Goal: Task Accomplishment & Management: Manage account settings

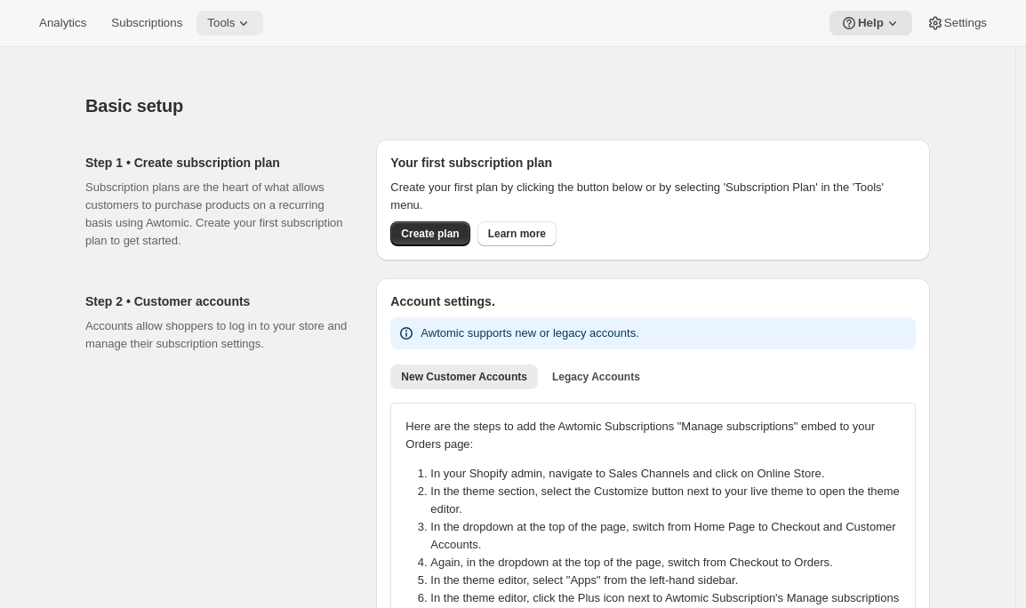
click at [252, 15] on icon at bounding box center [244, 23] width 18 height 18
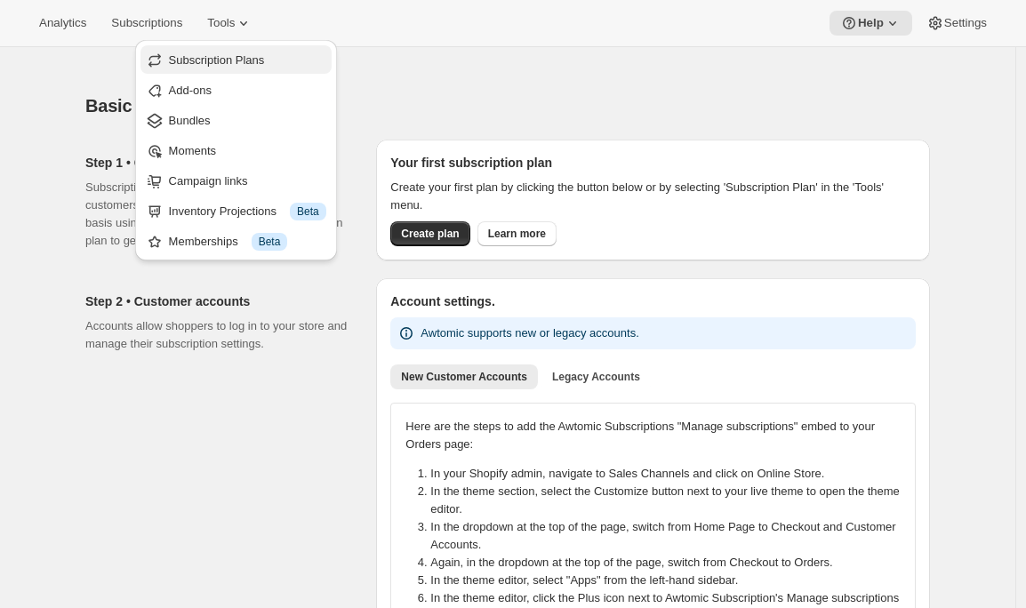
click at [258, 68] on span "Subscription Plans" at bounding box center [247, 61] width 157 height 18
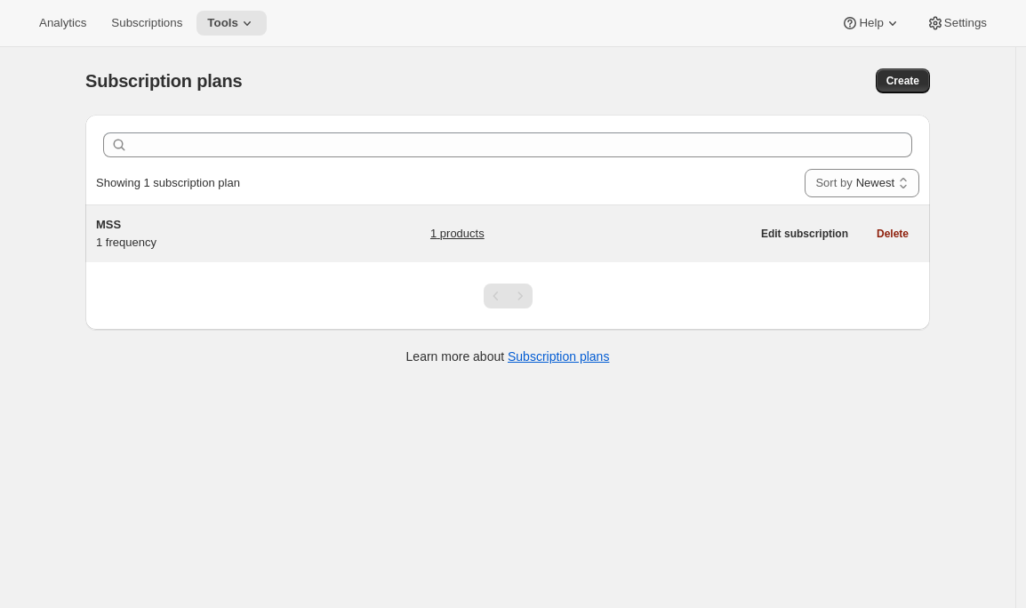
click at [263, 228] on h5 "MSS" at bounding box center [207, 225] width 222 height 18
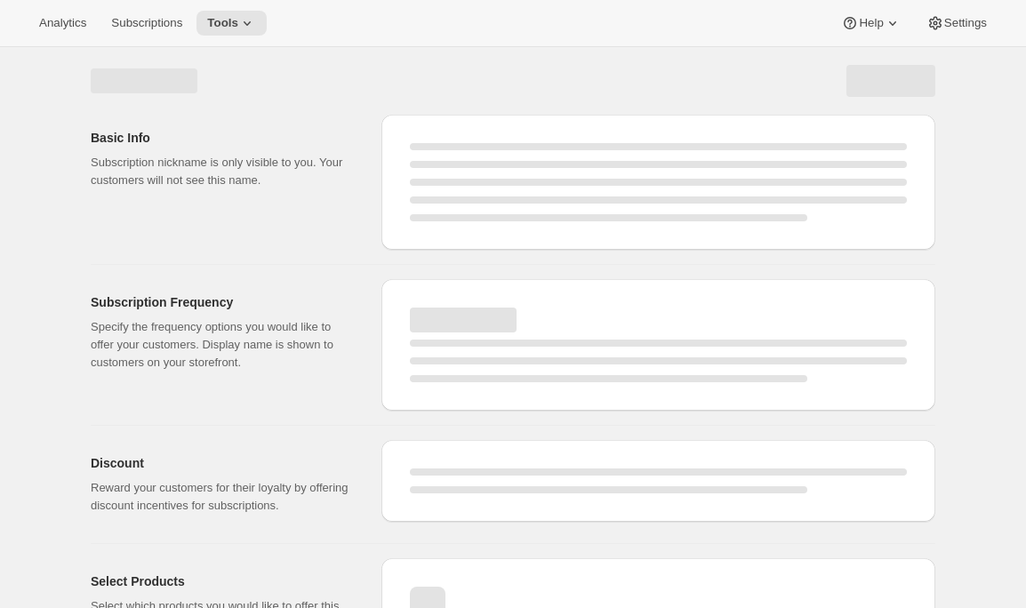
select select "WEEK"
select select "MONTH"
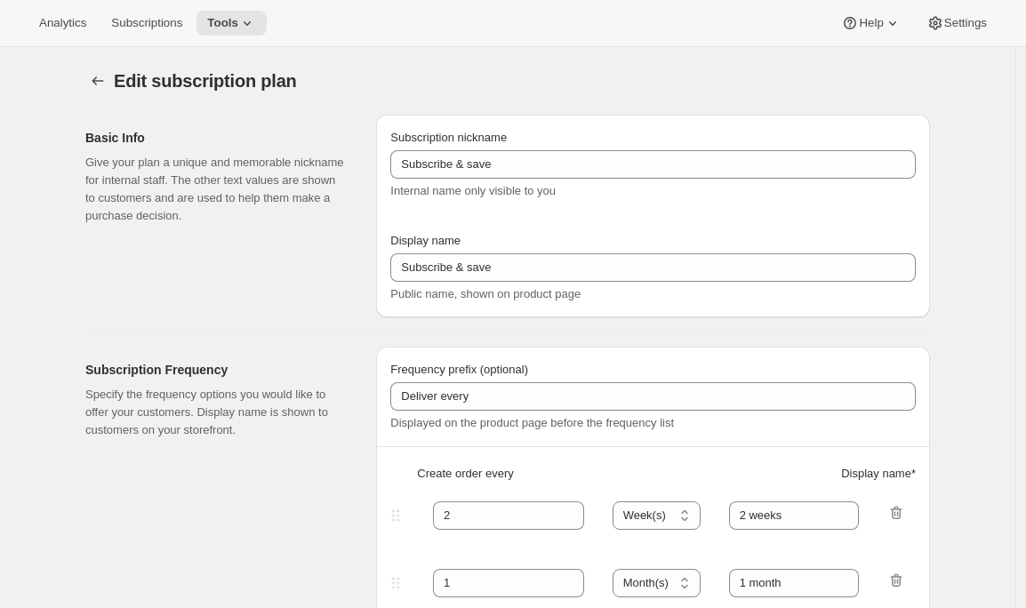
type input "MSS"
type input "Mutual Satisfaction Society"
type input "Deliver every month on the 15th."
type input "1"
select select "MONTH"
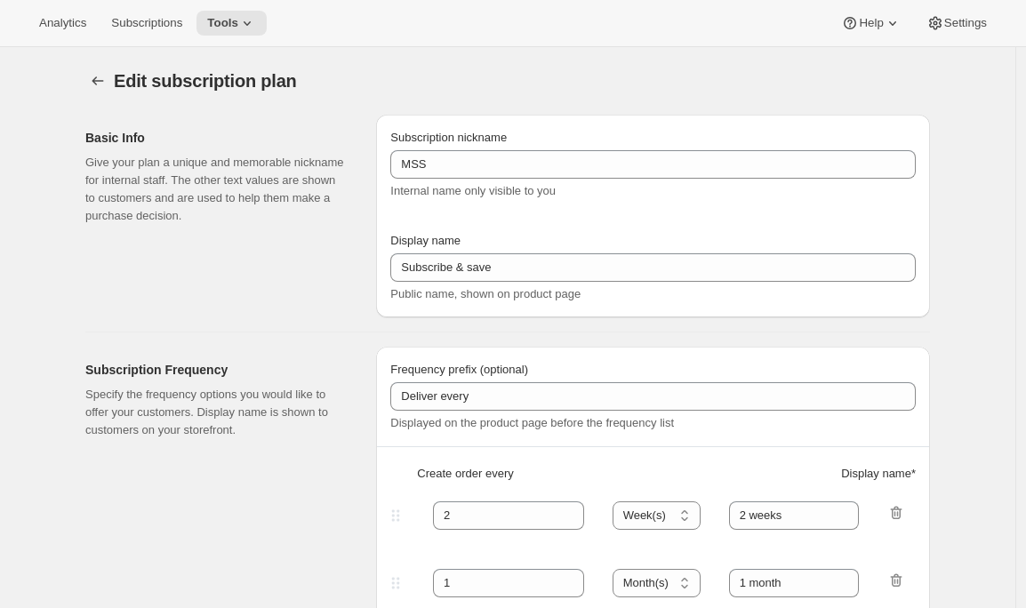
type input "1 month"
checkbox input "true"
select select "MONTHDAY"
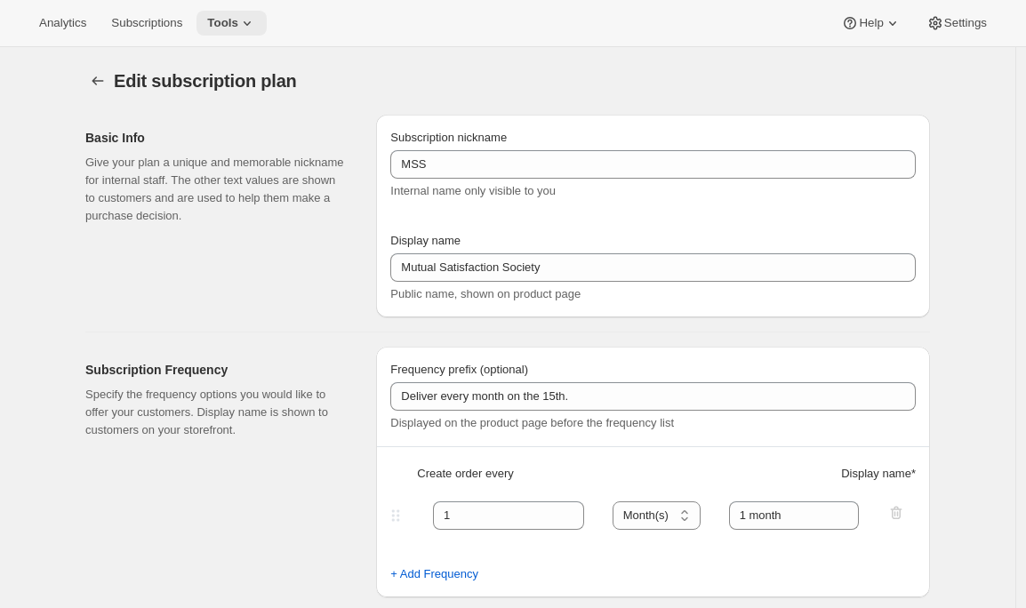
click at [247, 15] on icon at bounding box center [247, 23] width 18 height 18
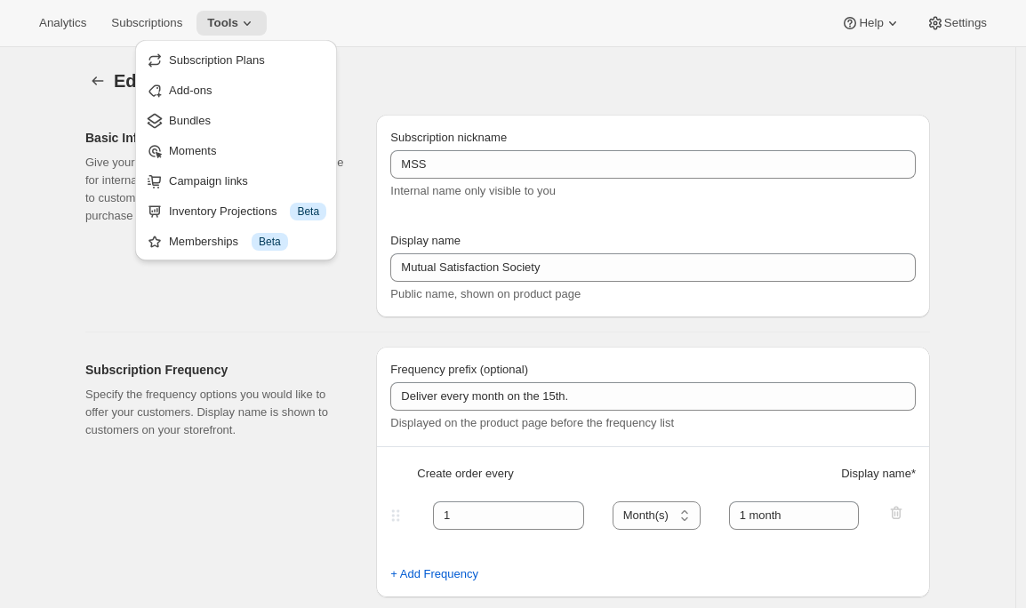
click at [394, 67] on div "Edit subscription plan. This page is ready Edit subscription plan" at bounding box center [507, 81] width 844 height 68
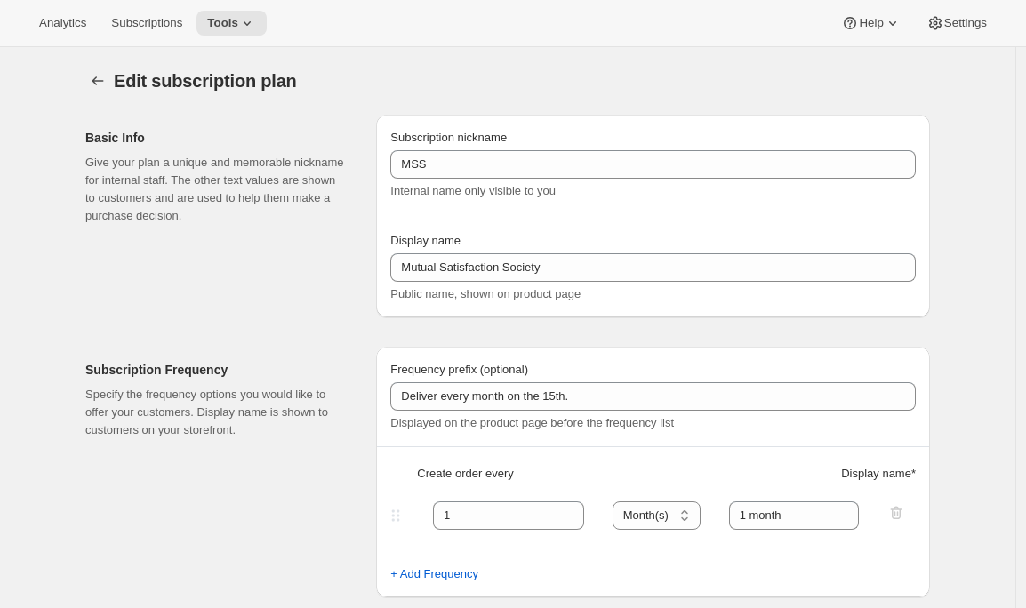
click at [90, 68] on div "Edit subscription plan. This page is ready Edit subscription plan" at bounding box center [507, 81] width 844 height 68
click at [100, 84] on icon "Subscription plans" at bounding box center [98, 81] width 18 height 18
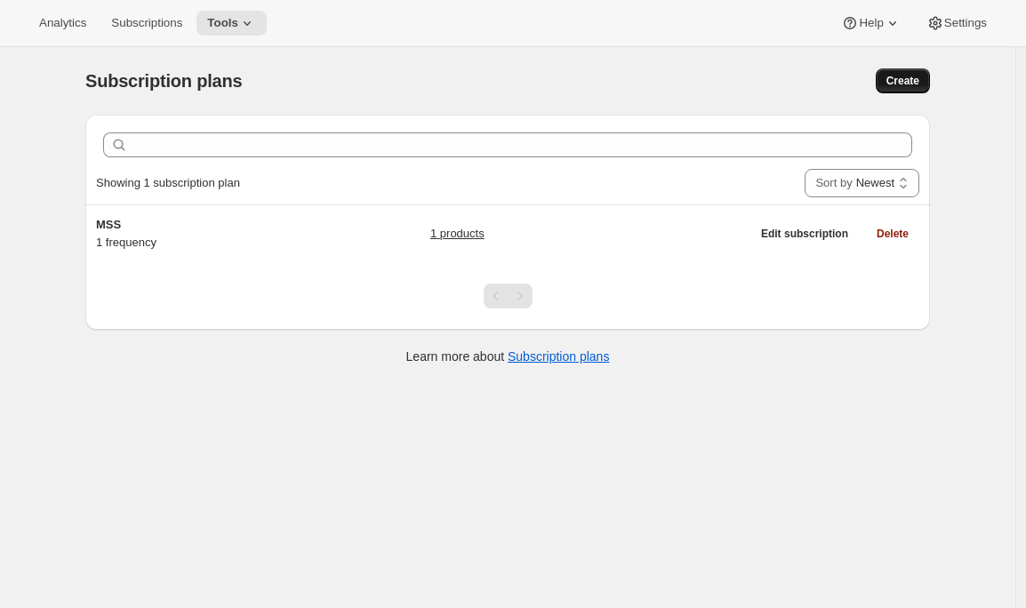
click at [902, 70] on button "Create" at bounding box center [903, 80] width 54 height 25
select select "WEEK"
select select "MONTH"
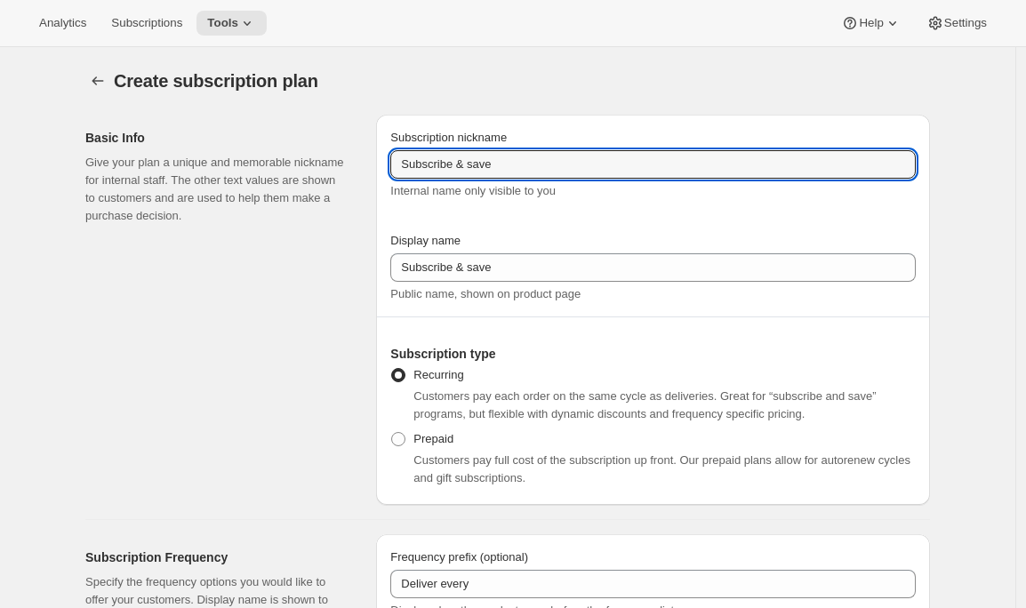
drag, startPoint x: 515, startPoint y: 164, endPoint x: 230, endPoint y: 165, distance: 284.4
click at [230, 165] on div "Basic Info Give your plan a unique and memorable nickname for internal staff. T…" at bounding box center [500, 302] width 859 height 404
type input "MIC"
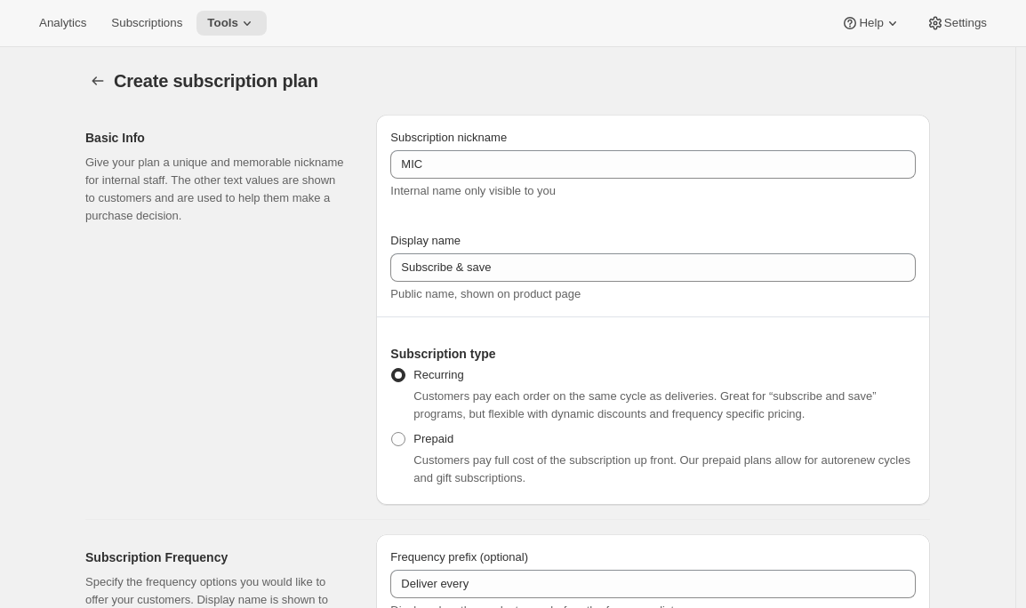
click at [745, 89] on div "Create subscription plan" at bounding box center [507, 80] width 844 height 25
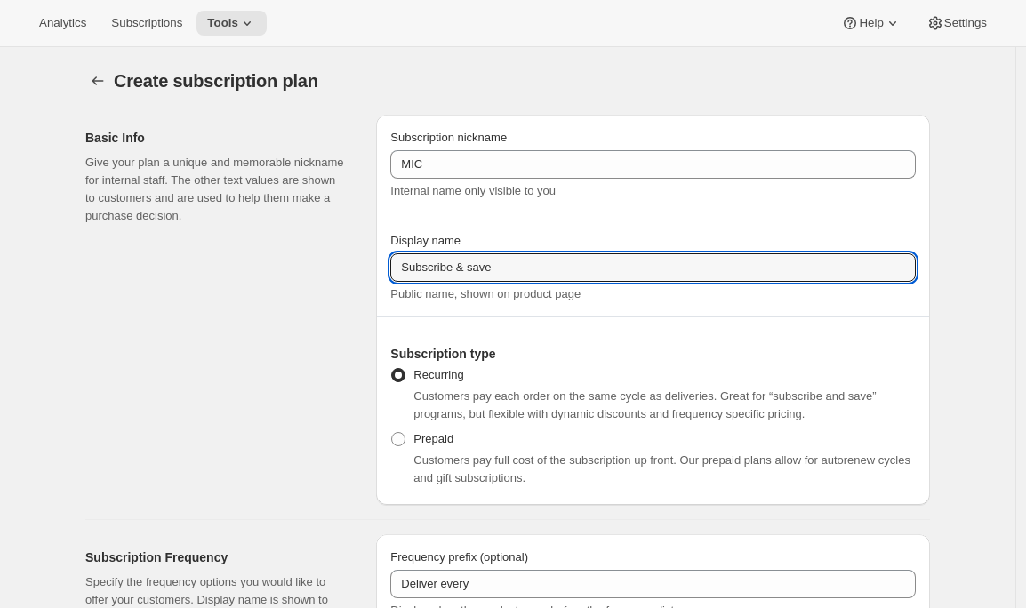
drag, startPoint x: 528, startPoint y: 276, endPoint x: 294, endPoint y: 260, distance: 234.4
click at [294, 260] on div "Basic Info Give your plan a unique and memorable nickname for internal staff. T…" at bounding box center [500, 302] width 859 height 404
type input "Join the Minimal Intervention Club"
click at [228, 460] on div "Basic Info Give your plan a unique and memorable nickname for internal staff. T…" at bounding box center [223, 310] width 276 height 390
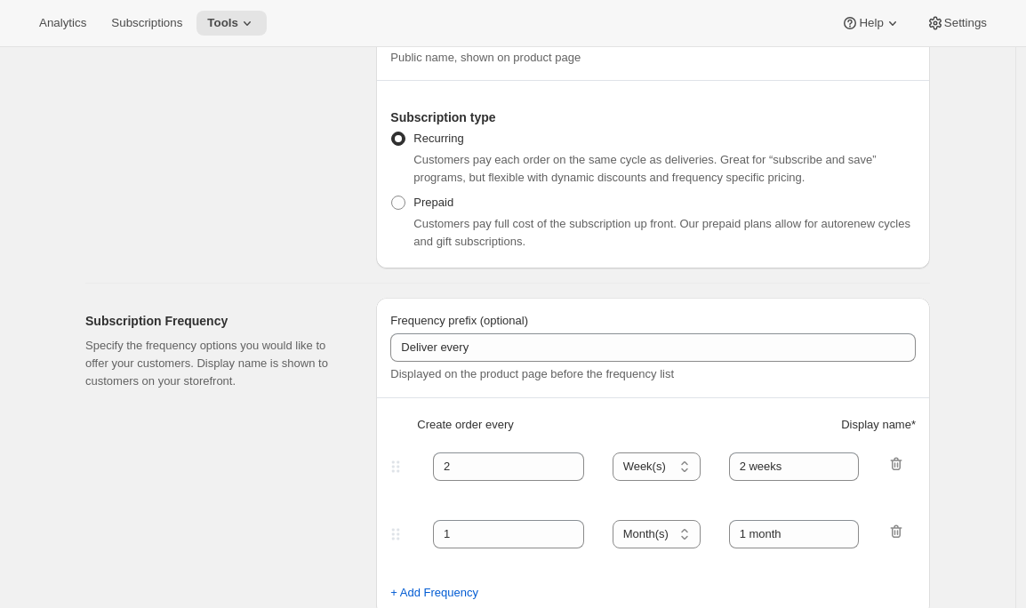
scroll to position [386, 0]
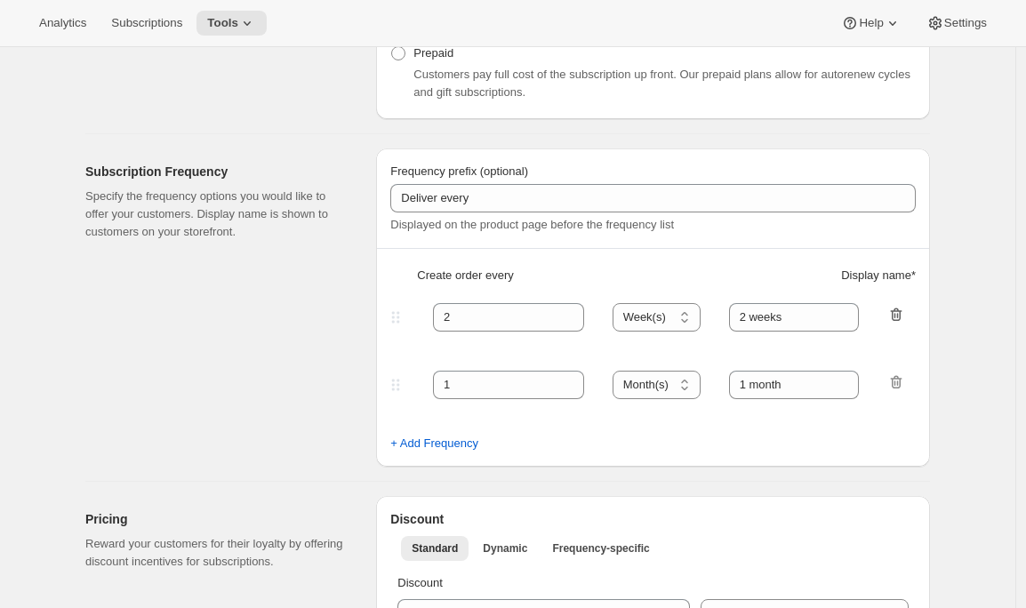
click at [903, 315] on icon "button" at bounding box center [896, 315] width 18 height 18
type input "1"
select select "MONTH"
type input "1 month"
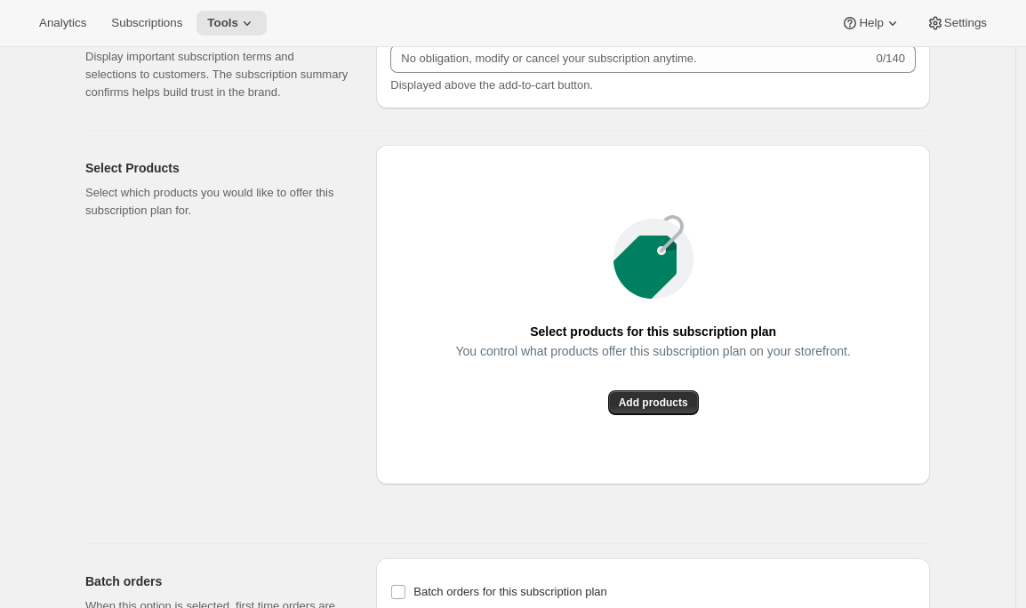
scroll to position [1274, 0]
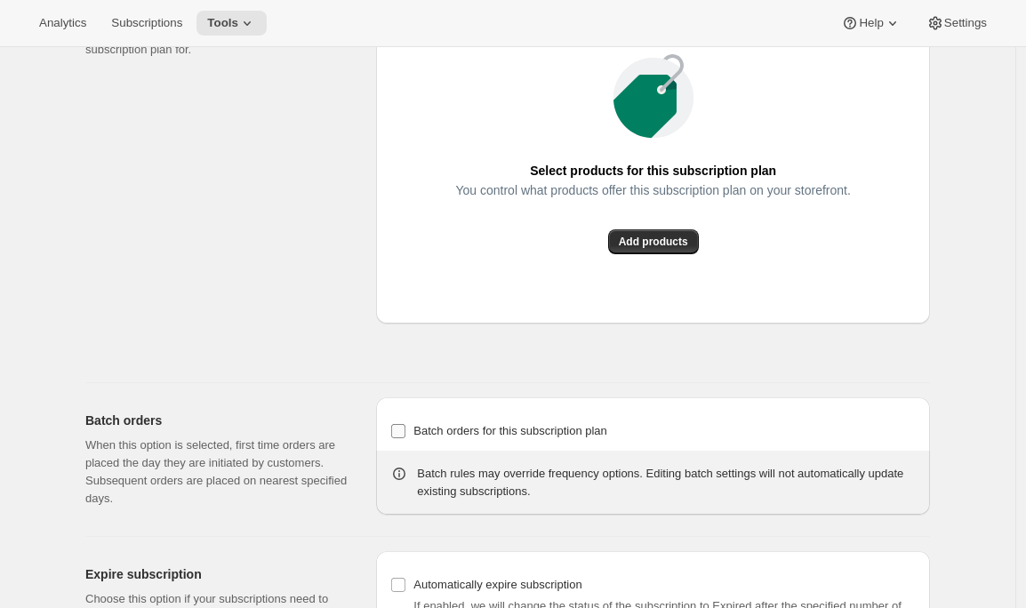
click at [450, 440] on span "Batch orders for this subscription plan" at bounding box center [510, 431] width 194 height 18
click at [405, 438] on input "Batch orders for this subscription plan" at bounding box center [398, 431] width 14 height 14
checkbox input "true"
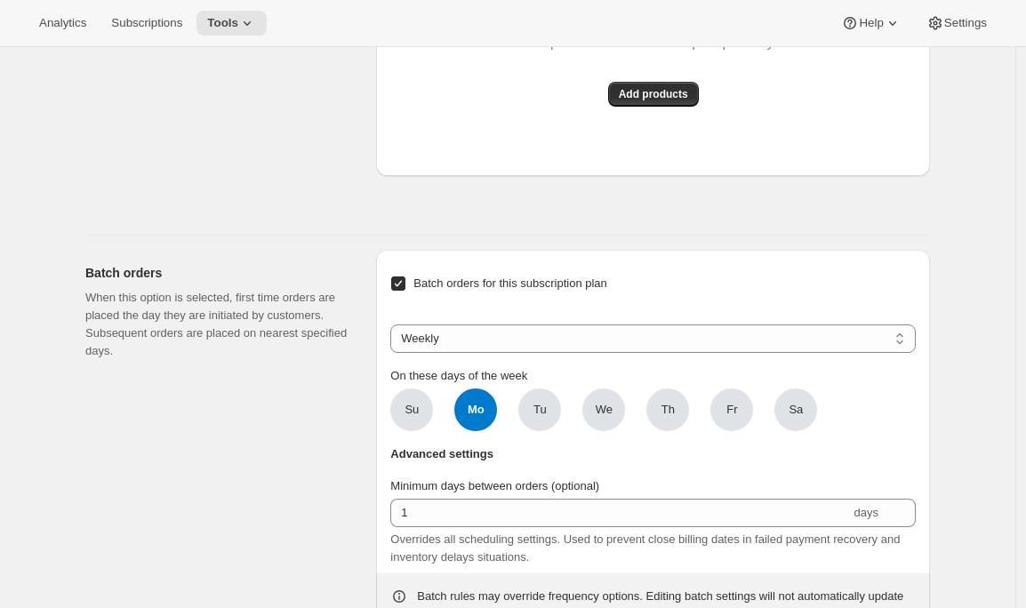
scroll to position [1425, 0]
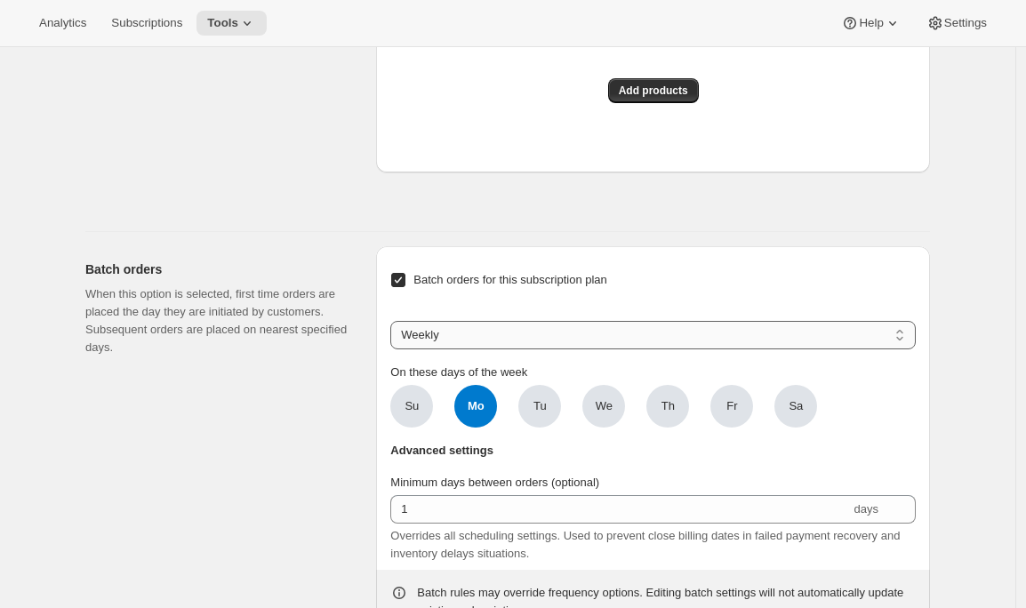
click at [503, 349] on select "Weekly Monthly Yearly" at bounding box center [652, 335] width 525 height 28
select select "MONTHDAY"
click at [395, 349] on select "Weekly Monthly Yearly" at bounding box center [652, 335] width 525 height 28
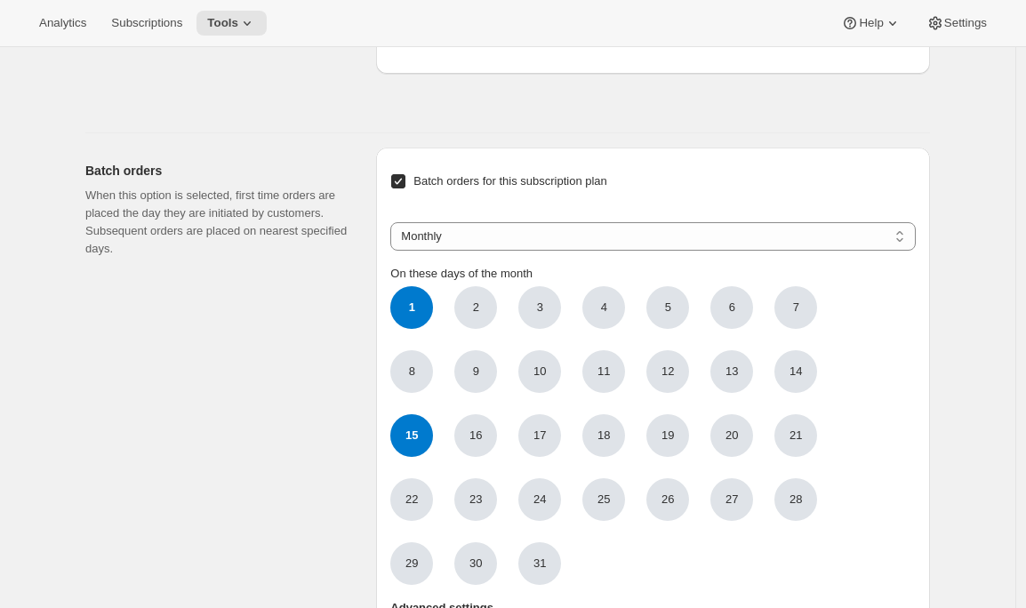
scroll to position [1526, 0]
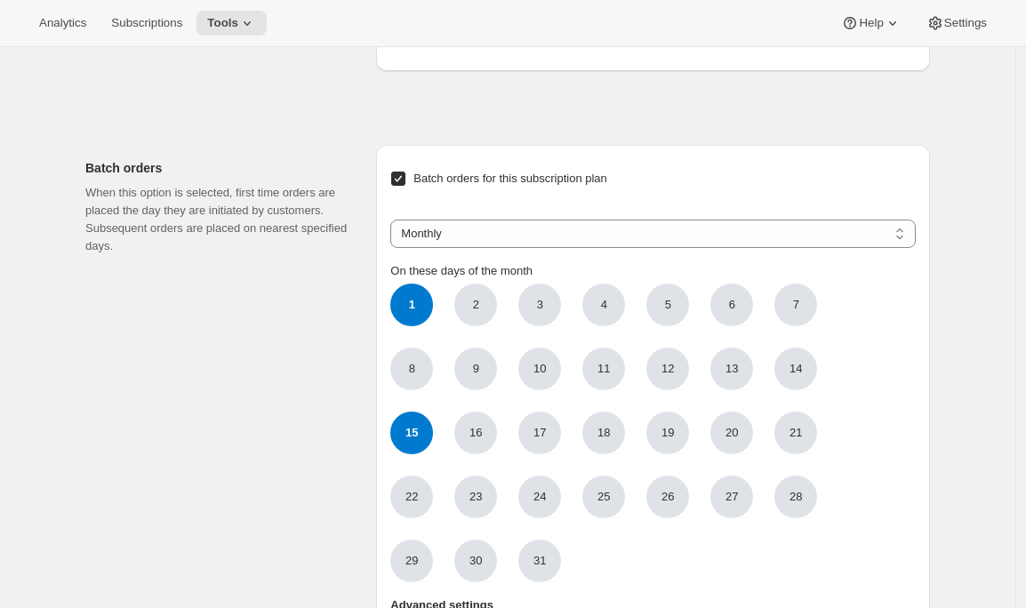
click at [411, 326] on span "1" at bounding box center [411, 305] width 43 height 43
click input "1" at bounding box center [0, 0] width 0 height 0
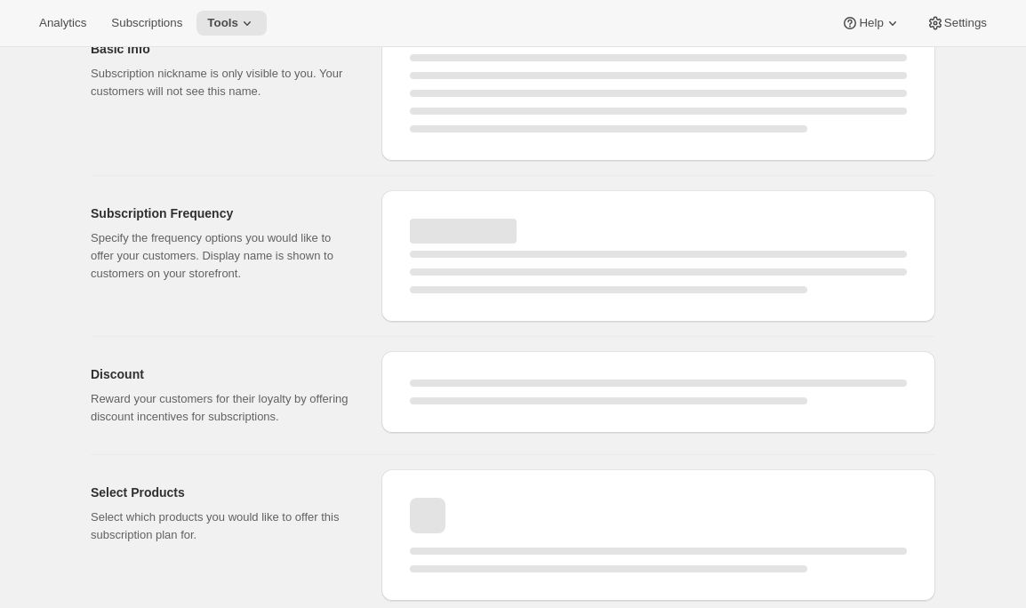
scroll to position [89, 0]
select select "WEEK"
select select "MONTH"
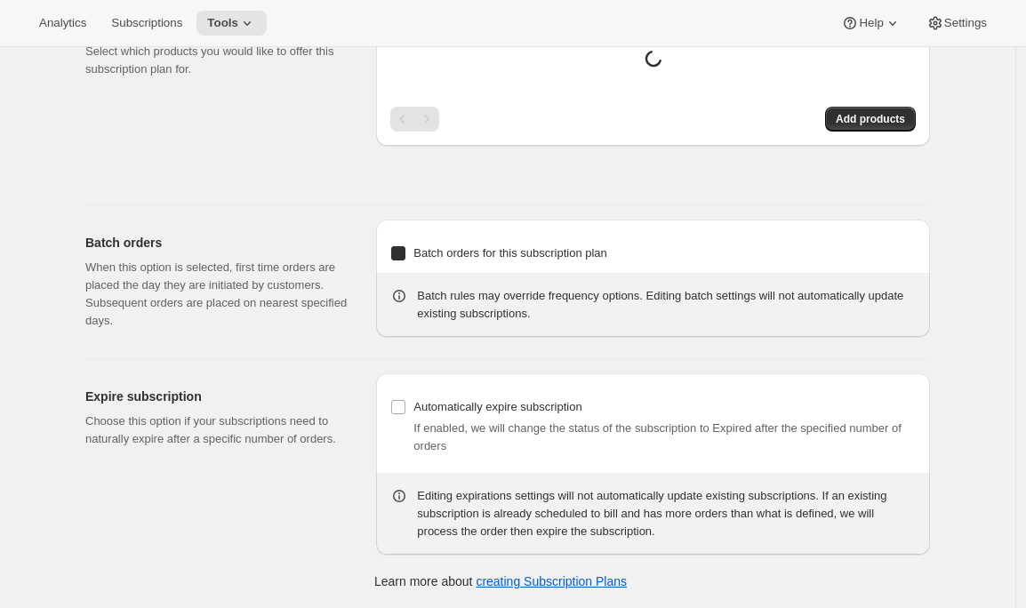
type input "MIC"
type input "Join the Minimal Intervention Club"
type input "1"
select select "MONTH"
type input "1 month"
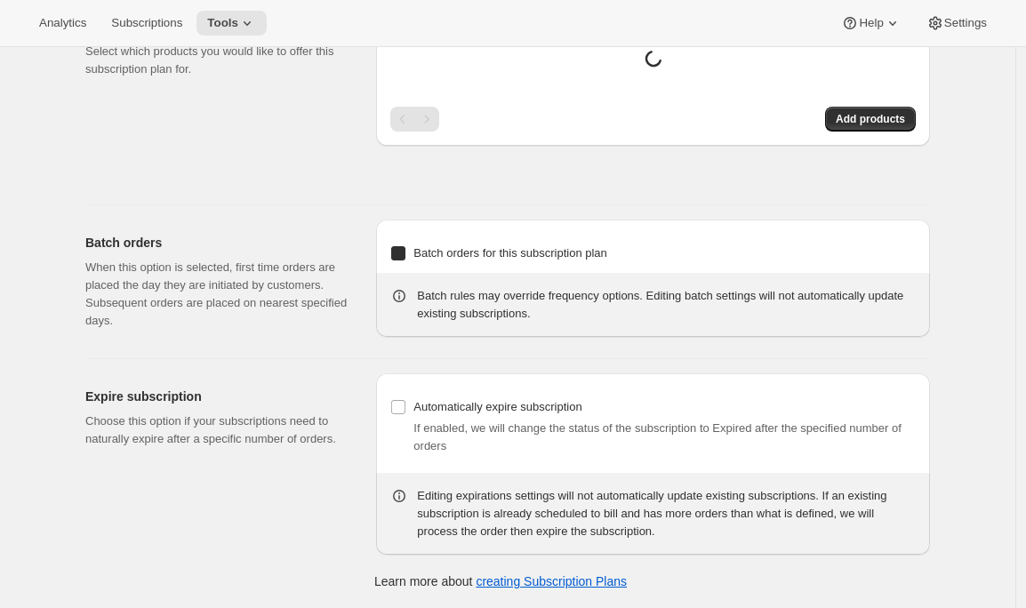
checkbox input "true"
select select "MONTHDAY"
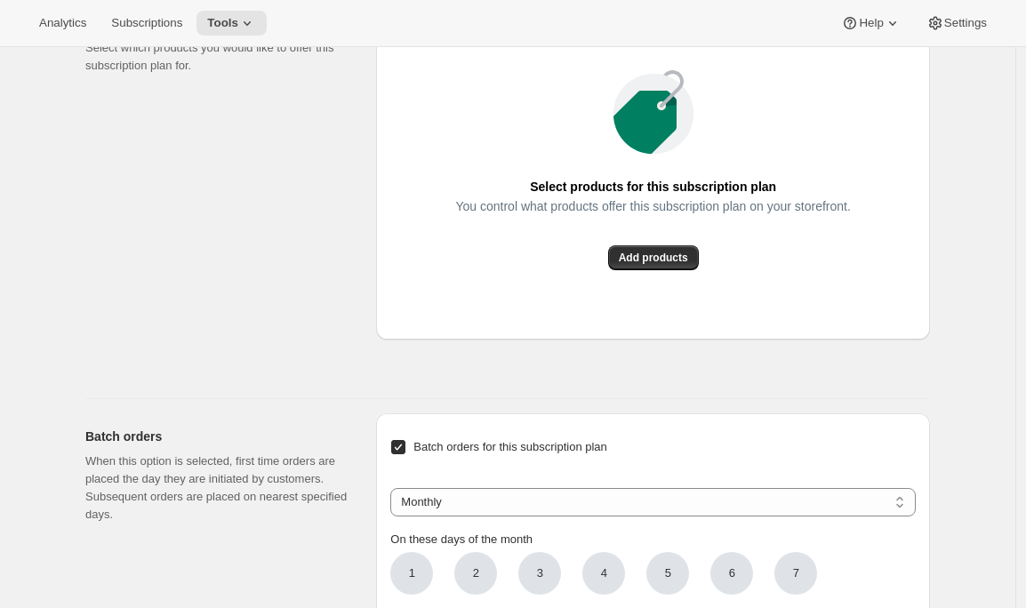
scroll to position [1523, 0]
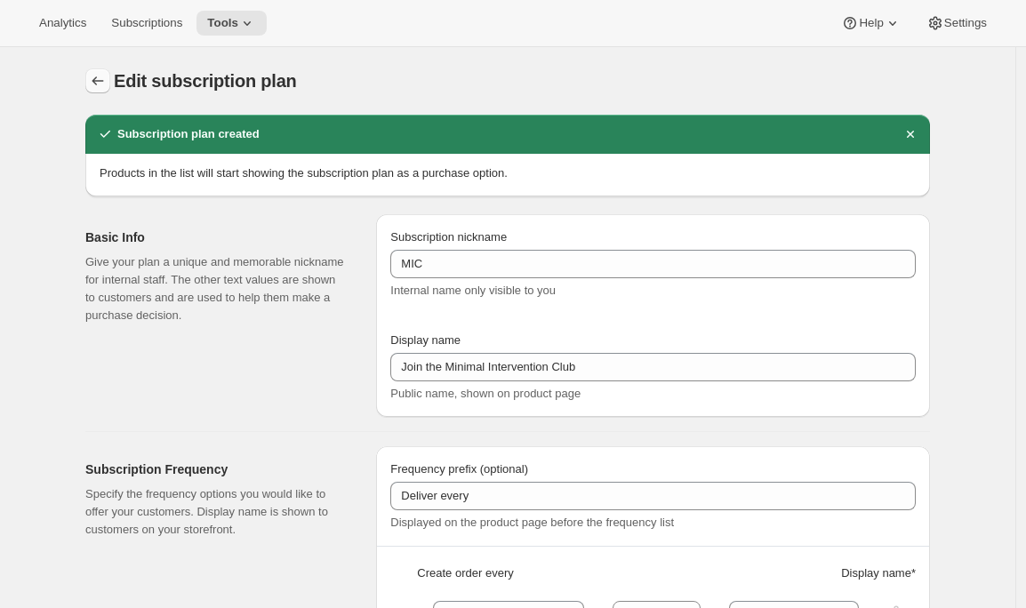
click at [101, 74] on icon "Subscription plans" at bounding box center [98, 81] width 18 height 18
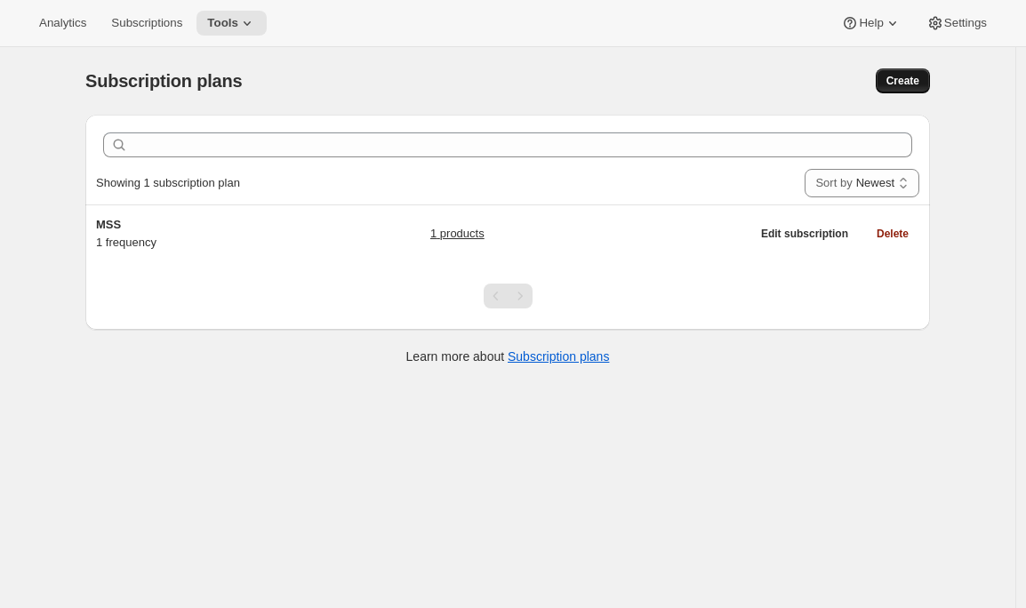
click at [895, 76] on span "Create" at bounding box center [902, 81] width 33 height 14
select select "WEEK"
select select "MONTH"
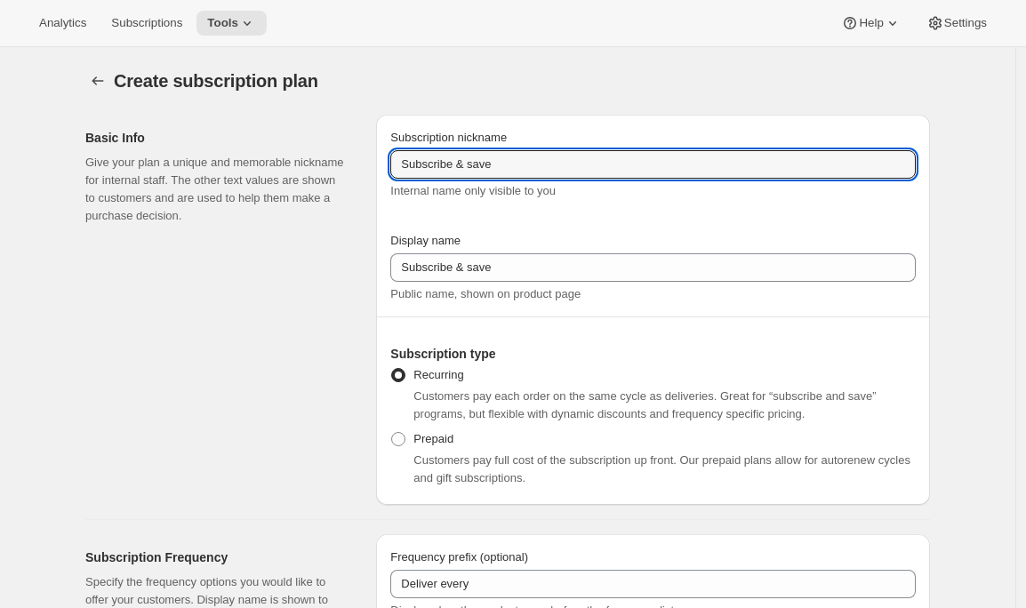
drag, startPoint x: 532, startPoint y: 160, endPoint x: 324, endPoint y: 161, distance: 208.0
click at [324, 161] on div "Basic Info Give your plan a unique and memorable nickname for internal staff. T…" at bounding box center [500, 302] width 859 height 404
type input "Related Club"
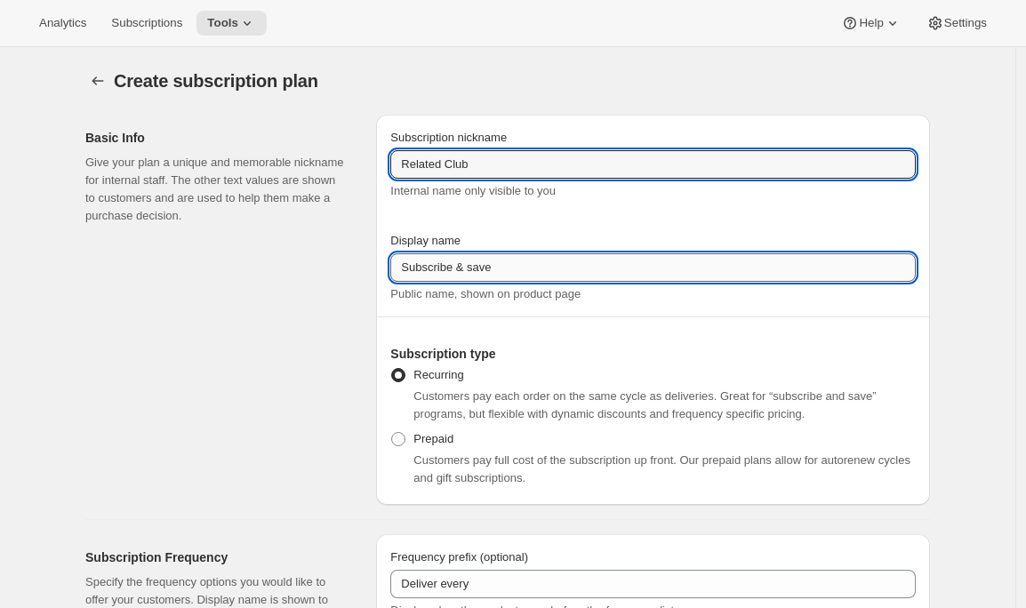
click at [453, 273] on input "Subscribe & save" at bounding box center [652, 267] width 525 height 28
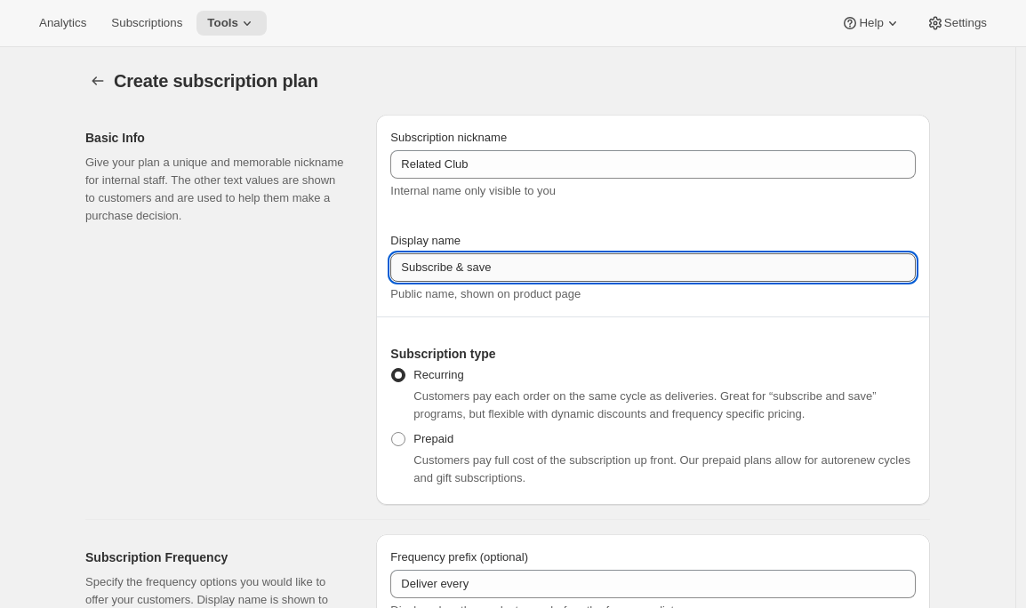
click at [453, 273] on input "Subscribe & save" at bounding box center [652, 267] width 525 height 28
type input "Join the Related Club"
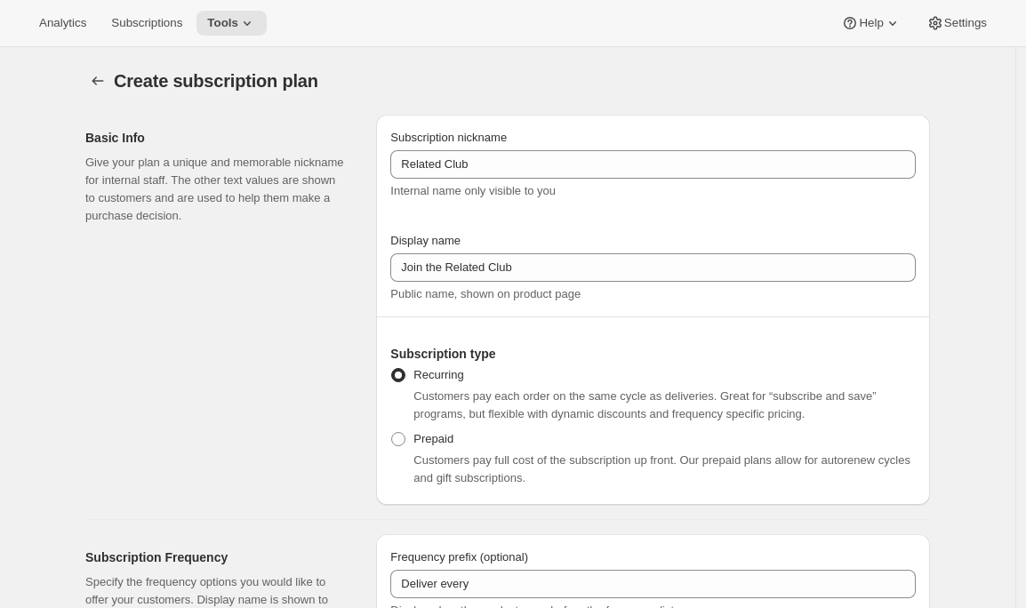
click at [290, 393] on div "Basic Info Give your plan a unique and memorable nickname for internal staff. T…" at bounding box center [223, 310] width 276 height 390
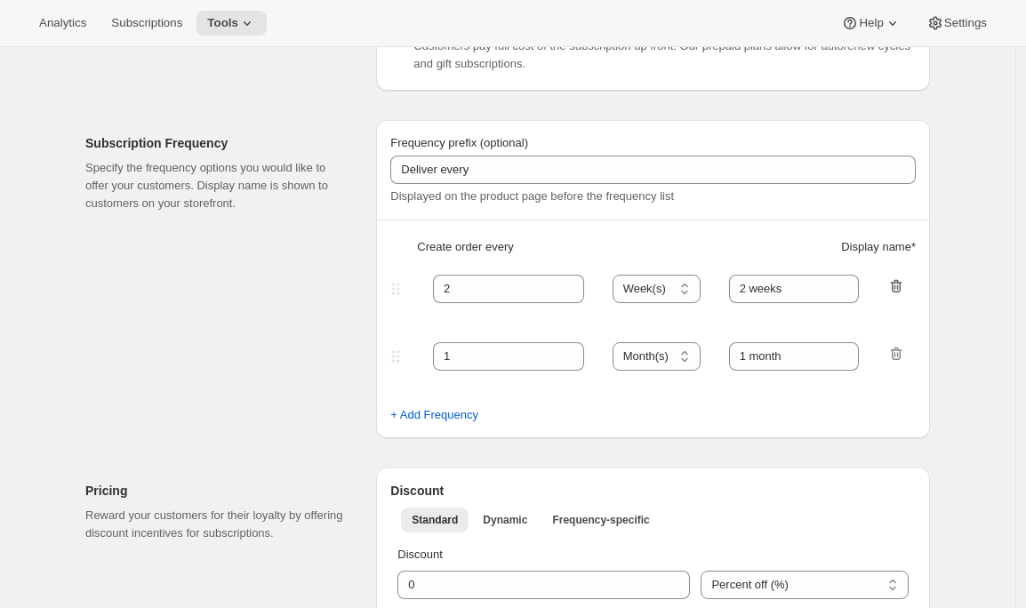
click at [896, 284] on icon "button" at bounding box center [895, 286] width 2 height 5
type input "1"
select select "MONTH"
type input "1 month"
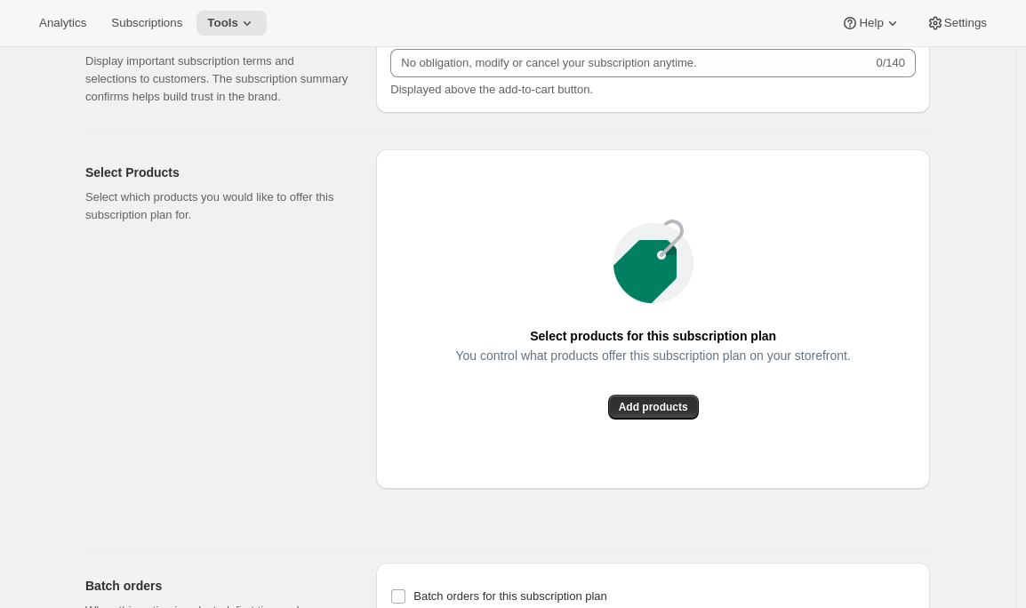
scroll to position [1221, 0]
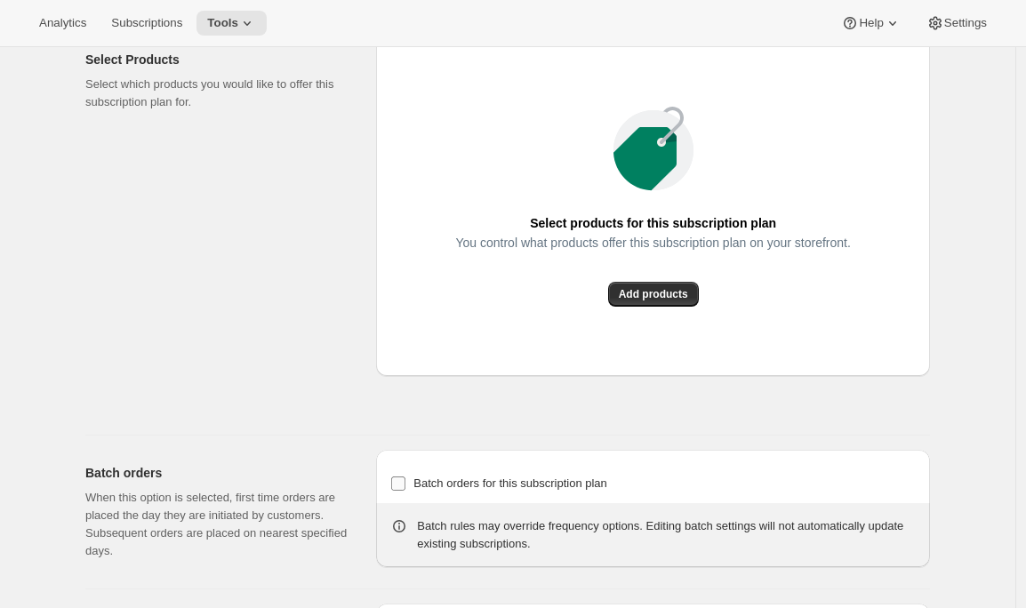
click at [477, 490] on span "Batch orders for this subscription plan" at bounding box center [510, 482] width 194 height 13
click at [405, 491] on input "Batch orders for this subscription plan" at bounding box center [398, 483] width 14 height 14
checkbox input "true"
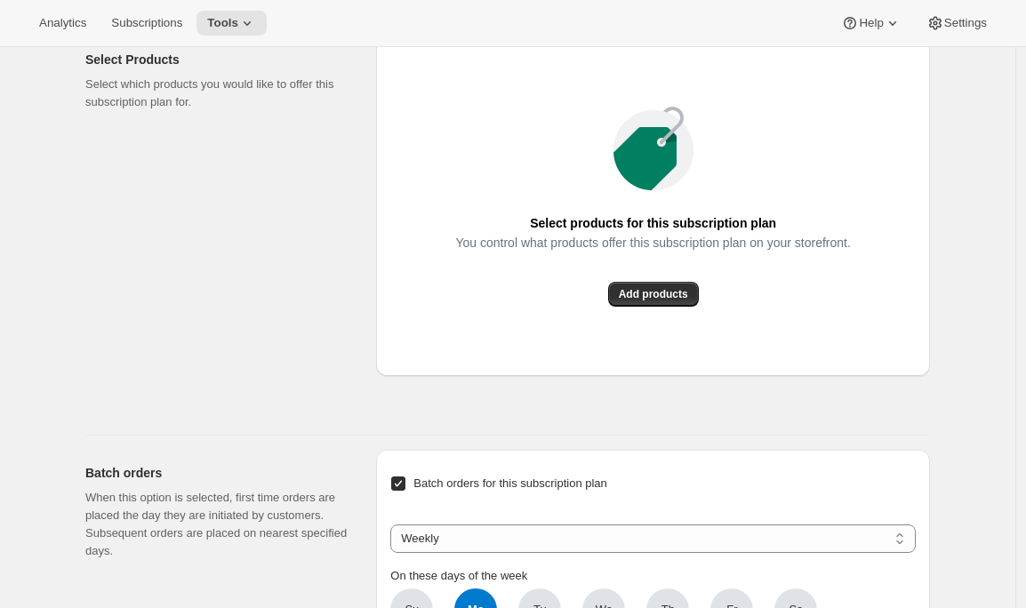
scroll to position [1488, 0]
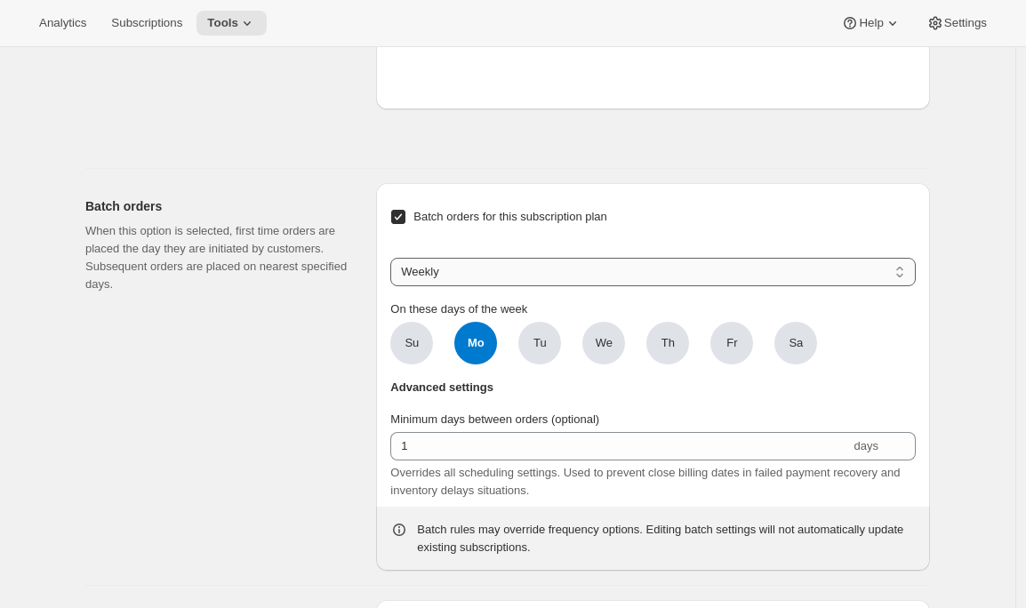
click at [451, 286] on select "Weekly Monthly Yearly" at bounding box center [652, 272] width 525 height 28
select select "MONTHDAY"
click at [395, 286] on select "Weekly Monthly Yearly" at bounding box center [652, 272] width 525 height 28
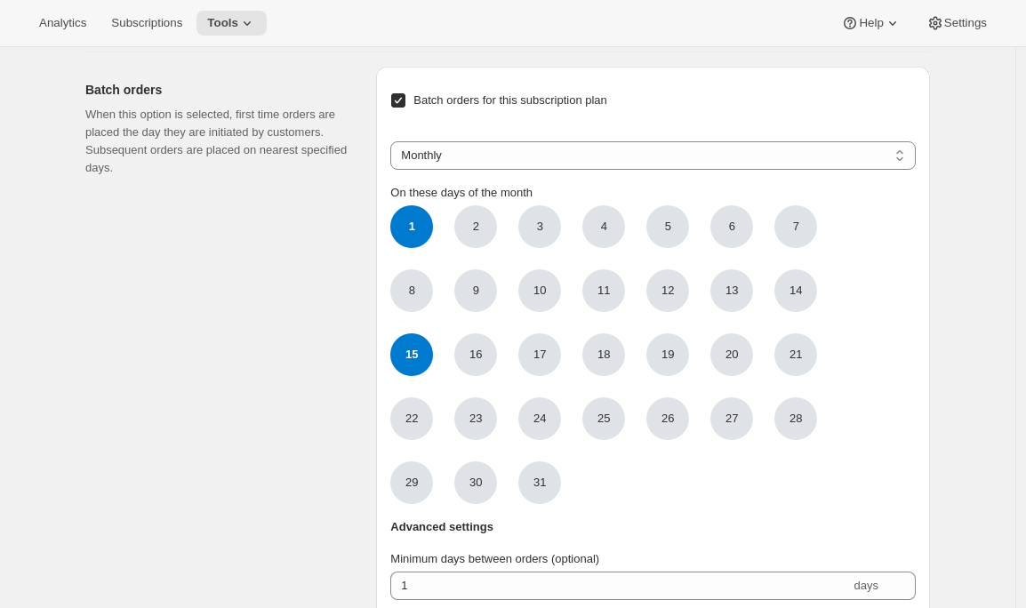
scroll to position [1606, 0]
click at [414, 204] on legend "On these days of the month" at bounding box center [461, 192] width 142 height 21
click at [416, 246] on span "1" at bounding box center [411, 225] width 43 height 43
click input "1" at bounding box center [0, 0] width 0 height 0
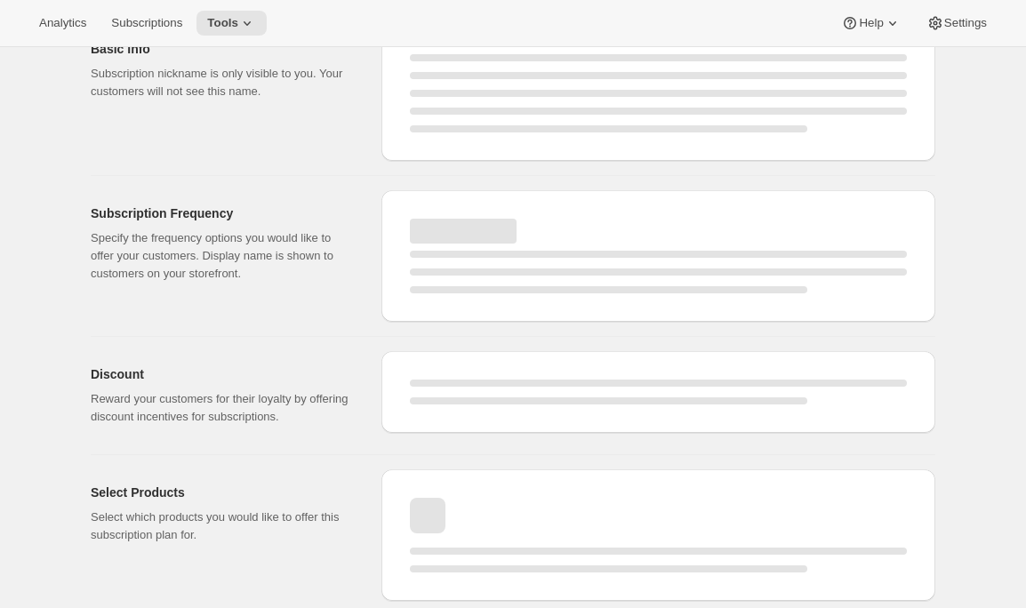
select select "WEEK"
select select "MONTH"
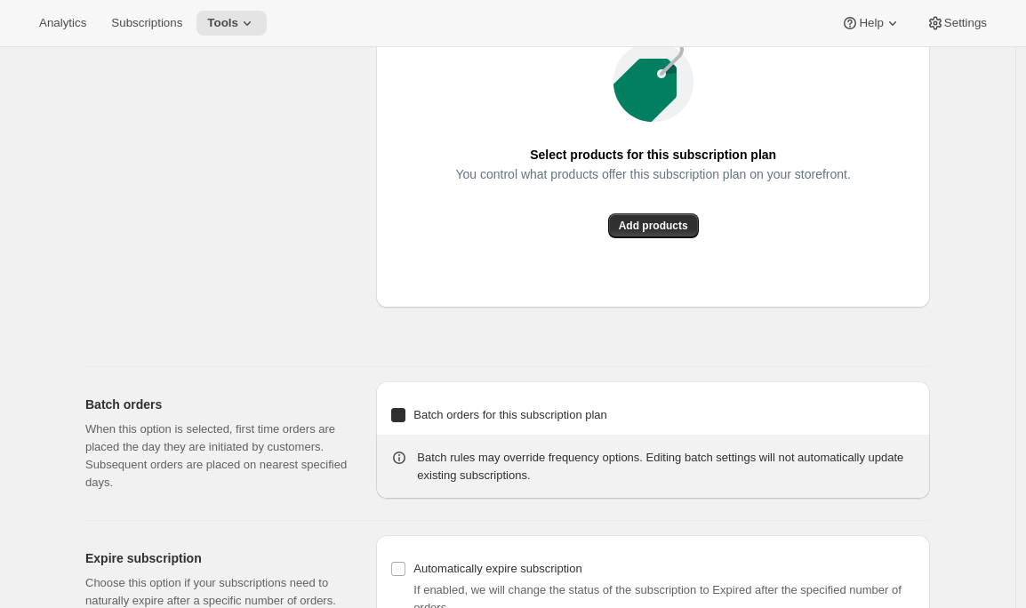
type input "Related Club"
type input "Join the Related Club"
type input "1"
select select "MONTH"
type input "1 month"
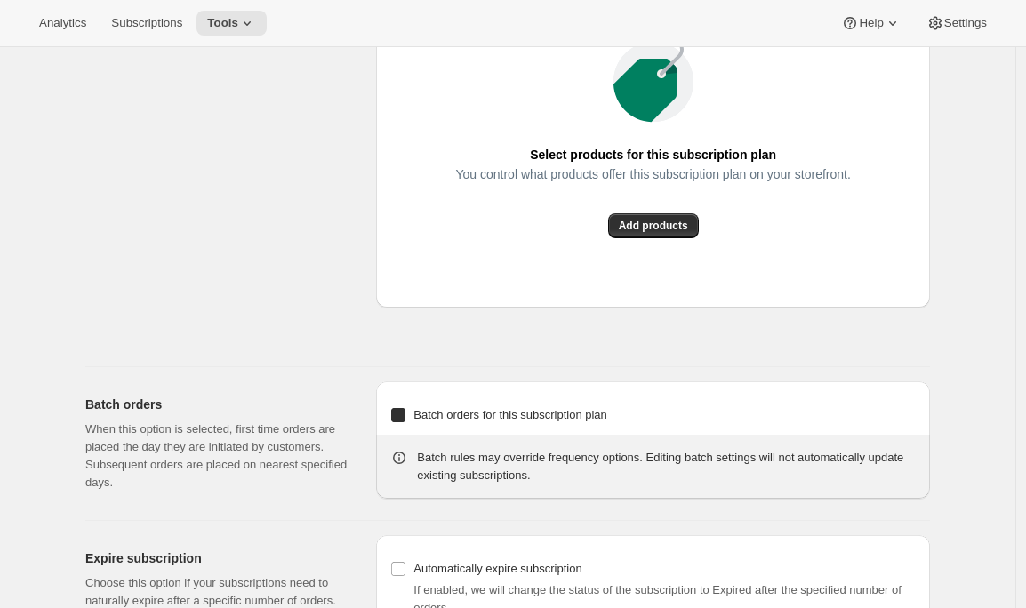
checkbox input "true"
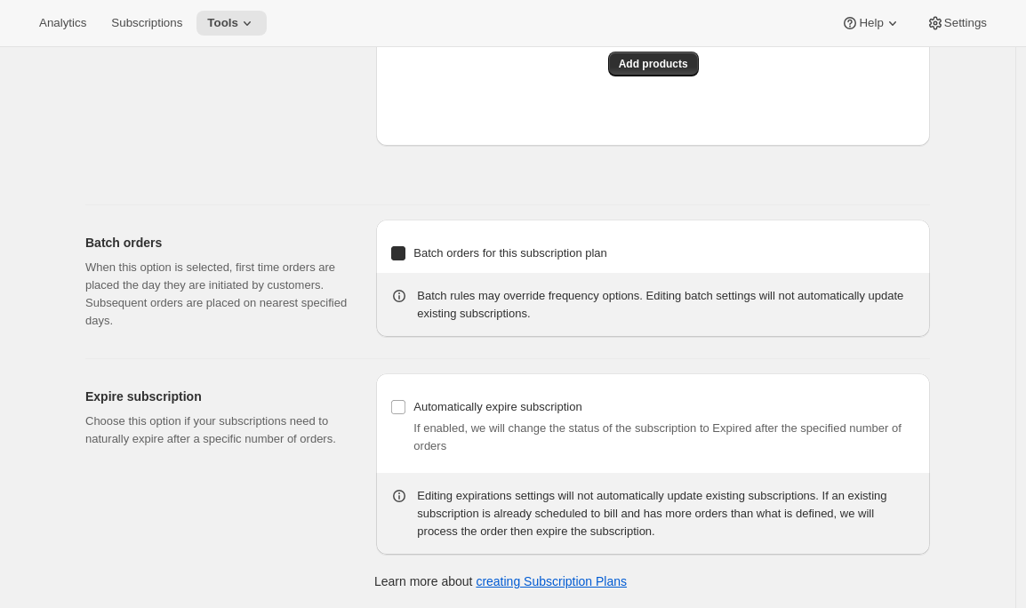
select select "MONTHDAY"
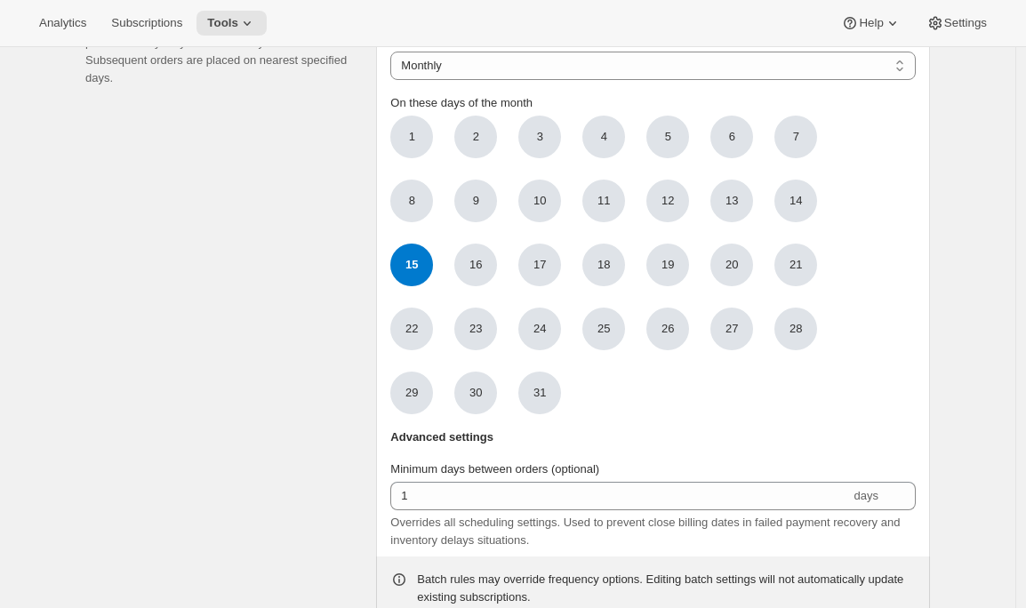
scroll to position [0, 0]
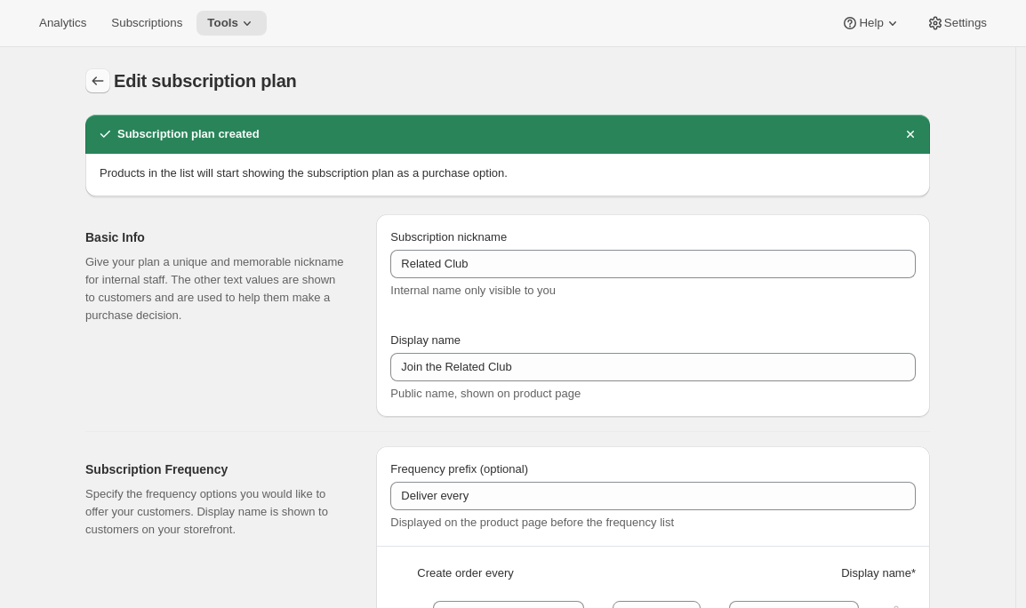
click at [105, 83] on icon "Subscription plans" at bounding box center [98, 81] width 18 height 18
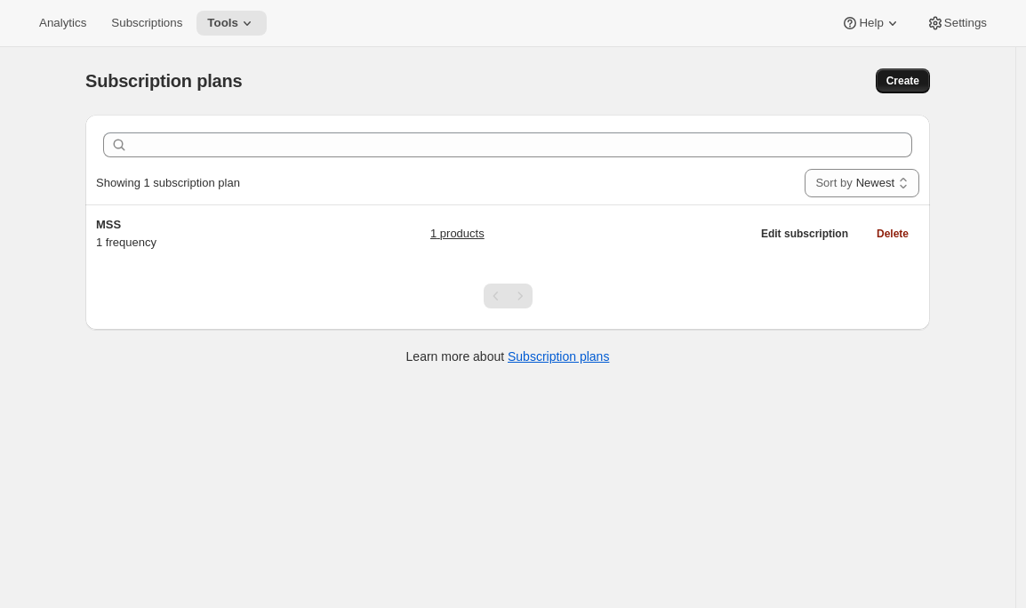
click at [893, 84] on span "Create" at bounding box center [902, 81] width 33 height 14
select select "WEEK"
select select "MONTH"
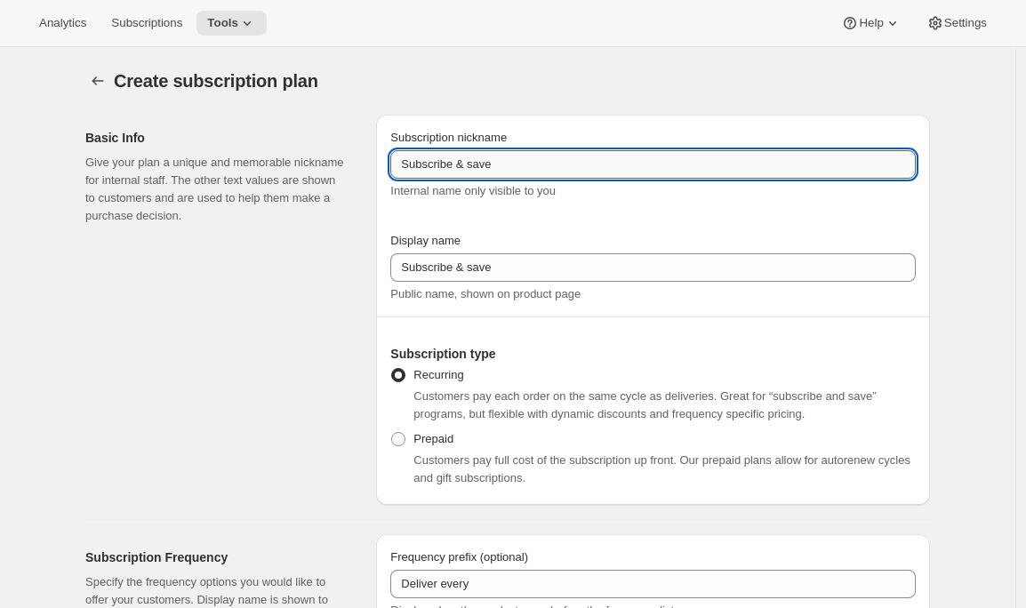
click at [463, 164] on input "Subscribe & save" at bounding box center [652, 164] width 525 height 28
drag, startPoint x: 528, startPoint y: 164, endPoint x: 222, endPoint y: 150, distance: 306.1
click at [222, 150] on div "Basic Info Give your plan a unique and memorable nickname for internal staff. T…" at bounding box center [500, 302] width 859 height 404
type input "Canopy Club"
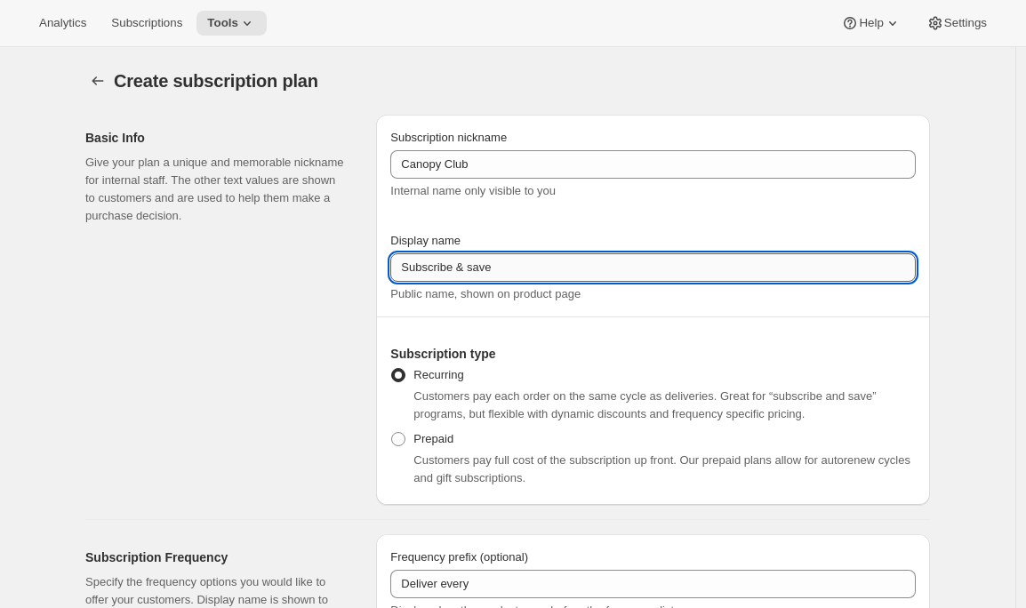
drag, startPoint x: 551, startPoint y: 257, endPoint x: 532, endPoint y: 267, distance: 21.1
click at [532, 267] on input "Subscribe & save" at bounding box center [652, 267] width 525 height 28
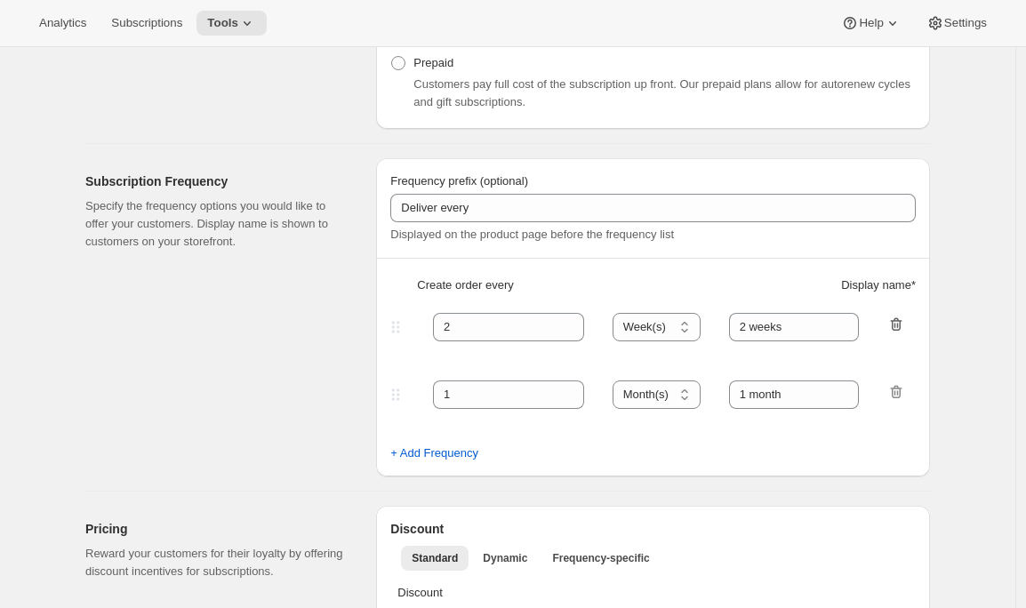
type input "Join the Canopy Club"
click at [903, 319] on icon "button" at bounding box center [896, 325] width 18 height 18
type input "1"
select select "MONTH"
type input "1 month"
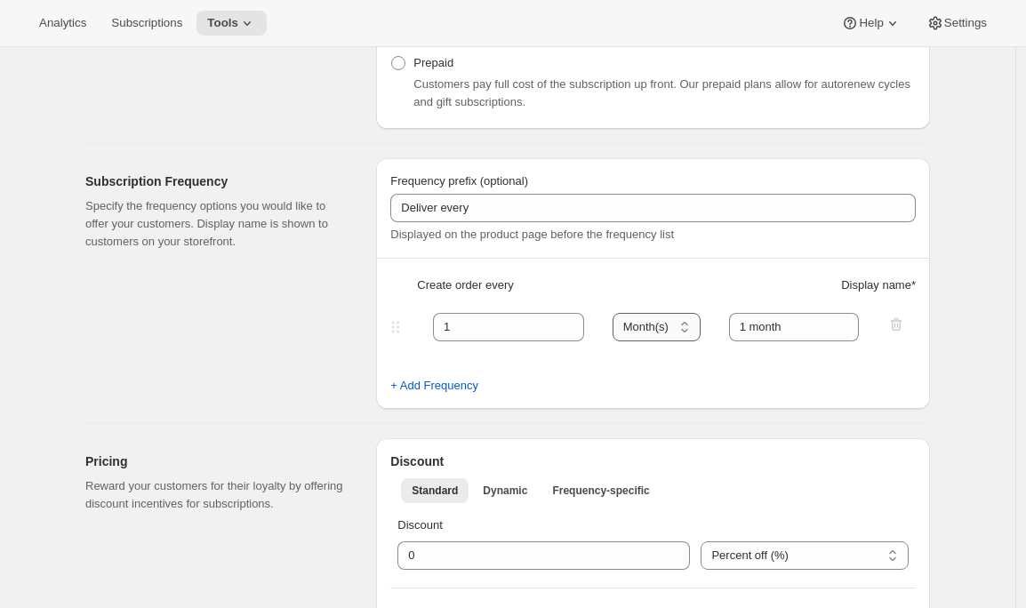
click at [672, 328] on select "Day(s) Week(s) Month(s) Year(s)" at bounding box center [656, 327] width 88 height 28
select select "YEAR"
click at [618, 313] on select "Day(s) Week(s) Month(s) Year(s)" at bounding box center [656, 327] width 88 height 28
click at [773, 326] on input "1 month" at bounding box center [794, 327] width 131 height 28
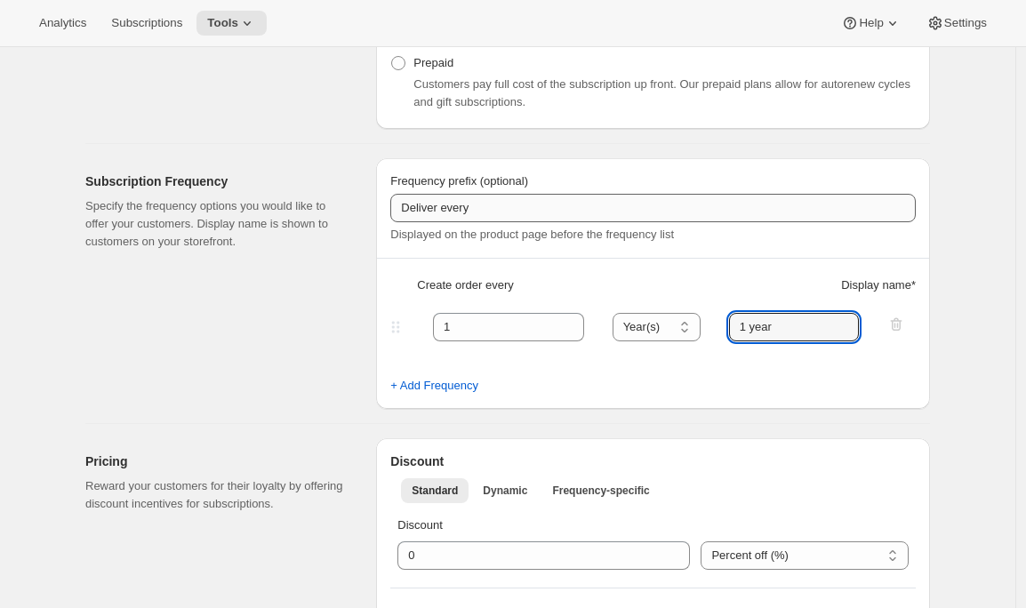
type input "1 year"
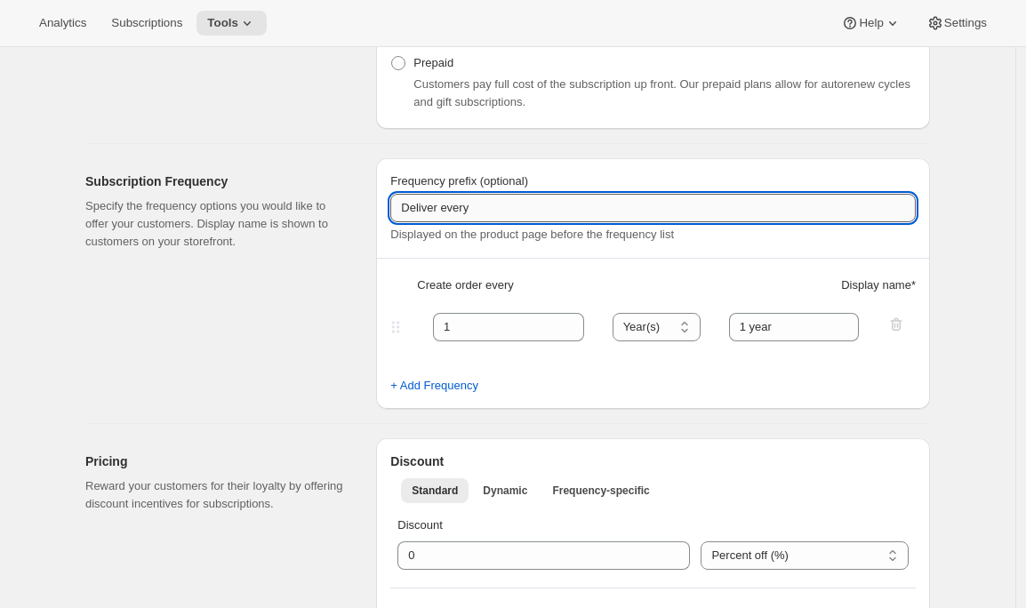
click at [422, 204] on input "Deliver every" at bounding box center [652, 208] width 525 height 28
type input "Renews every"
click at [268, 308] on div "Subscription Frequency Specify the frequency options you would like to offer yo…" at bounding box center [223, 283] width 276 height 251
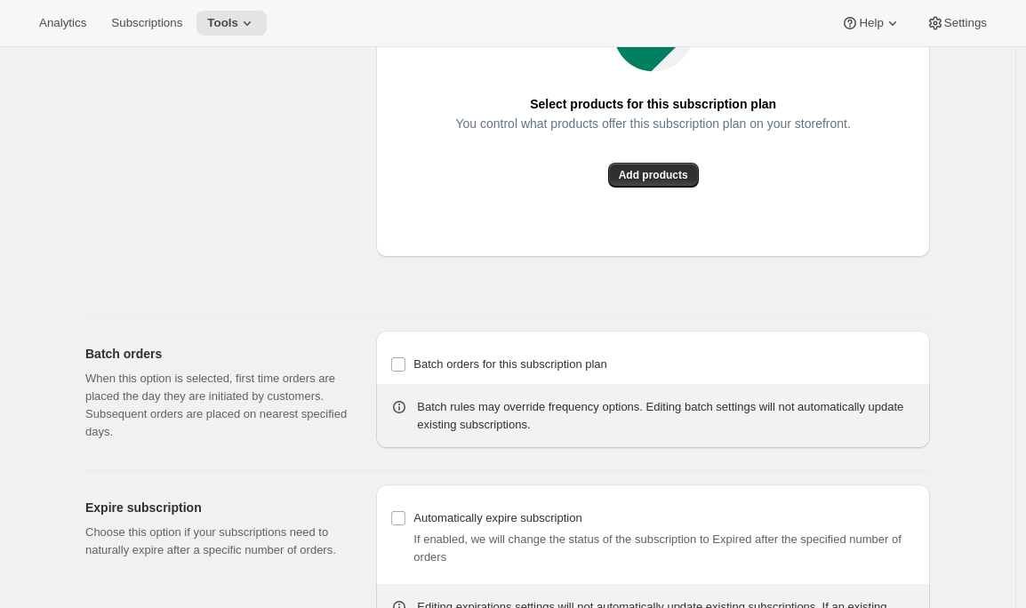
scroll to position [1220, 0]
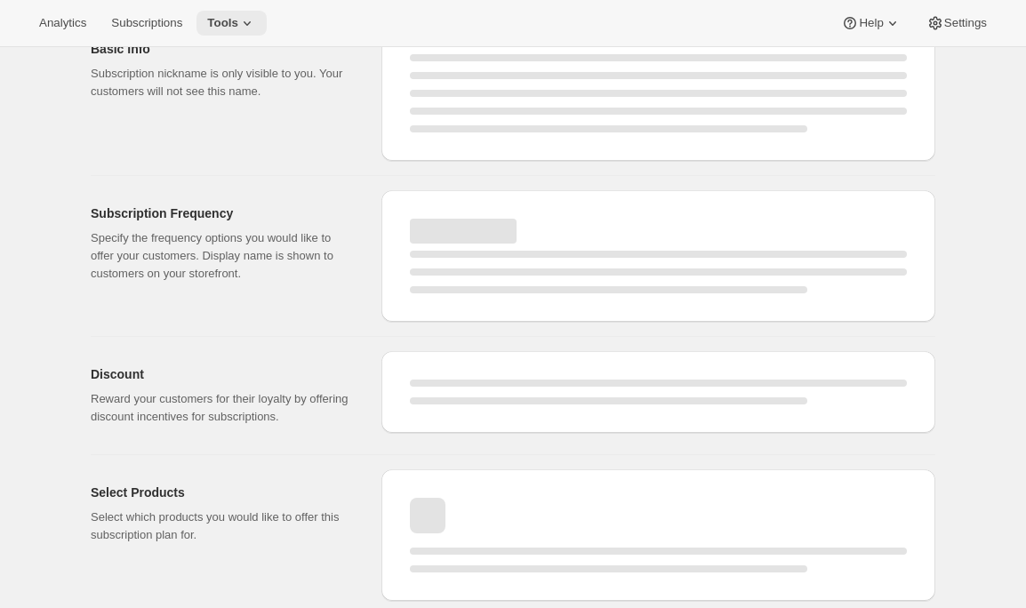
select select "WEEK"
select select "MONTH"
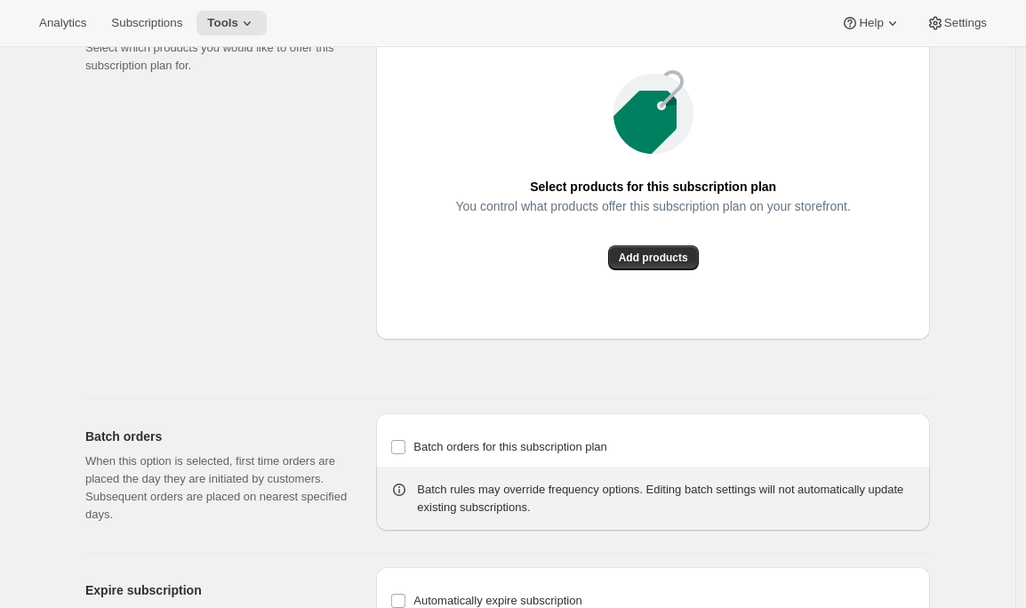
type input "Canopy Club"
type input "Join the Canopy Club"
type input "Renews every"
type input "1"
select select "YEAR"
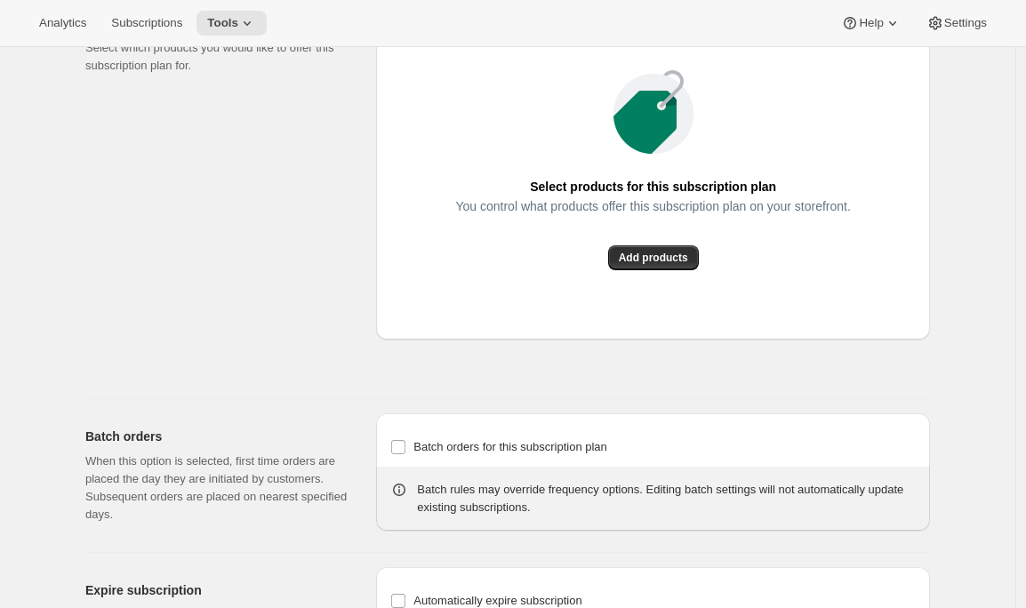
type input "1 year"
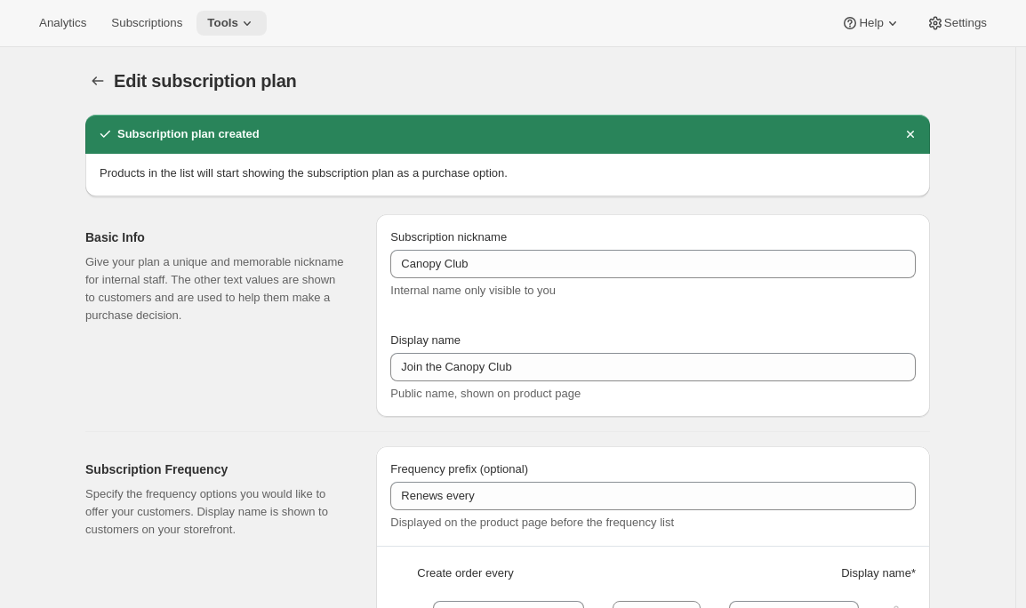
click at [252, 21] on icon at bounding box center [247, 23] width 18 height 18
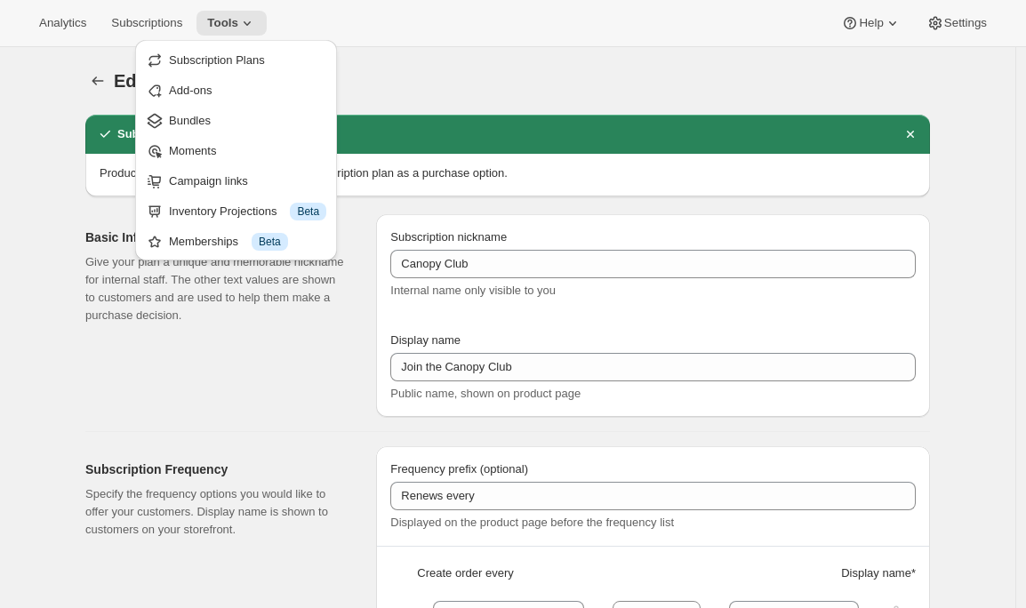
click at [412, 60] on div "Edit subscription plan. This page is ready Edit subscription plan" at bounding box center [507, 81] width 844 height 68
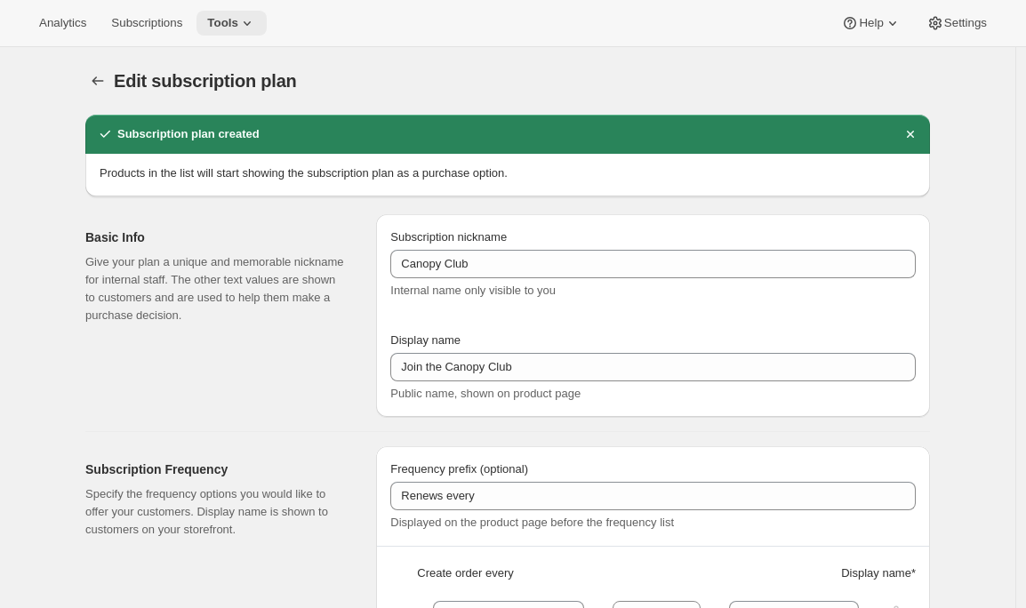
click at [246, 29] on icon at bounding box center [247, 23] width 18 height 18
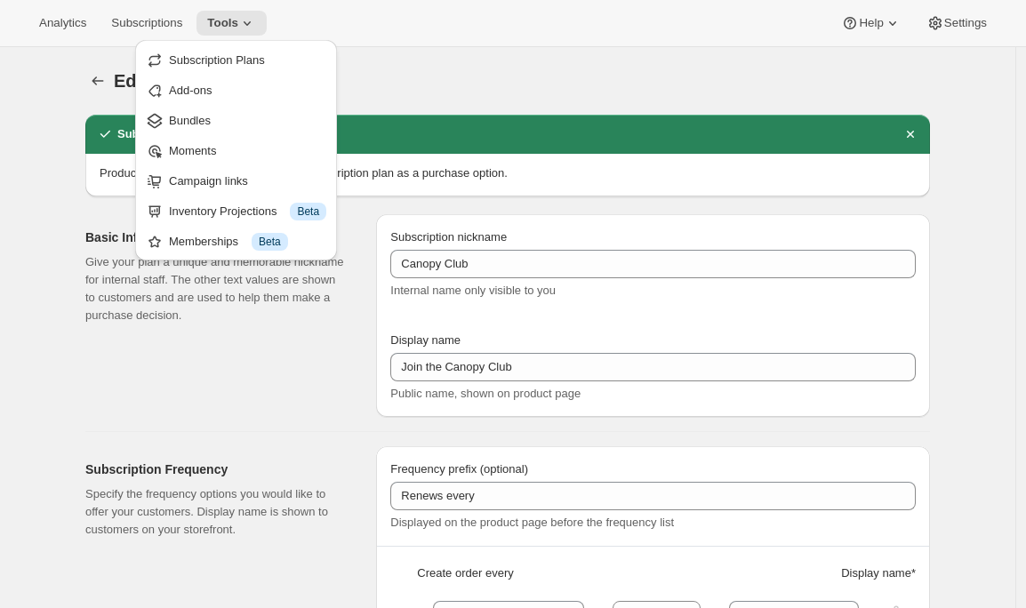
click at [334, 5] on div "Analytics Subscriptions Tools Help Settings" at bounding box center [513, 23] width 1026 height 47
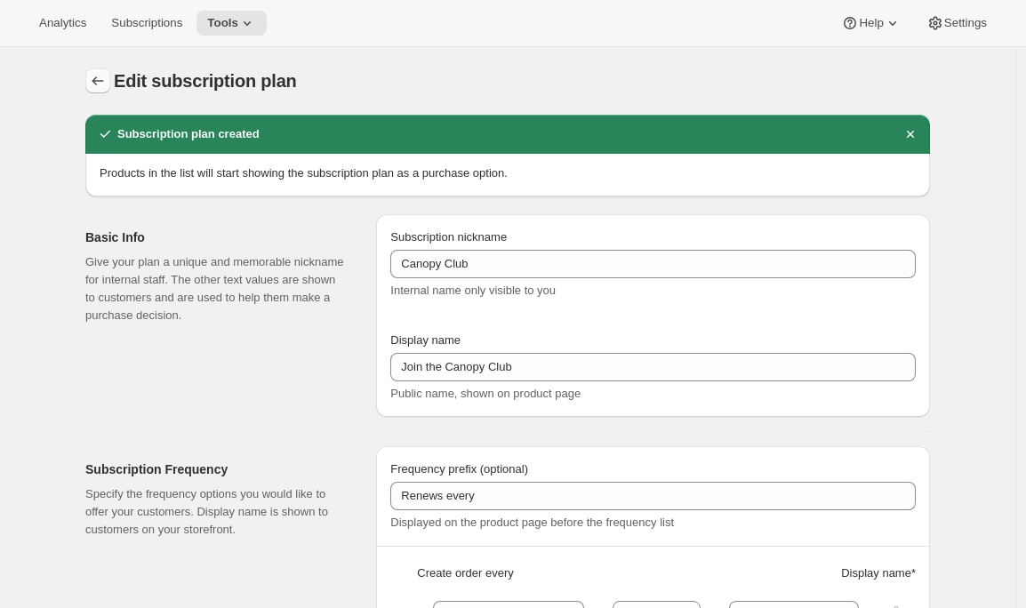
click at [99, 77] on icon "Subscription plans" at bounding box center [98, 81] width 18 height 18
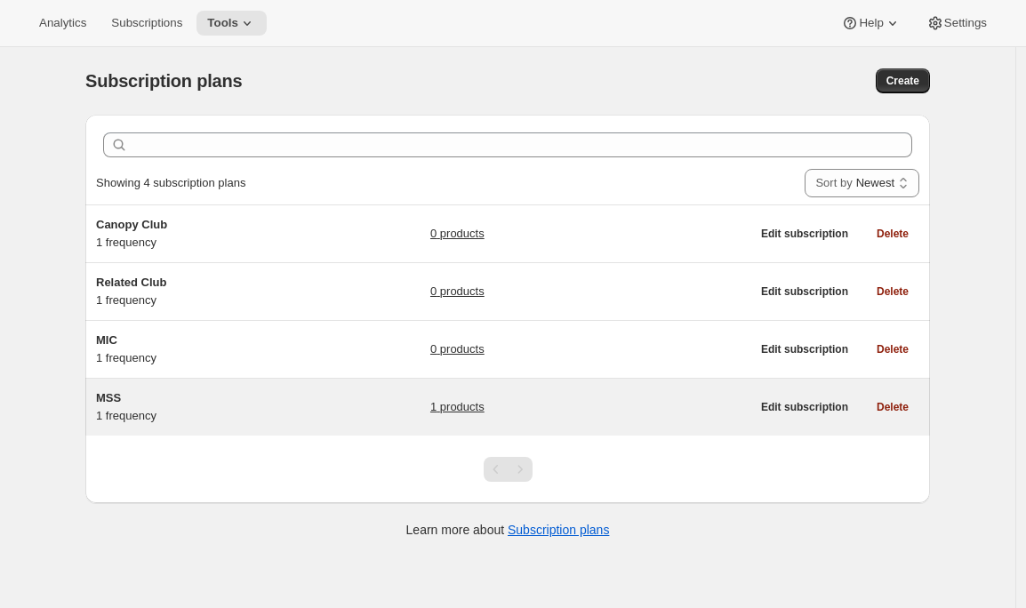
click at [213, 407] on div "MSS 1 frequency" at bounding box center [207, 407] width 222 height 36
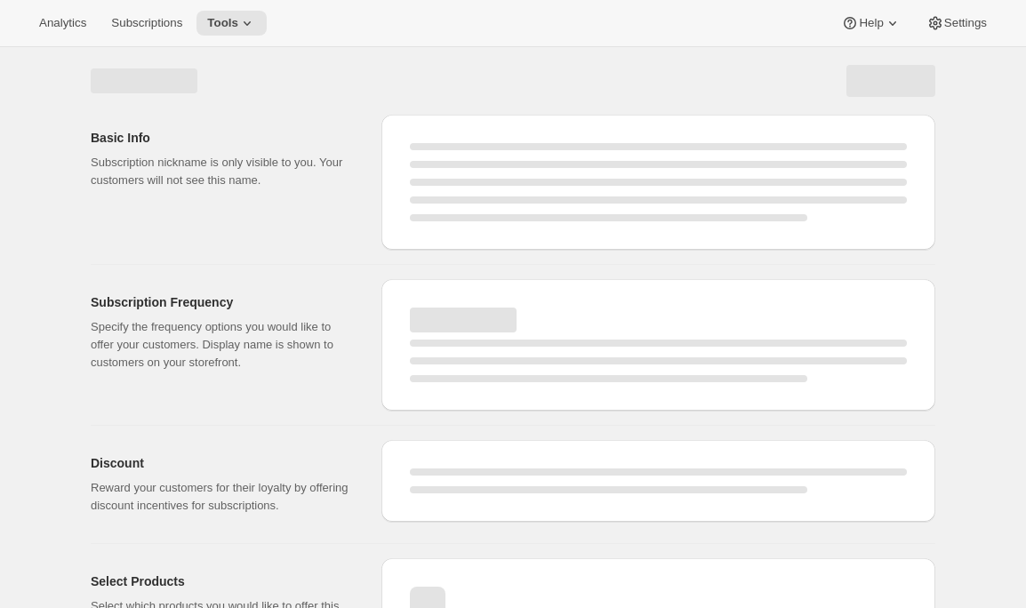
select select "WEEK"
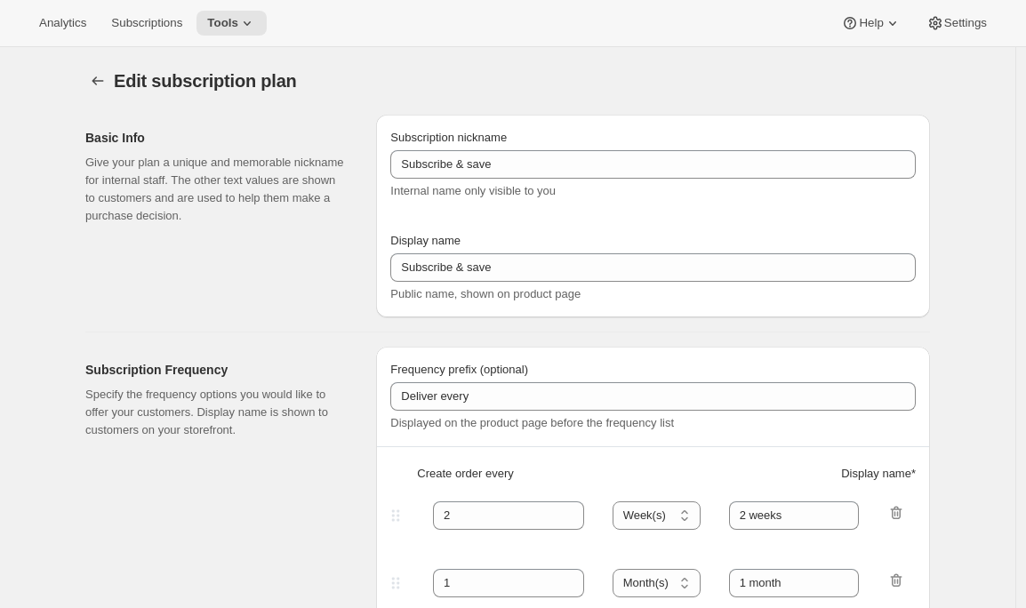
type input "MSS"
type input "Mutual Satisfaction Society"
type input "Deliver every month on the 15th."
type input "1"
select select "MONTH"
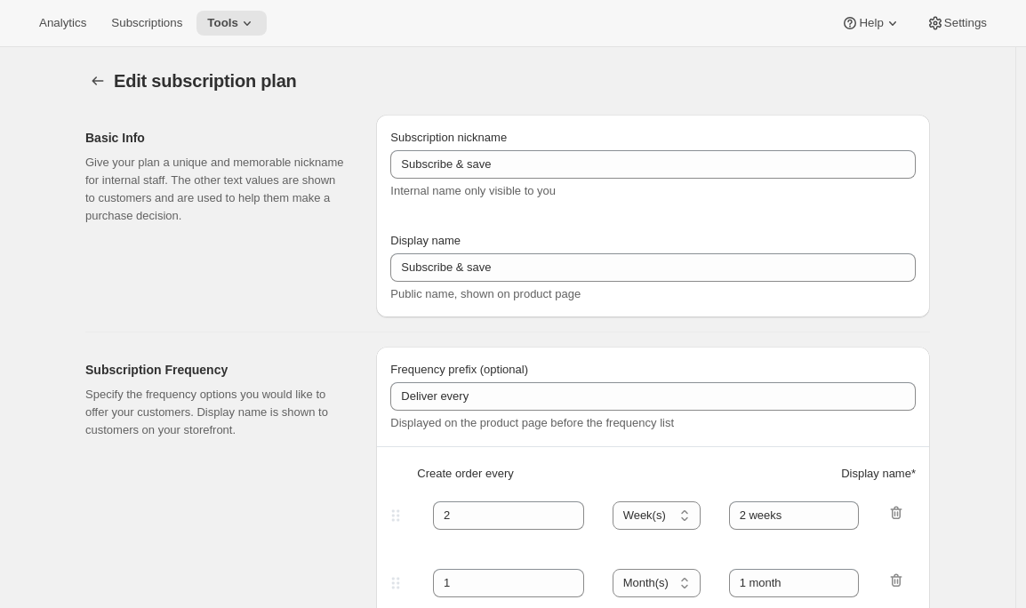
type input "1 month"
checkbox input "true"
select select "MONTHDAY"
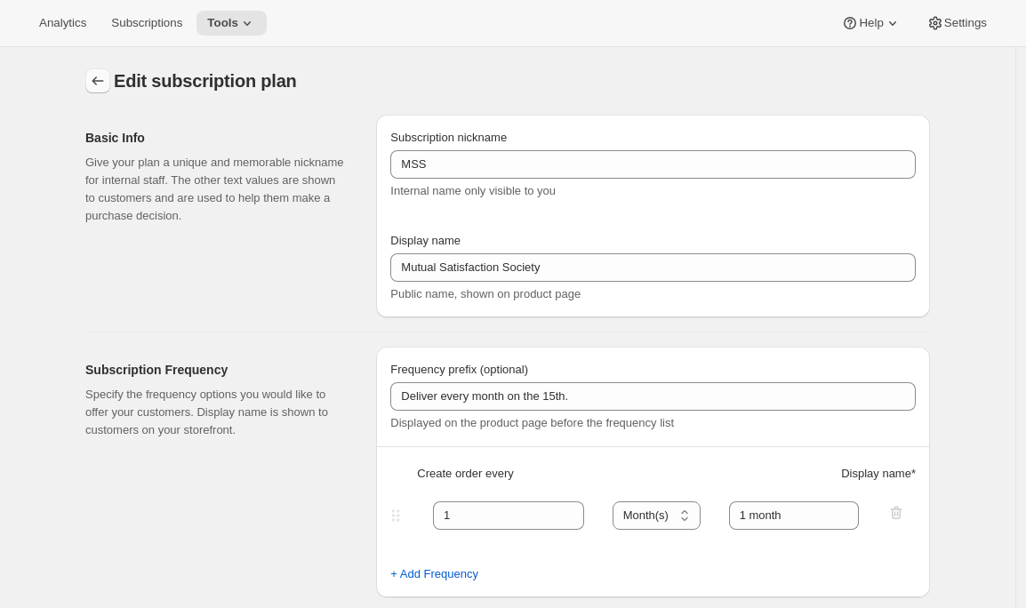
click at [107, 79] on icon "Subscription plans" at bounding box center [98, 81] width 18 height 18
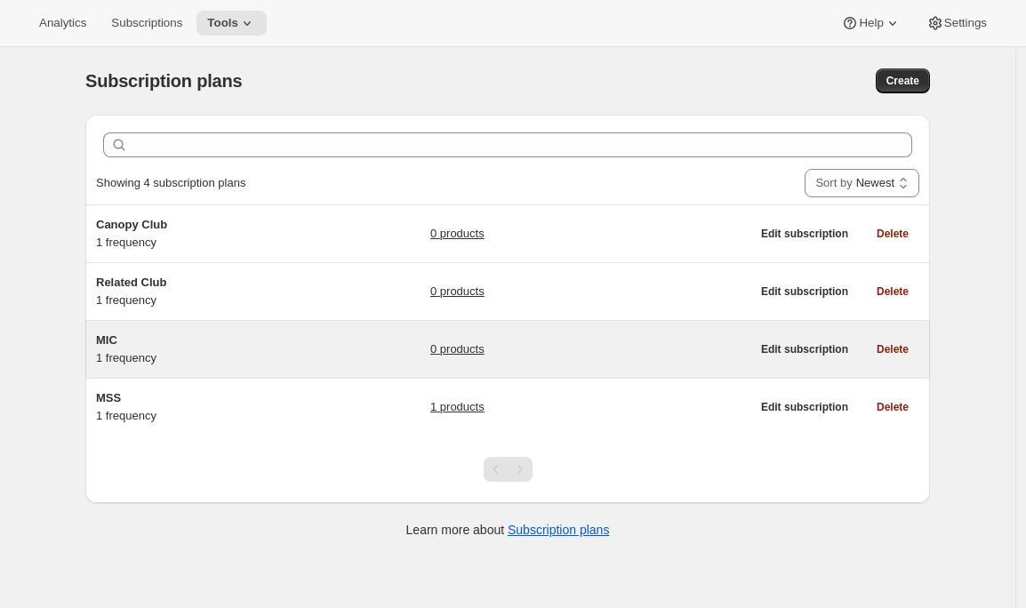
click at [265, 351] on div "MIC 1 frequency" at bounding box center [207, 350] width 222 height 36
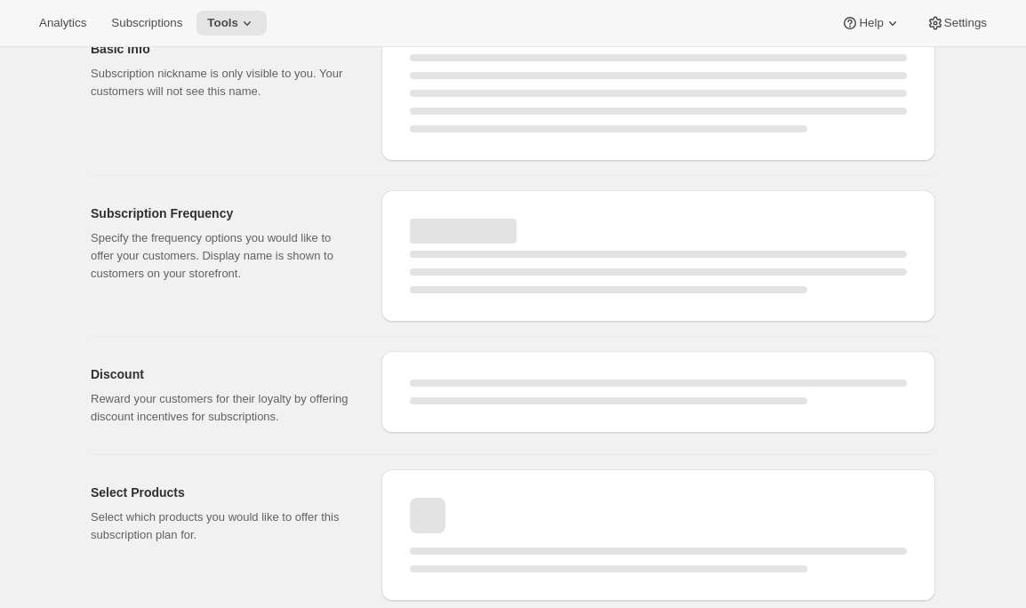
select select "WEEK"
select select "MONTH"
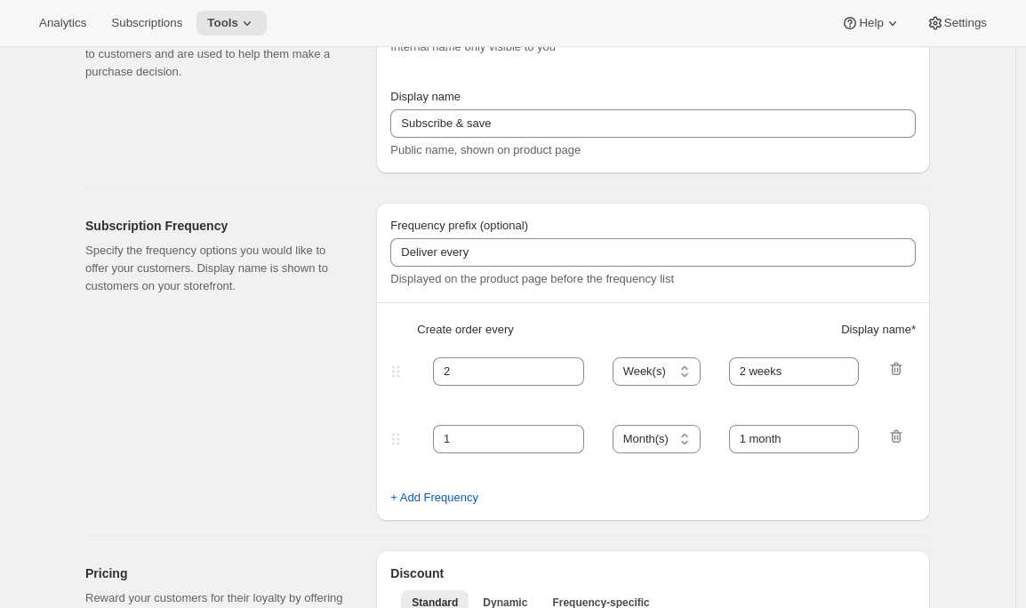
type input "MIC"
type input "Join the Minimal Intervention Club"
type input "1"
select select "MONTH"
type input "1 month"
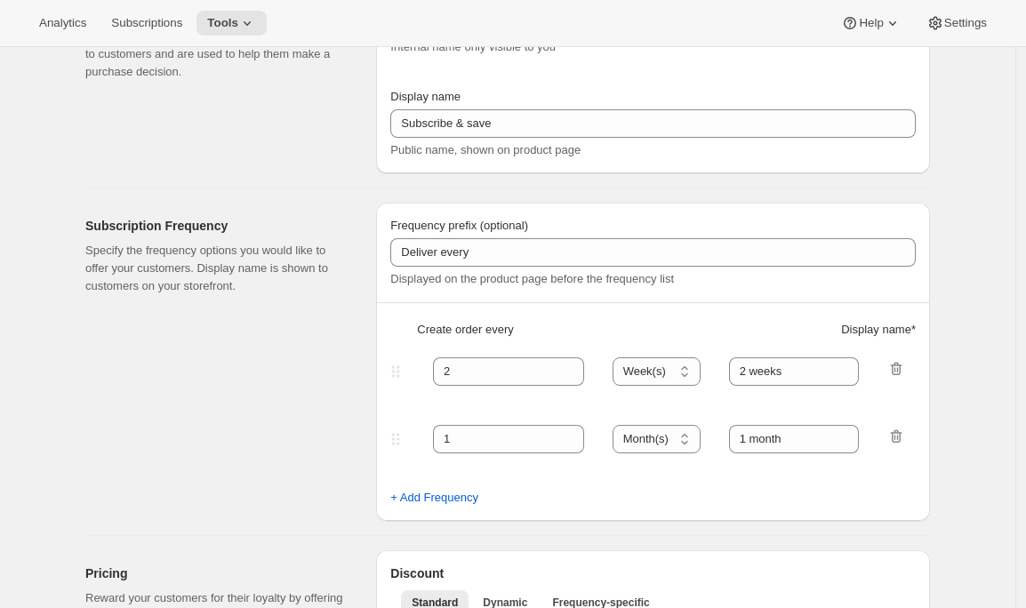
checkbox input "true"
select select "MONTHDAY"
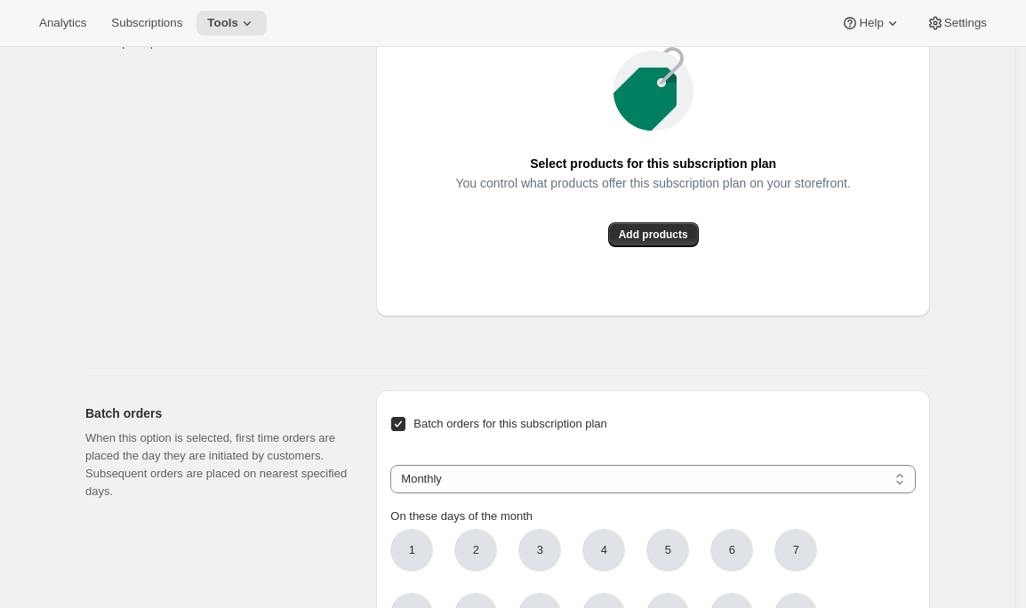
scroll to position [1108, 0]
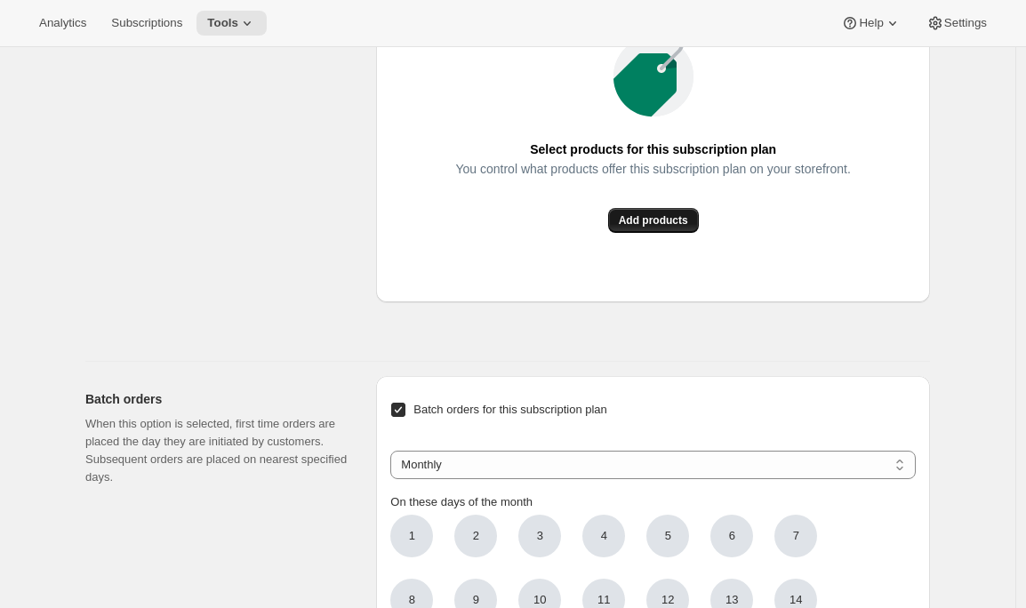
click at [675, 228] on span "Add products" at bounding box center [653, 220] width 69 height 14
click at [678, 233] on button "Add products" at bounding box center [653, 220] width 91 height 25
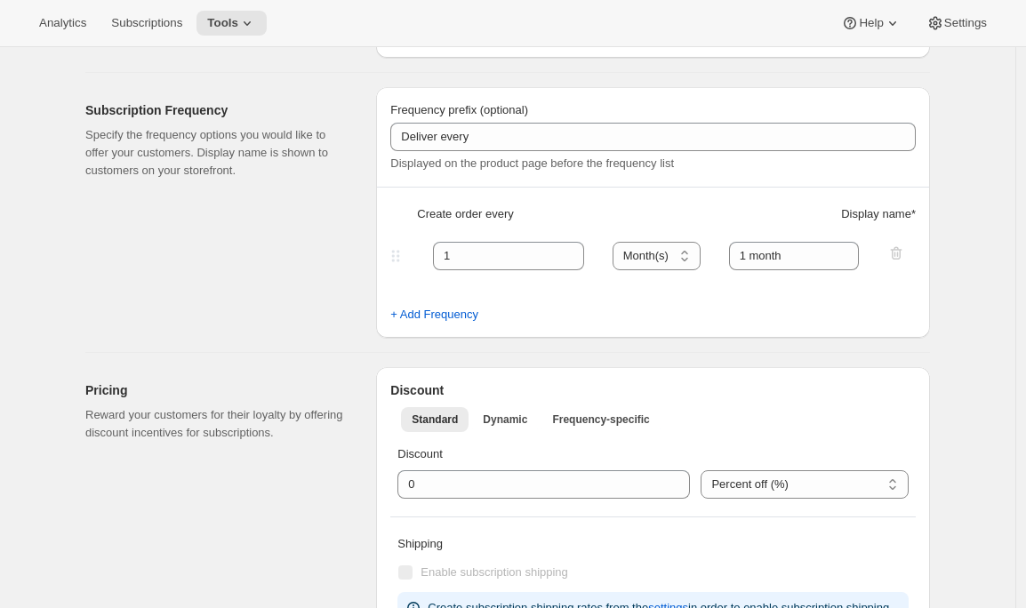
scroll to position [0, 0]
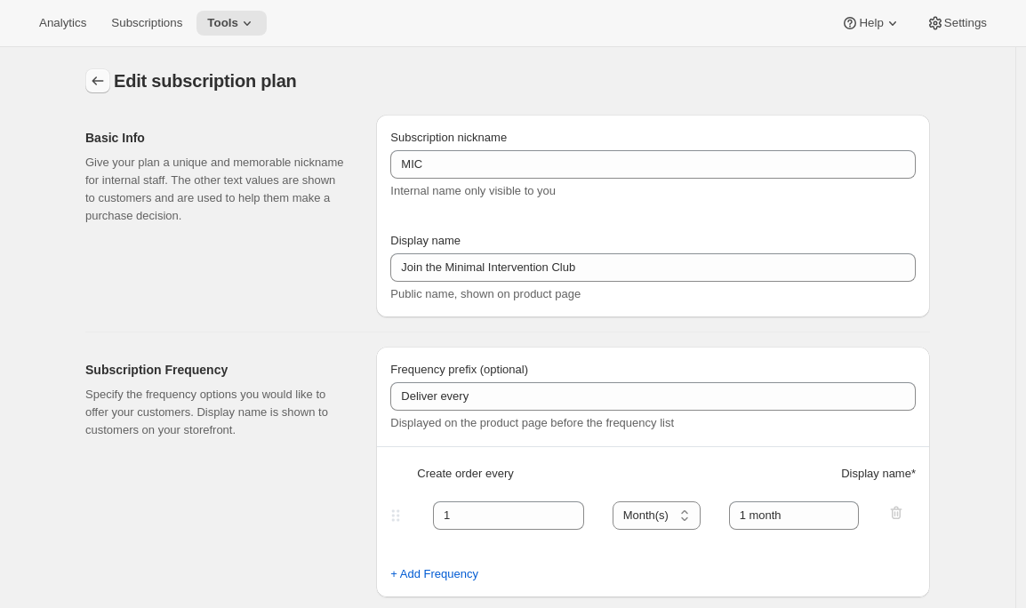
click at [100, 76] on icon "Subscription plans" at bounding box center [98, 81] width 18 height 18
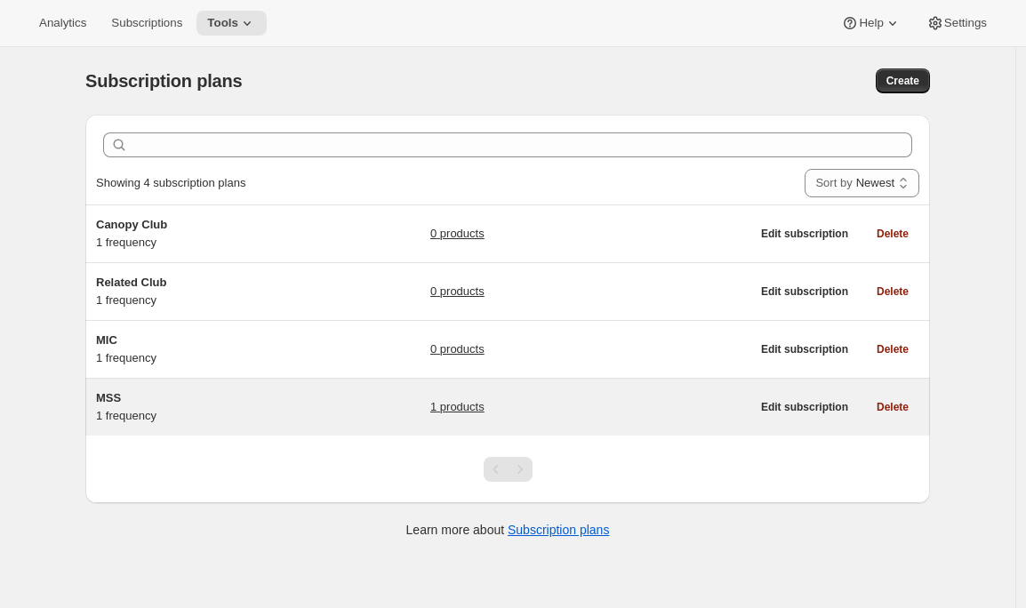
click at [224, 403] on h5 "MSS" at bounding box center [207, 398] width 222 height 18
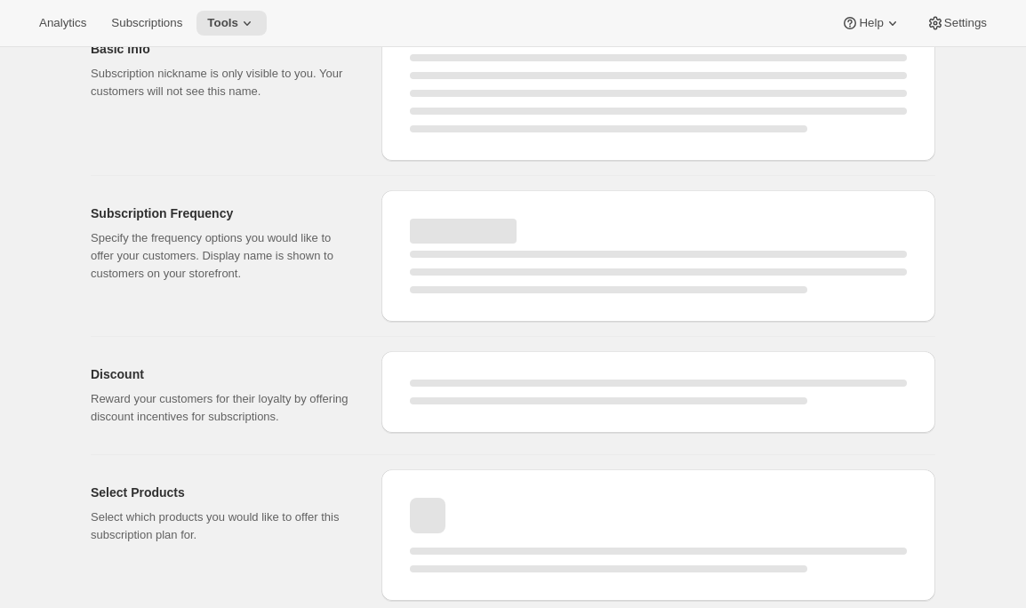
select select "WEEK"
select select "MONTH"
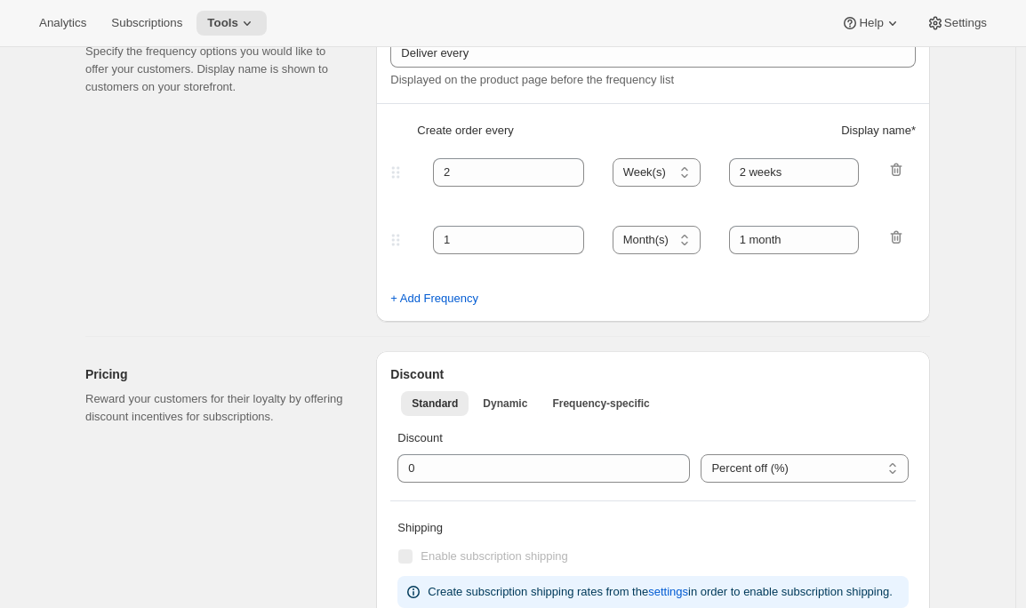
type input "MSS"
type input "Mutual Satisfaction Society"
type input "Deliver every month on the 15th."
type input "1"
select select "MONTH"
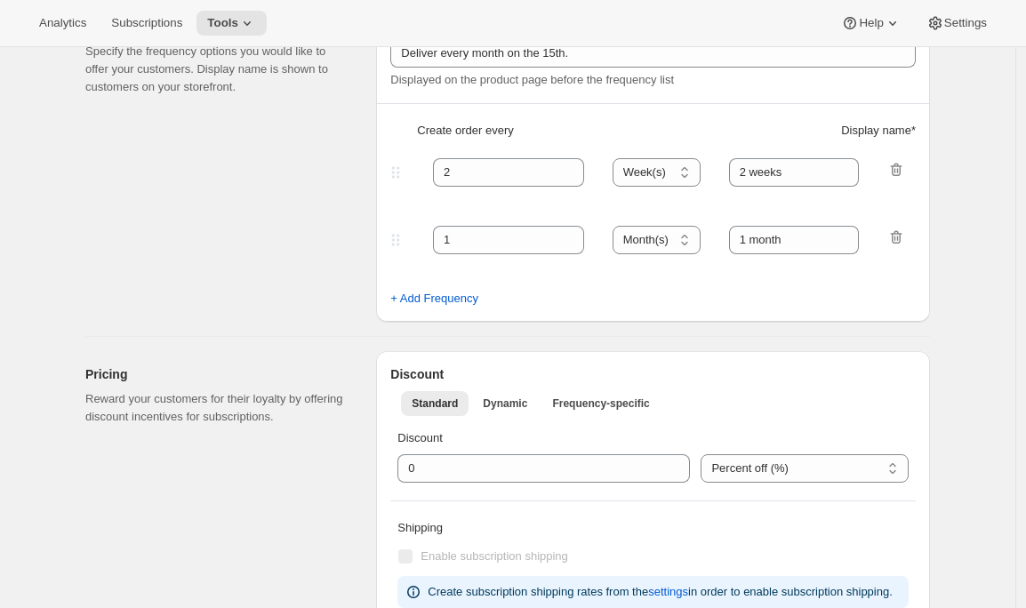
type input "1 month"
checkbox input "true"
select select "MONTHDAY"
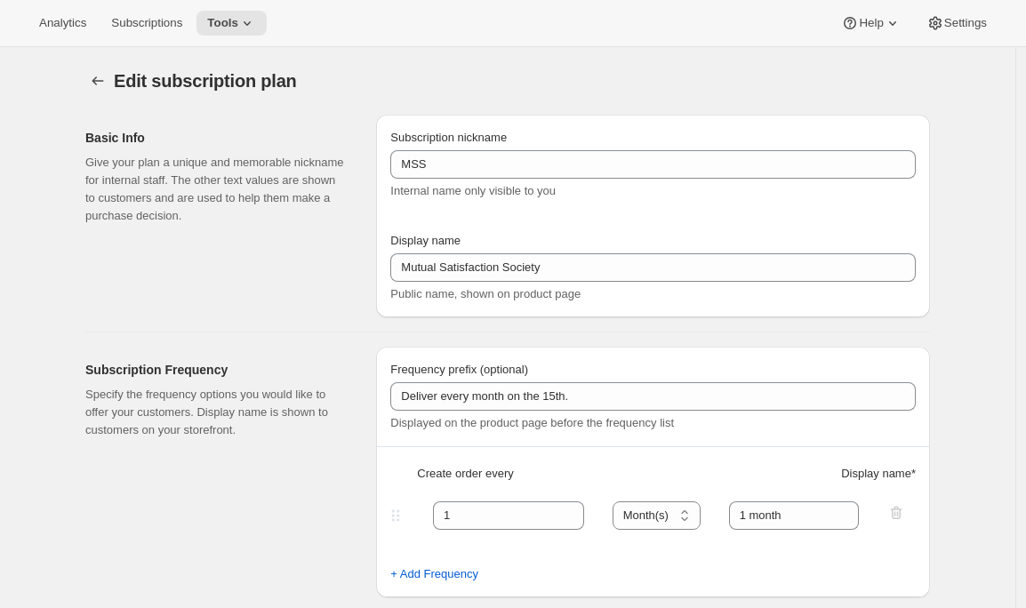
click at [308, 58] on div "Edit subscription plan. This page is ready Edit subscription plan" at bounding box center [507, 81] width 844 height 68
click at [238, 24] on span "Tools" at bounding box center [222, 23] width 31 height 14
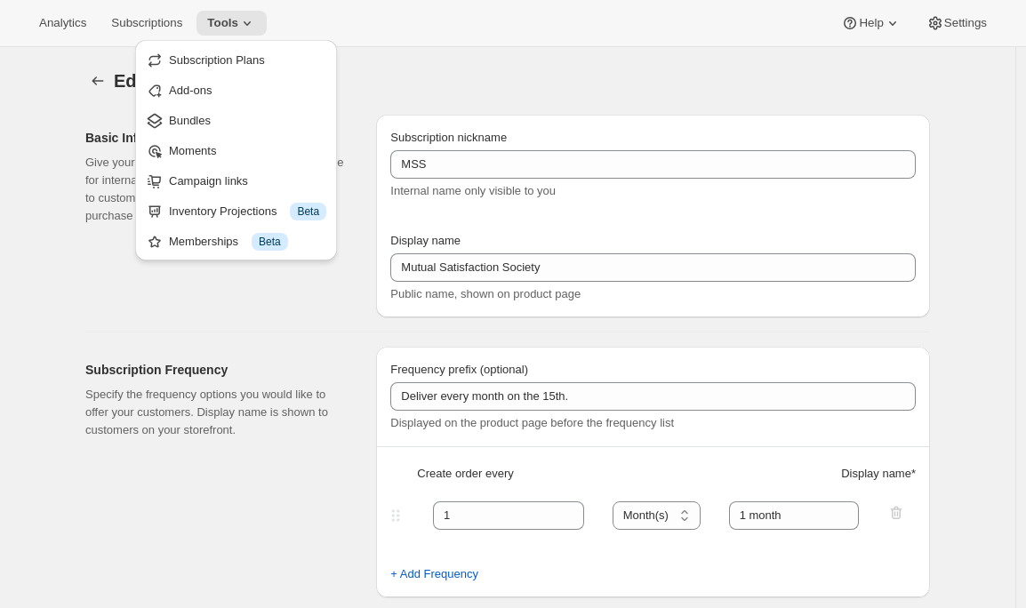
click at [429, 38] on div "Analytics Subscriptions Tools Help Settings" at bounding box center [513, 23] width 1026 height 47
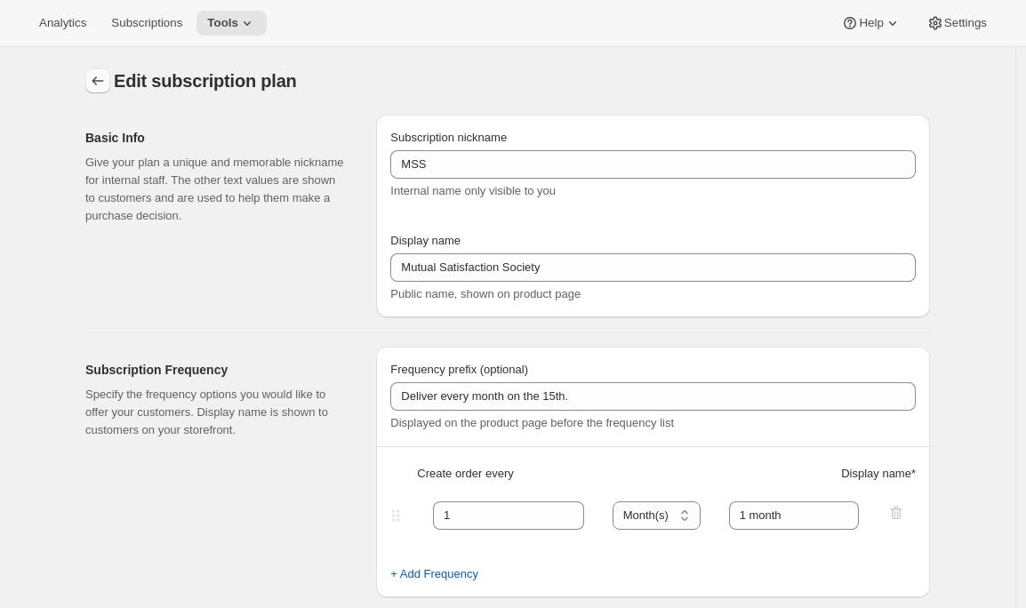
click at [96, 76] on icon "Subscription plans" at bounding box center [98, 81] width 18 height 18
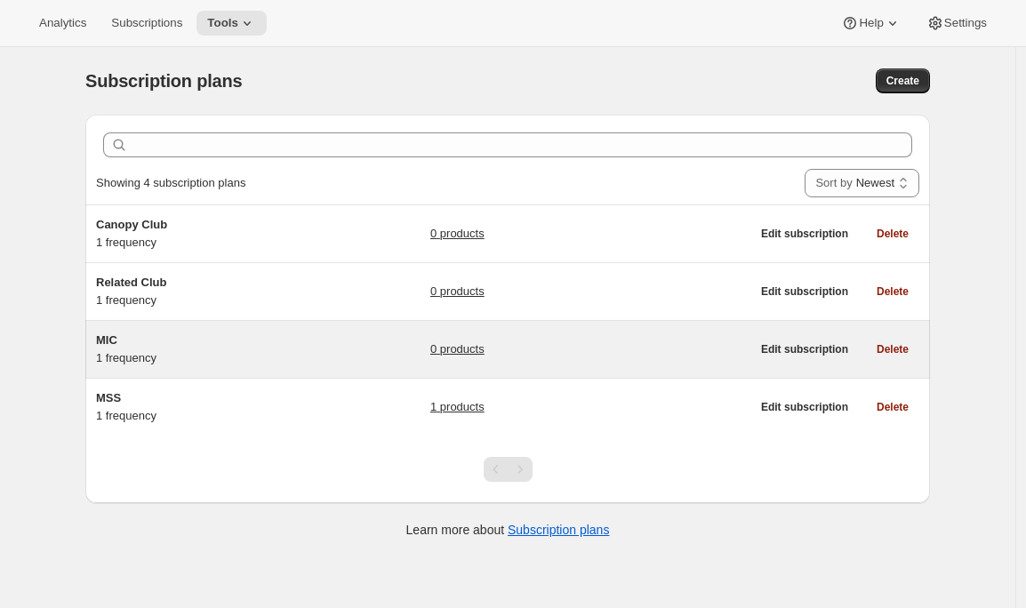
click at [117, 347] on span "MIC" at bounding box center [106, 339] width 21 height 13
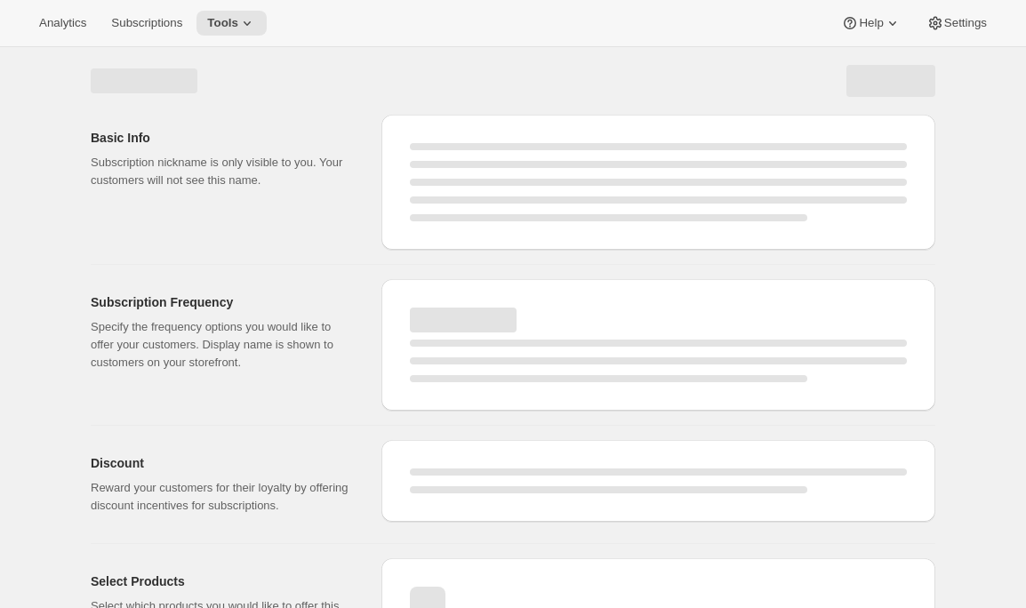
select select "WEEK"
select select "MONTH"
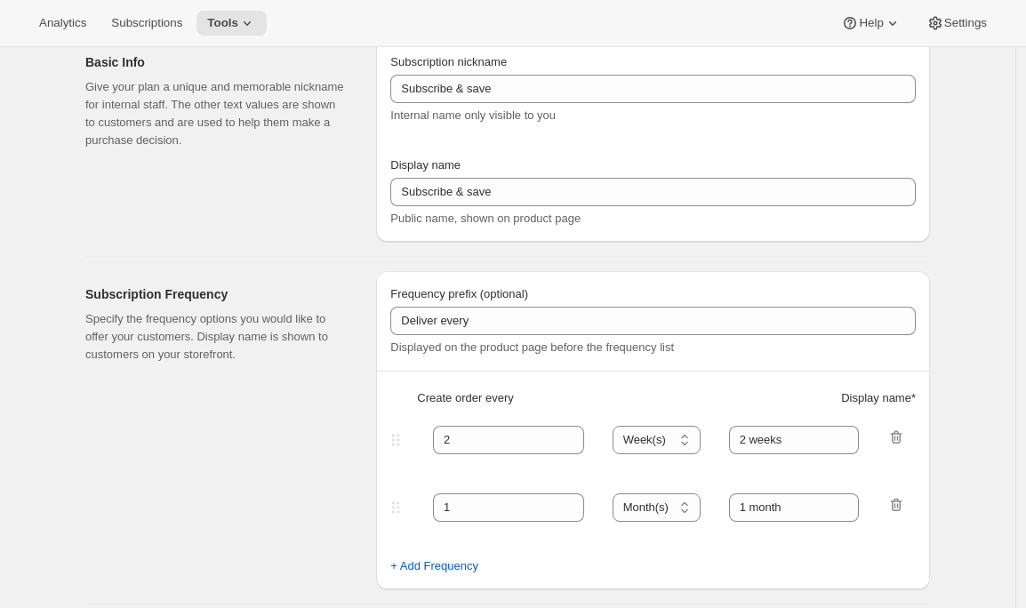
type input "MIC"
type input "Join the Minimal Intervention Club"
type input "1"
select select "MONTH"
type input "1 month"
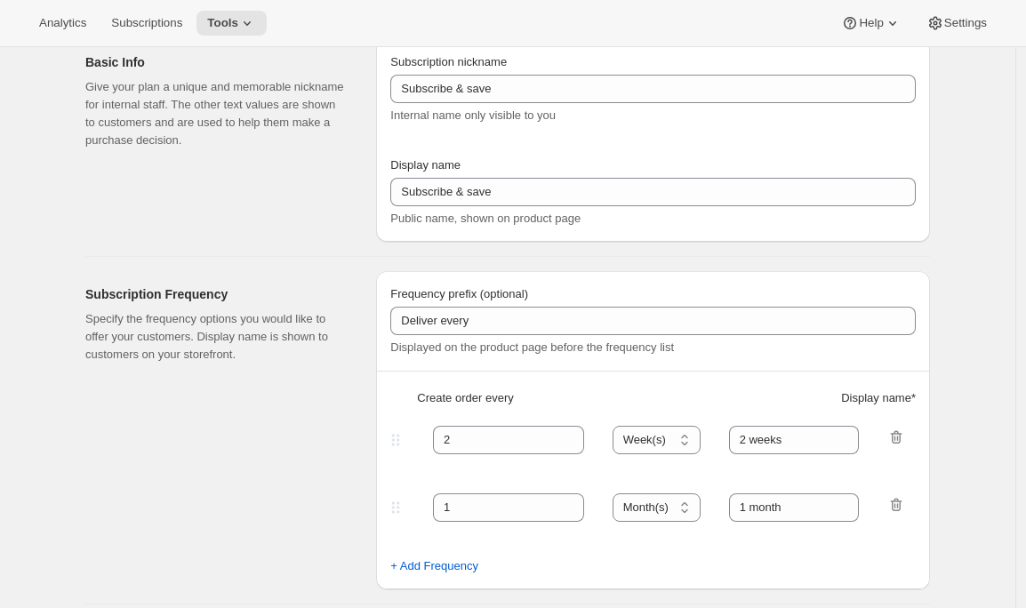
checkbox input "true"
select select "MONTHDAY"
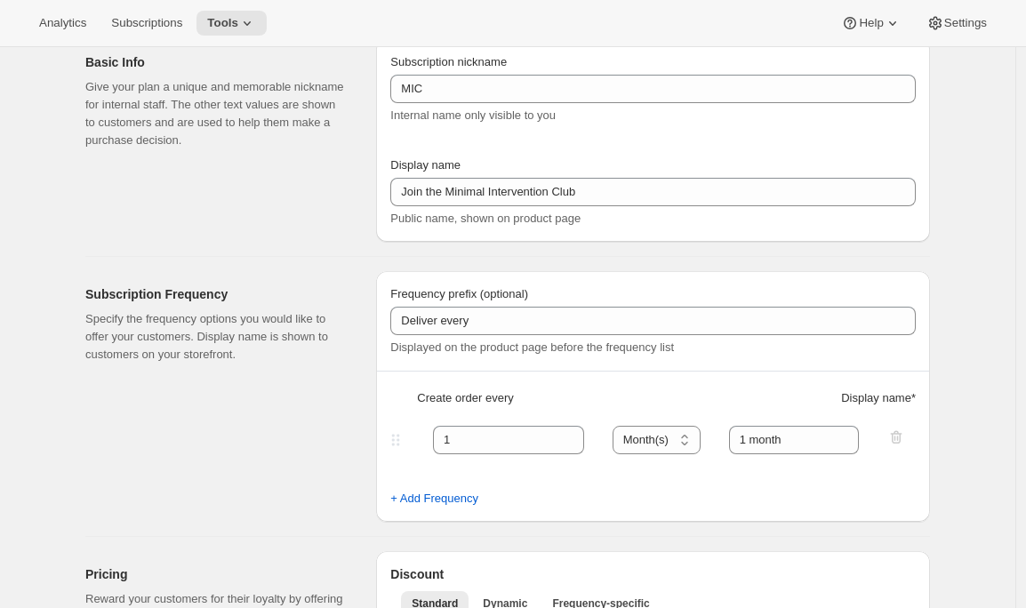
scroll to position [1239, 0]
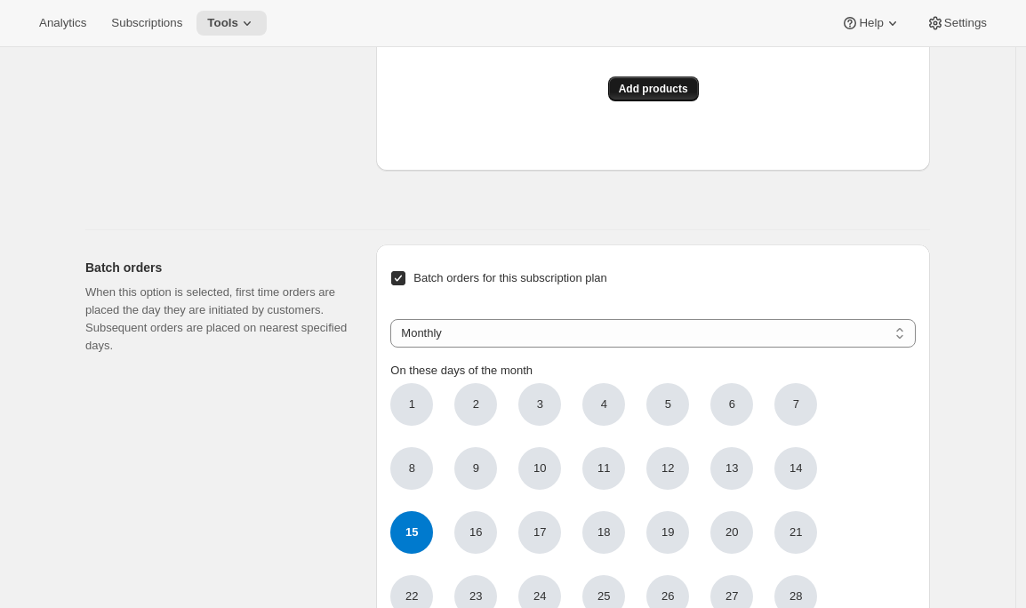
click at [671, 96] on span "Add products" at bounding box center [653, 89] width 69 height 14
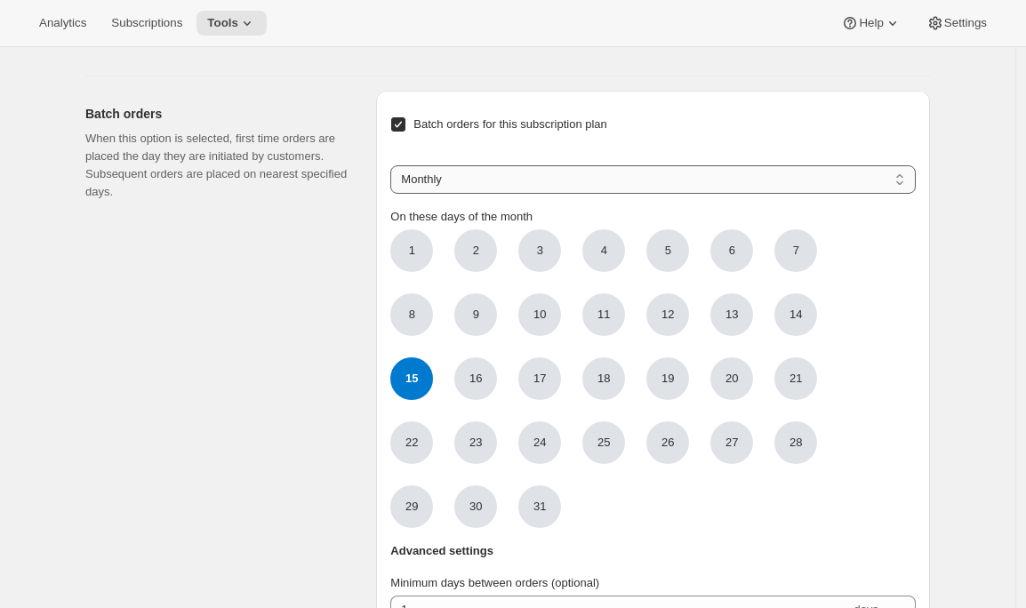
scroll to position [0, 0]
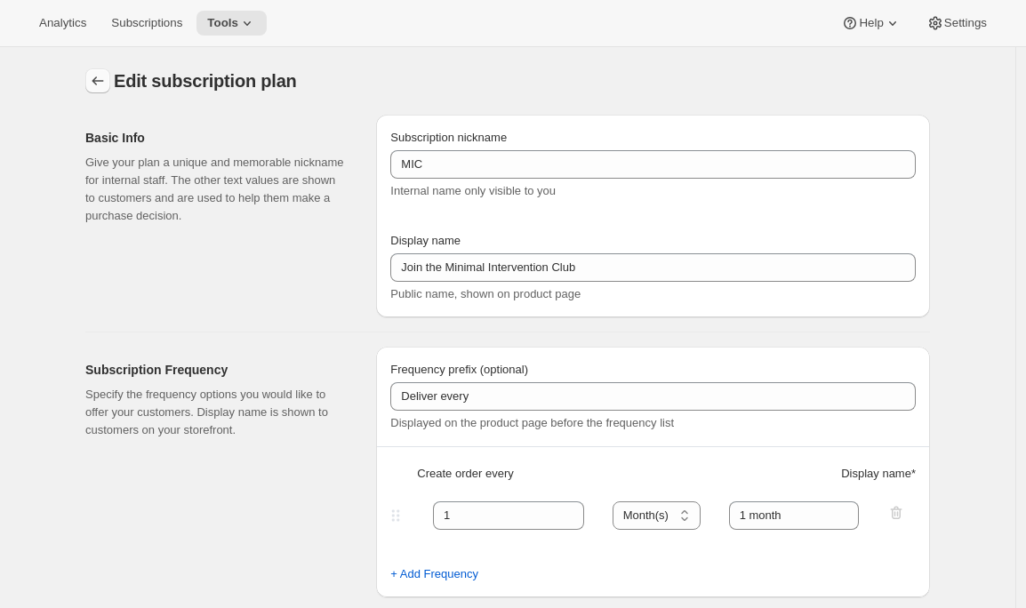
click at [107, 79] on icon "Subscription plans" at bounding box center [98, 81] width 18 height 18
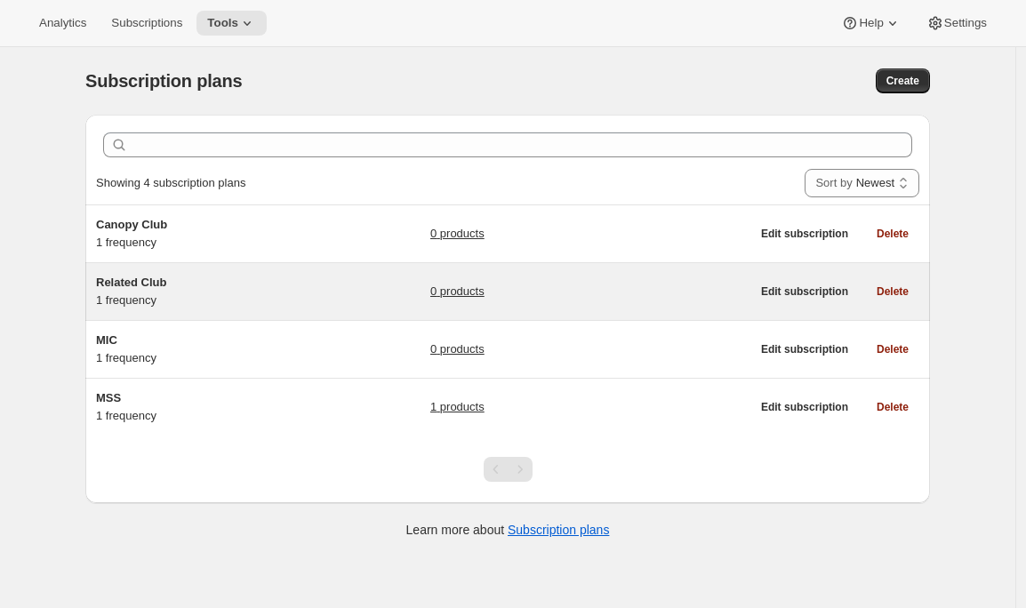
click at [212, 299] on div "Related Club 1 frequency" at bounding box center [207, 292] width 222 height 36
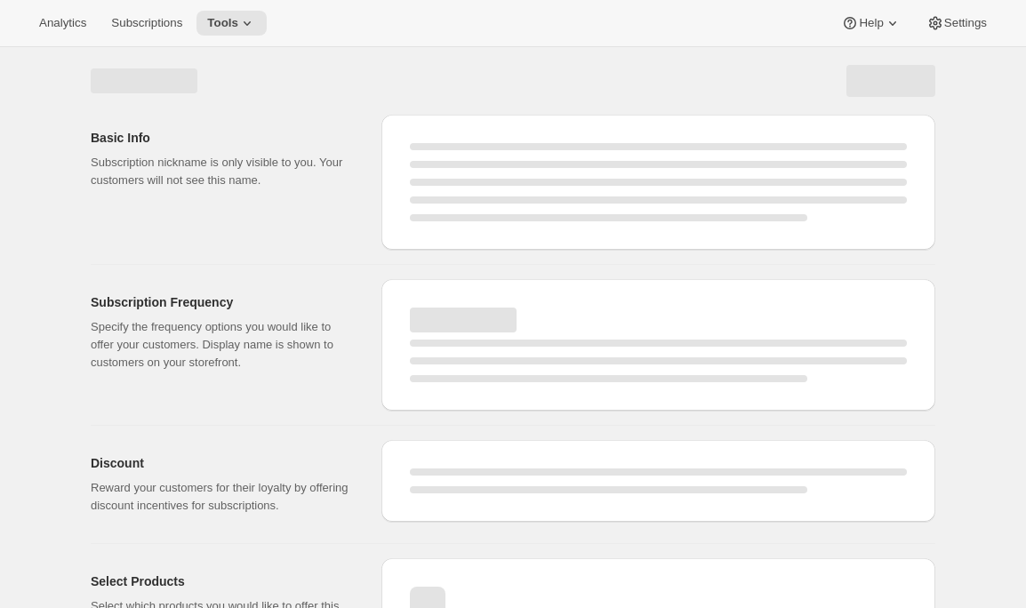
select select "WEEK"
select select "MONTH"
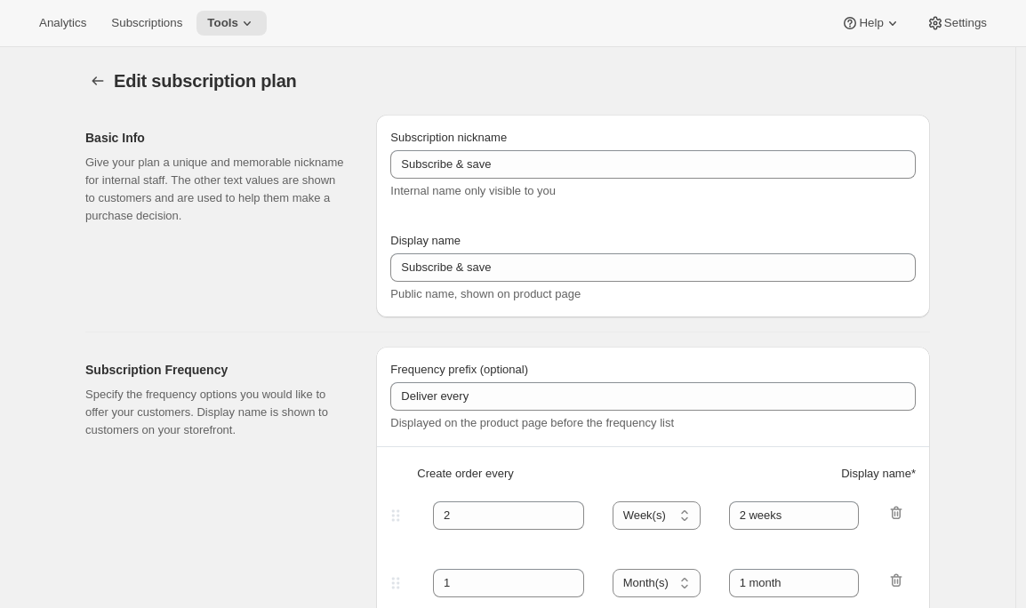
type input "Related Club"
type input "Join the Related Club"
type input "1"
select select "MONTH"
type input "1 month"
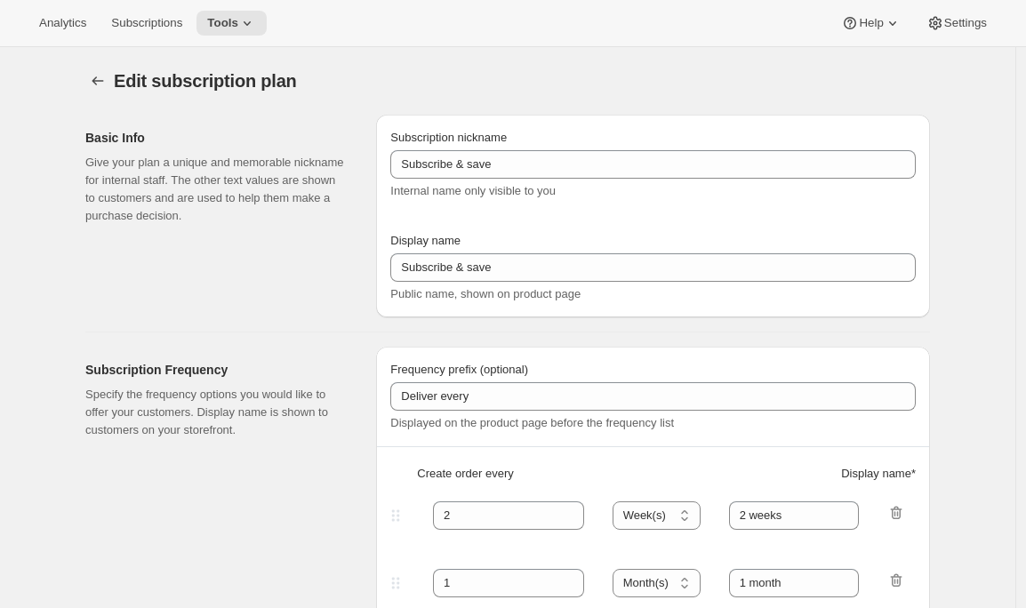
checkbox input "true"
select select "MONTHDAY"
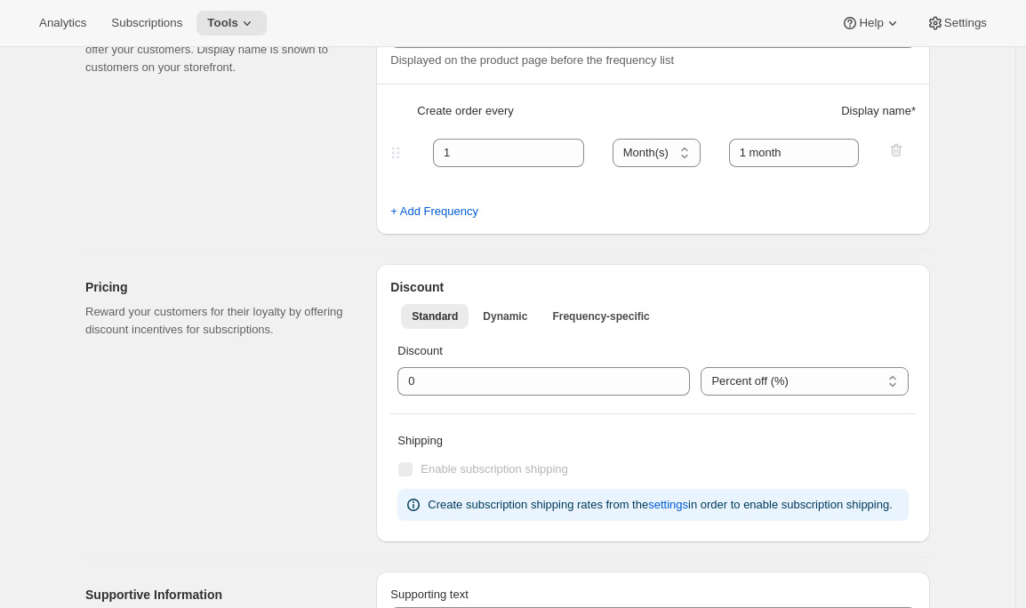
scroll to position [879, 0]
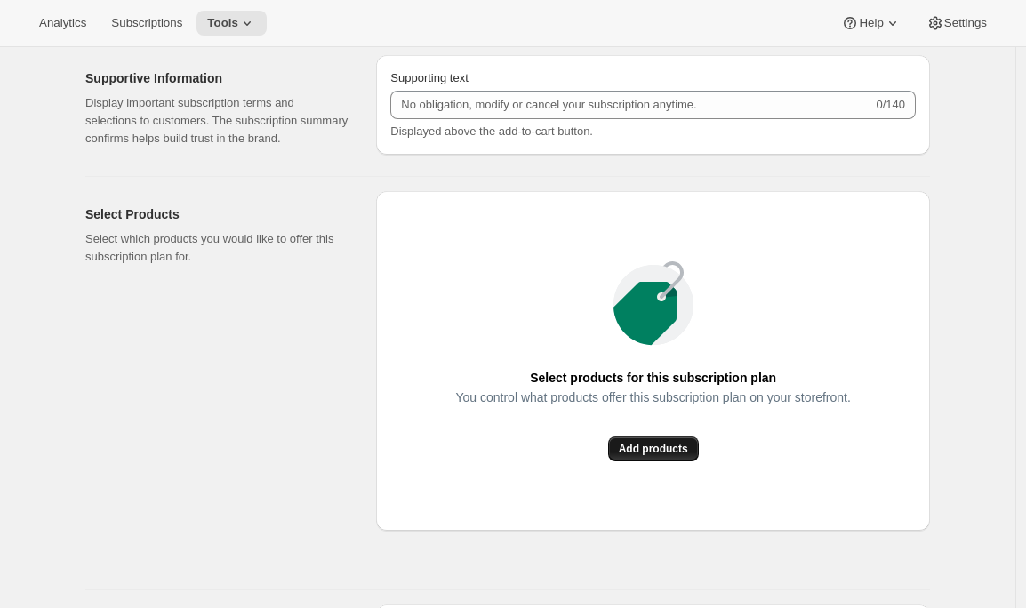
click at [674, 456] on span "Add products" at bounding box center [653, 449] width 69 height 14
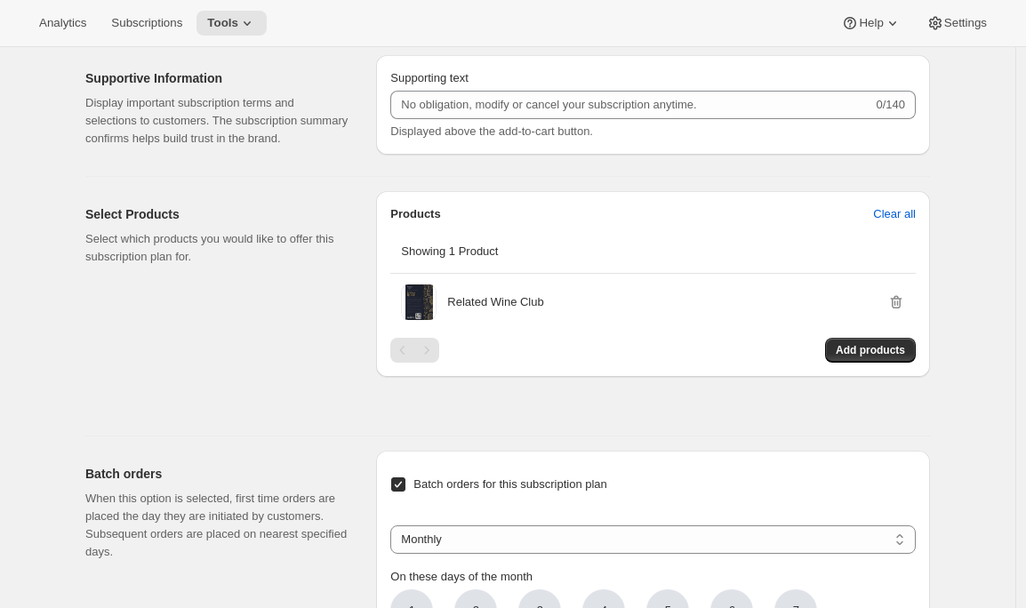
scroll to position [0, 0]
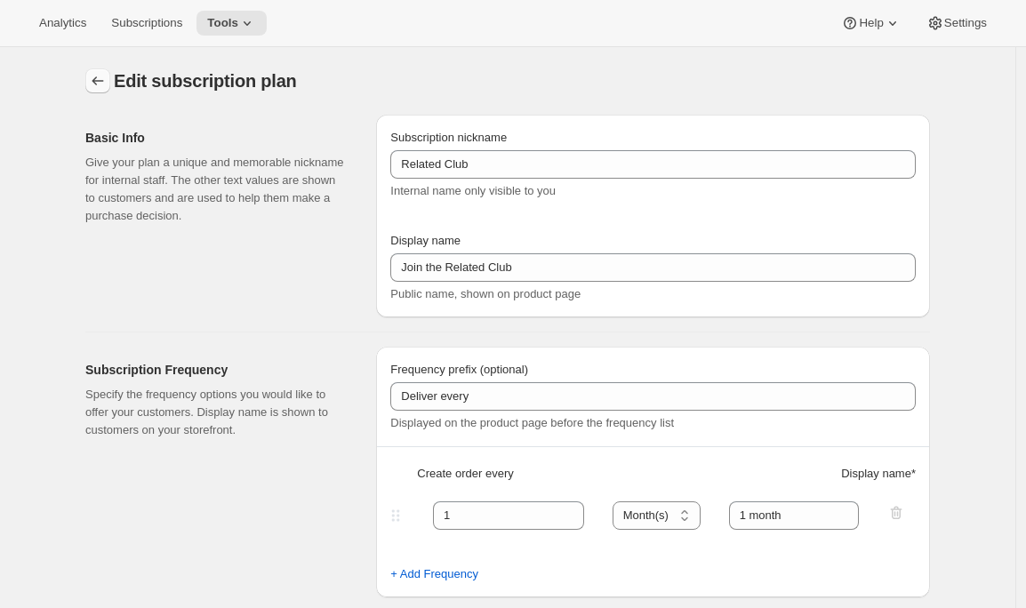
click at [108, 90] on button "Subscription plans" at bounding box center [97, 80] width 25 height 25
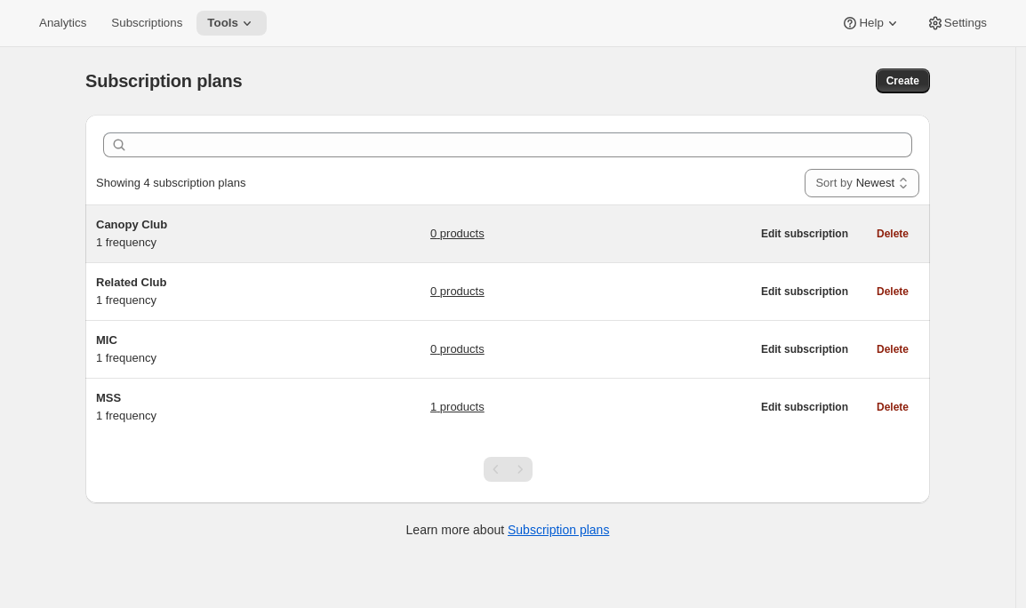
click at [308, 228] on h5 "Canopy Club" at bounding box center [207, 225] width 222 height 18
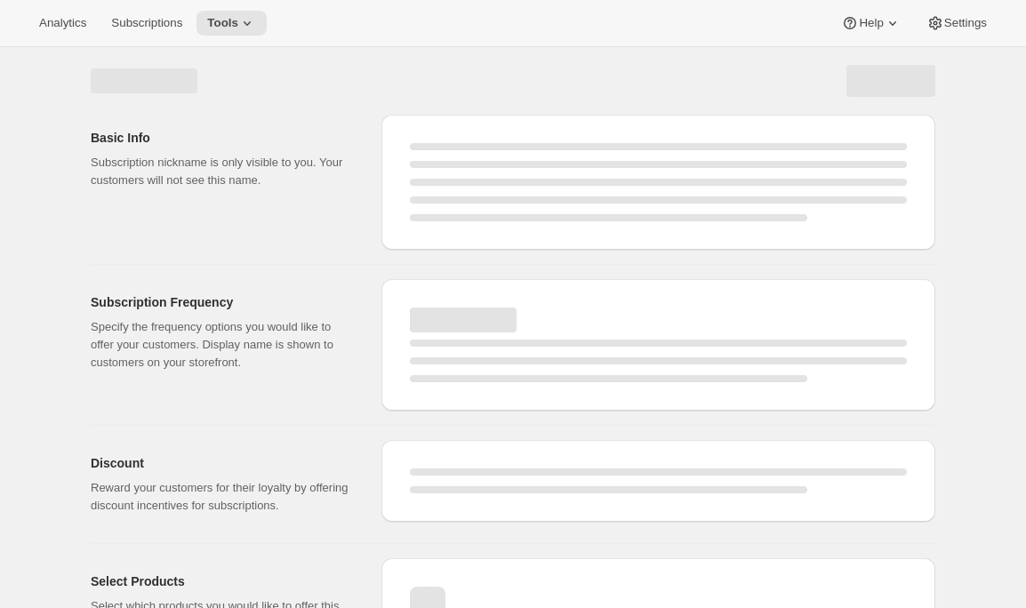
select select "WEEK"
select select "MONTH"
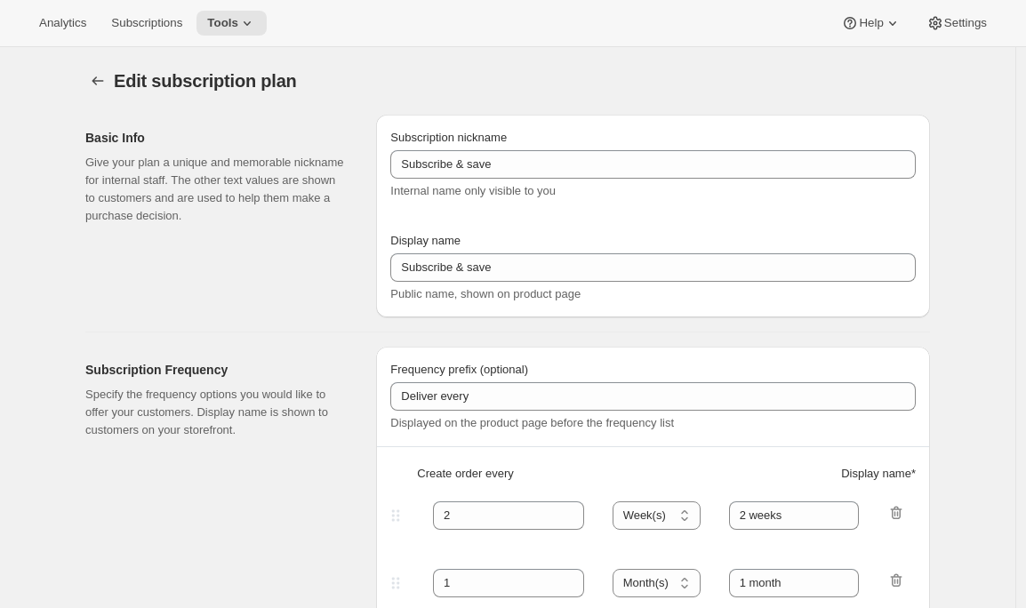
type input "Canopy Club"
type input "Join the Canopy Club"
type input "Renews every"
type input "1"
select select "YEAR"
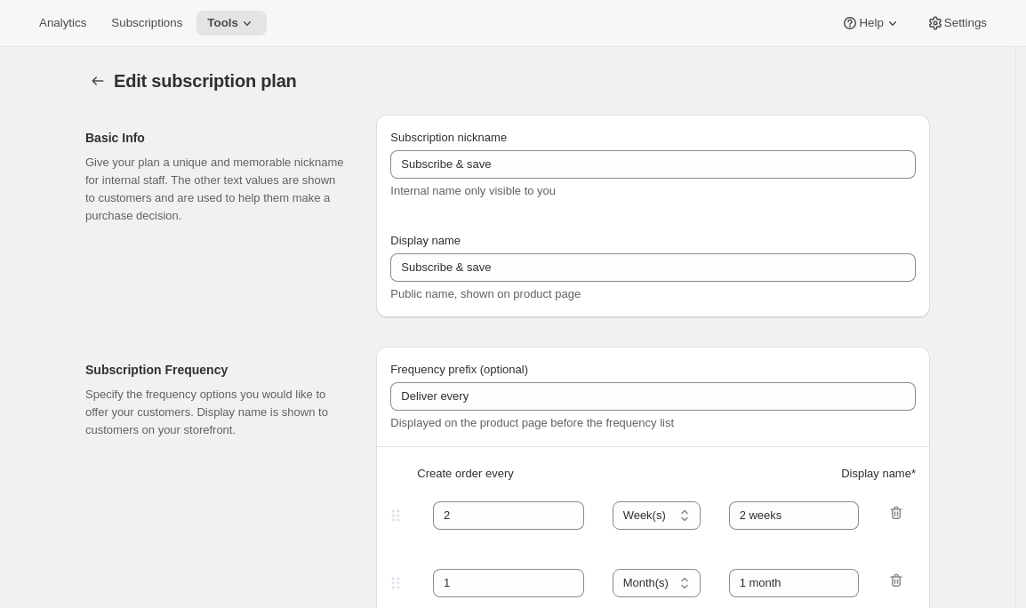
type input "1 year"
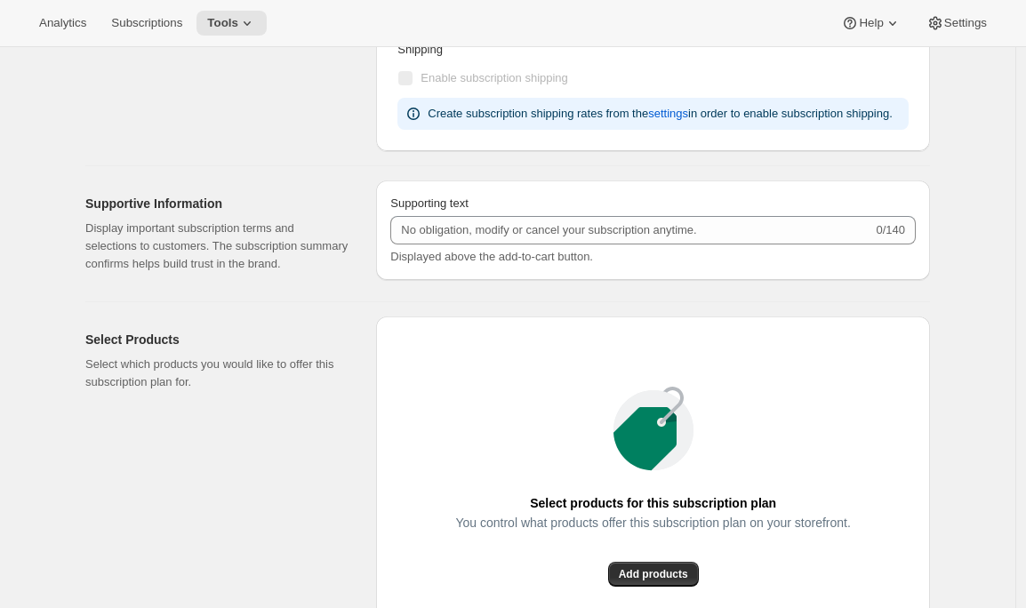
scroll to position [1158, 0]
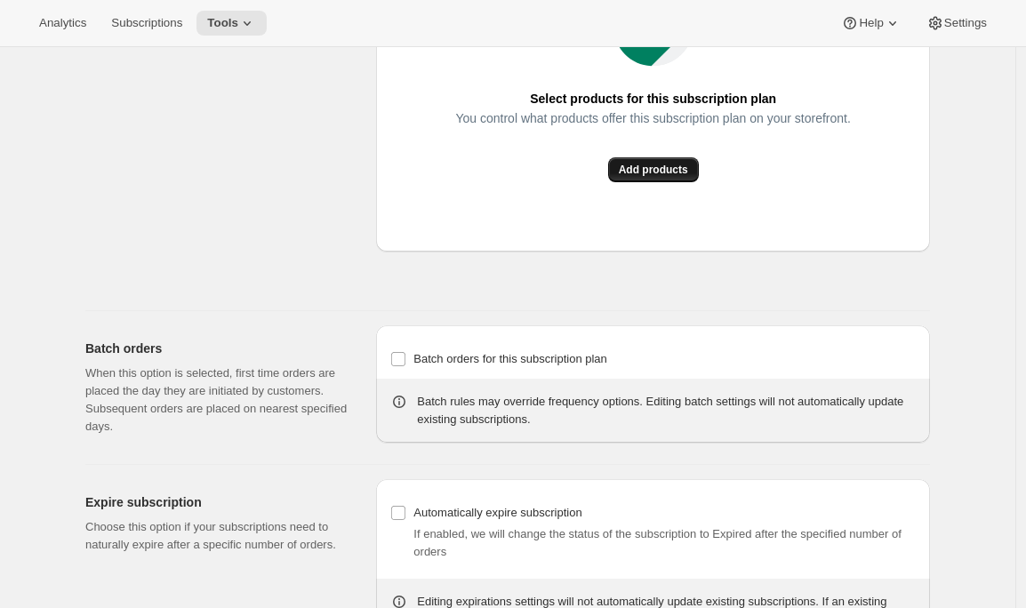
click at [637, 182] on button "Add products" at bounding box center [653, 169] width 91 height 25
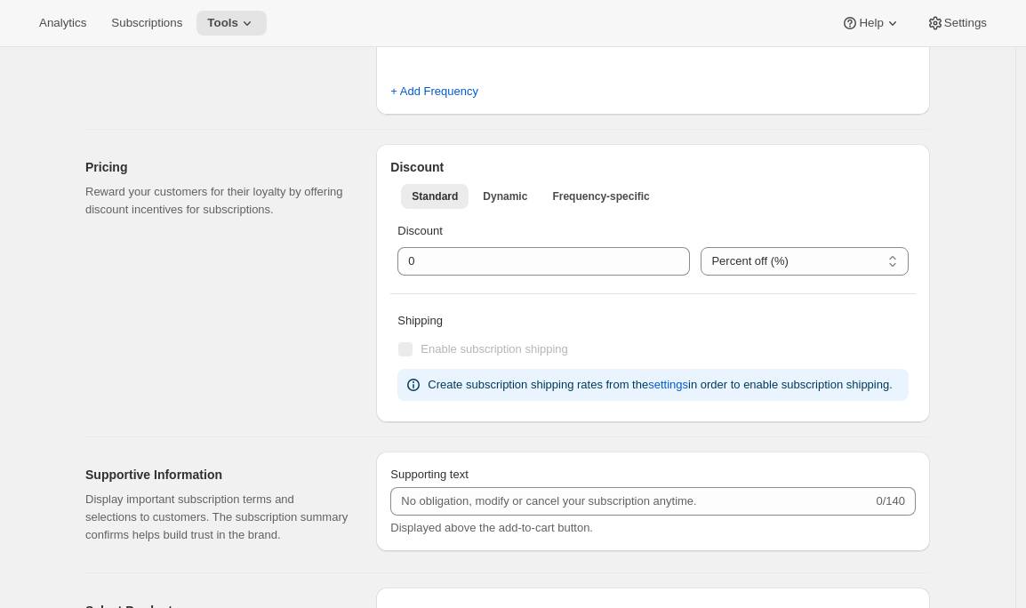
scroll to position [815, 0]
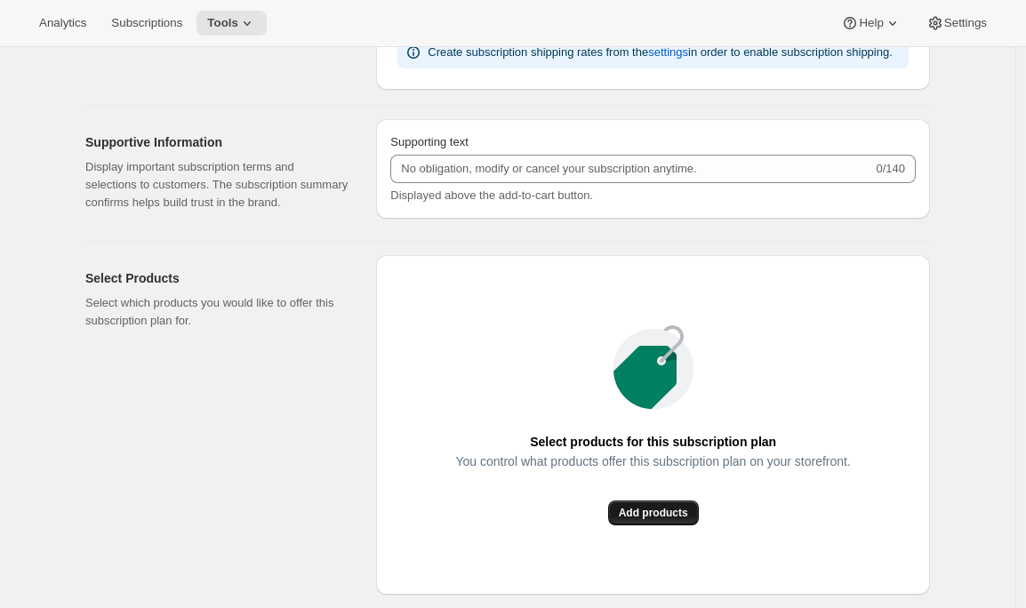
click at [663, 520] on span "Add products" at bounding box center [653, 513] width 69 height 14
click at [250, 19] on icon at bounding box center [247, 23] width 18 height 18
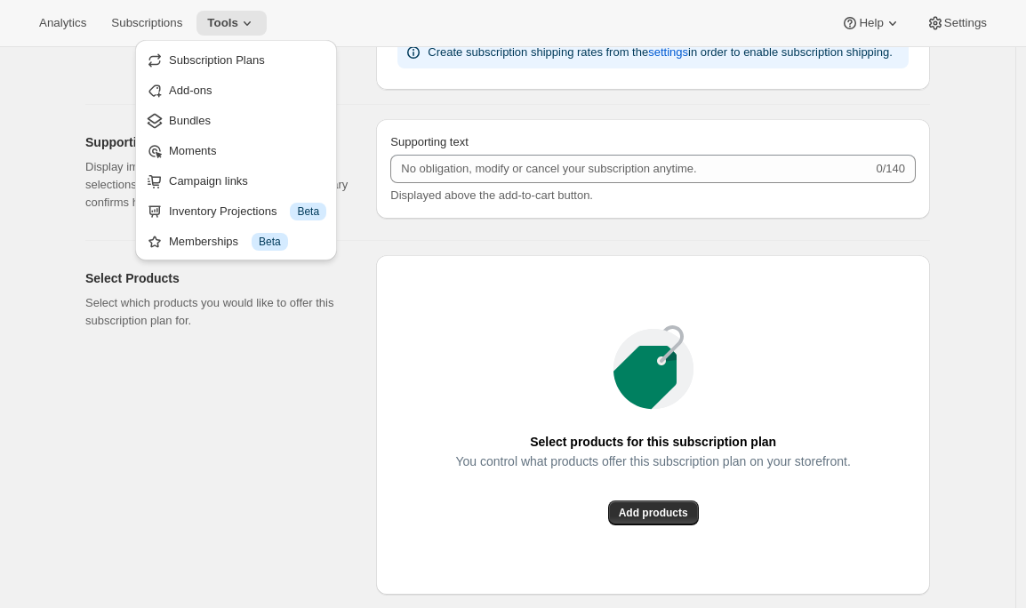
click at [371, 11] on div "Analytics Subscriptions Tools Help Settings" at bounding box center [513, 23] width 1026 height 47
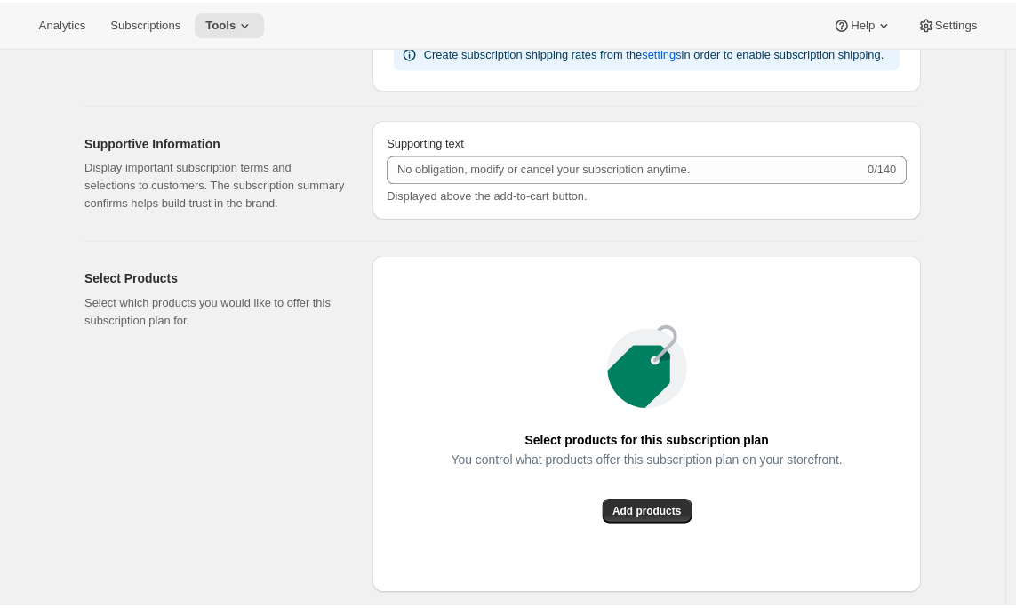
scroll to position [1324, 0]
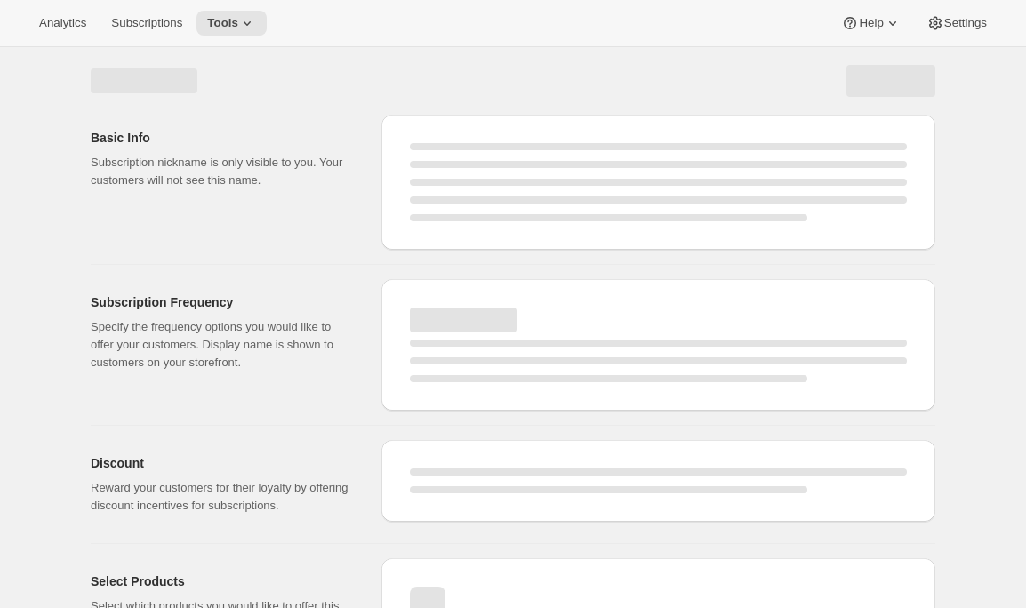
select select "WEEK"
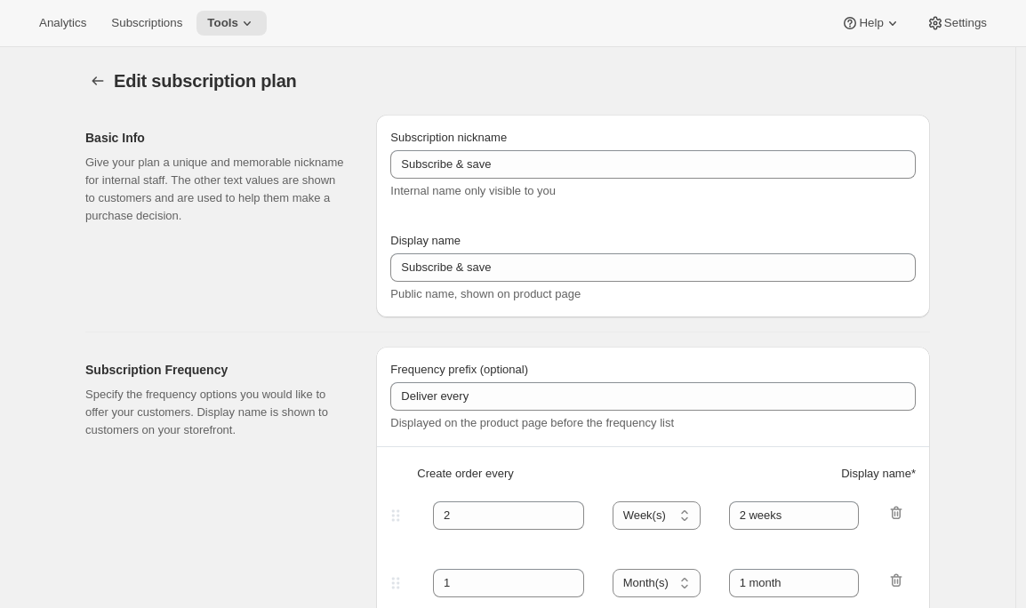
type input "MIC"
type input "Join the Minimal Intervention Club"
type input "1"
select select "MONTH"
type input "1 month"
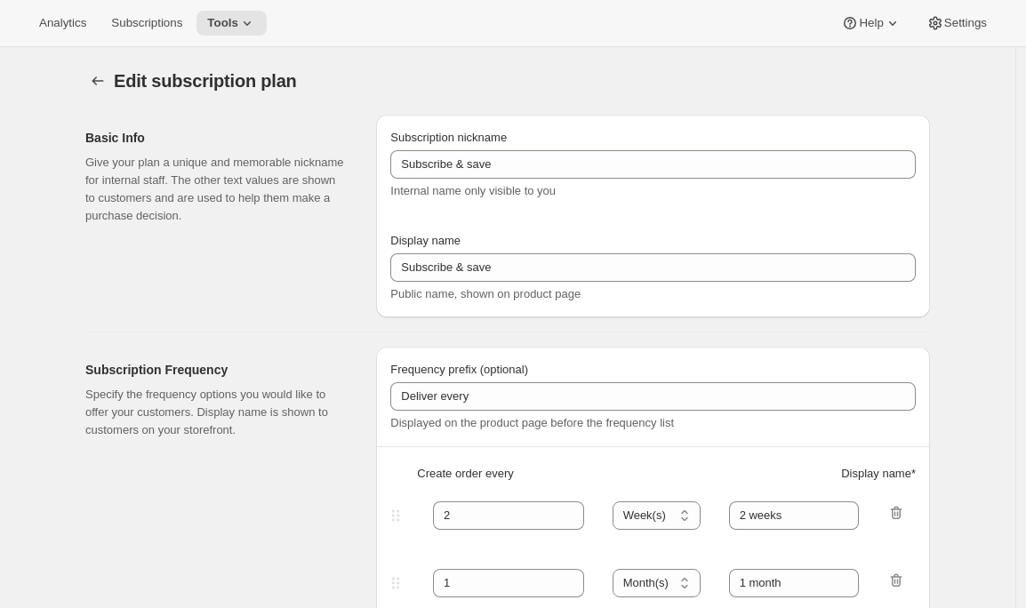
checkbox input "true"
select select "MONTHDAY"
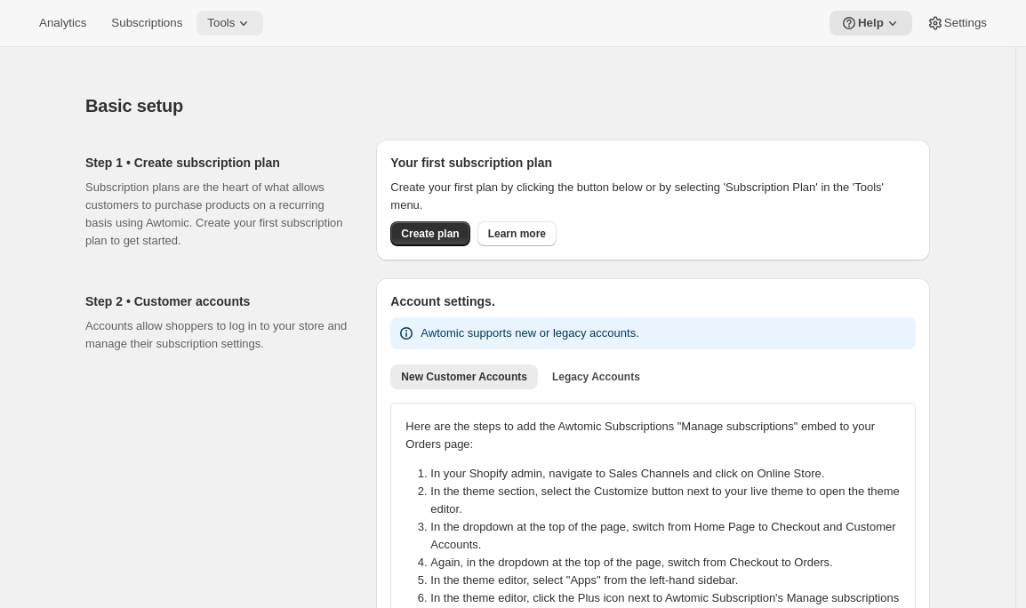
click at [235, 17] on span "Tools" at bounding box center [221, 23] width 28 height 14
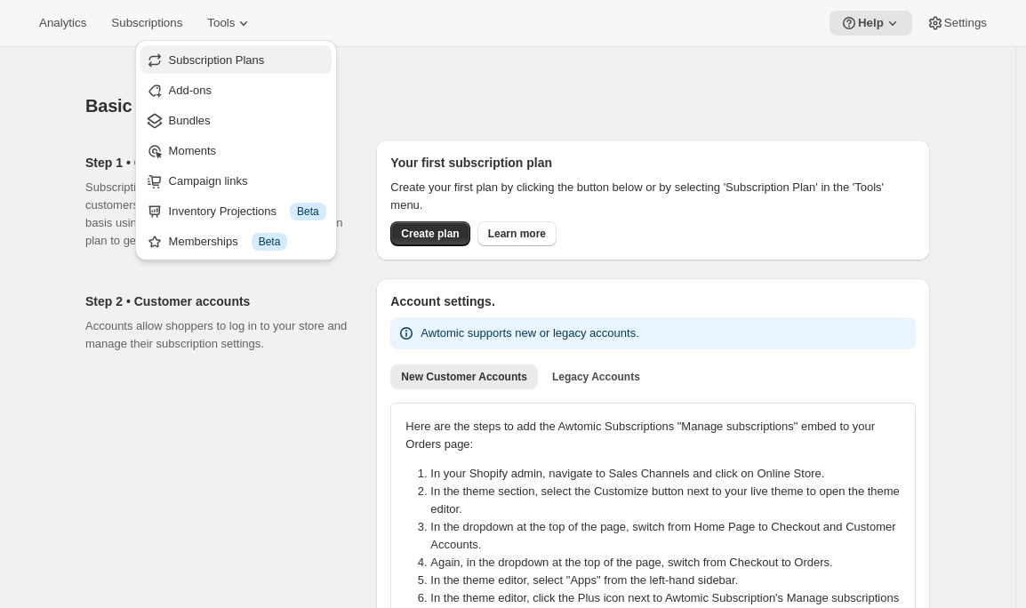
click at [244, 52] on span "Subscription Plans" at bounding box center [247, 61] width 157 height 18
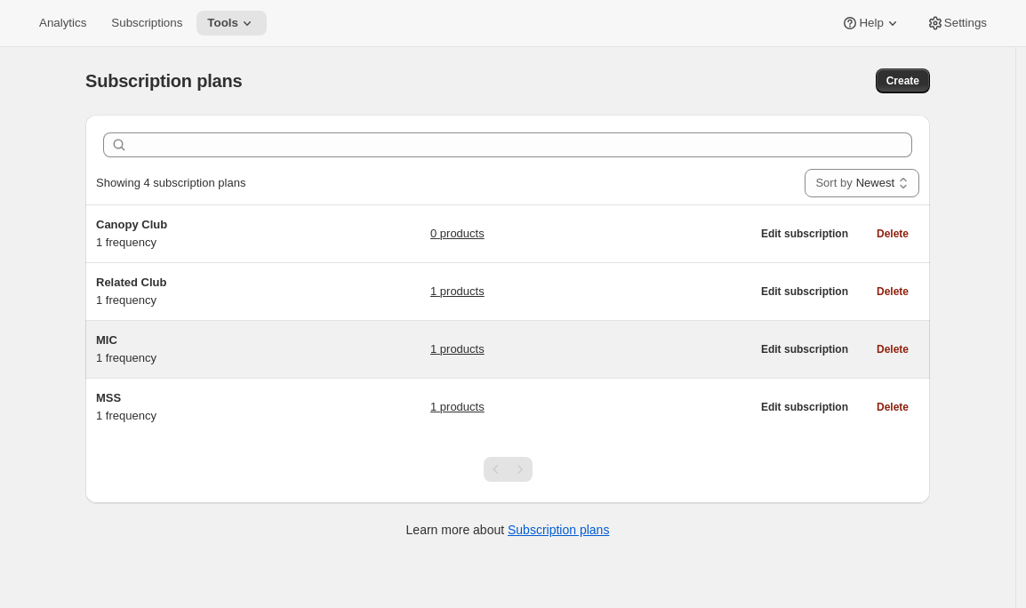
click at [188, 364] on div "MIC 1 frequency" at bounding box center [207, 350] width 222 height 36
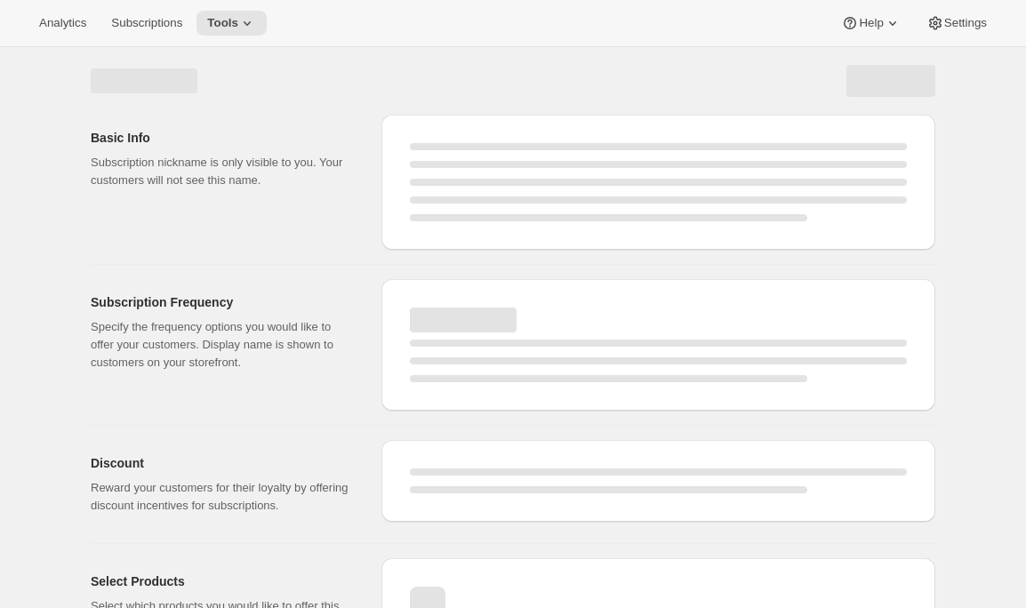
select select "WEEK"
select select "MONTH"
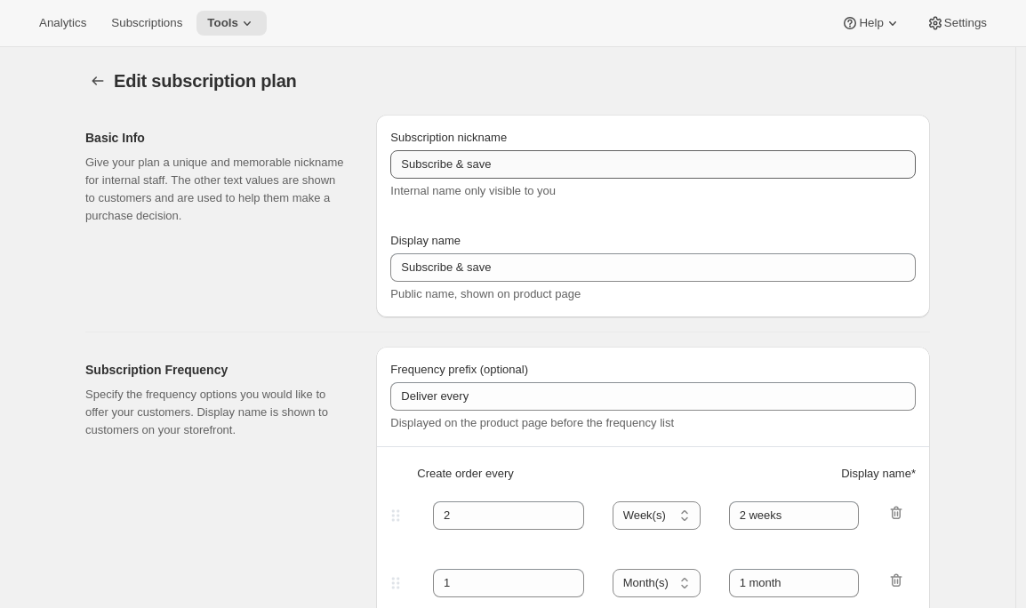
type input "MIC"
type input "Join the Minimal Intervention Club"
type input "1"
select select "MONTH"
type input "1 month"
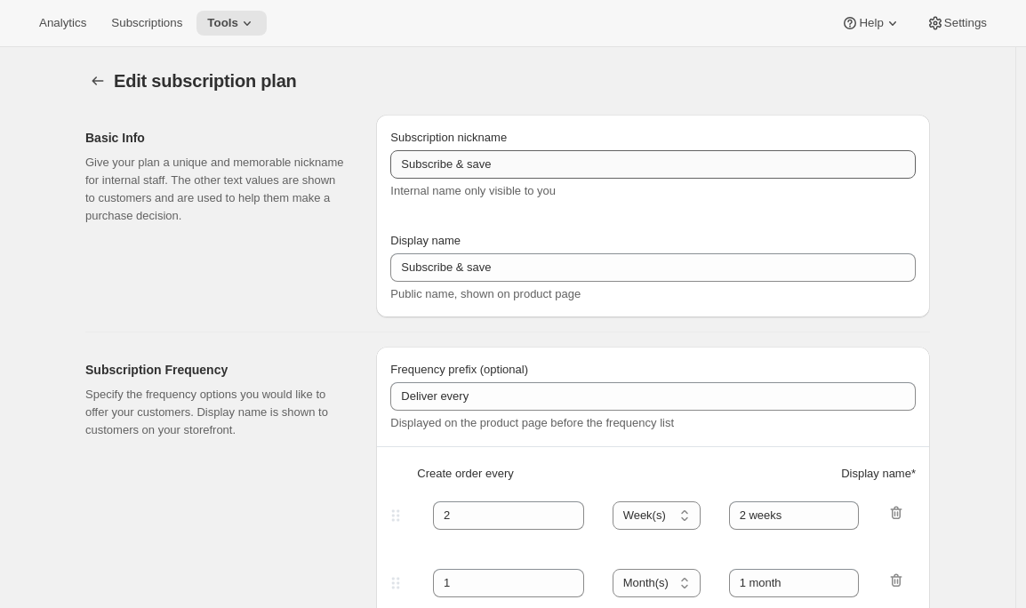
checkbox input "true"
select select "MONTHDAY"
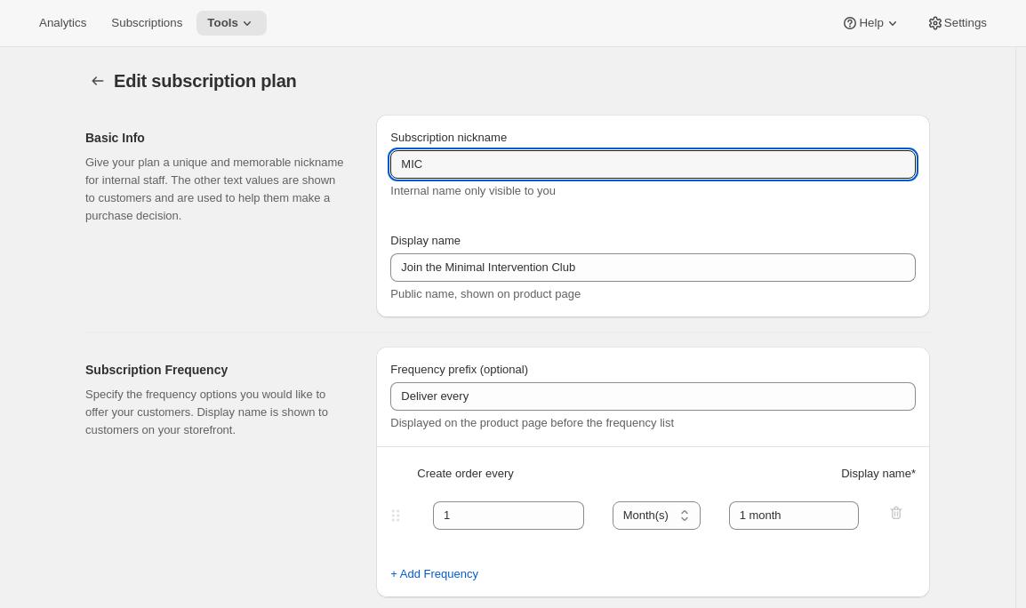
drag, startPoint x: 509, startPoint y: 157, endPoint x: 336, endPoint y: 159, distance: 173.3
click at [332, 159] on div "Basic Info Give your plan a unique and memorable nickname for internal staff. T…" at bounding box center [500, 208] width 859 height 217
type input "Minimal Intervention Club"
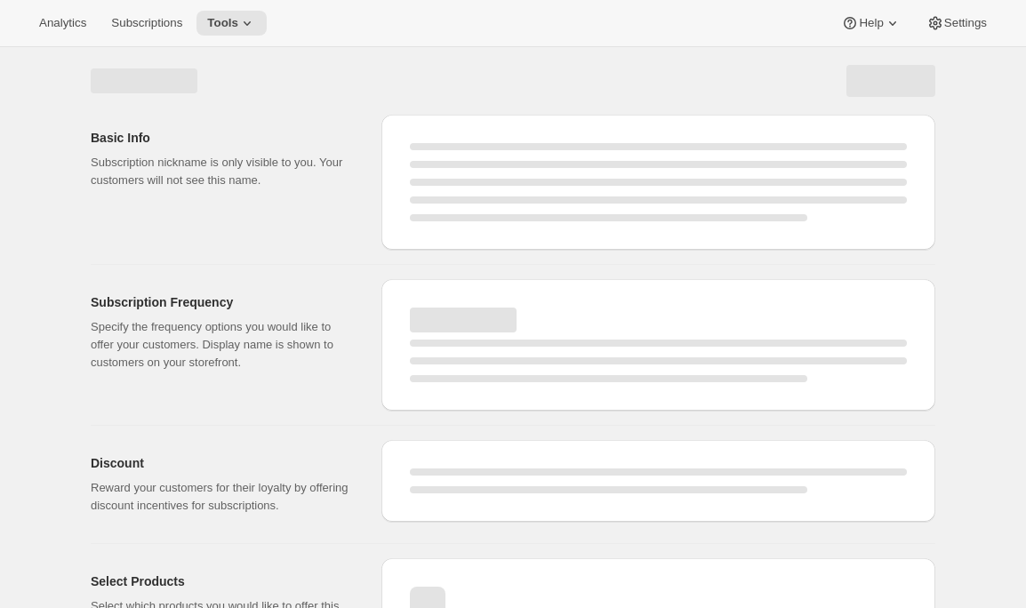
select select "MONTH"
select select "MONTHDAY"
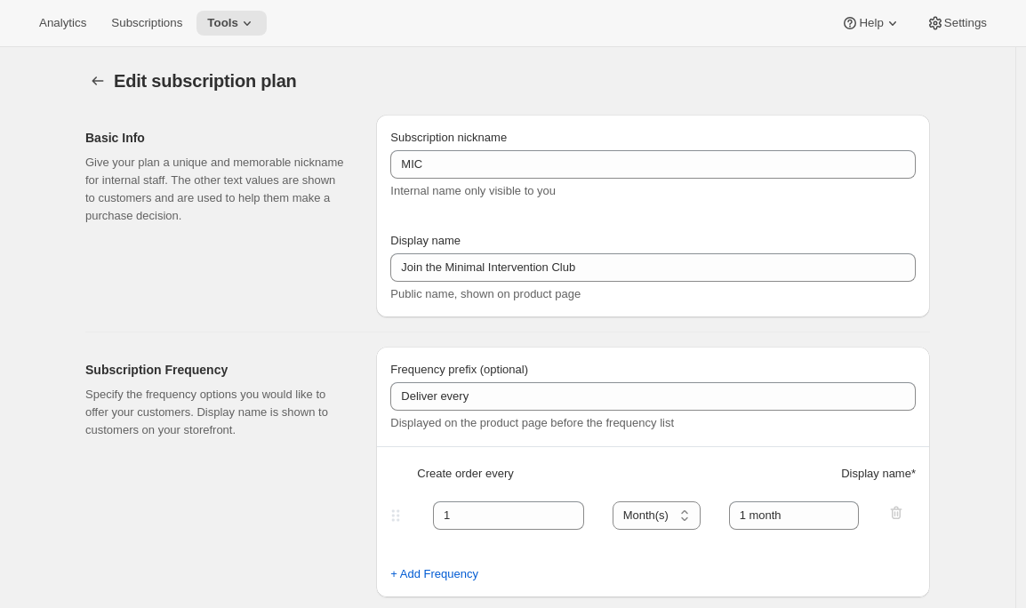
type input "Minimal Intervention Club"
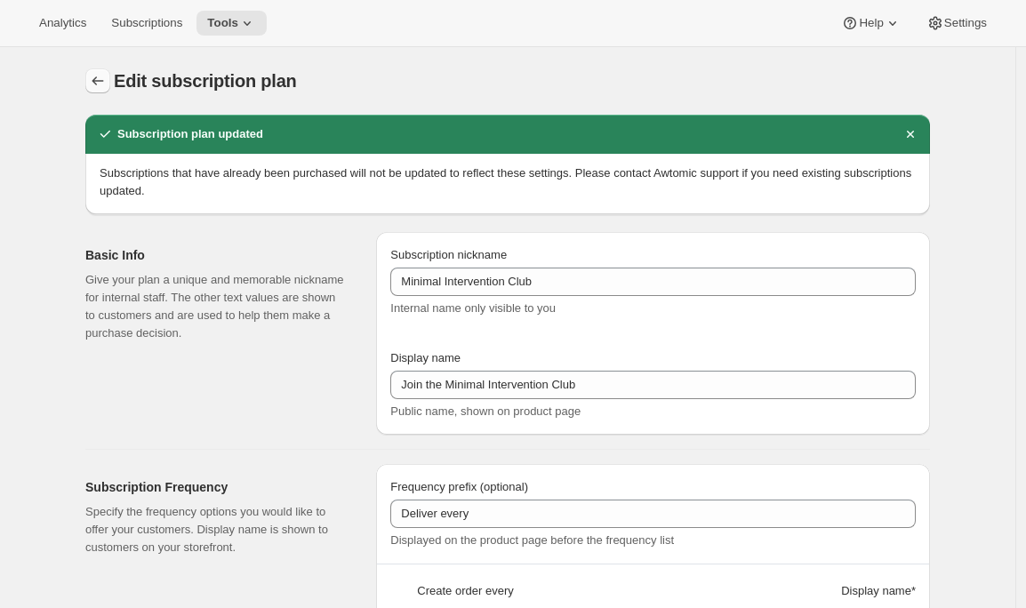
click at [102, 74] on icon "Subscription plans" at bounding box center [98, 81] width 18 height 18
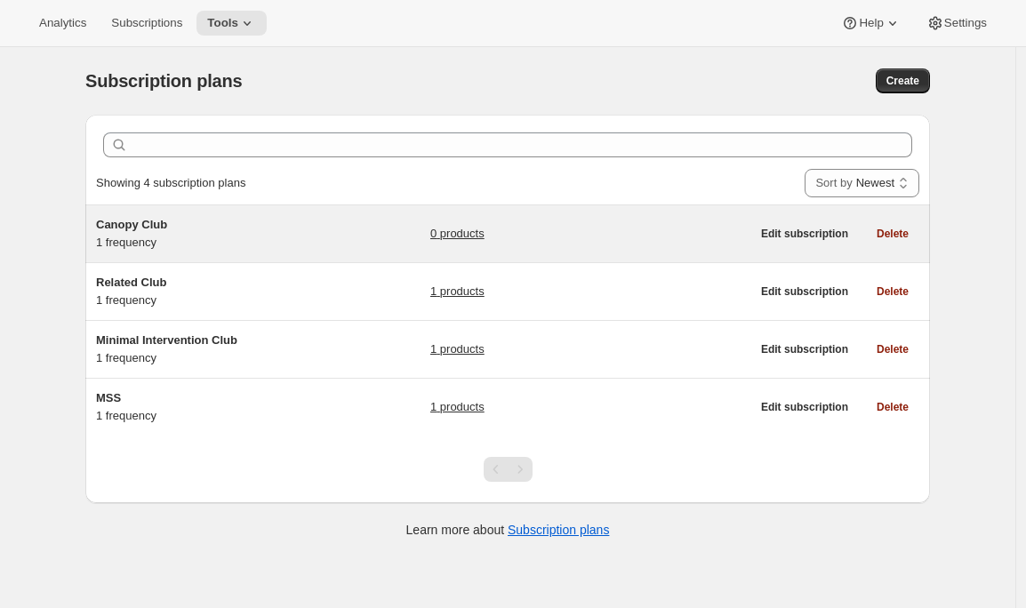
click at [394, 233] on div "Canopy Club 1 frequency 0 products" at bounding box center [423, 234] width 654 height 36
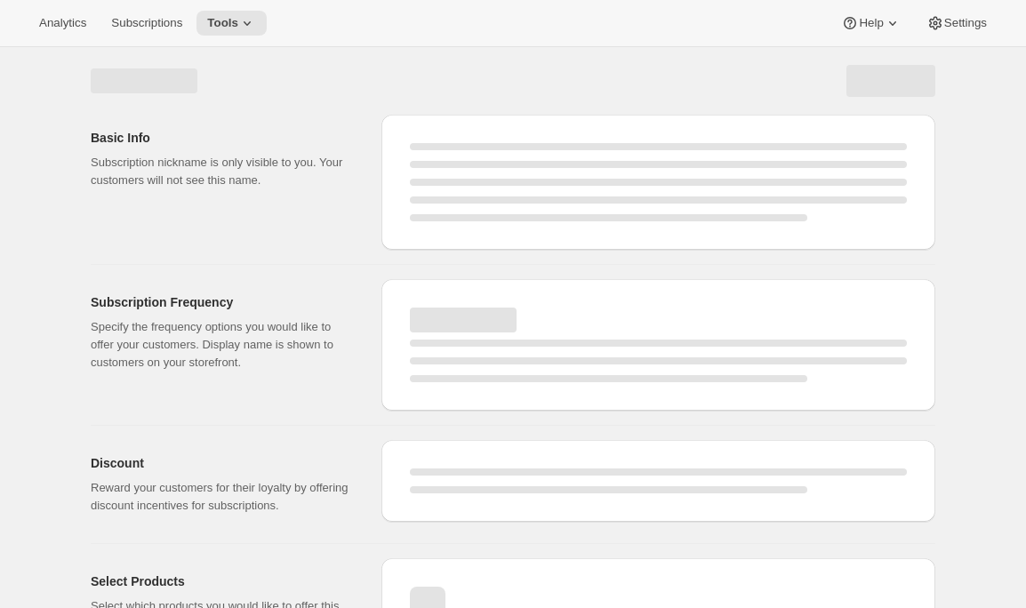
select select "WEEK"
select select "MONTH"
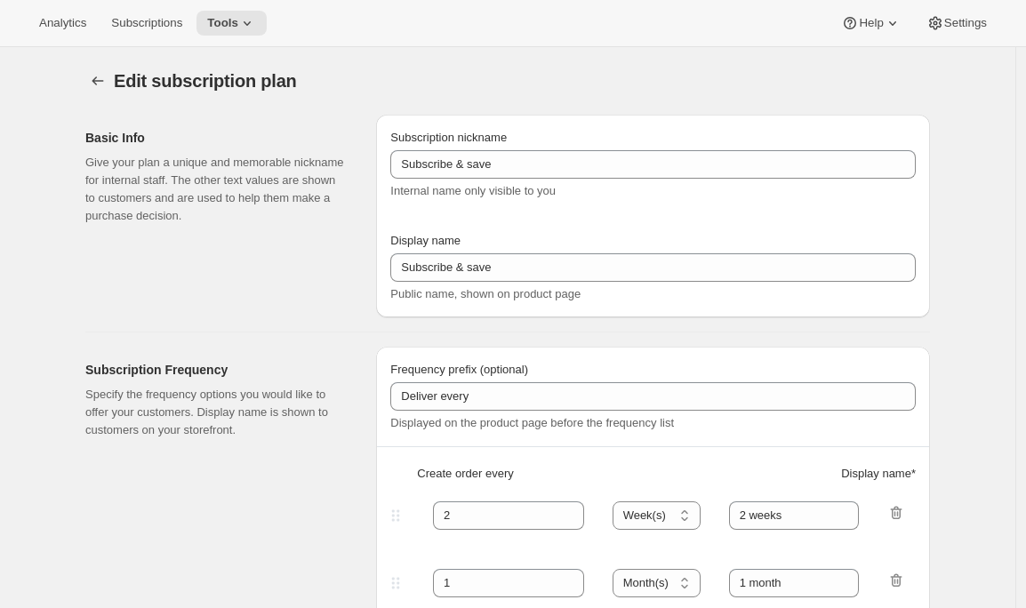
type input "Canopy Club"
type input "Join the Canopy Club"
type input "Renews every"
type input "1"
select select "YEAR"
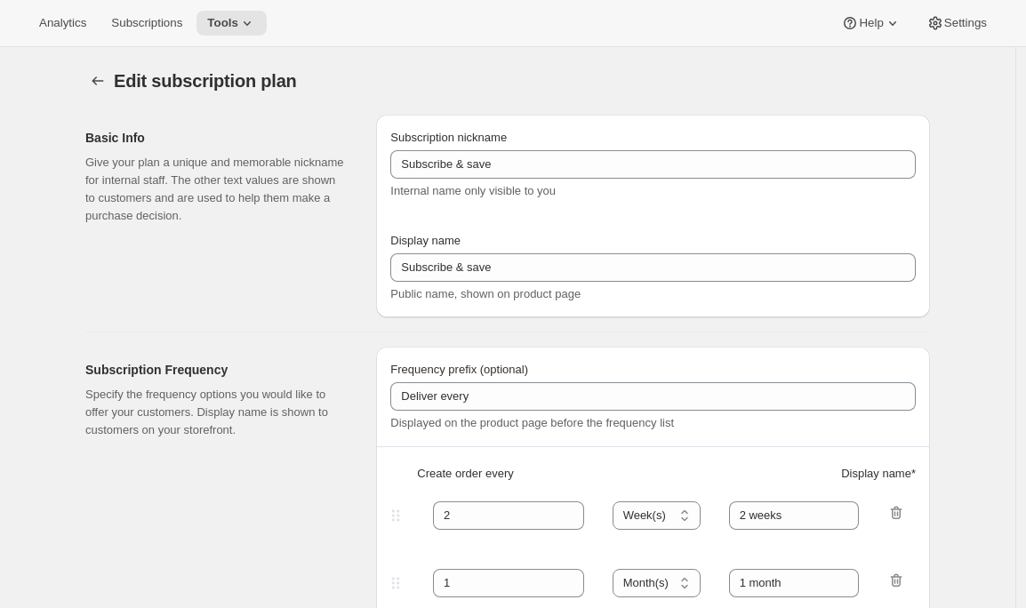
type input "1 year"
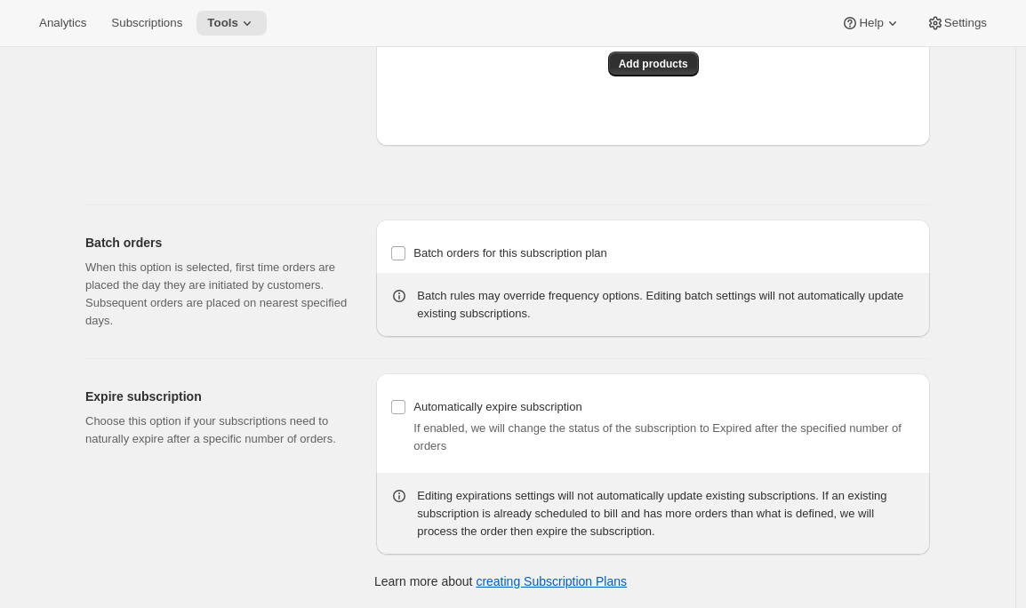
scroll to position [993, 0]
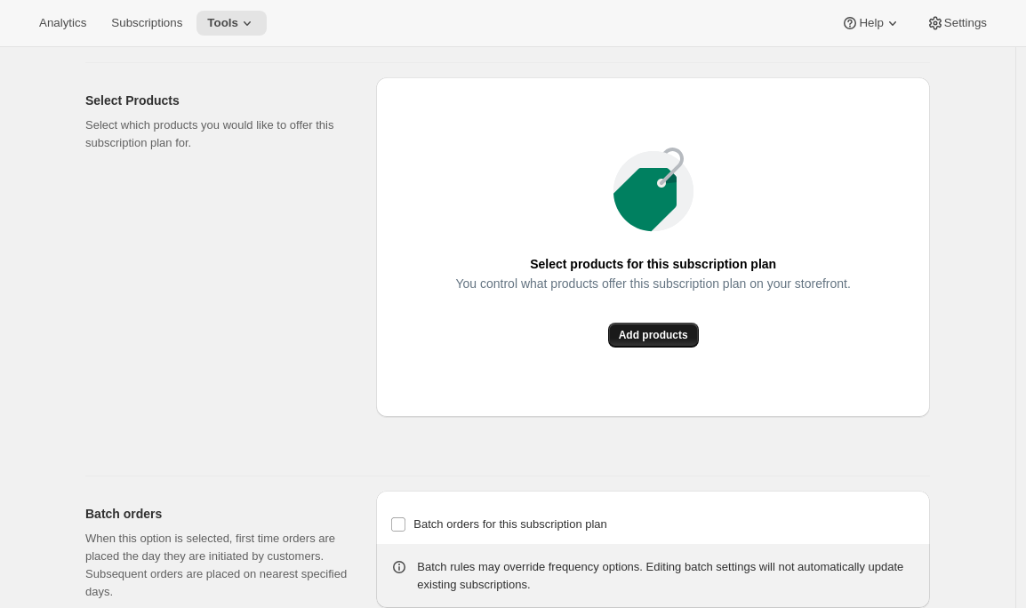
click at [635, 342] on span "Add products" at bounding box center [653, 335] width 69 height 14
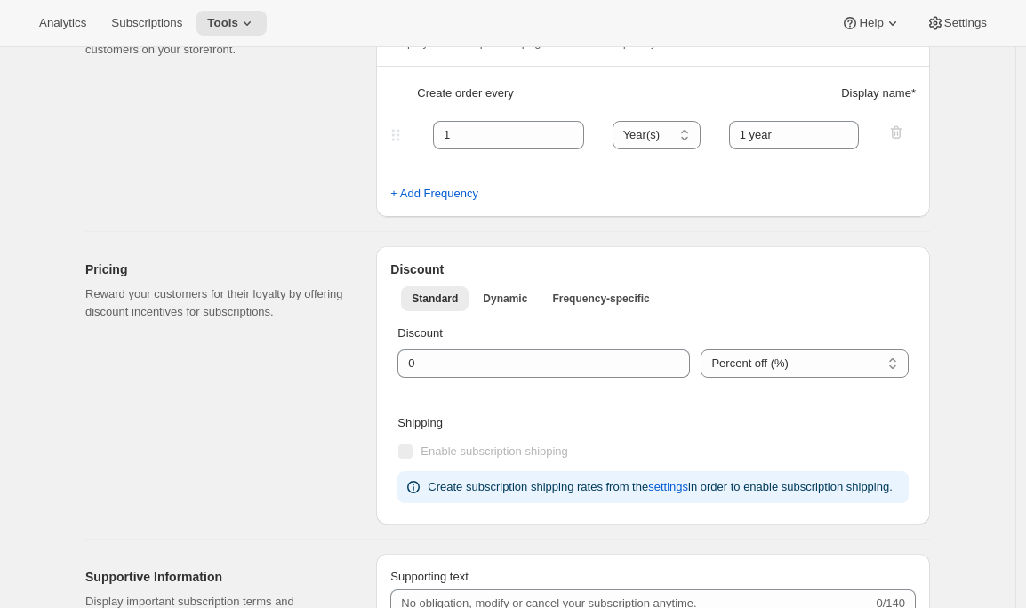
scroll to position [0, 0]
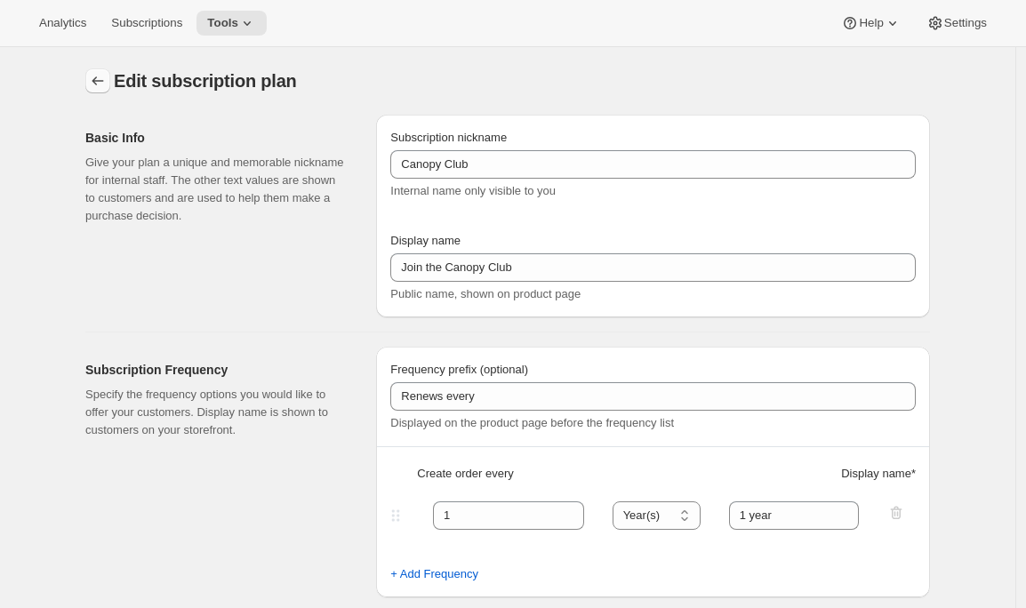
click at [90, 84] on button "Subscription plans" at bounding box center [97, 80] width 25 height 25
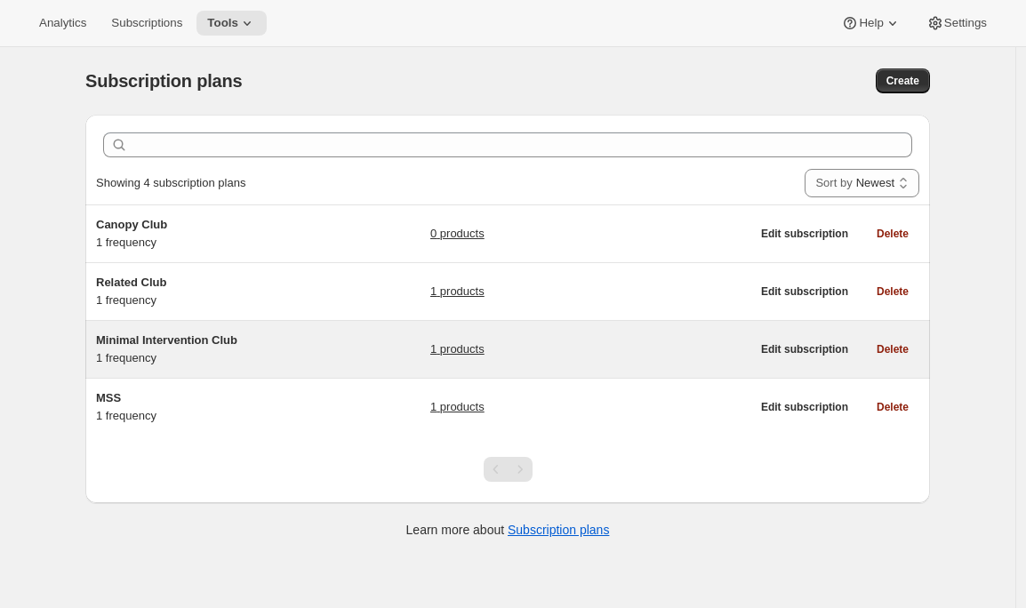
click at [275, 348] on h5 "Minimal Intervention Club" at bounding box center [207, 341] width 222 height 18
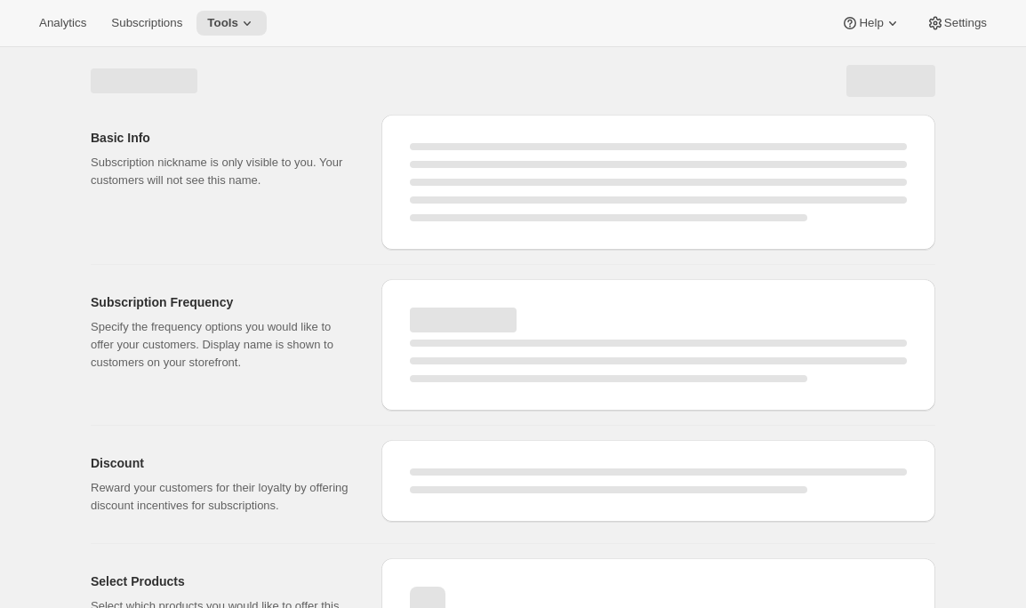
select select "WEEK"
select select "MONTH"
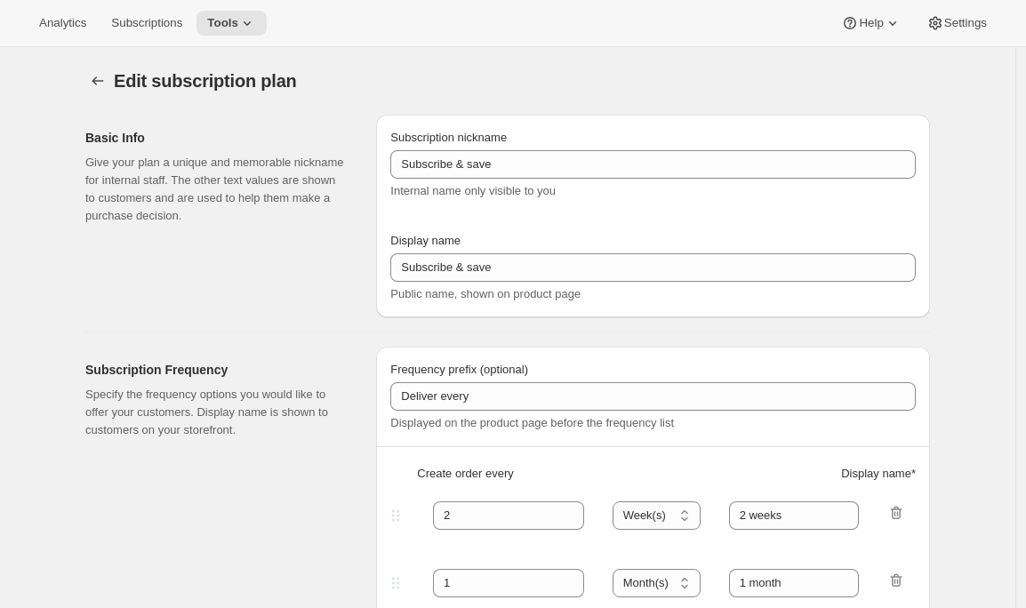
type input "Minimal Intervention Club"
type input "Join the Minimal Intervention Club"
type input "1"
select select "MONTH"
type input "1 month"
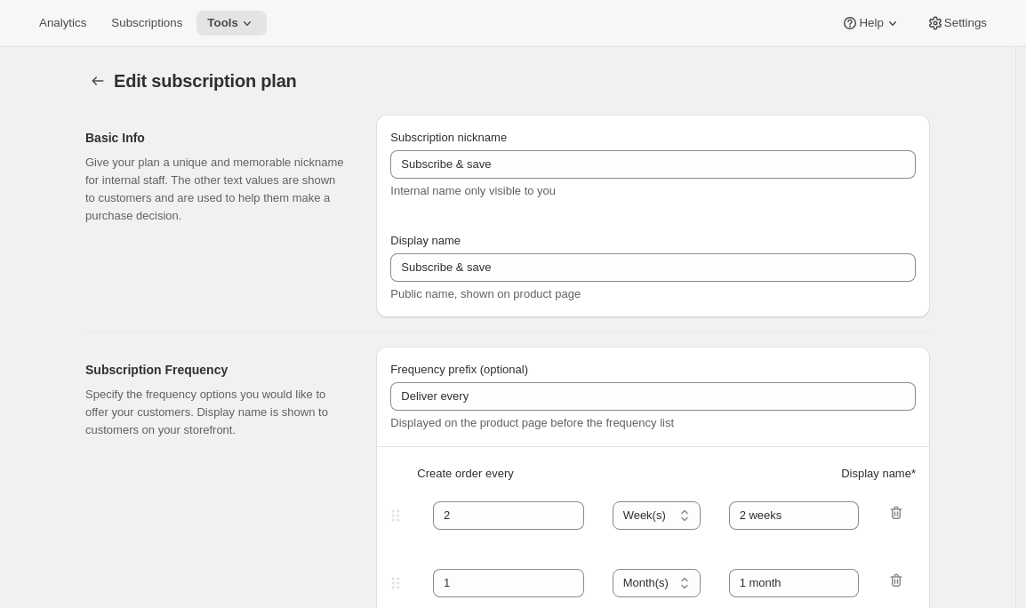
checkbox input "true"
select select "MONTHDAY"
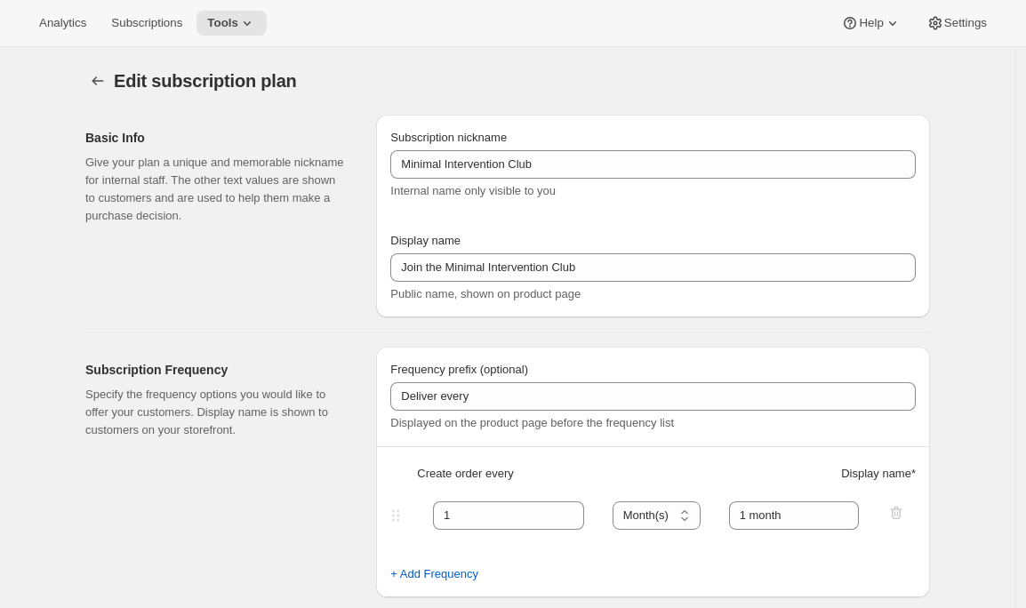
scroll to position [55, 0]
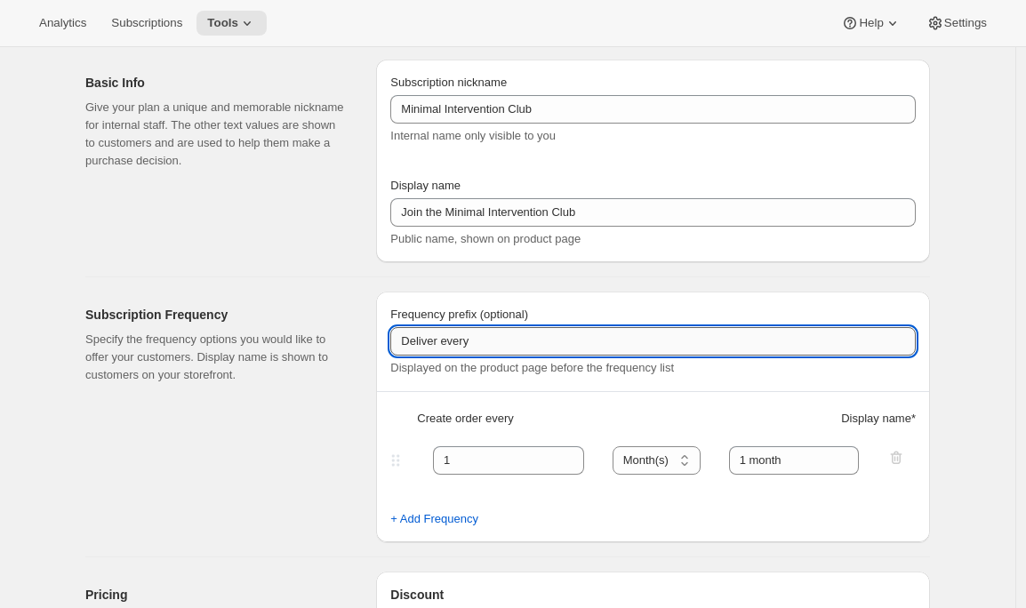
click at [443, 342] on input "Deliver every" at bounding box center [652, 341] width 525 height 28
click at [709, 338] on input "Deliver every" at bounding box center [652, 341] width 525 height 28
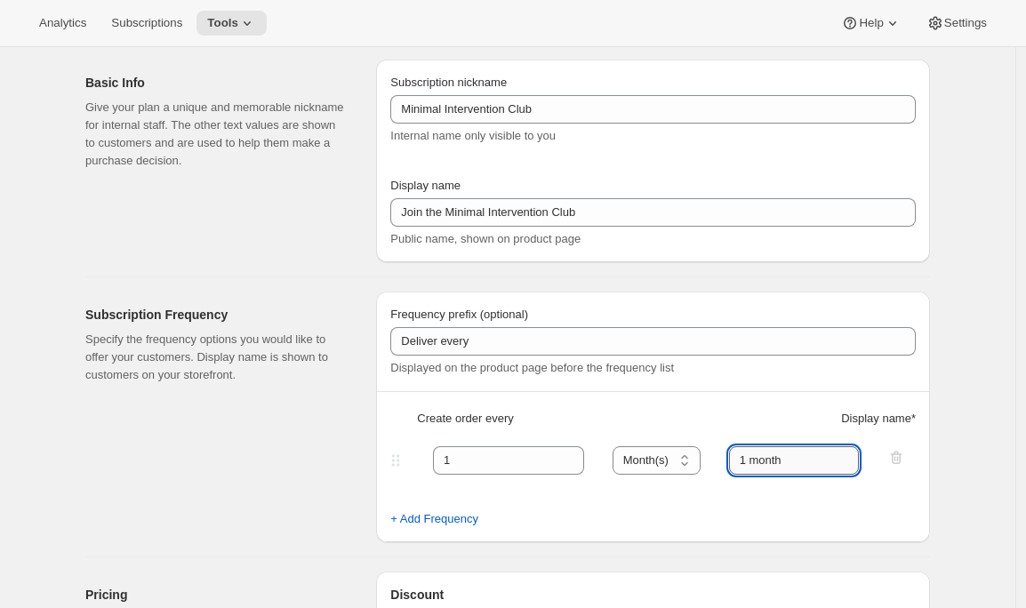
click at [784, 457] on input "1 month" at bounding box center [794, 460] width 131 height 28
drag, startPoint x: 815, startPoint y: 460, endPoint x: 699, endPoint y: 460, distance: 116.4
click at [699, 460] on div "1 Day(s) Week(s) Month(s) Year(s) Month(s) 1 month" at bounding box center [646, 460] width 518 height 28
type input "month on the 20th"
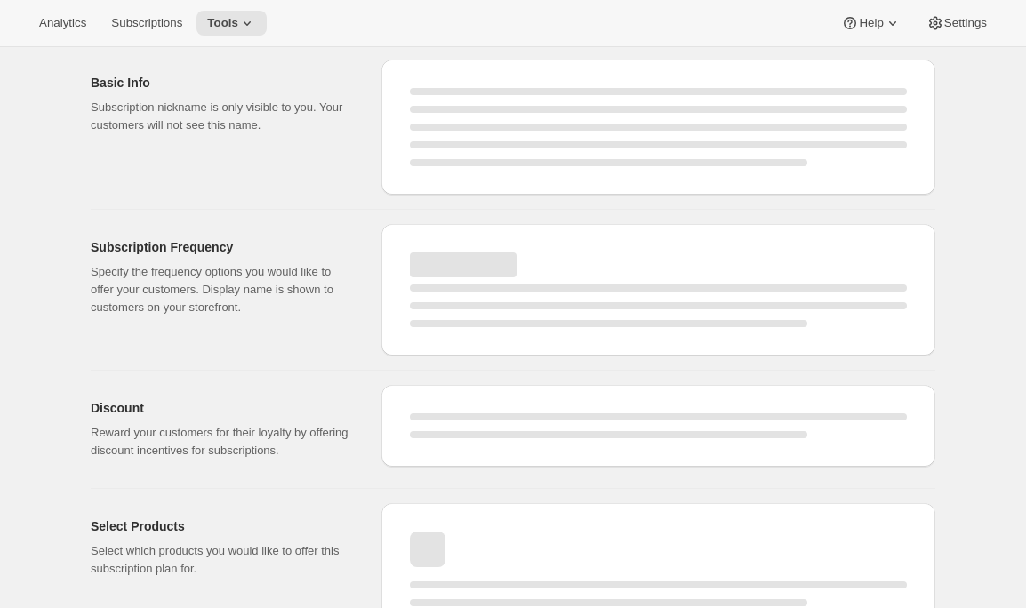
select select "MONTH"
select select "MONTHDAY"
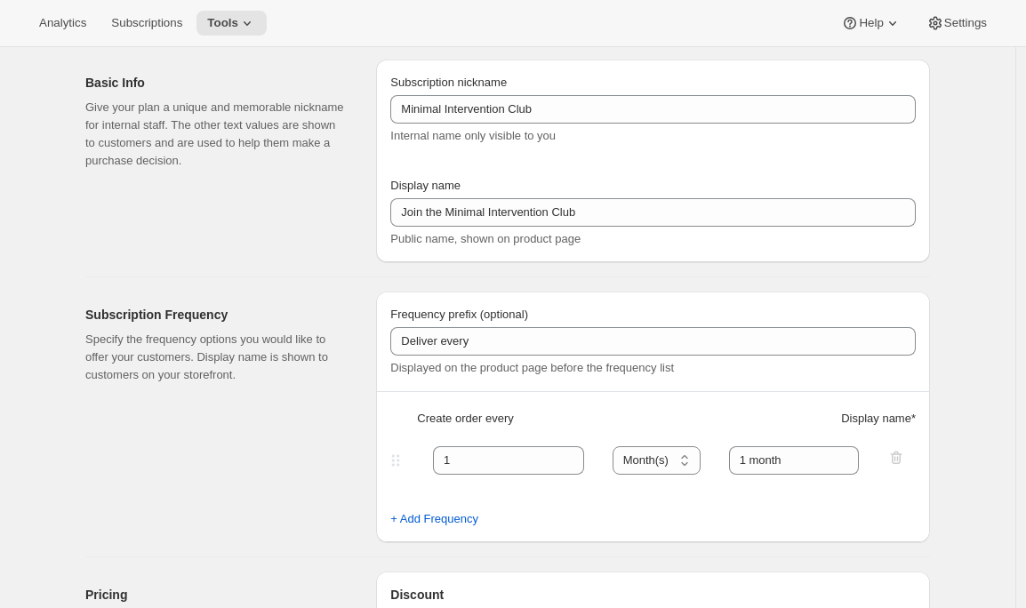
type input "month on the 20th"
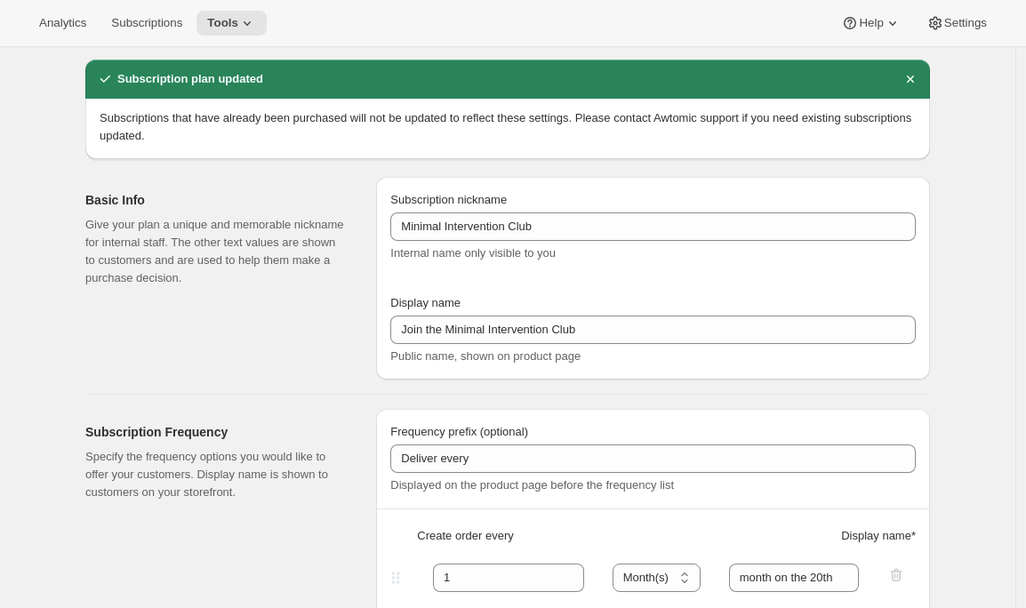
scroll to position [0, 0]
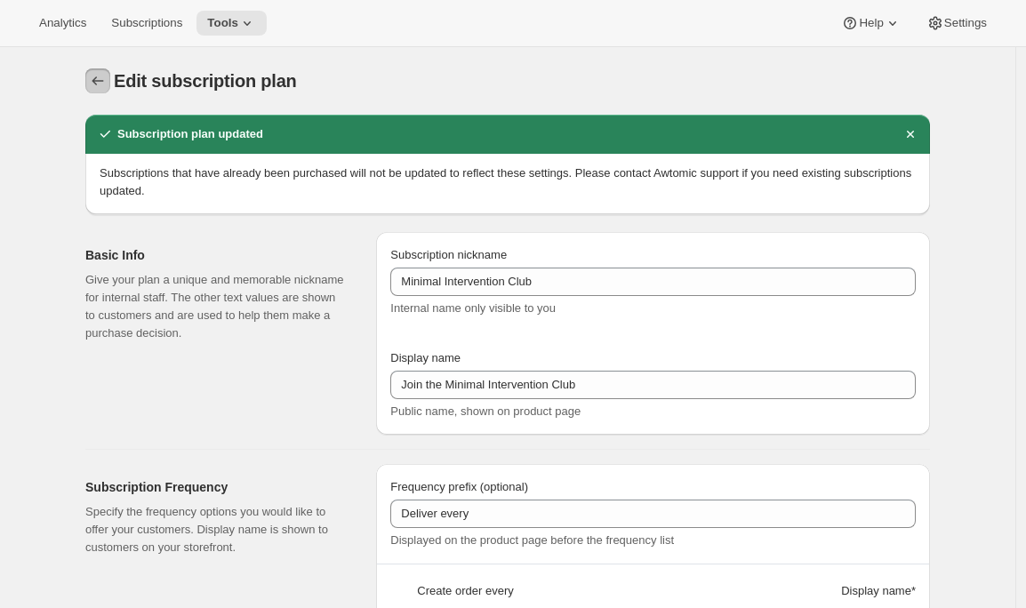
click at [96, 80] on icon "Subscription plans" at bounding box center [98, 81] width 18 height 18
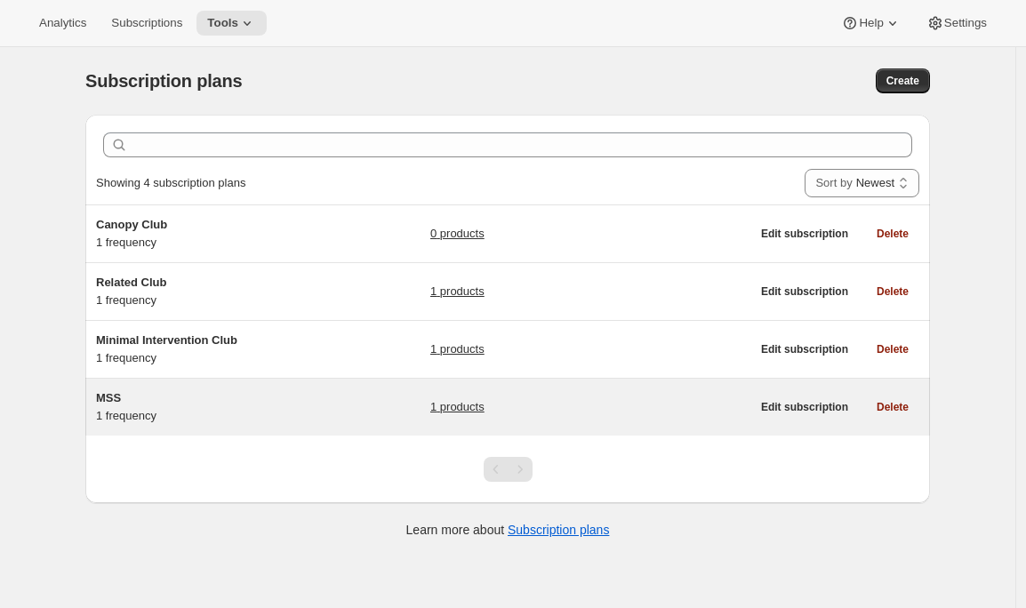
click at [231, 402] on h5 "MSS" at bounding box center [207, 398] width 222 height 18
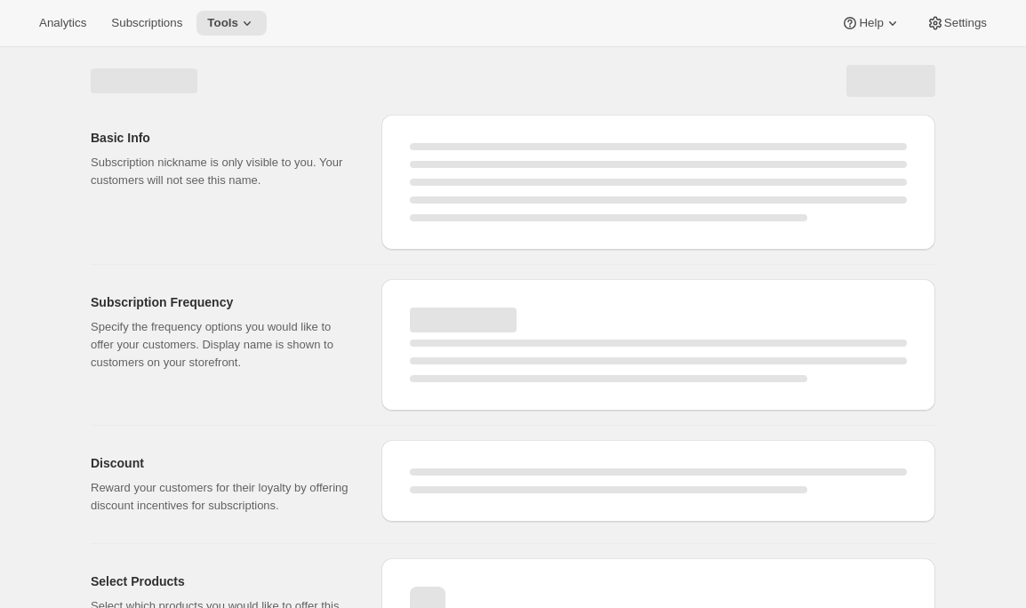
select select "WEEK"
select select "MONTH"
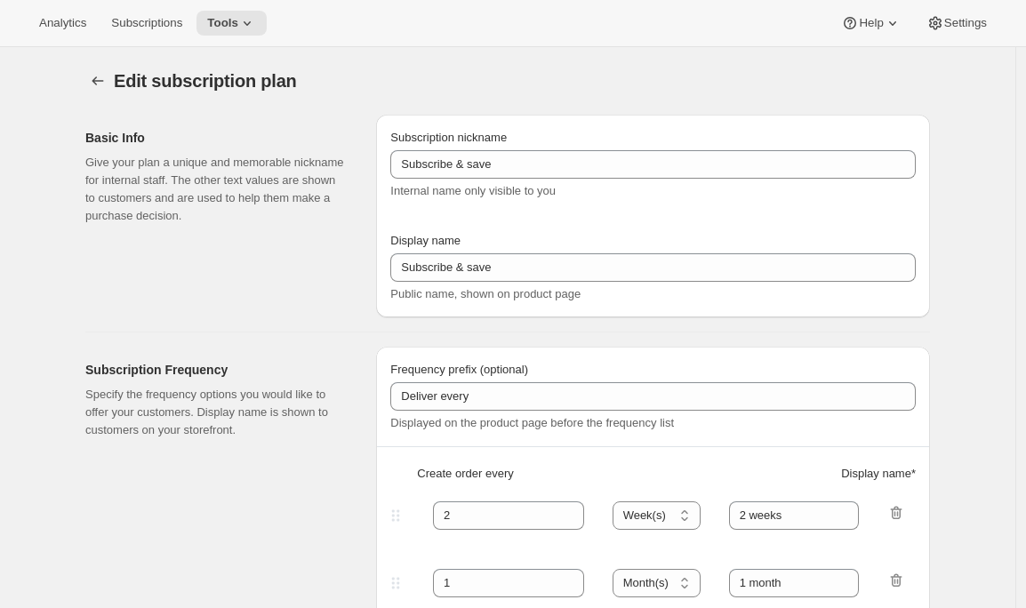
type input "MSS"
type input "Mutual Satisfaction Society"
type input "Deliver every month on the 15th."
type input "1"
select select "MONTH"
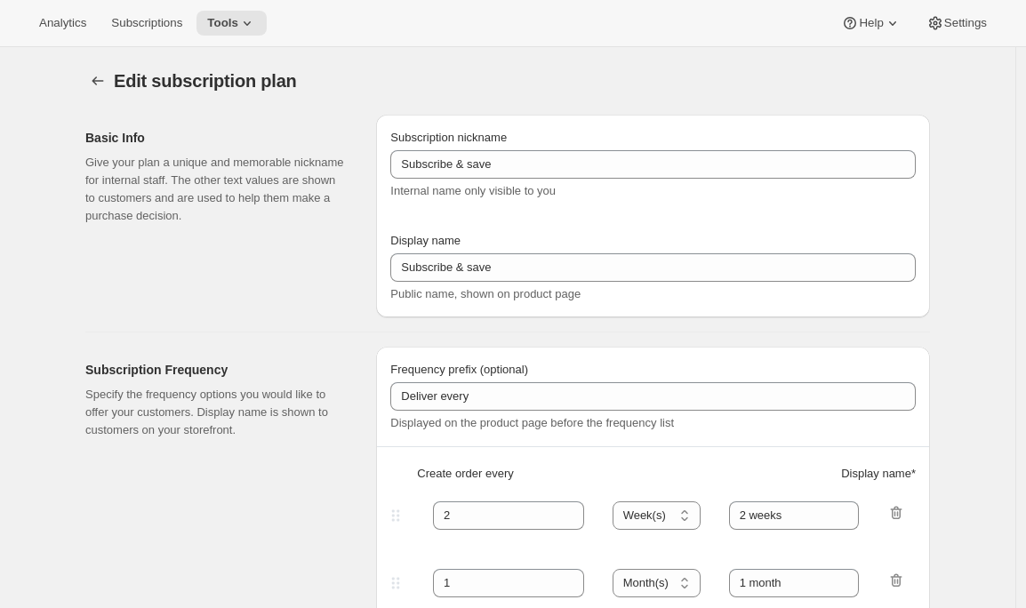
type input "1 month"
checkbox input "true"
select select "MONTHDAY"
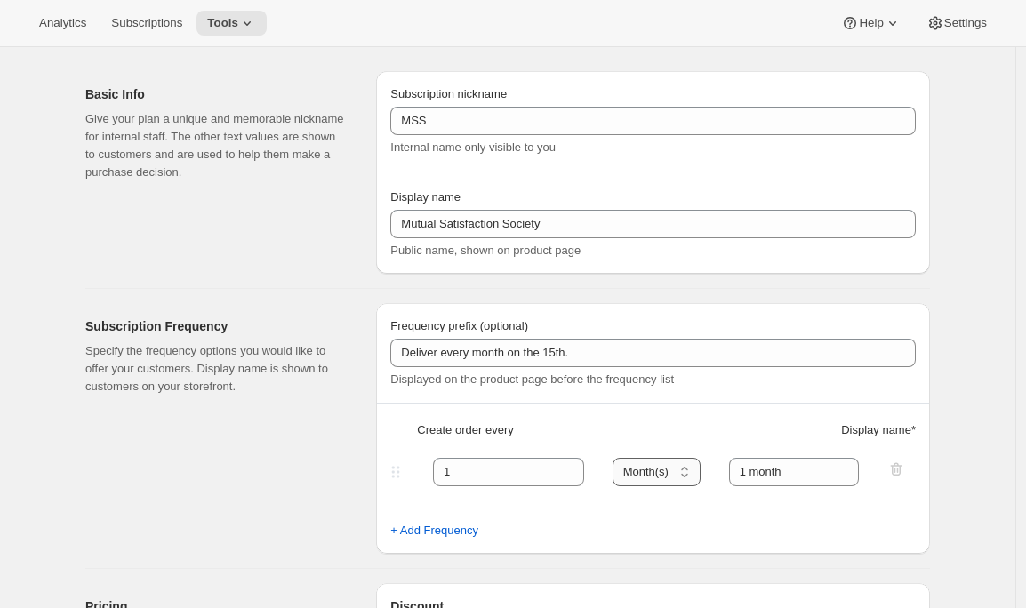
scroll to position [46, 0]
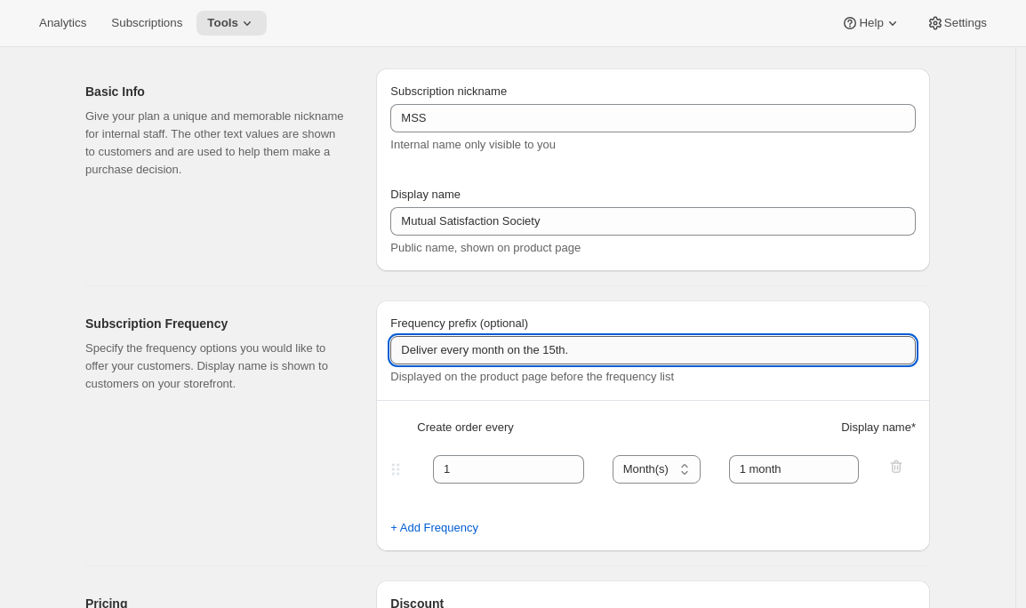
drag, startPoint x: 585, startPoint y: 350, endPoint x: 480, endPoint y: 358, distance: 105.2
click at [480, 358] on input "Deliver every month on the 15th." at bounding box center [652, 350] width 525 height 28
type input "Deliver every"
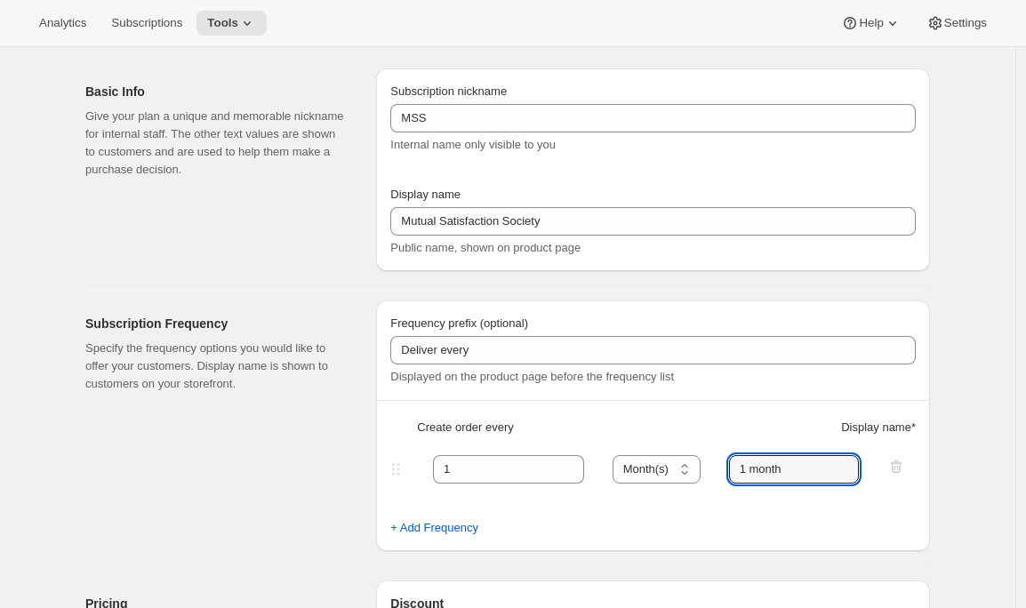
drag, startPoint x: 817, startPoint y: 476, endPoint x: 713, endPoint y: 476, distance: 104.0
click at [713, 476] on div "1 Day(s) Week(s) Month(s) Year(s) Month(s) 1 month" at bounding box center [646, 469] width 518 height 28
paste input "month on the 15th."
type input "month on the 15th."
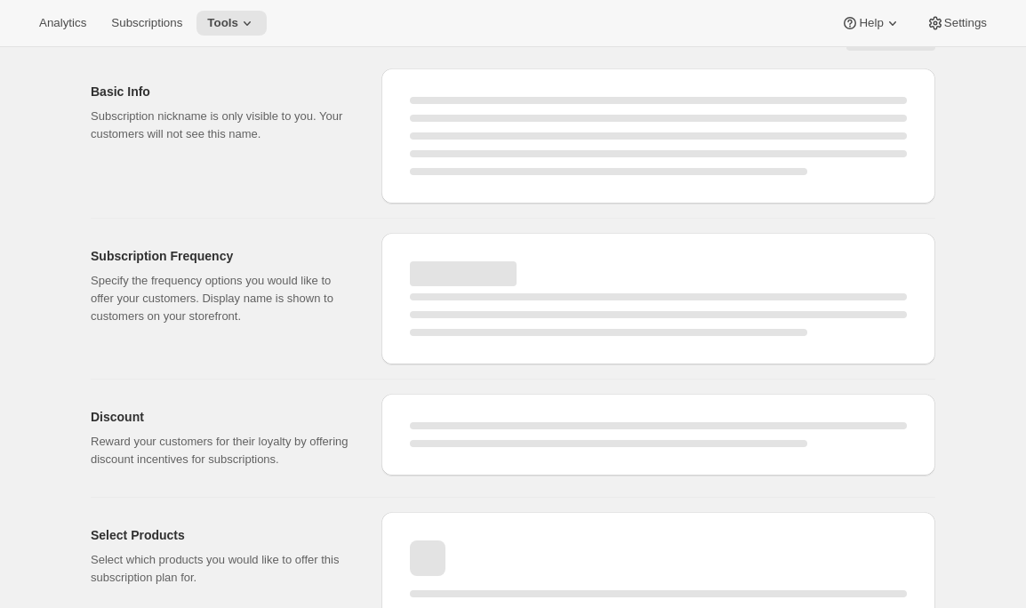
select select "MONTH"
select select "MONTHDAY"
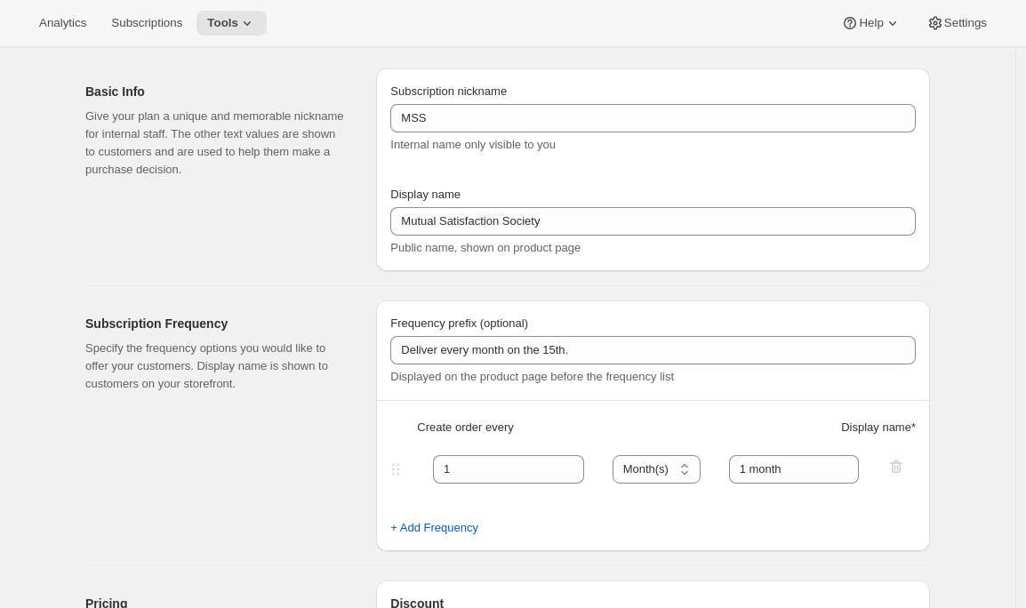
type input "Deliver every"
type input "month on the 15th."
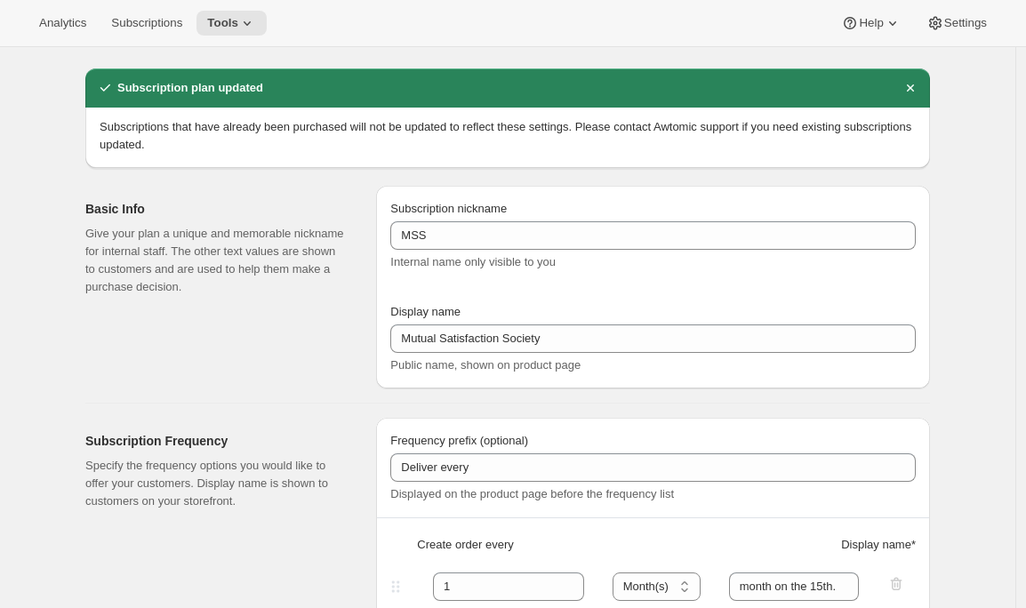
scroll to position [0, 0]
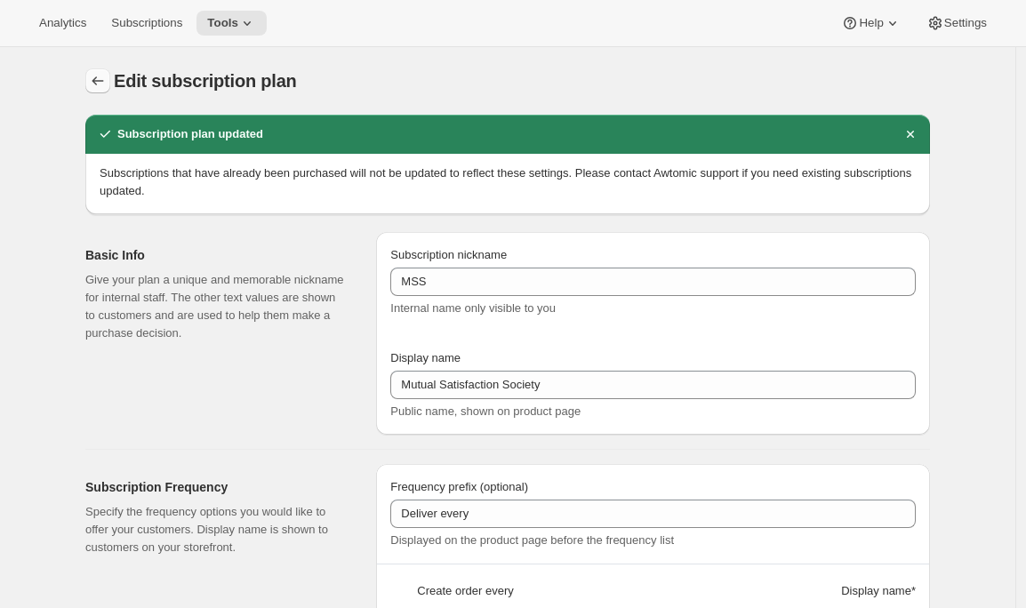
click at [101, 71] on button "Subscription plans" at bounding box center [97, 80] width 25 height 25
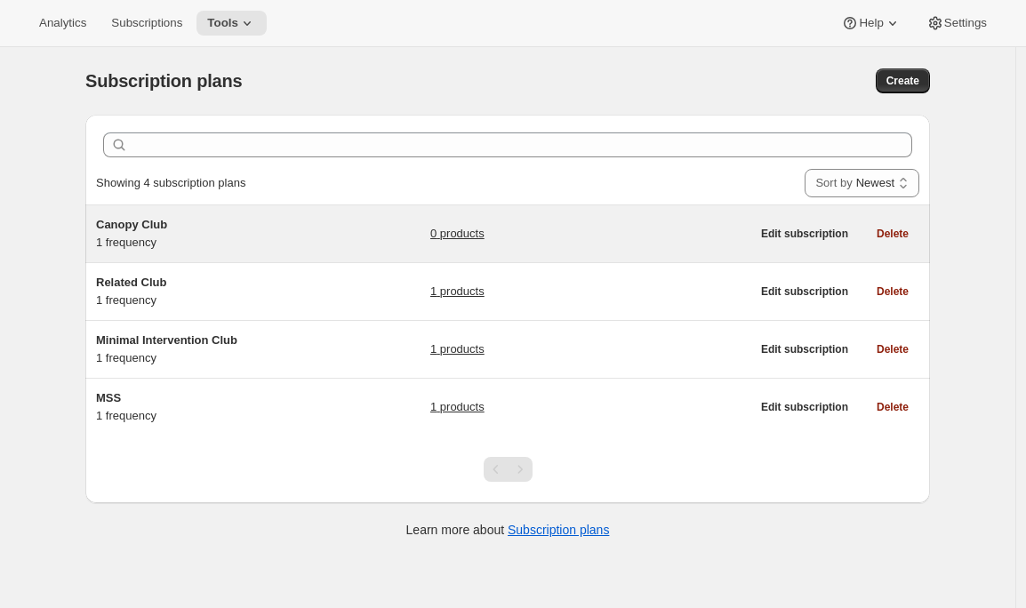
click at [409, 238] on div "Canopy Club 1 frequency 0 products" at bounding box center [423, 234] width 654 height 36
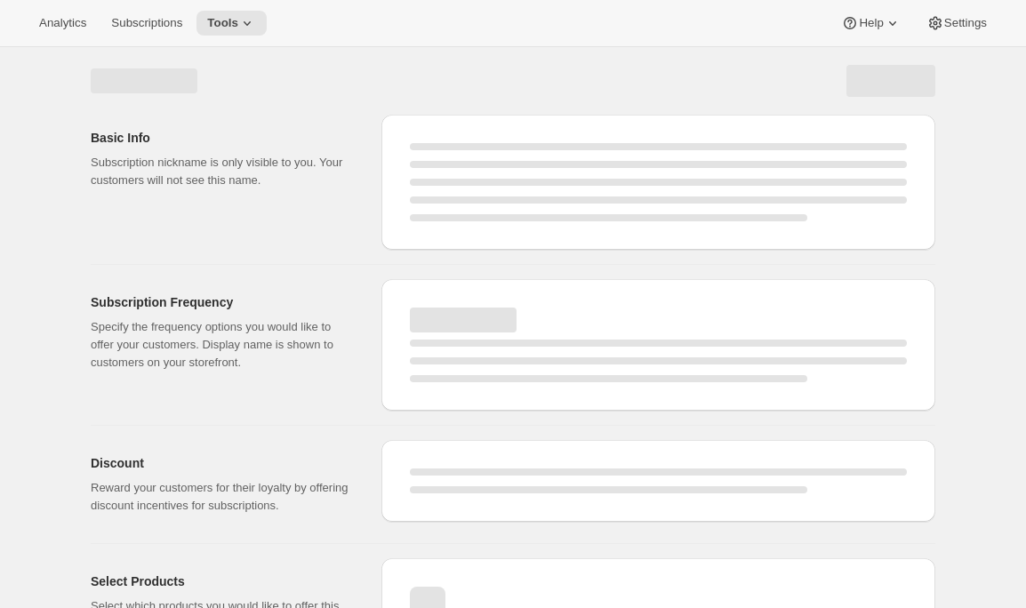
select select "WEEK"
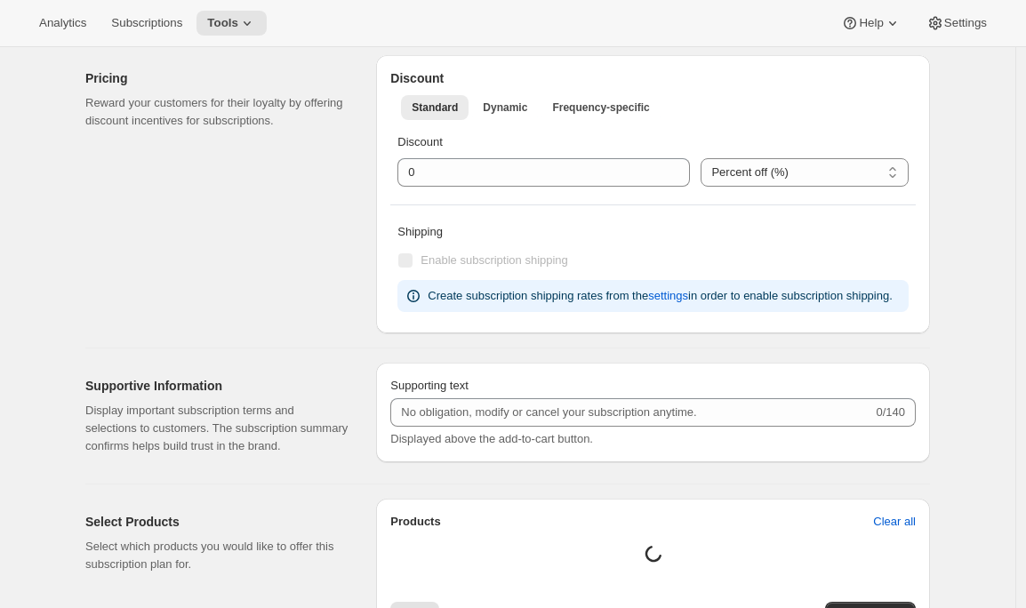
type input "Canopy Club"
type input "Join the Canopy Club"
type input "Renews every"
type input "1"
select select "YEAR"
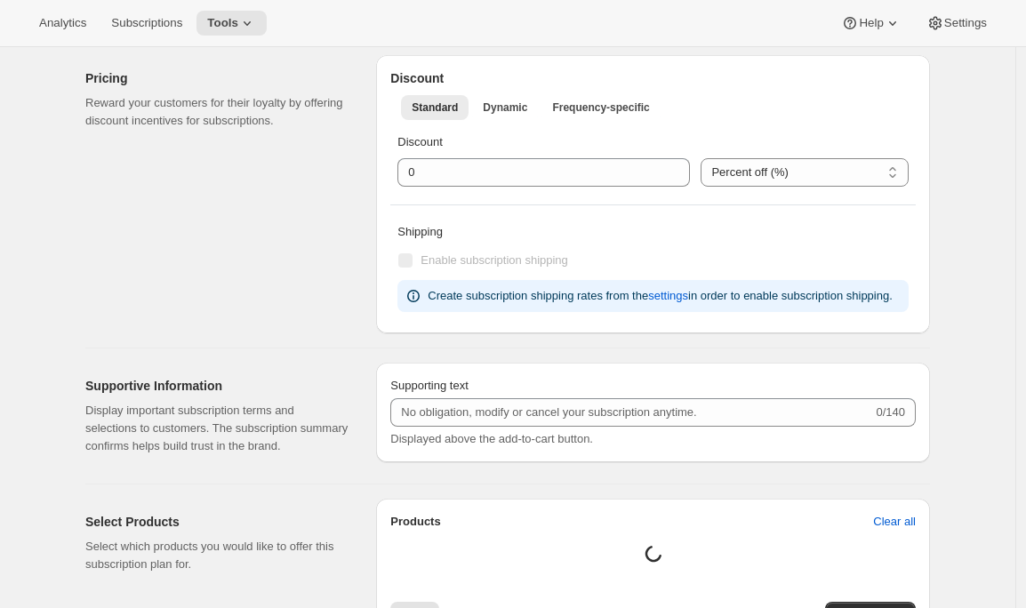
type input "1 year"
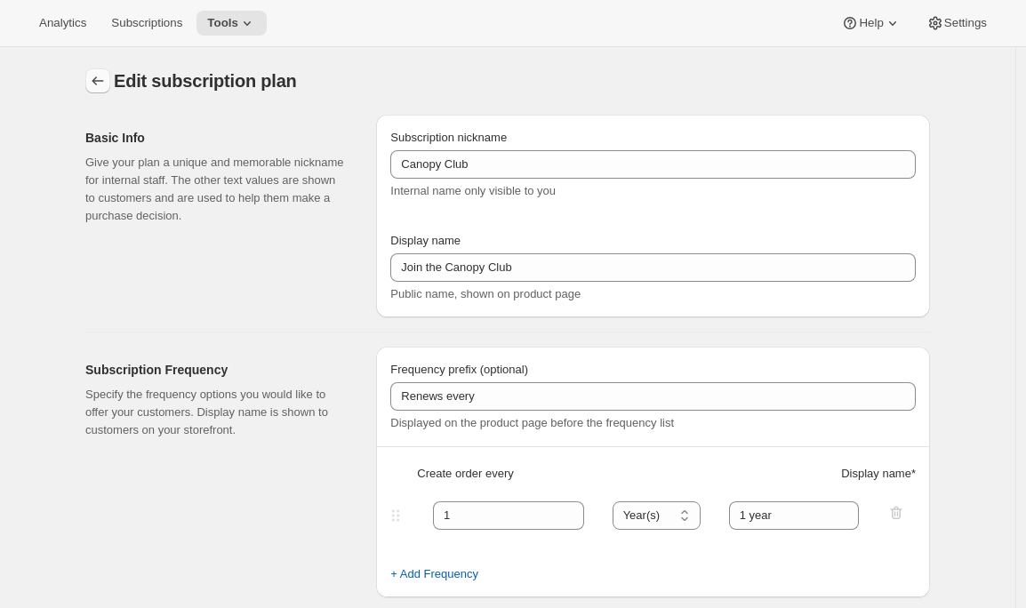
click at [100, 78] on icon "Subscription plans" at bounding box center [98, 81] width 18 height 18
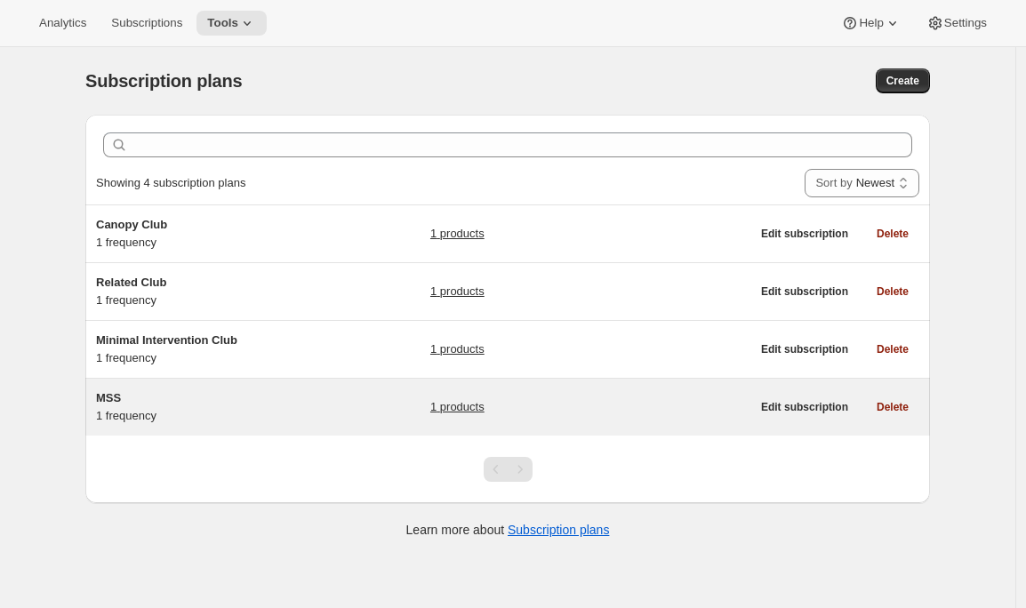
click at [221, 403] on h5 "MSS" at bounding box center [207, 398] width 222 height 18
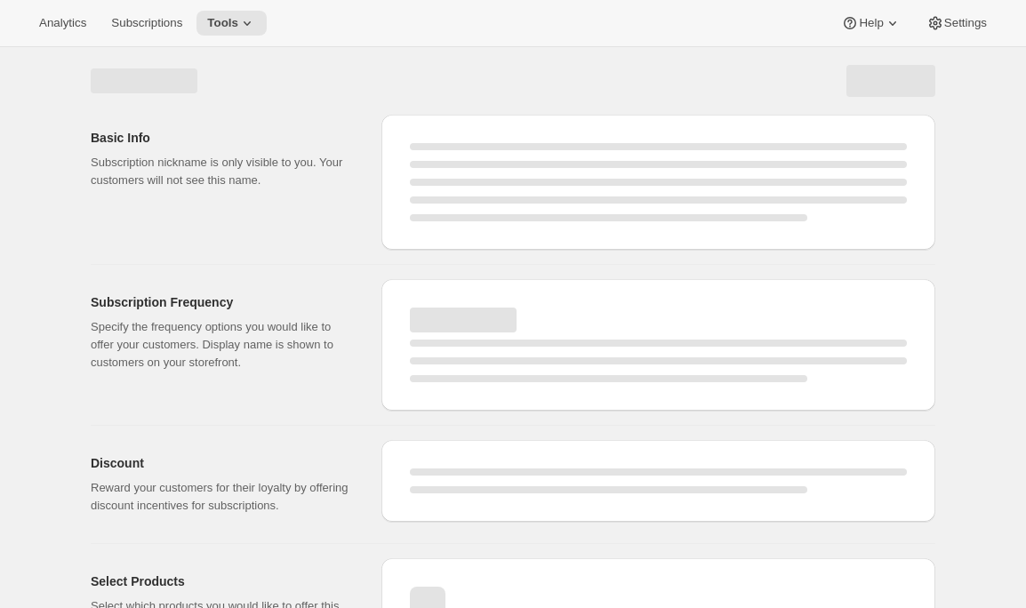
select select "WEEK"
select select "MONTH"
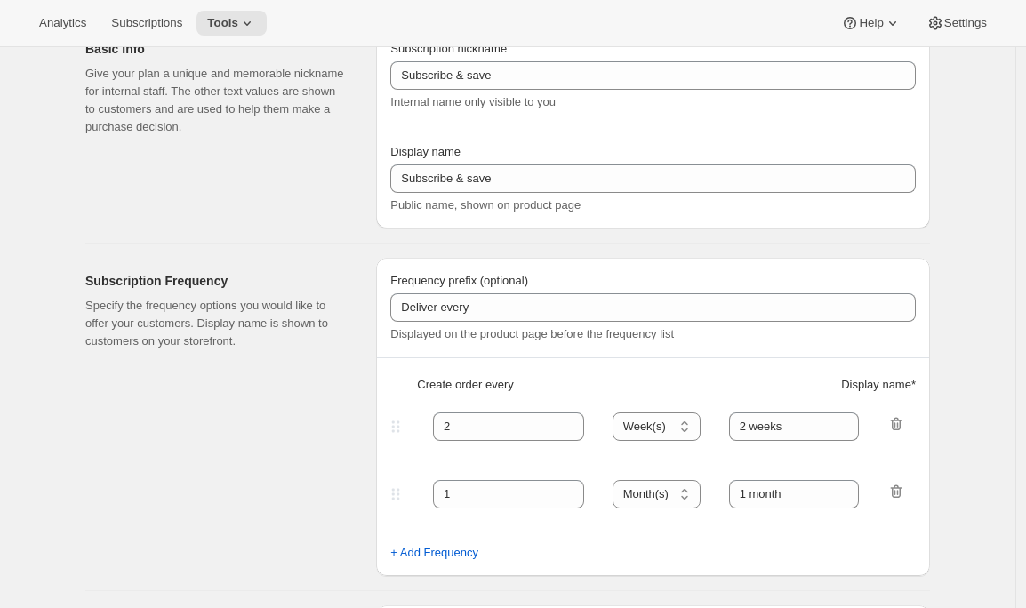
type input "MSS"
type input "Mutual Satisfaction Society"
type input "Deliver every"
type input "1"
select select "MONTH"
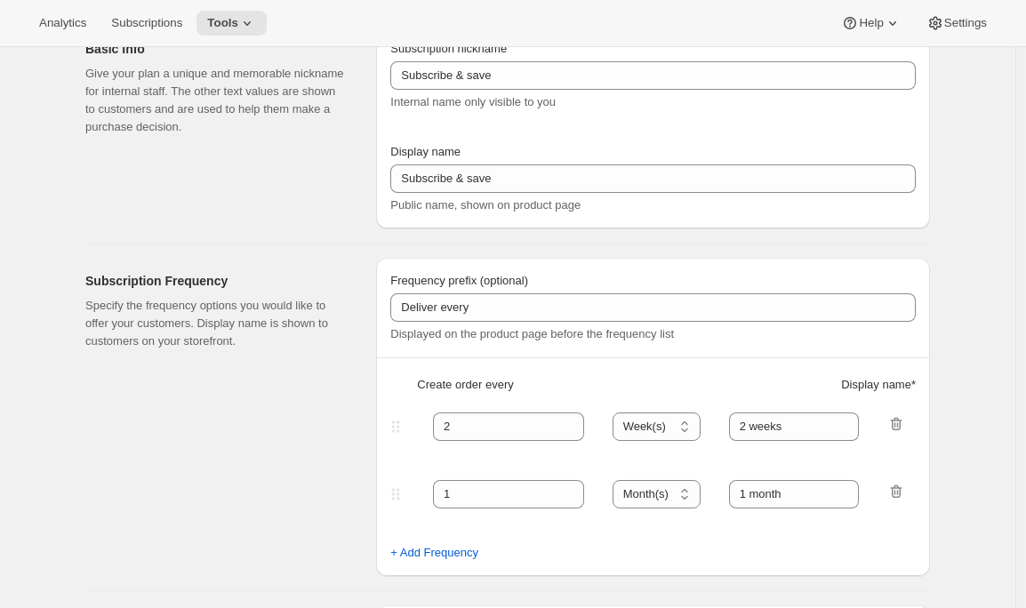
type input "month on the 15th."
checkbox input "true"
select select "MONTHDAY"
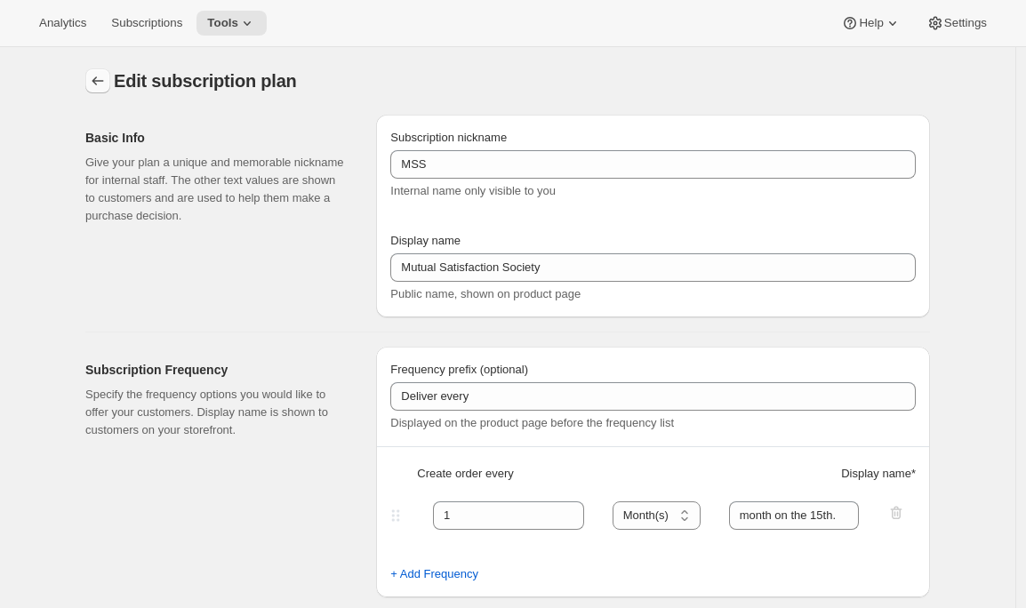
click at [100, 80] on icon "Subscription plans" at bounding box center [98, 81] width 18 height 18
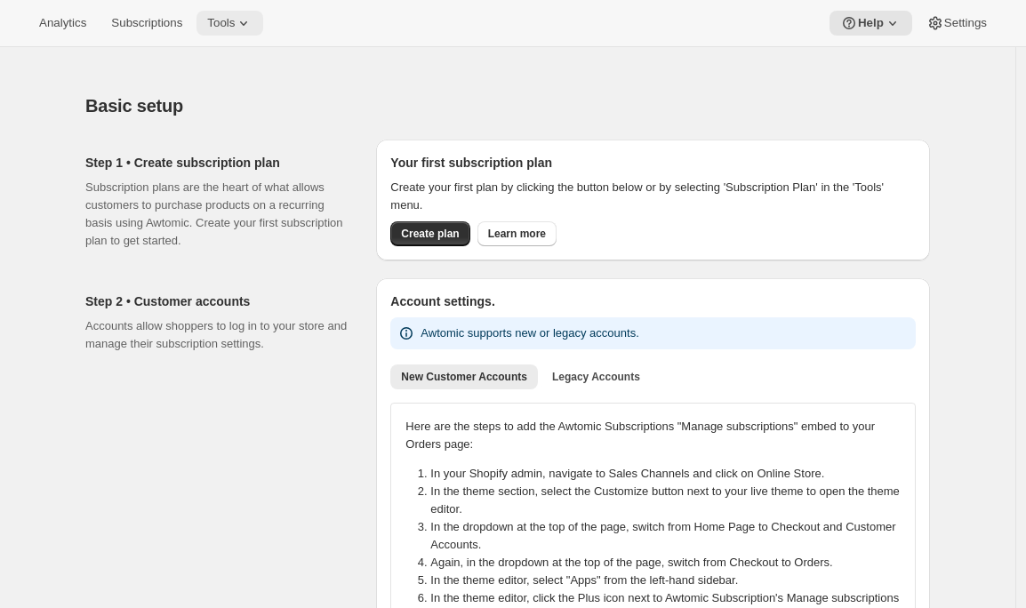
click at [263, 19] on button "Tools" at bounding box center [229, 23] width 67 height 25
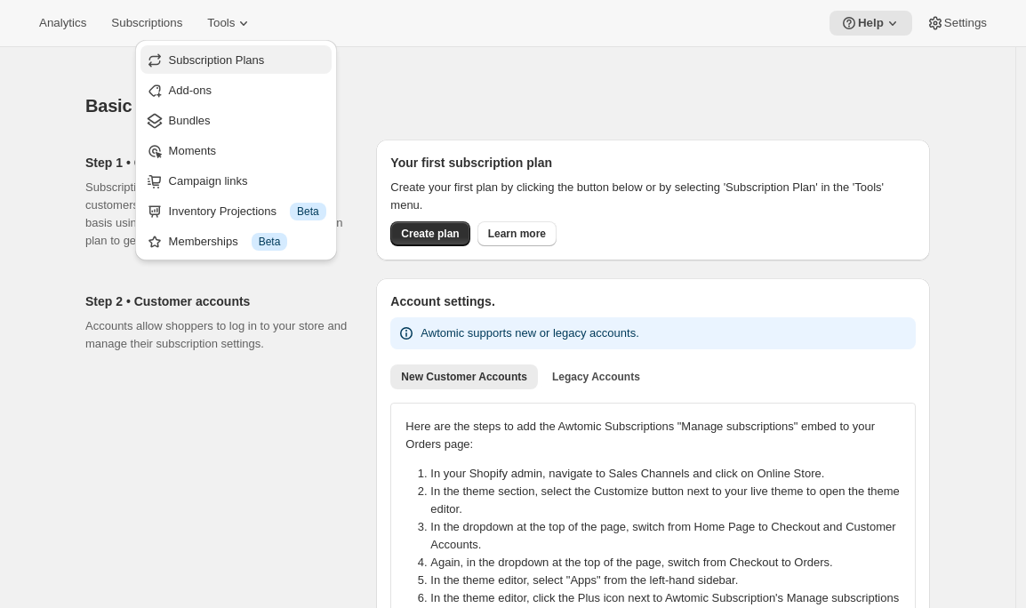
click at [253, 65] on span "Subscription Plans" at bounding box center [217, 59] width 96 height 13
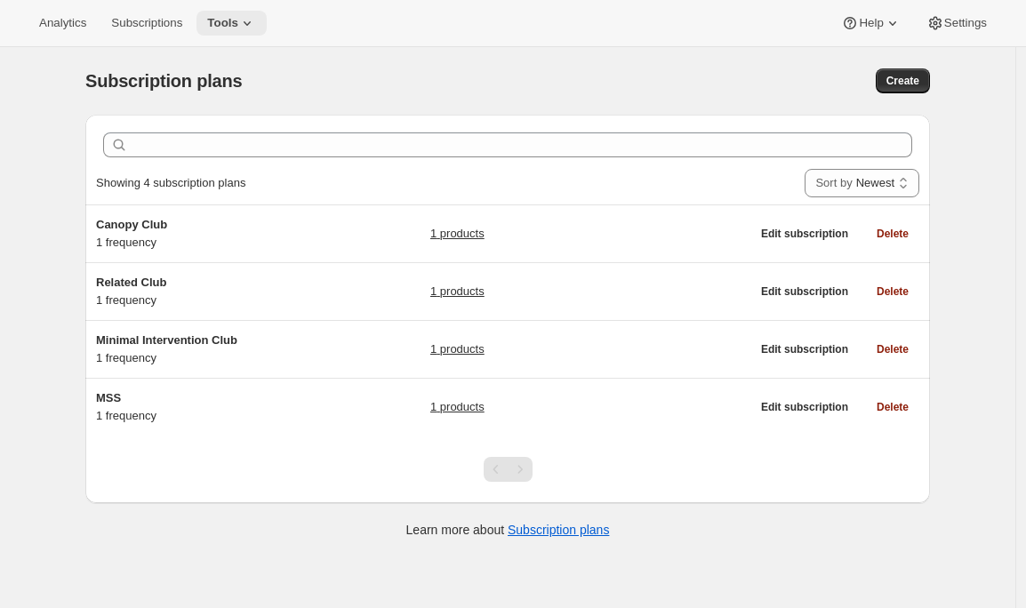
click at [256, 24] on icon at bounding box center [247, 23] width 18 height 18
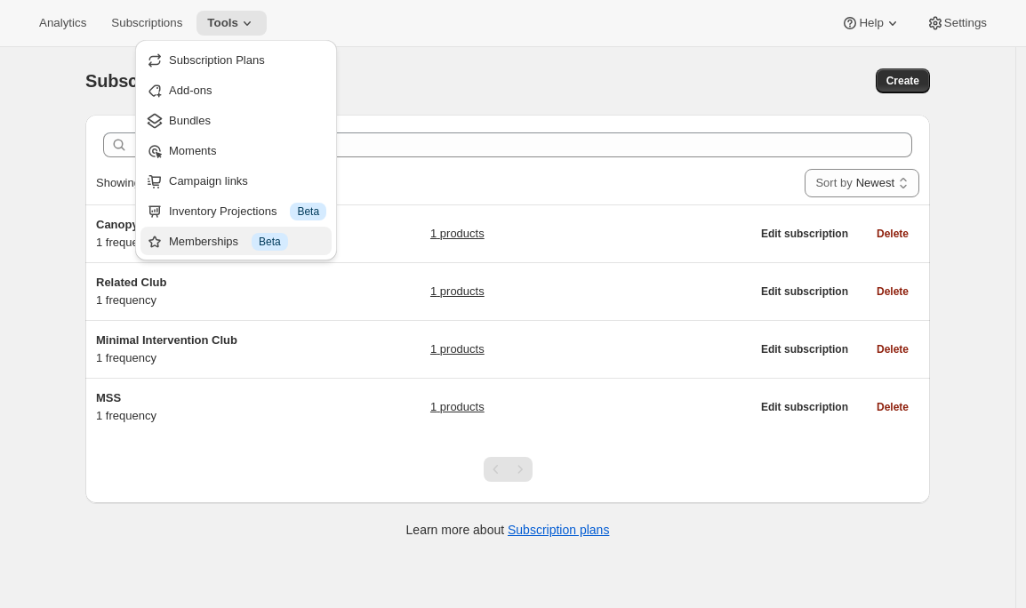
click at [202, 239] on div "Memberships Info Beta" at bounding box center [247, 242] width 157 height 18
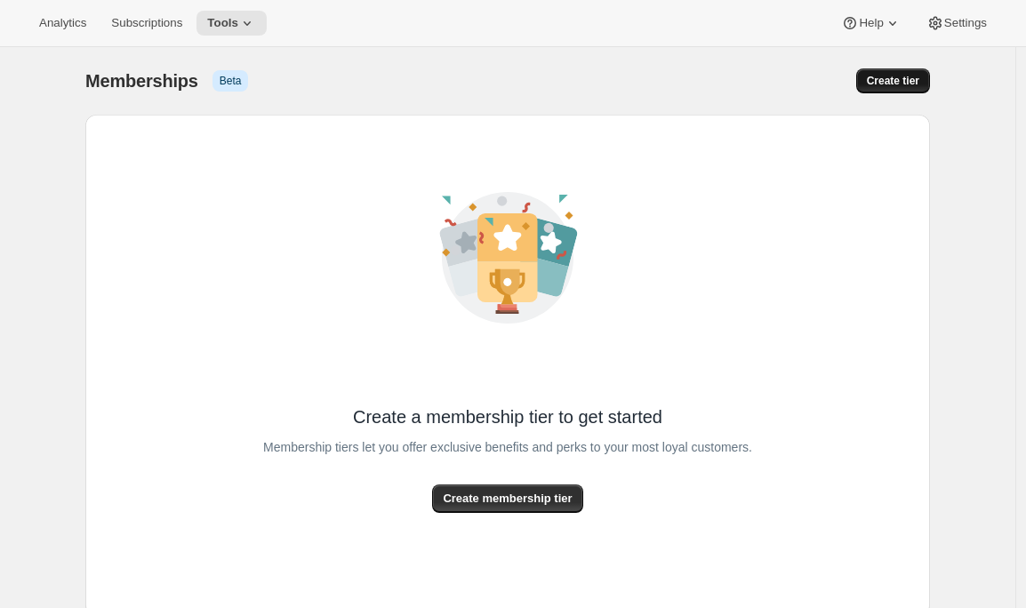
click at [888, 77] on span "Create tier" at bounding box center [893, 81] width 52 height 14
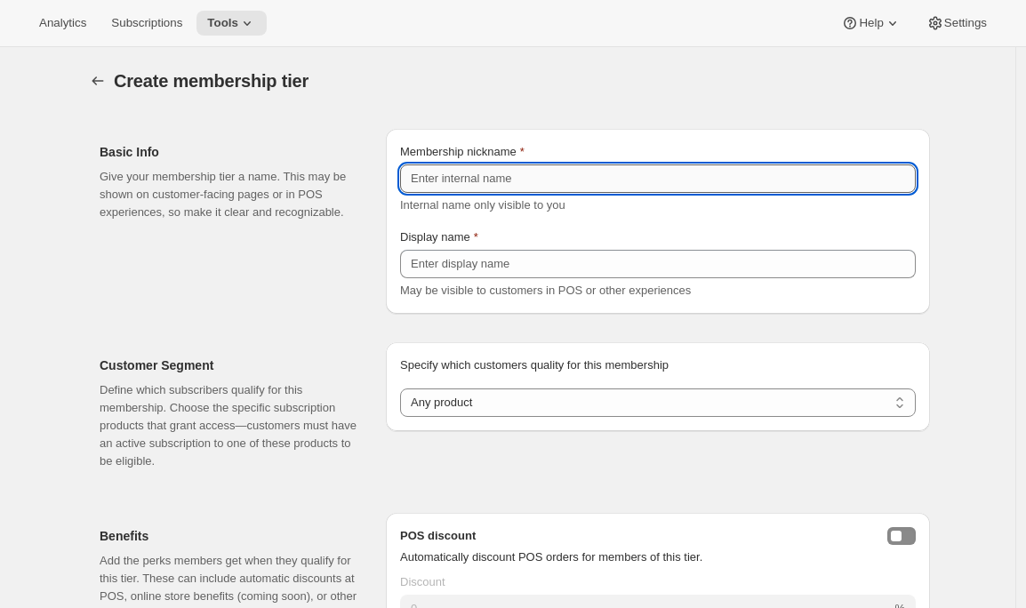
click at [541, 179] on input "Membership nickname" at bounding box center [658, 178] width 516 height 28
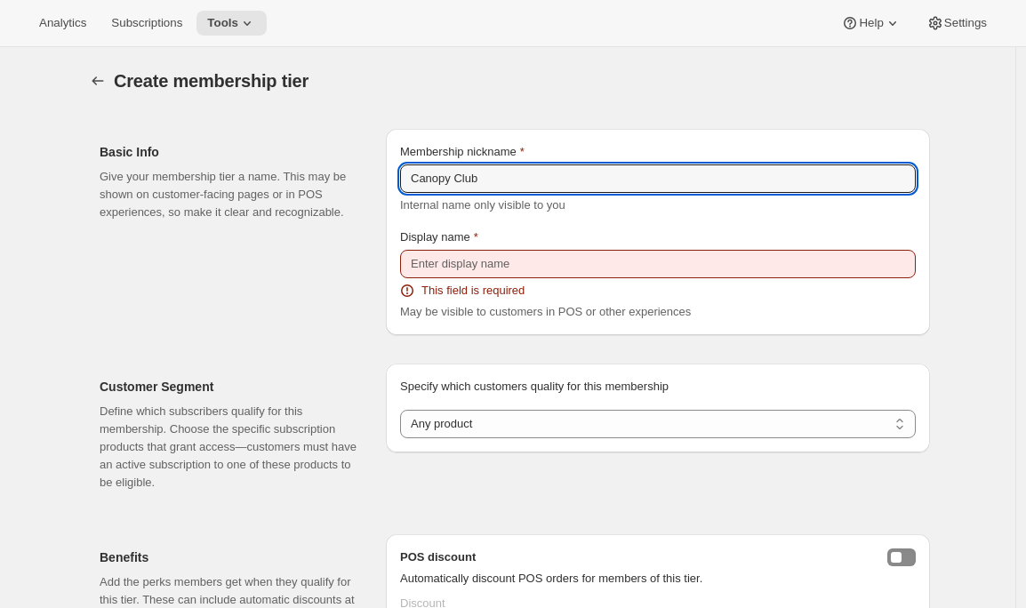
drag, startPoint x: 514, startPoint y: 180, endPoint x: 348, endPoint y: 174, distance: 165.4
click at [348, 174] on div "Basic Info Give your membership tier a name. This may be shown on customer-faci…" at bounding box center [507, 225] width 844 height 220
type input "Canopy Club"
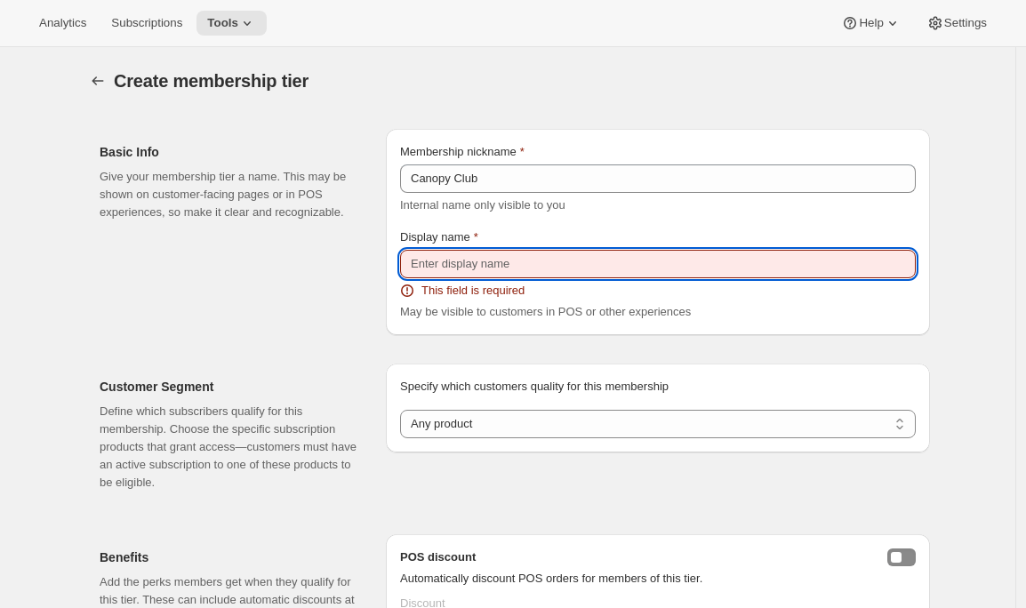
click at [446, 262] on input "Display name" at bounding box center [658, 264] width 516 height 28
paste input "Canopy Club"
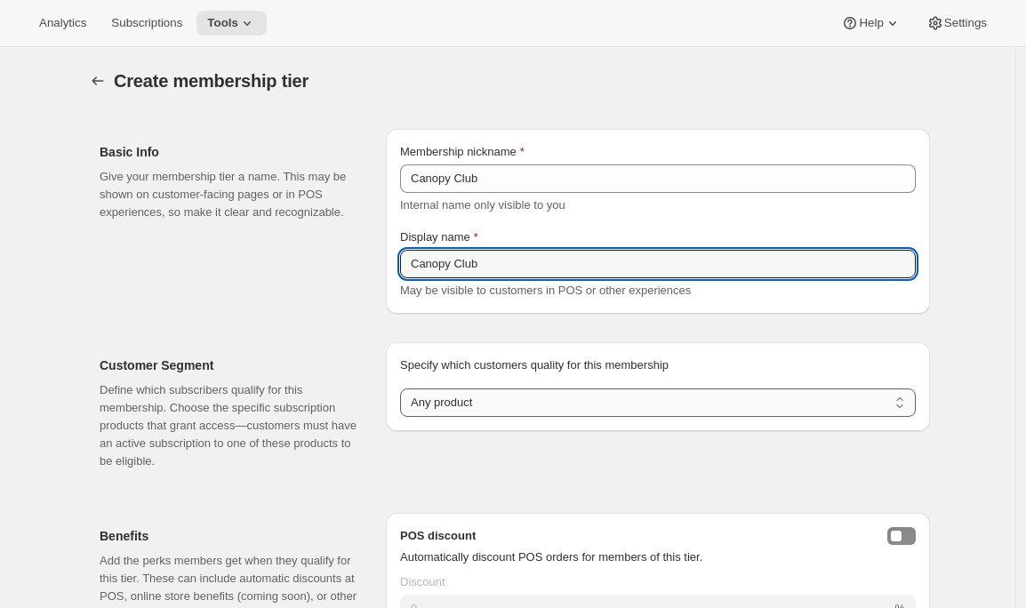
type input "Canopy Club"
click at [442, 412] on select "Any product Subscribe to specific product(s) Subscribe to specific variant(s)" at bounding box center [658, 402] width 516 height 28
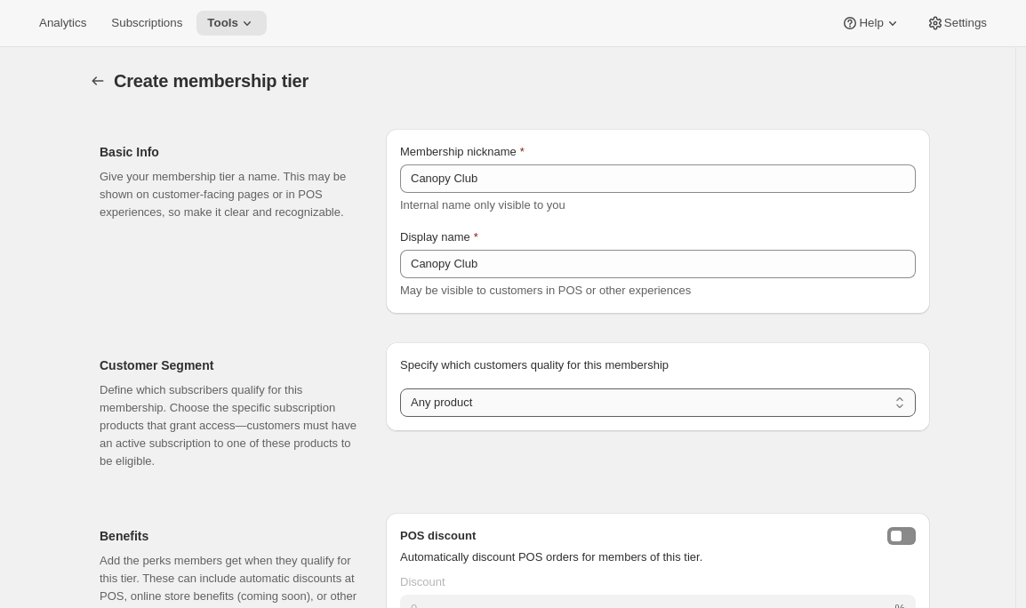
select select "products"
click at [404, 388] on select "Any product Subscribe to specific product(s) Subscribe to specific variant(s)" at bounding box center [658, 402] width 516 height 28
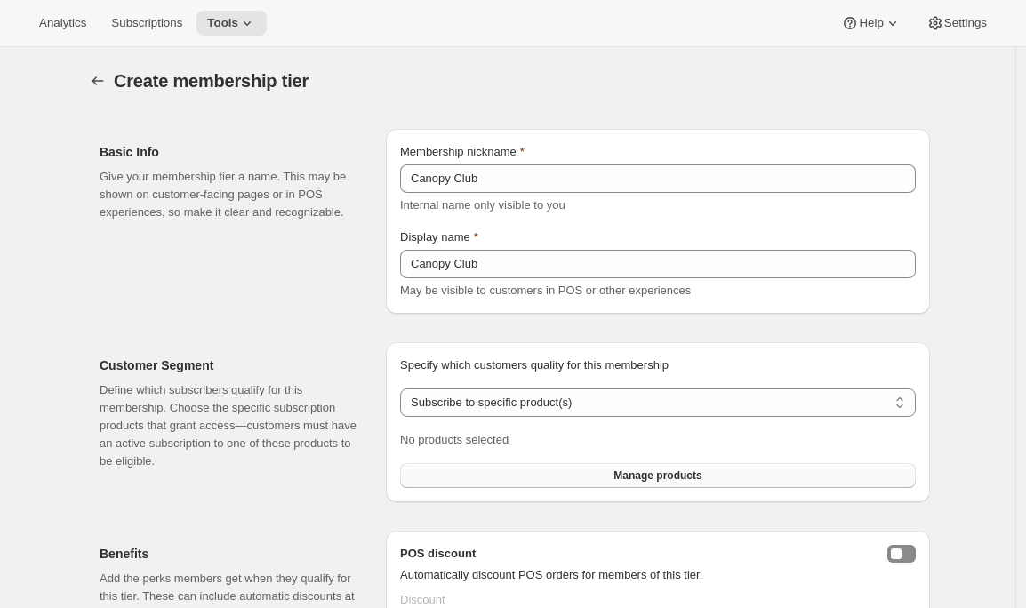
click at [470, 473] on button "Manage products" at bounding box center [658, 475] width 516 height 25
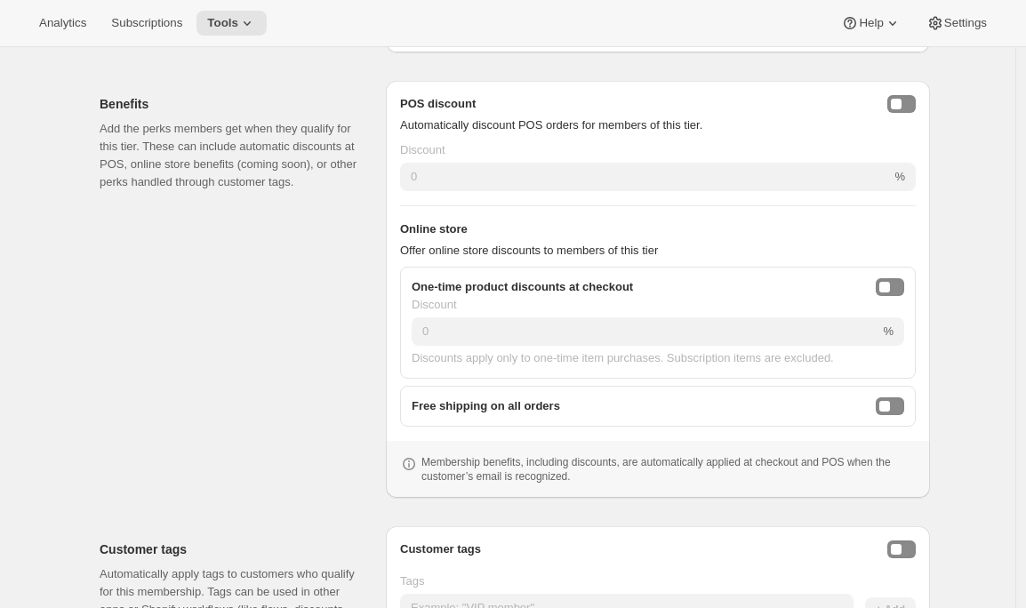
scroll to position [502, 0]
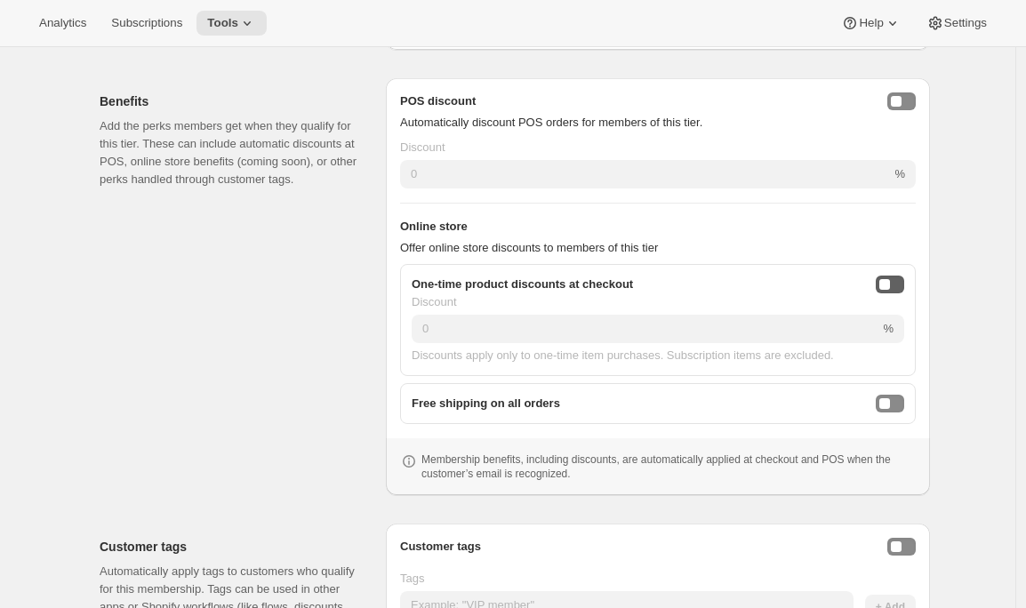
click at [904, 284] on button "onlineDiscountEnabled" at bounding box center [890, 285] width 28 height 18
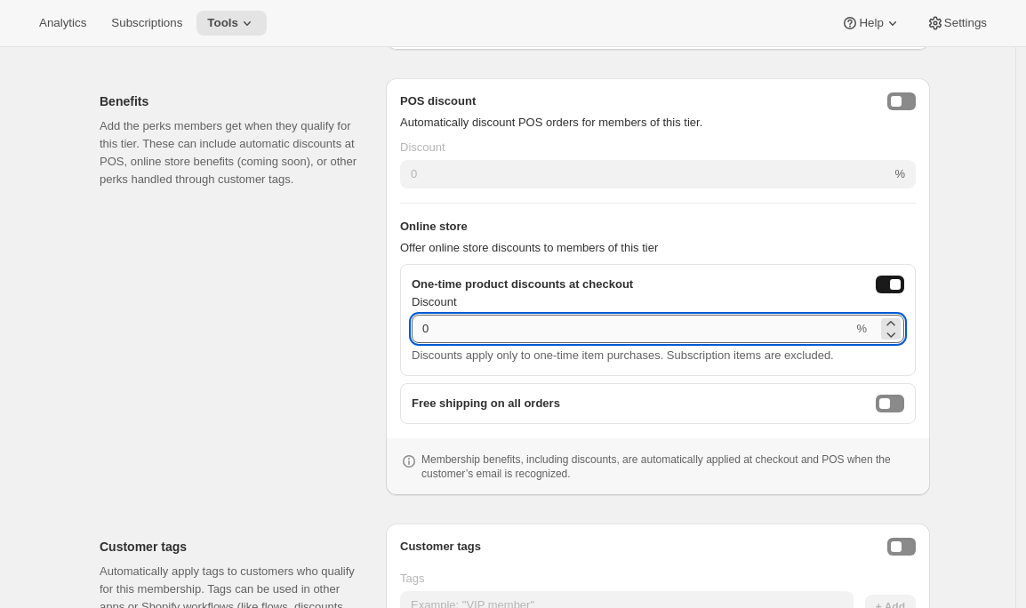
click at [701, 320] on input "0" at bounding box center [632, 329] width 441 height 28
drag, startPoint x: 469, startPoint y: 338, endPoint x: 388, endPoint y: 335, distance: 81.8
click at [388, 335] on div "Benefits Add the perks members get when they qualify for this tier. These can i…" at bounding box center [507, 279] width 844 height 431
type input "20"
click at [266, 402] on div "Benefits Add the perks members get when they qualify for this tier. These can i…" at bounding box center [236, 286] width 272 height 417
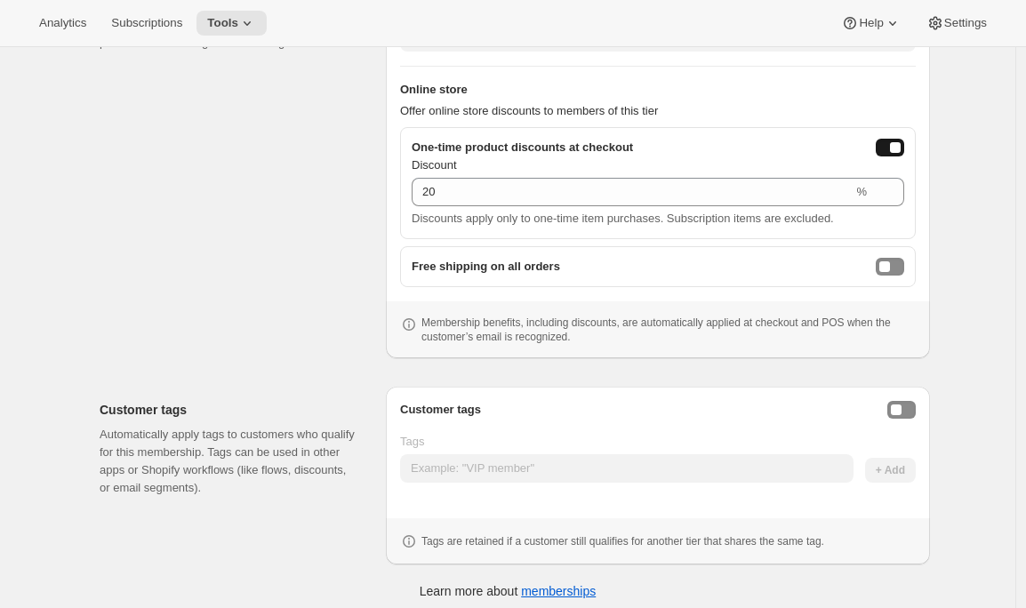
scroll to position [649, 0]
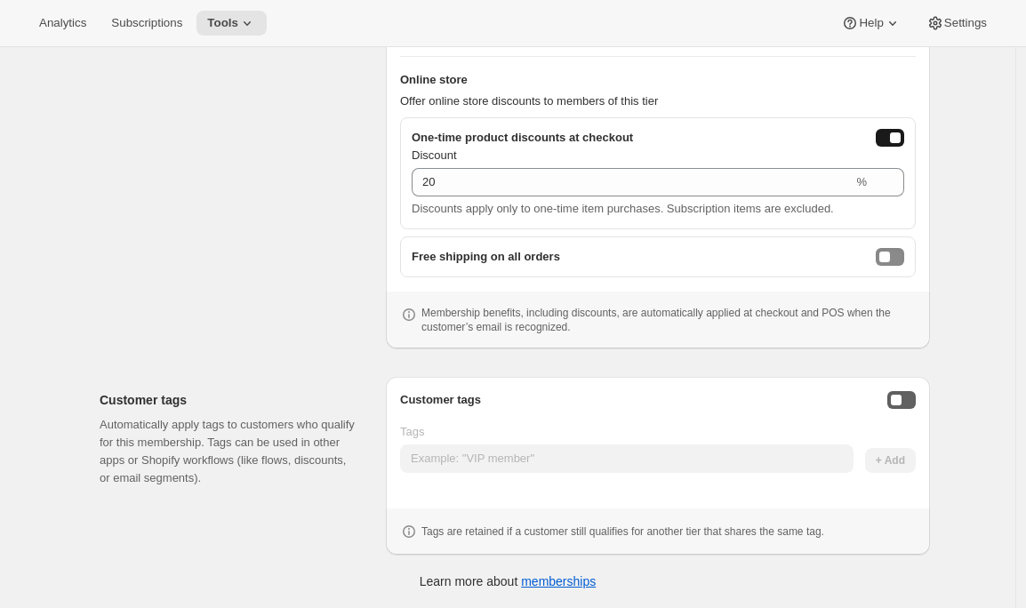
click at [916, 400] on button "Enable customer tags" at bounding box center [901, 400] width 28 height 18
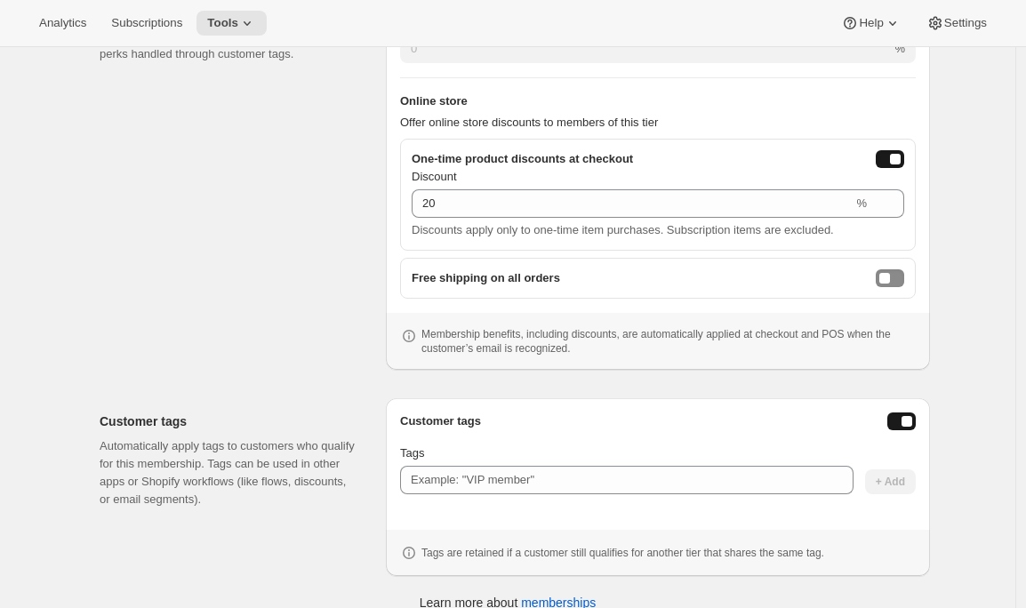
scroll to position [626, 0]
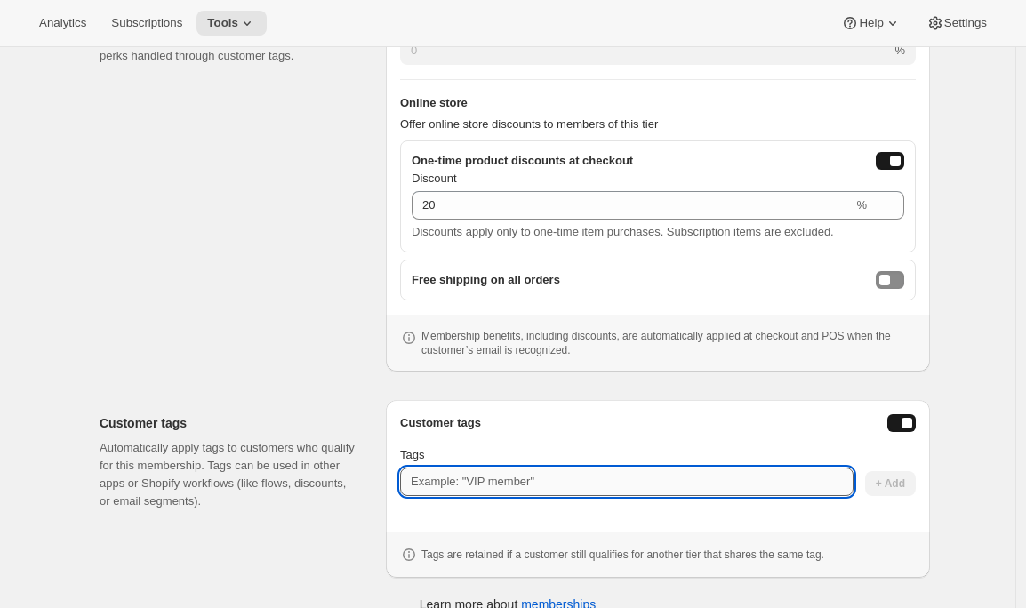
click at [549, 491] on input "Tags" at bounding box center [626, 482] width 453 height 28
type input "CanopyClub"
click at [891, 487] on span "+ Add" at bounding box center [890, 483] width 29 height 14
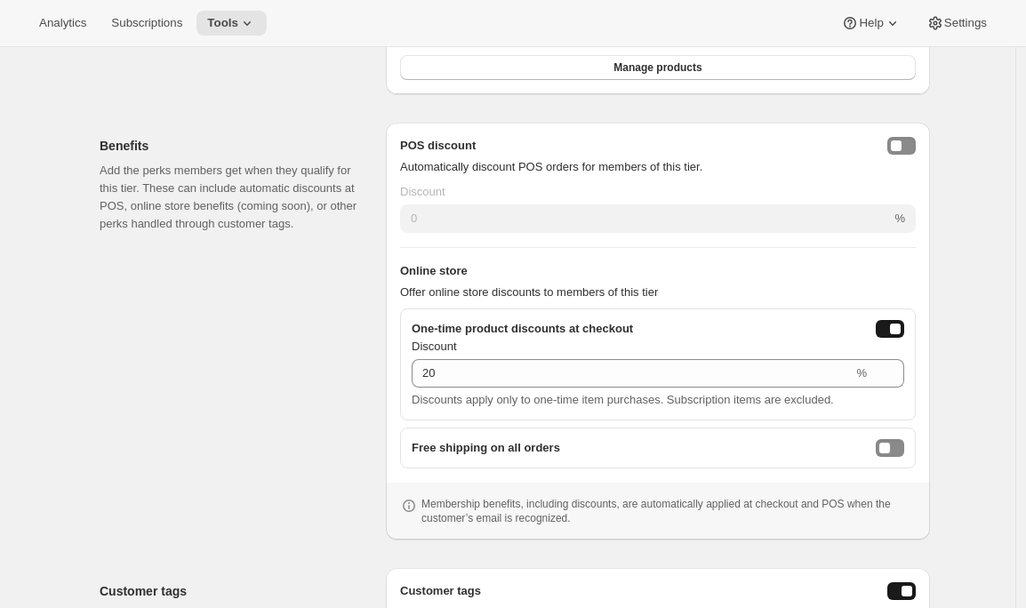
scroll to position [0, 0]
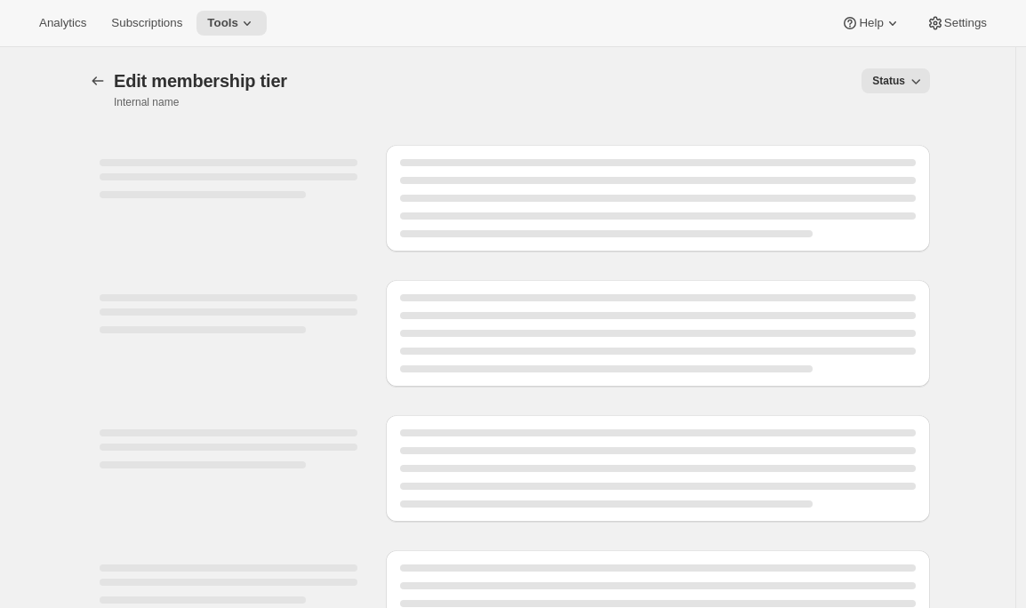
select select "products"
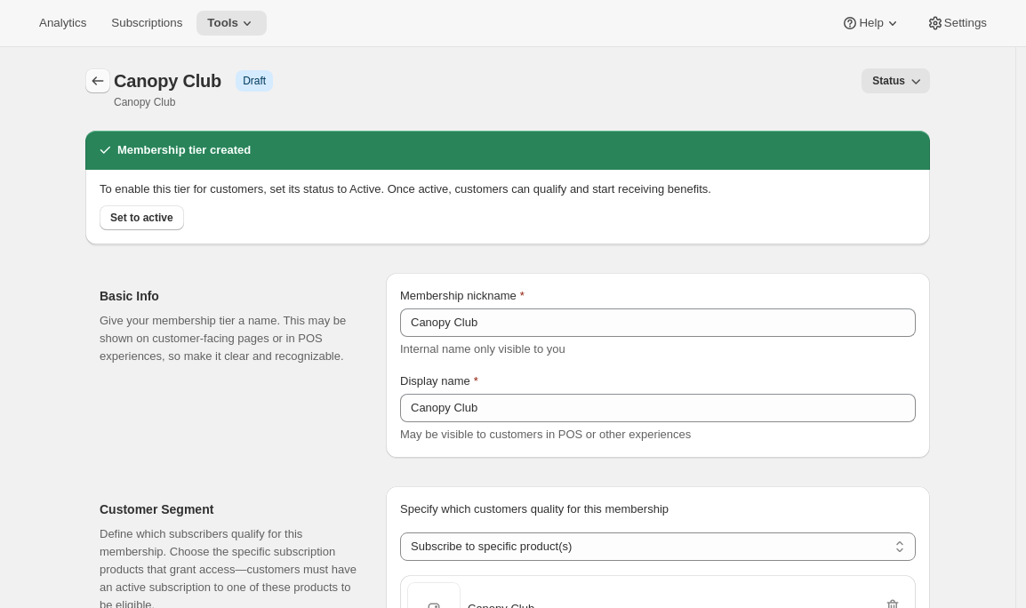
click at [101, 80] on icon "Memberships" at bounding box center [98, 81] width 18 height 18
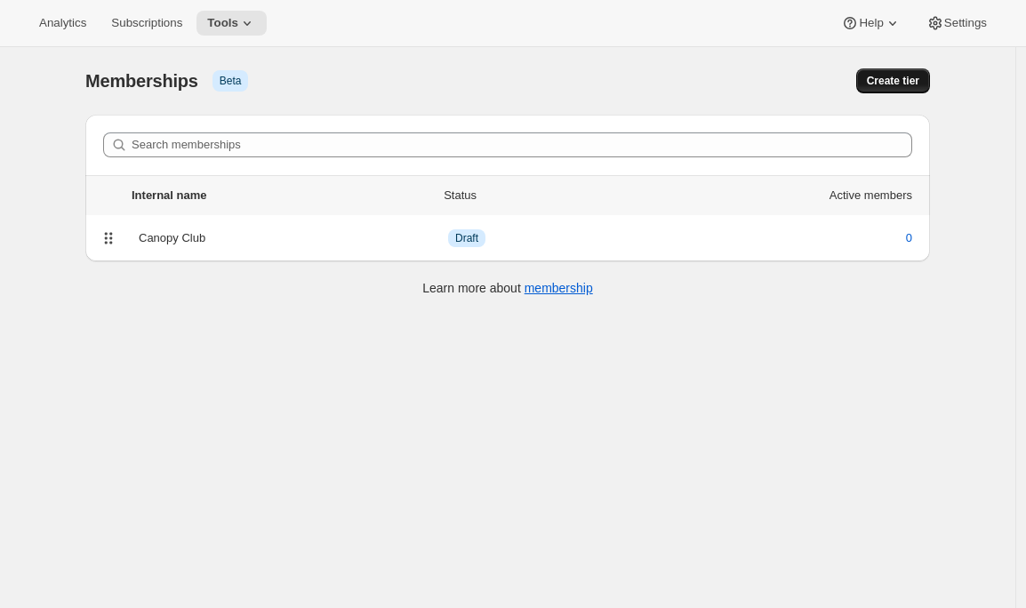
click at [879, 84] on span "Create tier" at bounding box center [893, 81] width 52 height 14
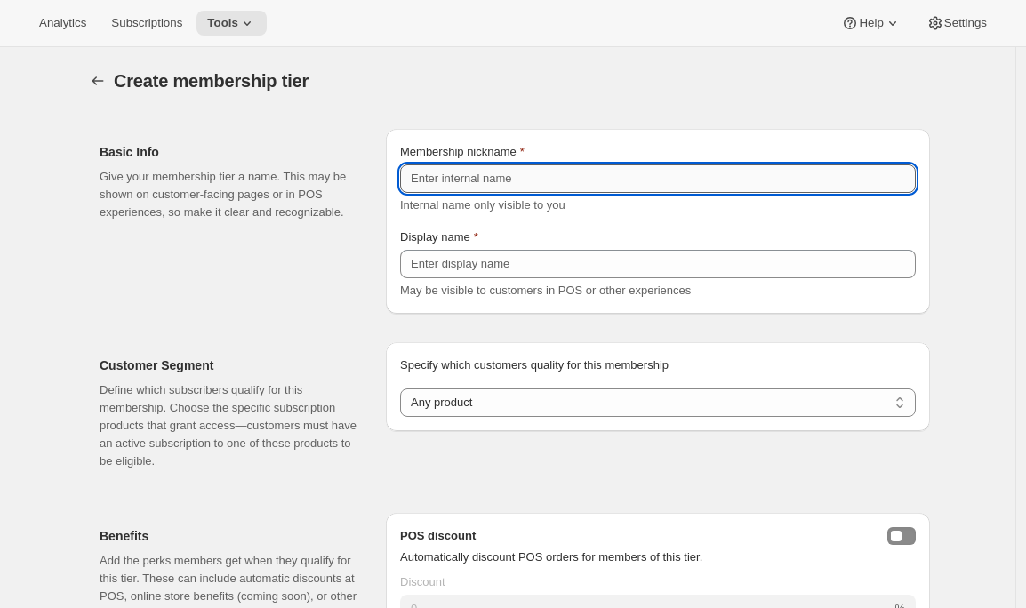
click at [521, 177] on input "Membership nickname" at bounding box center [658, 178] width 516 height 28
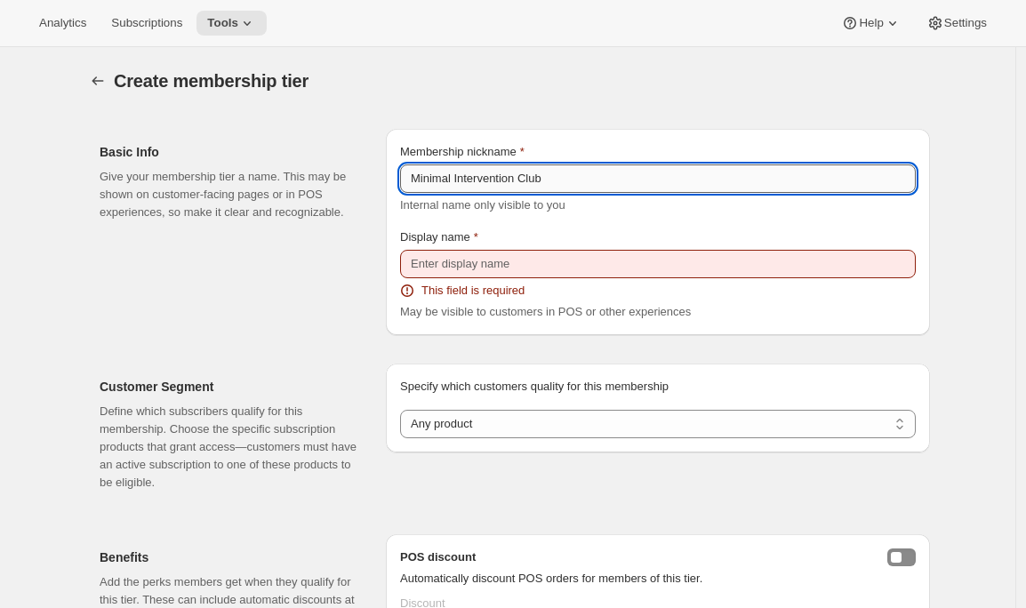
click at [500, 182] on input "Minimal Intervention Club" at bounding box center [658, 178] width 516 height 28
type input "Minimal Intervention Club"
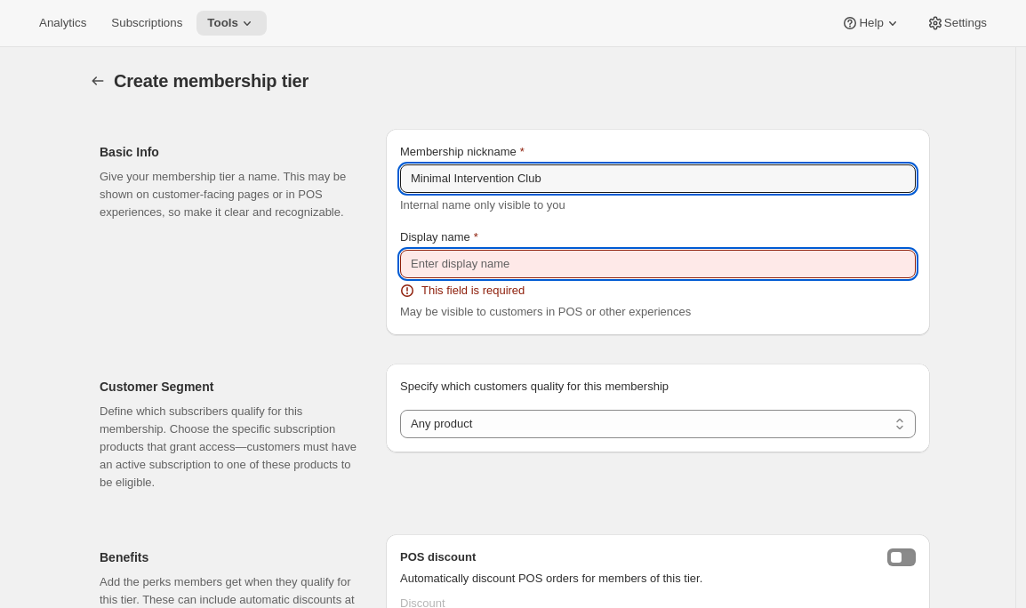
click at [479, 255] on input "Display name" at bounding box center [658, 264] width 516 height 28
paste input "Minimal Intervention Club"
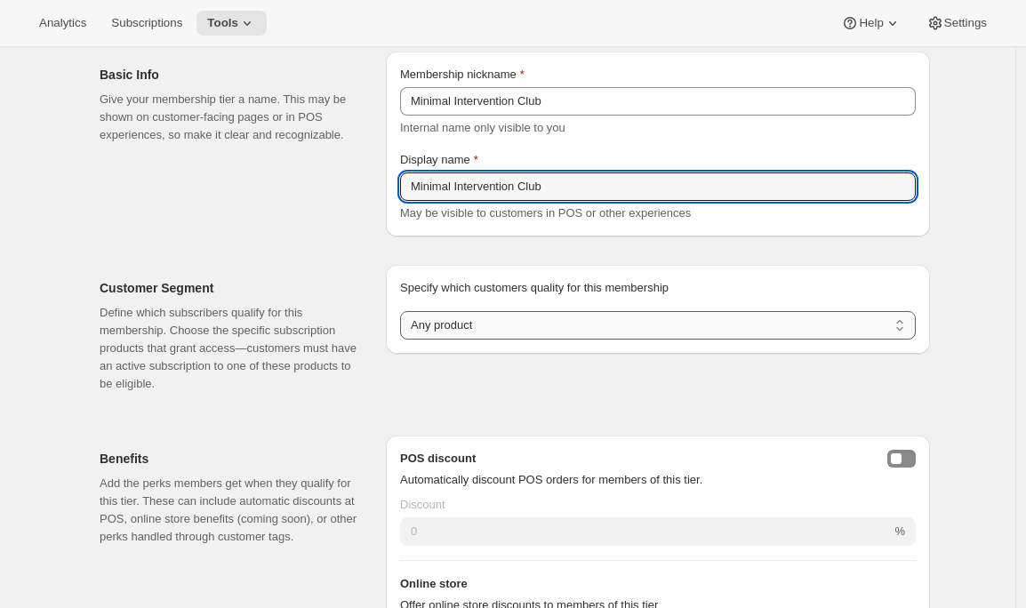
scroll to position [107, 0]
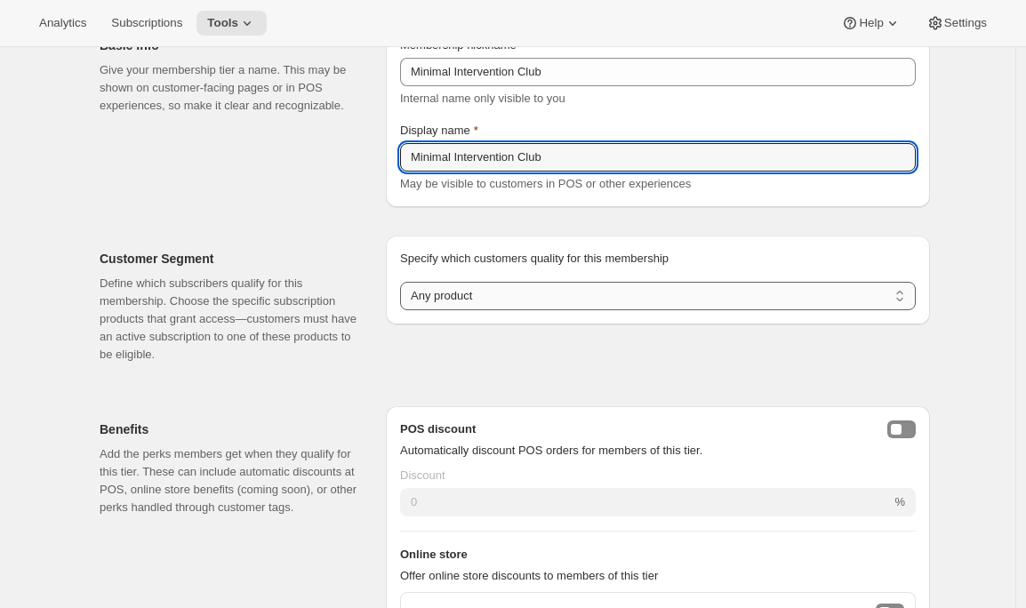
type input "Minimal Intervention Club"
click at [477, 300] on select "Any product Subscribe to specific product(s) Subscribe to specific variant(s)" at bounding box center [658, 296] width 516 height 28
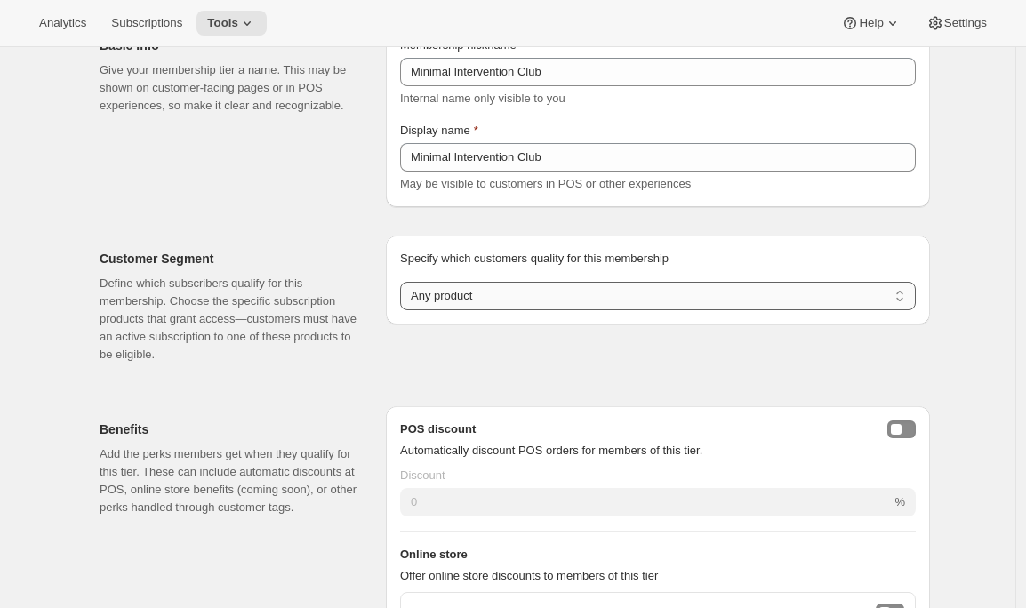
select select "products"
click at [404, 282] on select "Any product Subscribe to specific product(s) Subscribe to specific variant(s)" at bounding box center [658, 296] width 516 height 28
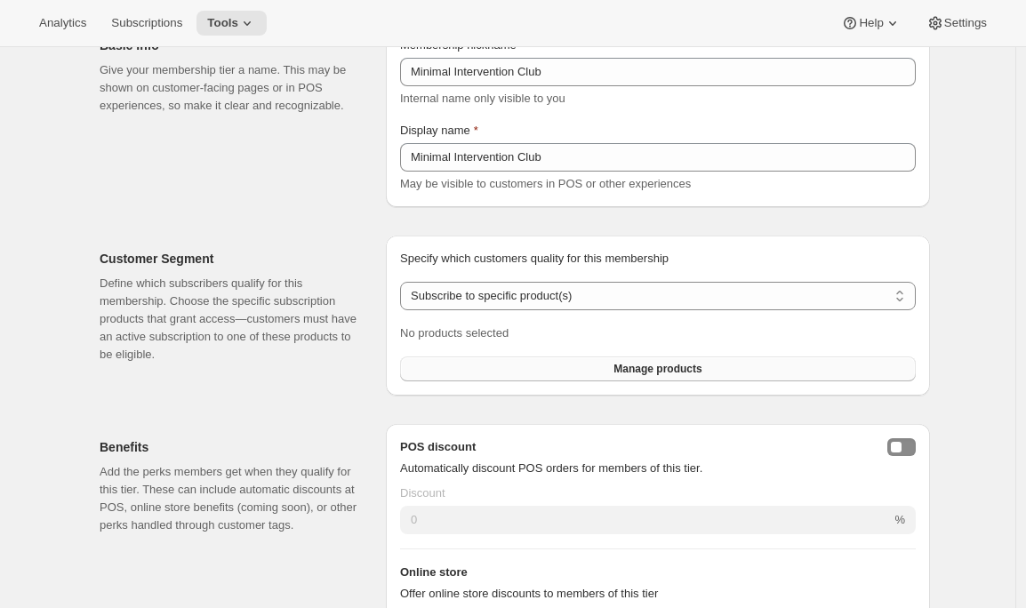
click at [523, 367] on button "Manage products" at bounding box center [658, 368] width 516 height 25
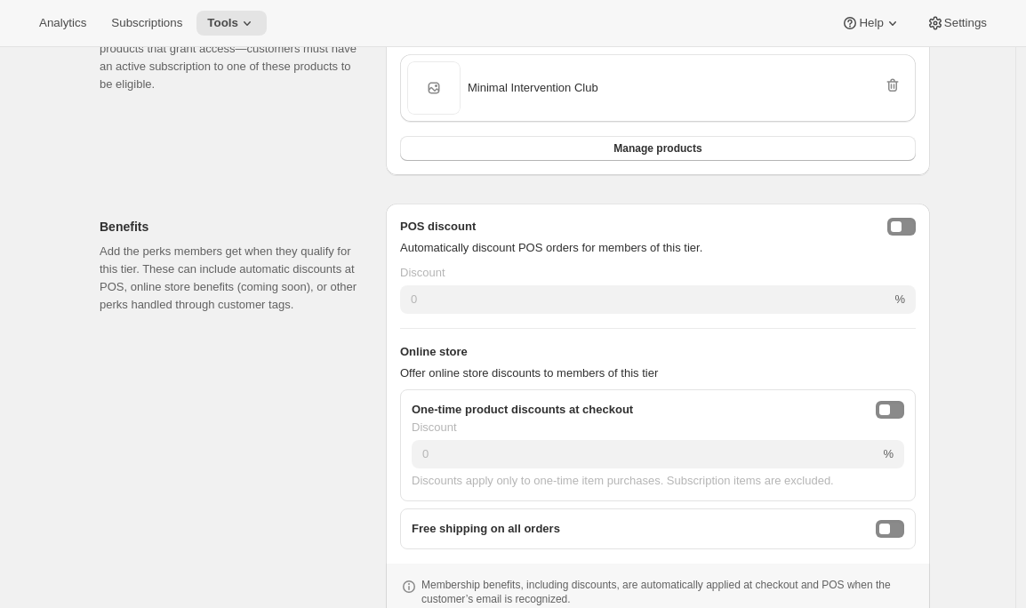
scroll to position [640, 0]
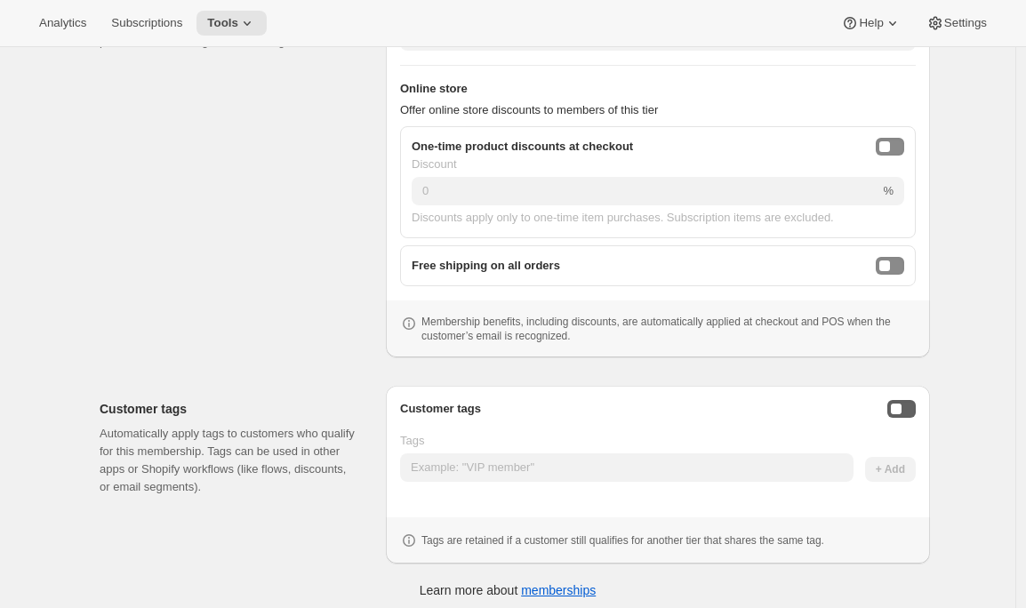
click at [912, 413] on button "Enable customer tags" at bounding box center [901, 409] width 28 height 18
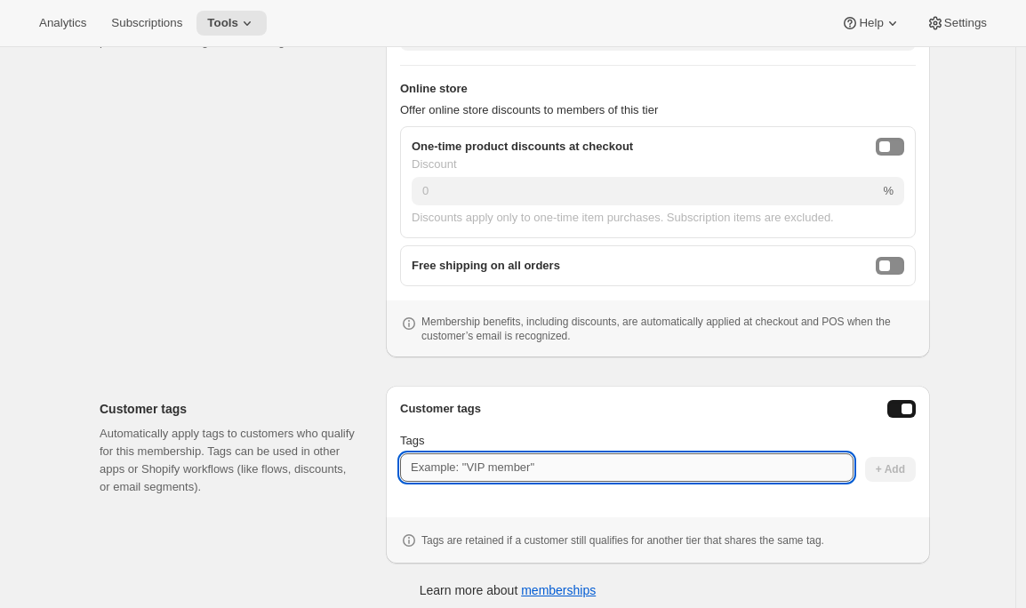
click at [687, 460] on input "Tags" at bounding box center [626, 467] width 453 height 28
type input "MinimalInterventionClub"
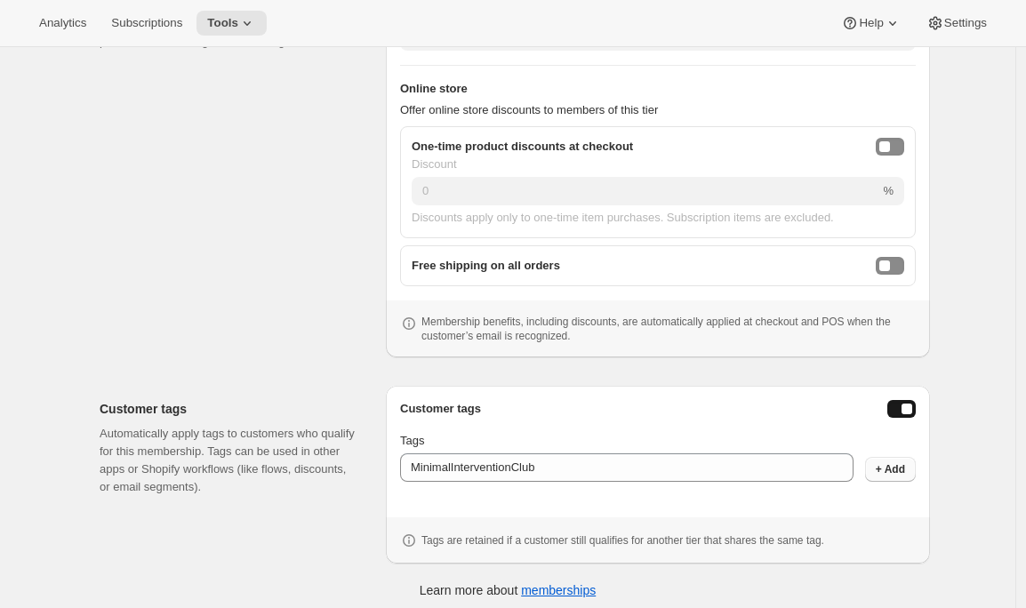
click at [905, 473] on span "+ Add" at bounding box center [890, 469] width 29 height 14
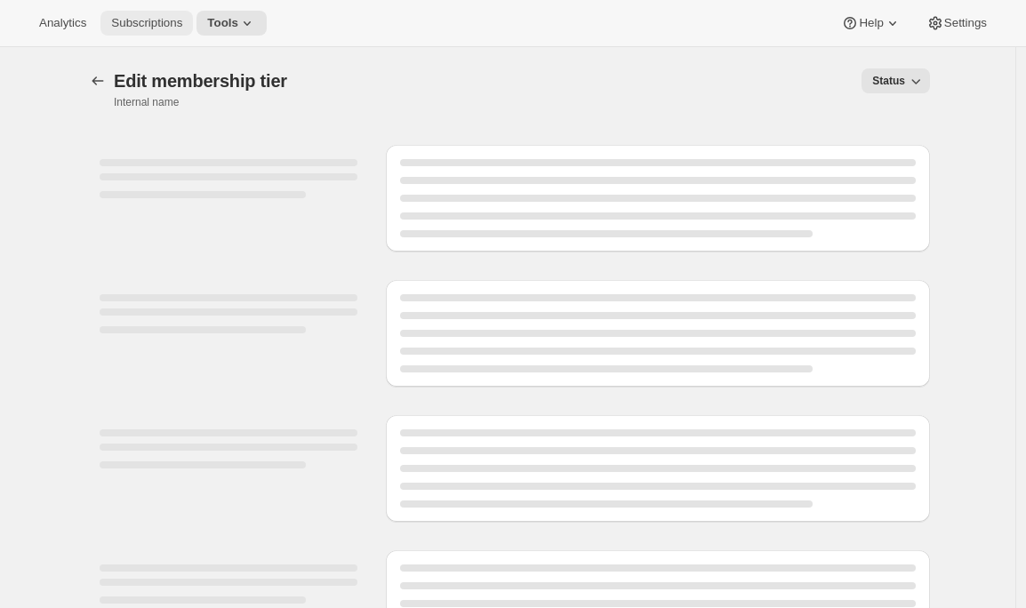
select select "products"
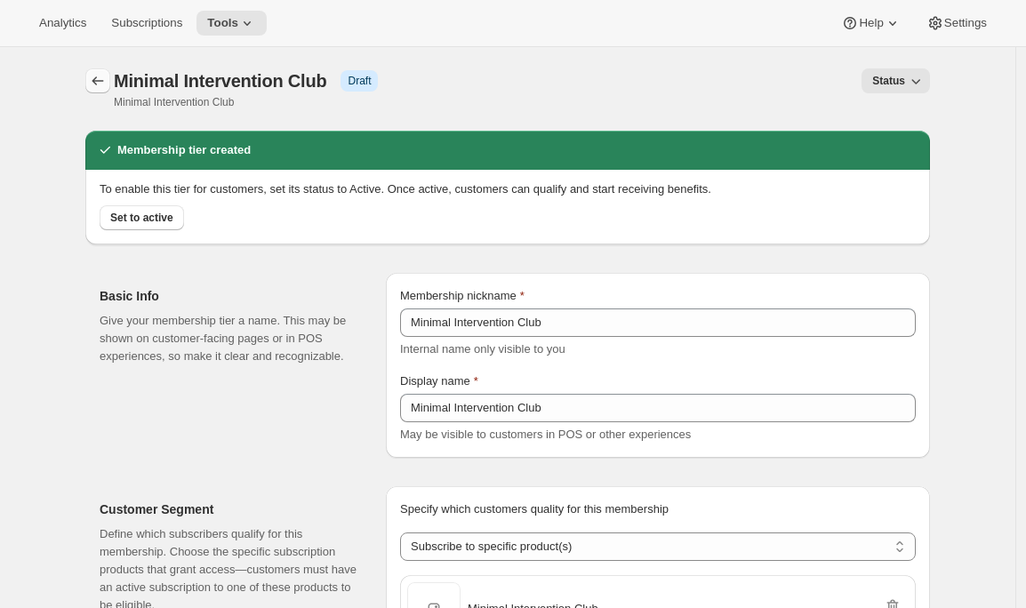
click at [100, 77] on icon "Memberships" at bounding box center [98, 80] width 12 height 9
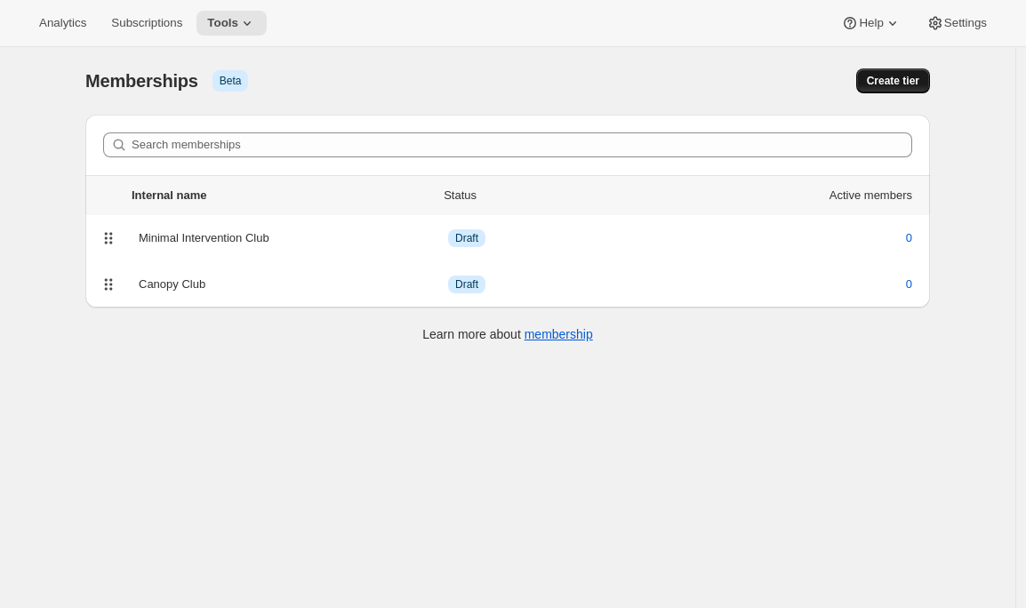
click at [909, 72] on button "Create tier" at bounding box center [893, 80] width 74 height 25
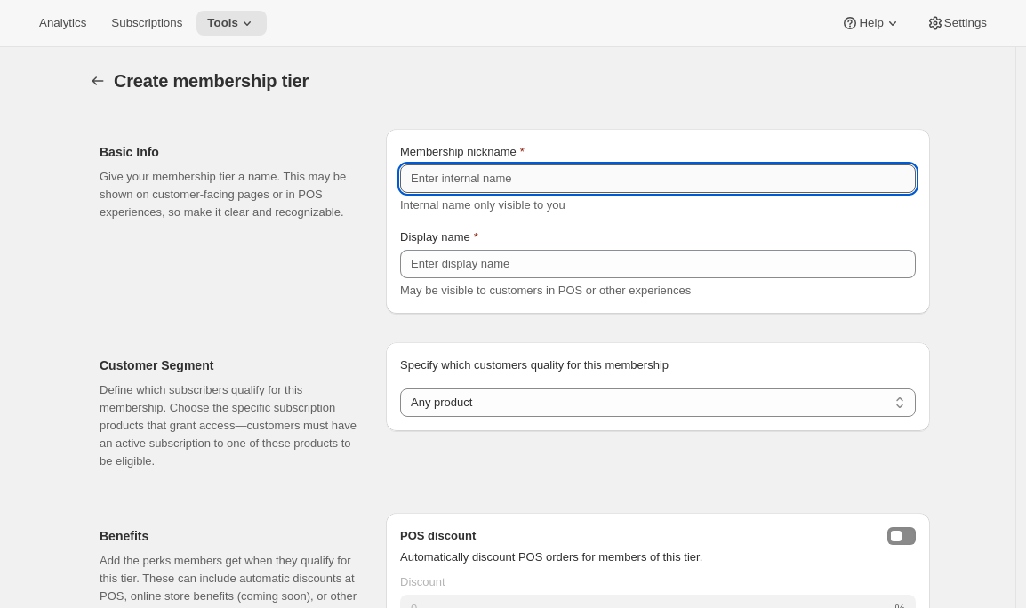
click at [495, 180] on input "Membership nickname" at bounding box center [658, 178] width 516 height 28
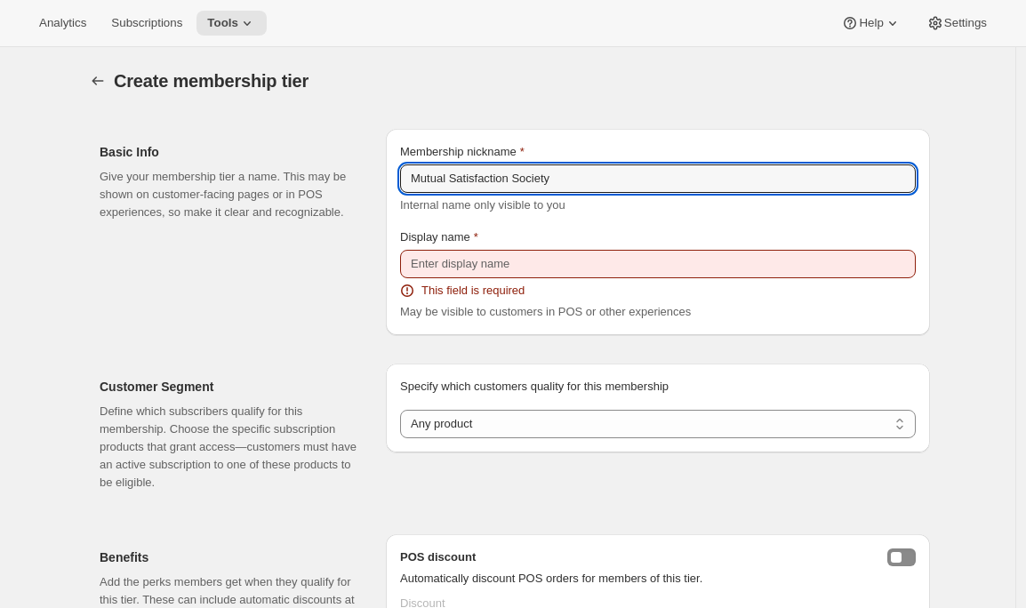
drag, startPoint x: 586, startPoint y: 172, endPoint x: 371, endPoint y: 168, distance: 215.2
click at [371, 168] on div "Basic Info Give your membership tier a name. This may be shown on customer-faci…" at bounding box center [507, 225] width 844 height 220
type input "Mutual Satisfaction Society"
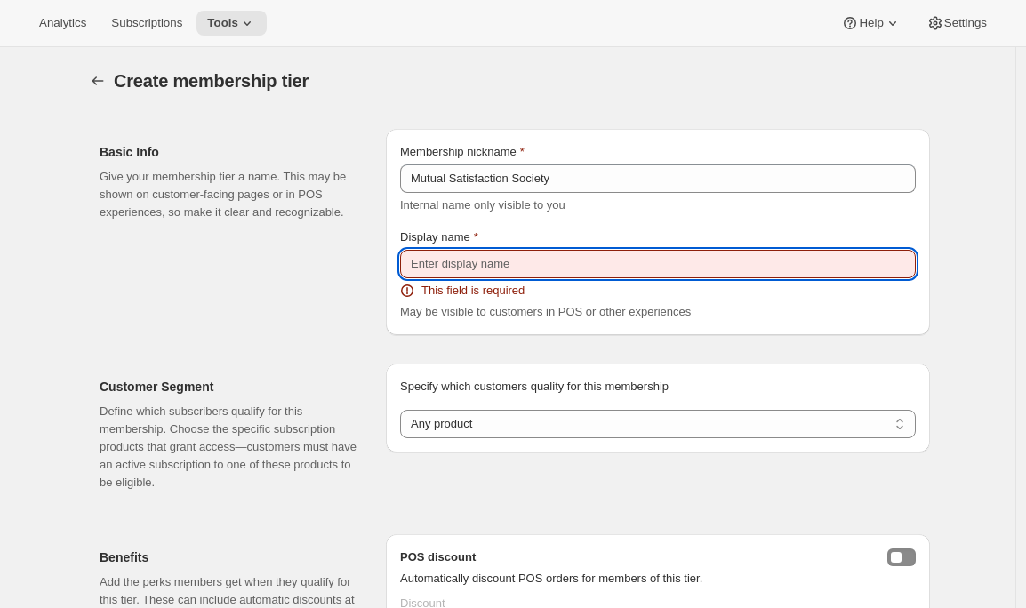
click at [434, 262] on input "Display name" at bounding box center [658, 264] width 516 height 28
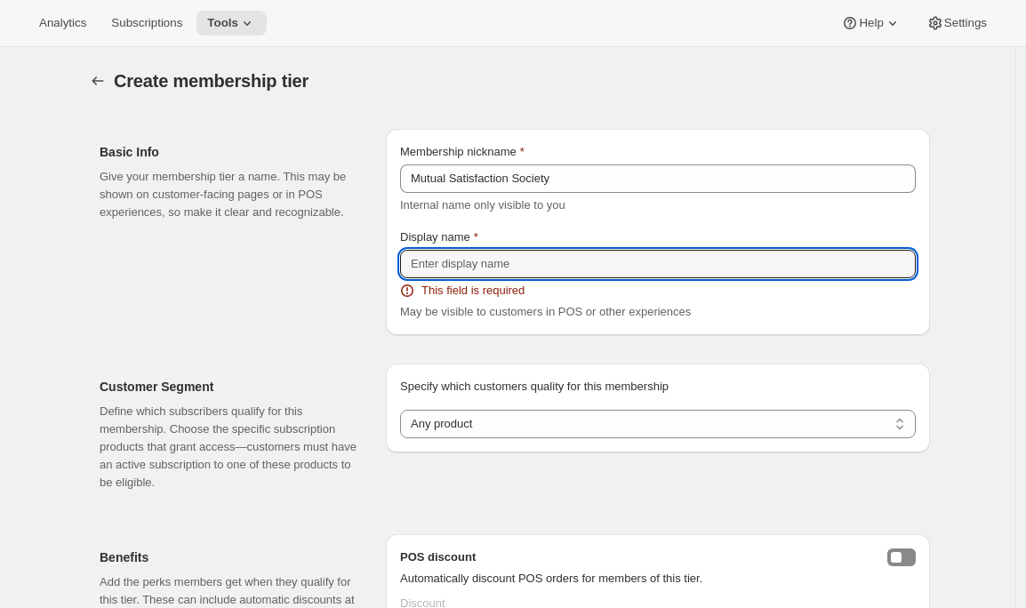
paste input "Mutual Satisfaction Society"
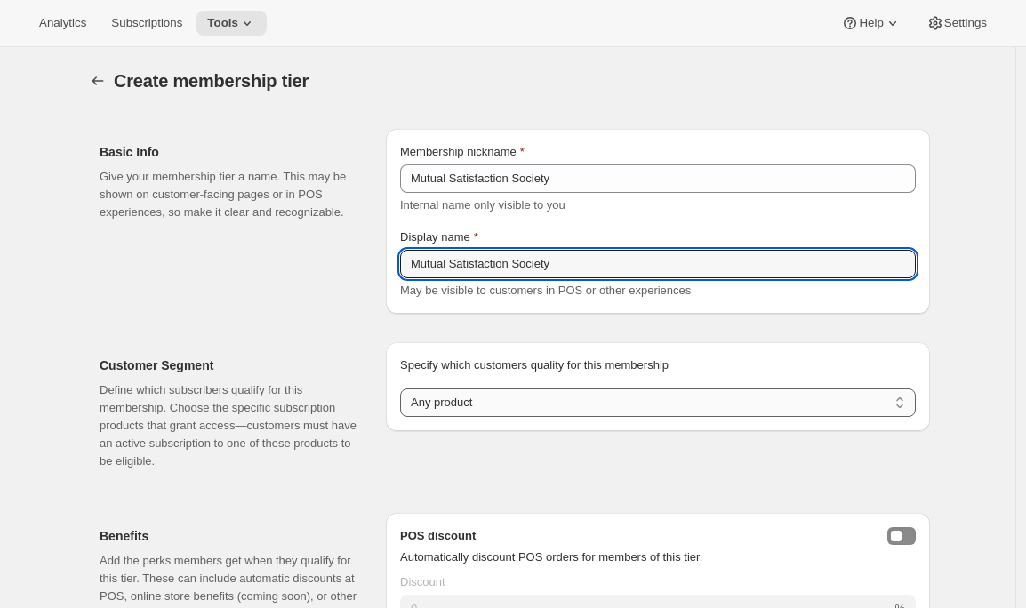
type input "Mutual Satisfaction Society"
click at [468, 406] on select "Any product Subscribe to specific product(s) Subscribe to specific variant(s)" at bounding box center [658, 402] width 516 height 28
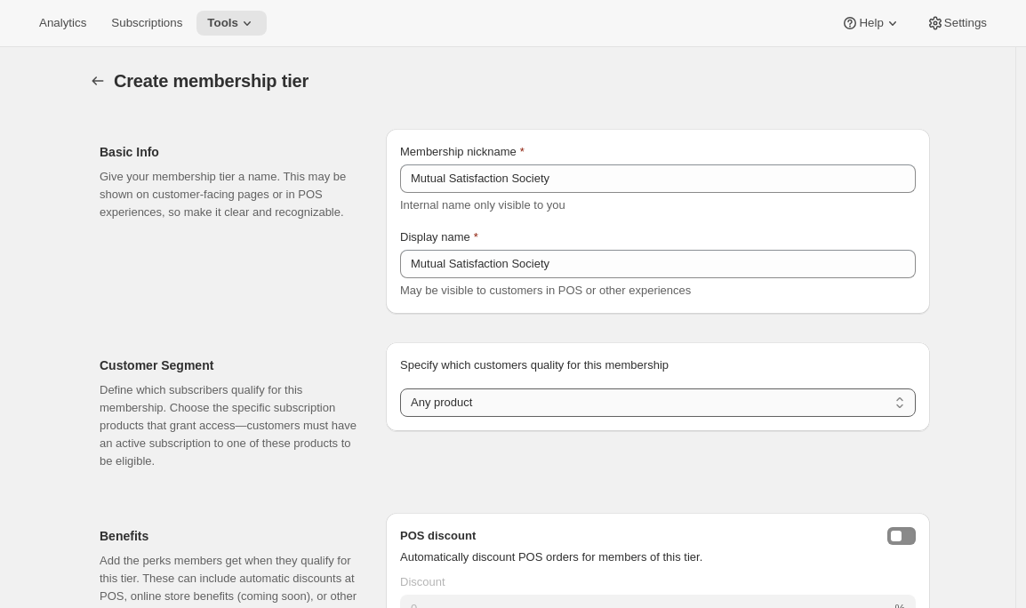
select select "products"
click at [404, 388] on select "Any product Subscribe to specific product(s) Subscribe to specific variant(s)" at bounding box center [658, 402] width 516 height 28
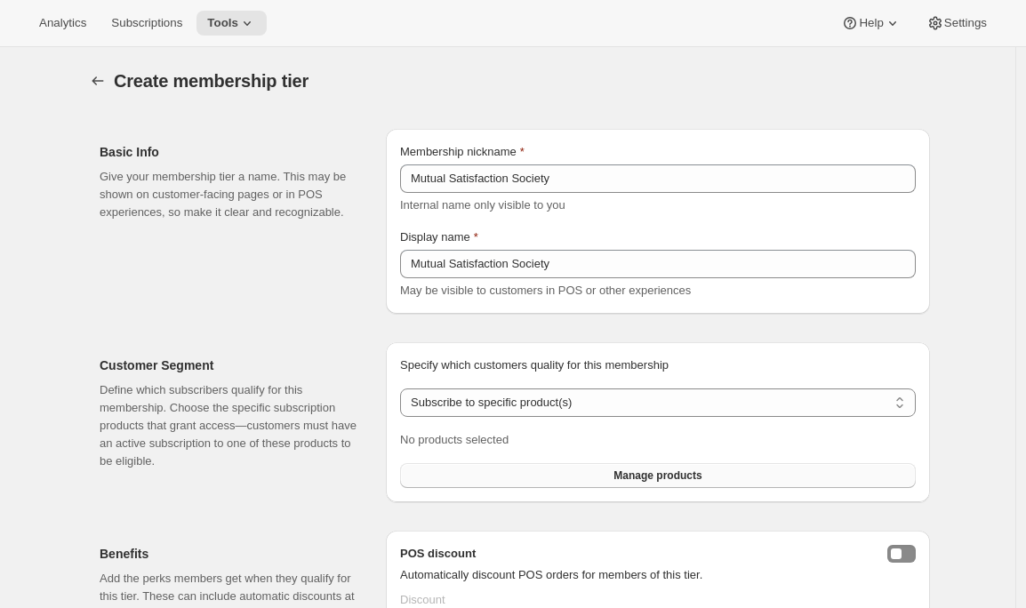
click at [684, 475] on span "Manage products" at bounding box center [657, 475] width 88 height 14
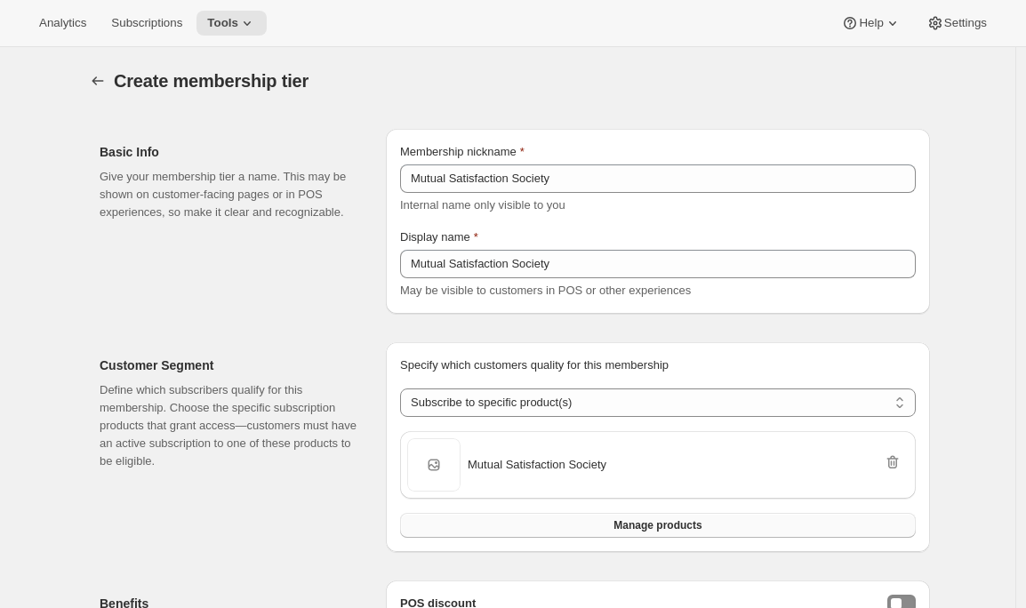
scroll to position [528, 0]
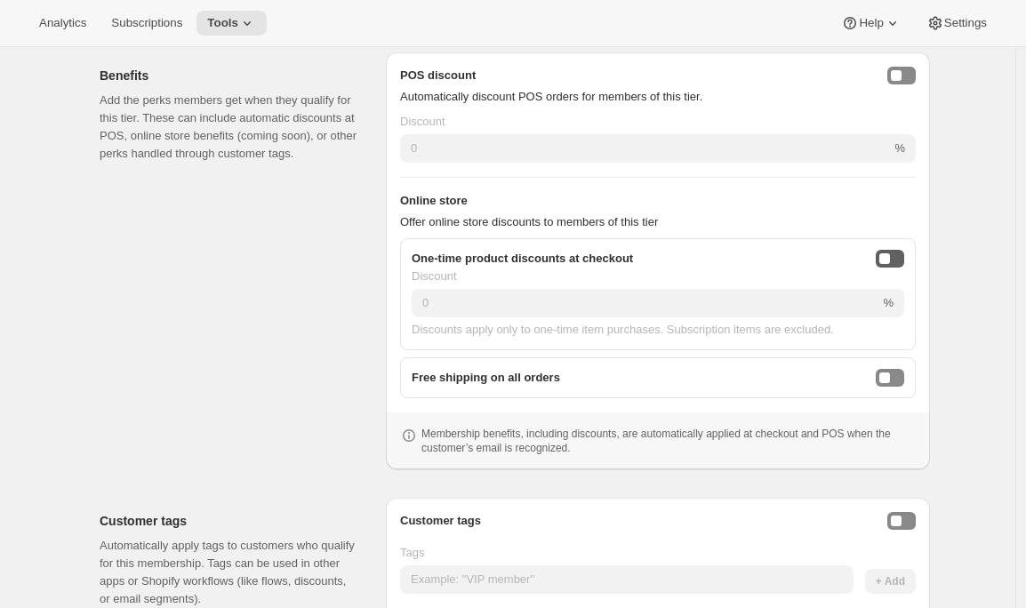
click at [900, 260] on button "onlineDiscountEnabled" at bounding box center [890, 259] width 28 height 18
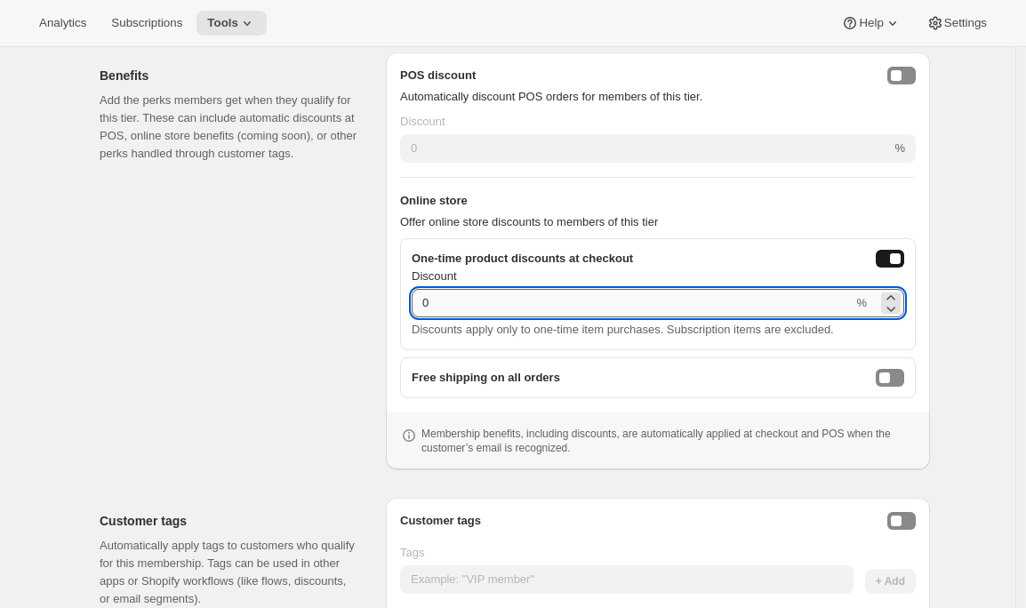
click at [669, 308] on input "0" at bounding box center [632, 303] width 441 height 28
type input "10"
click at [284, 395] on div "Benefits Add the perks members get when they qualify for this tier. These can i…" at bounding box center [236, 260] width 272 height 417
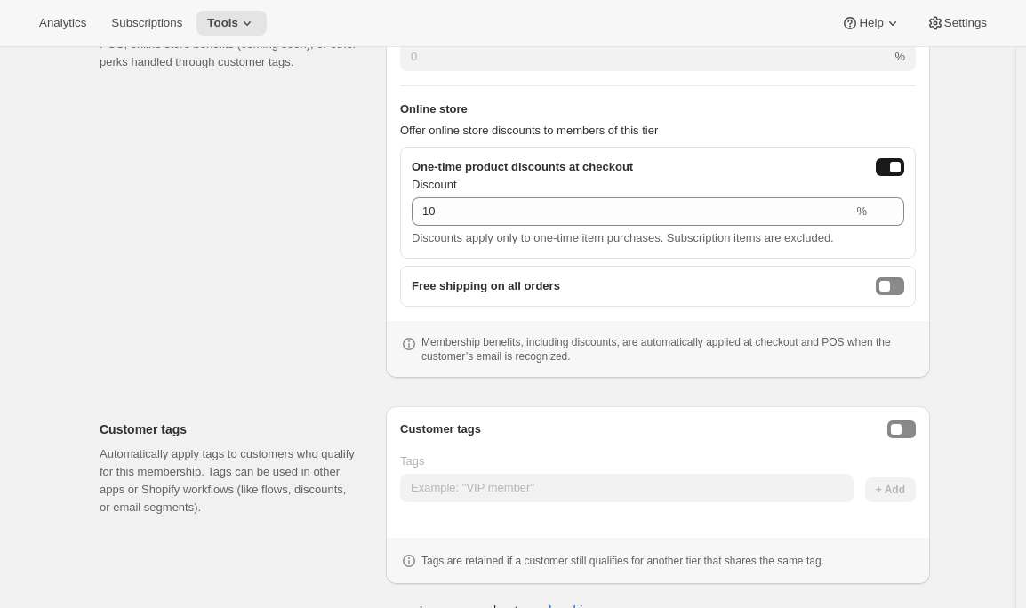
scroll to position [649, 0]
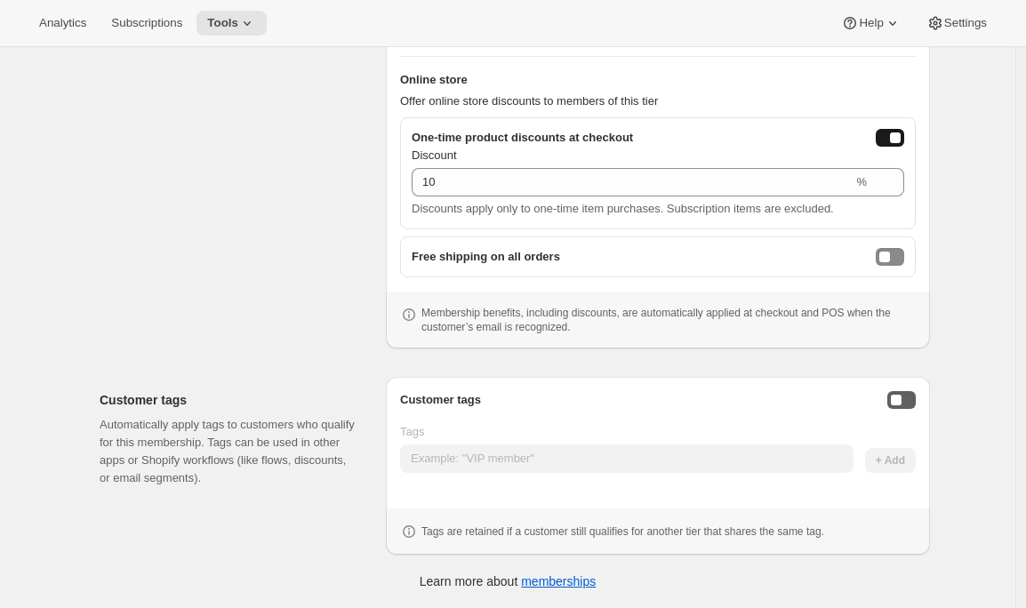
click at [909, 396] on button "Enable customer tags" at bounding box center [901, 400] width 28 height 18
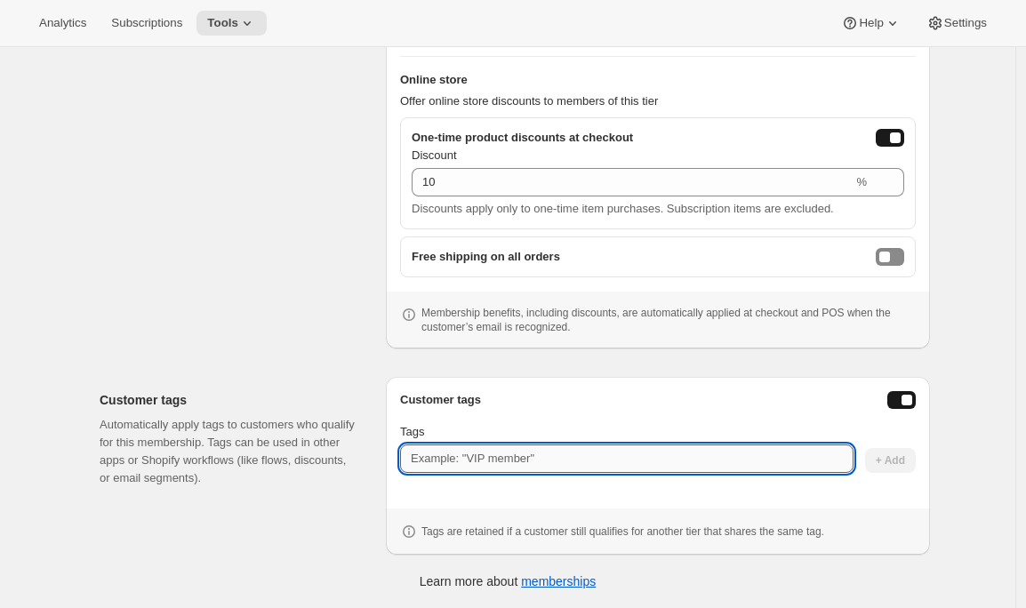
click at [655, 460] on input "Tags" at bounding box center [626, 458] width 453 height 28
paste input "Mutual Satisfaction Society"
click at [522, 461] on input "Mutual Satisfaction Society" at bounding box center [626, 458] width 453 height 28
click at [458, 460] on input "Mutual SatisfactionSociety" at bounding box center [626, 458] width 453 height 28
type input "MutualSatisfactionSociety"
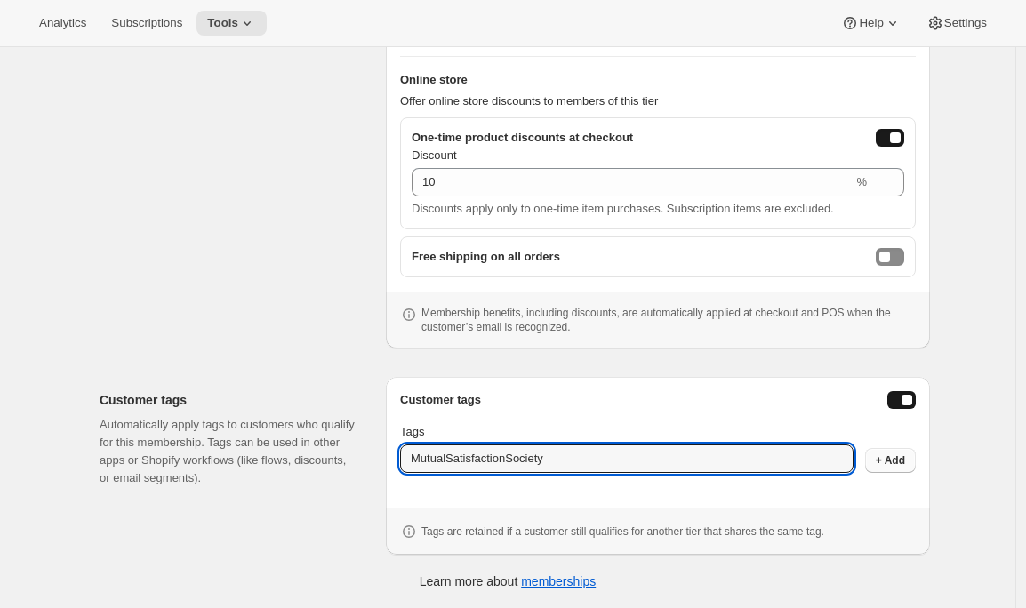
click at [888, 465] on span "+ Add" at bounding box center [890, 460] width 29 height 14
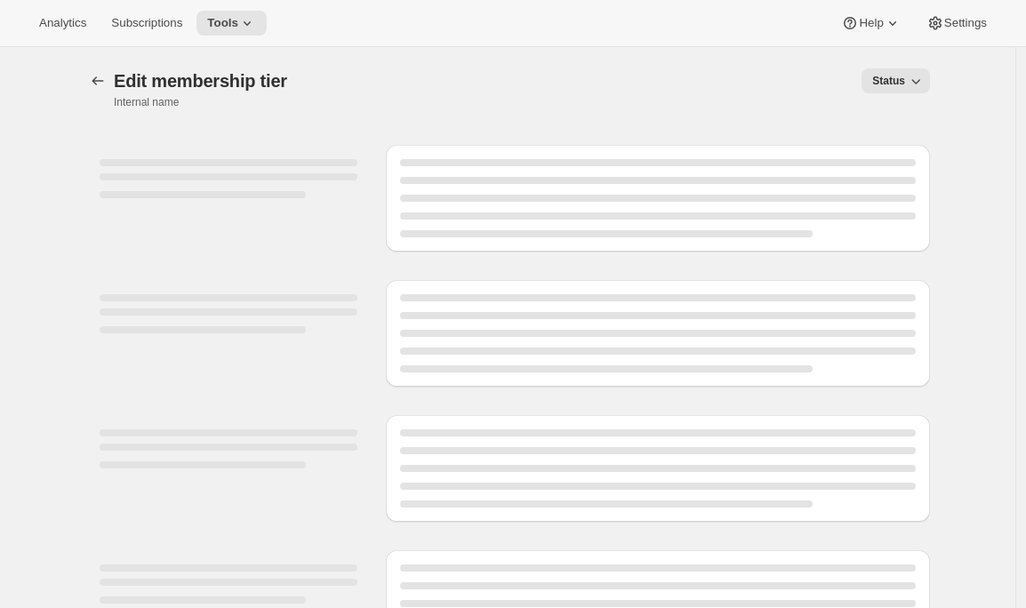
select select "products"
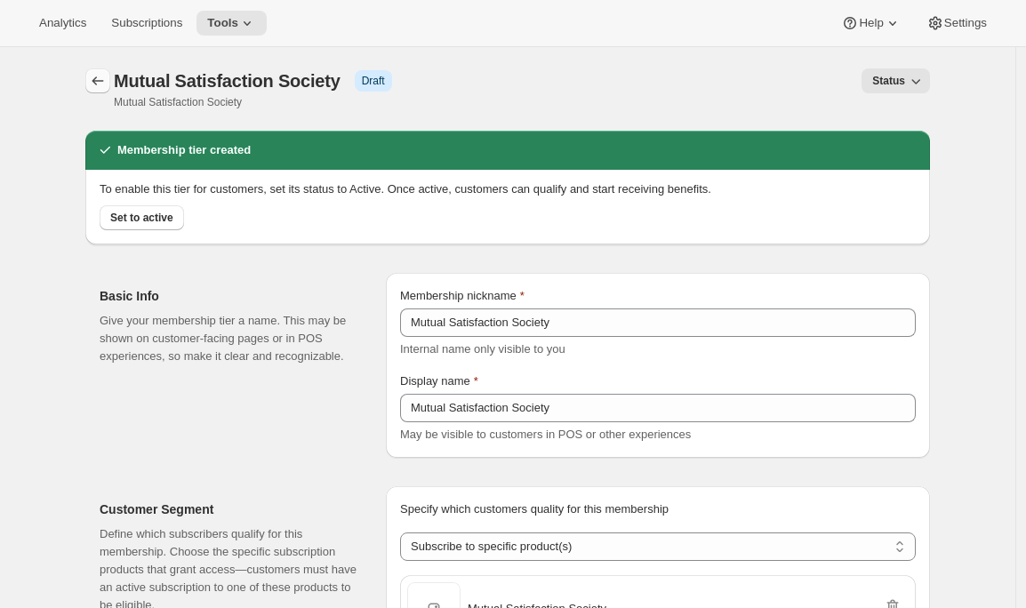
click at [104, 74] on icon "Memberships" at bounding box center [98, 81] width 18 height 18
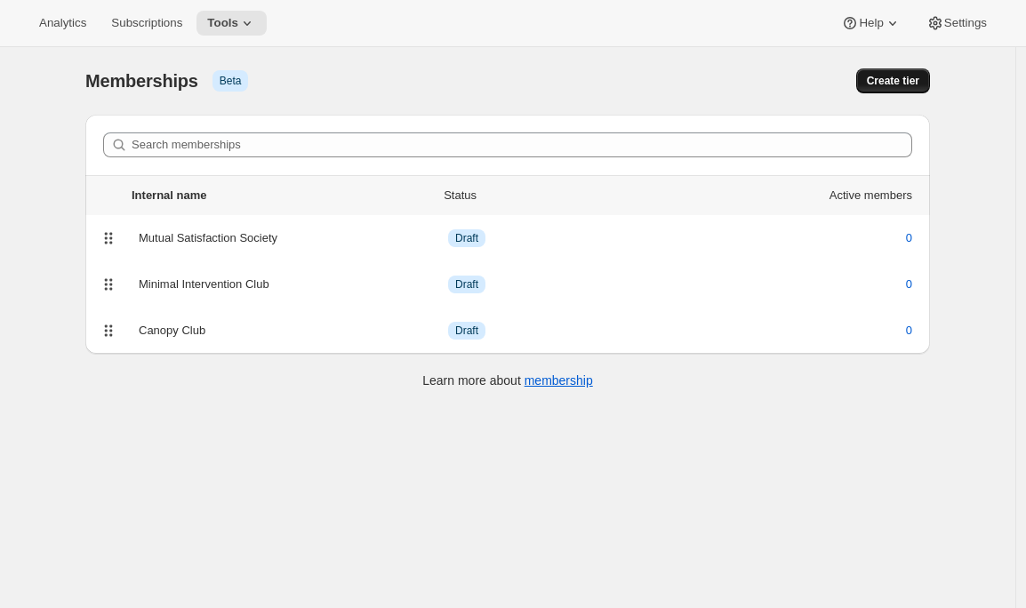
click at [898, 84] on span "Create tier" at bounding box center [893, 81] width 52 height 14
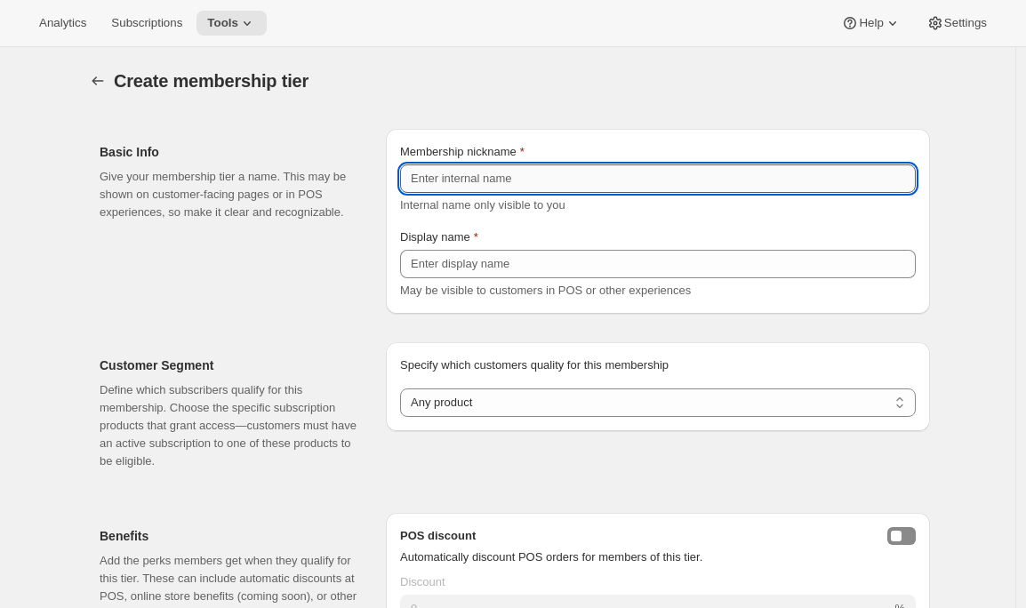
click at [502, 183] on input "Membership nickname" at bounding box center [658, 178] width 516 height 28
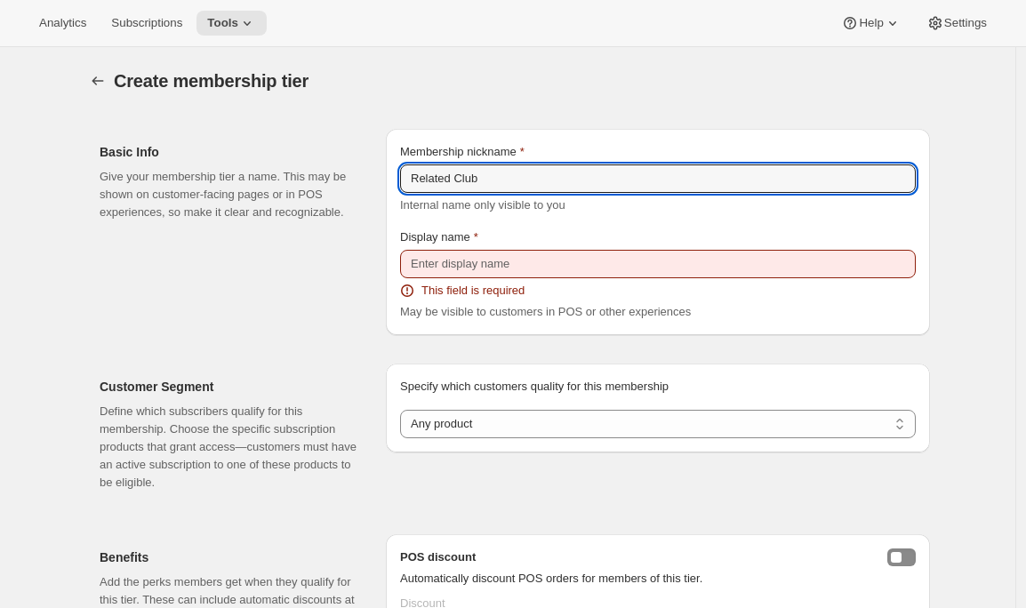
type input "Related Club"
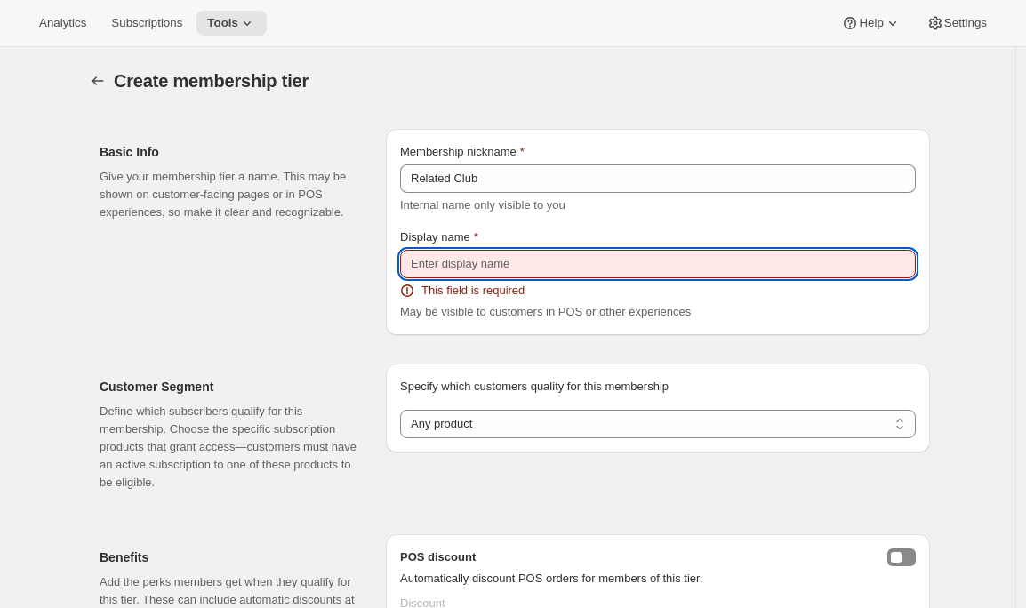
click at [480, 264] on input "Display name" at bounding box center [658, 264] width 516 height 28
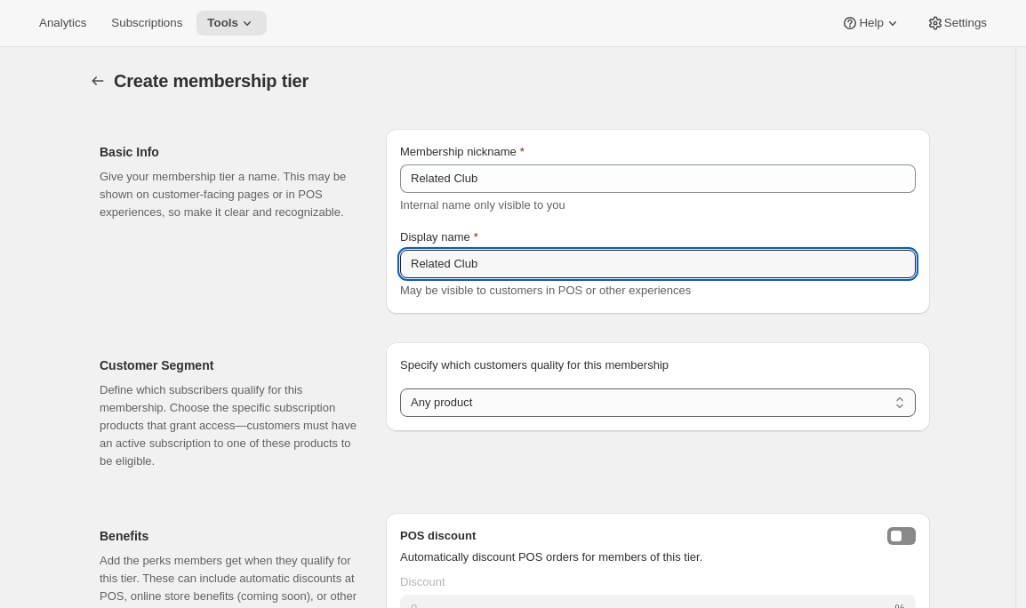
type input "Related Club"
click at [454, 401] on select "Any product Subscribe to specific product(s) Subscribe to specific variant(s)" at bounding box center [658, 402] width 516 height 28
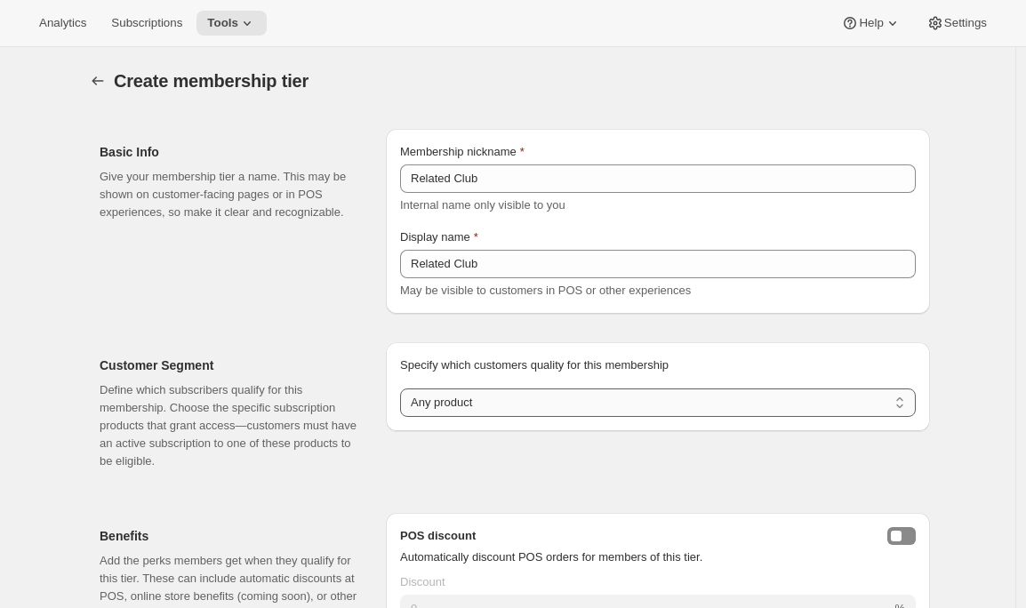
click at [404, 388] on select "Any product Subscribe to specific product(s) Subscribe to specific variant(s)" at bounding box center [658, 402] width 516 height 28
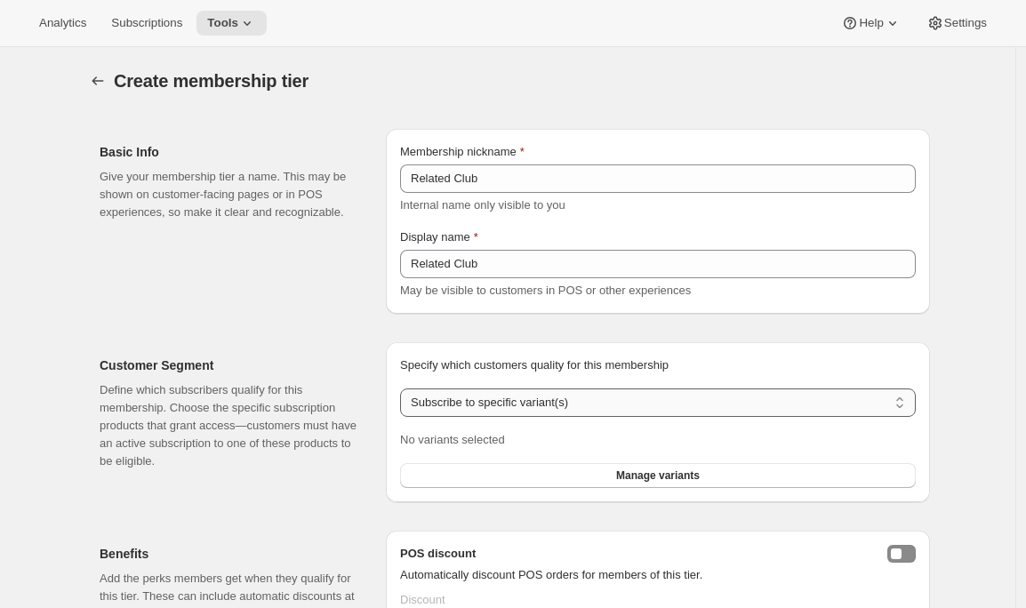
click at [473, 403] on select "Any product Subscribe to specific product(s) Subscribe to specific variant(s)" at bounding box center [658, 402] width 516 height 28
select select "products"
click at [404, 388] on select "Any product Subscribe to specific product(s) Subscribe to specific variant(s)" at bounding box center [658, 402] width 516 height 28
click at [476, 471] on button "Manage products" at bounding box center [658, 475] width 516 height 25
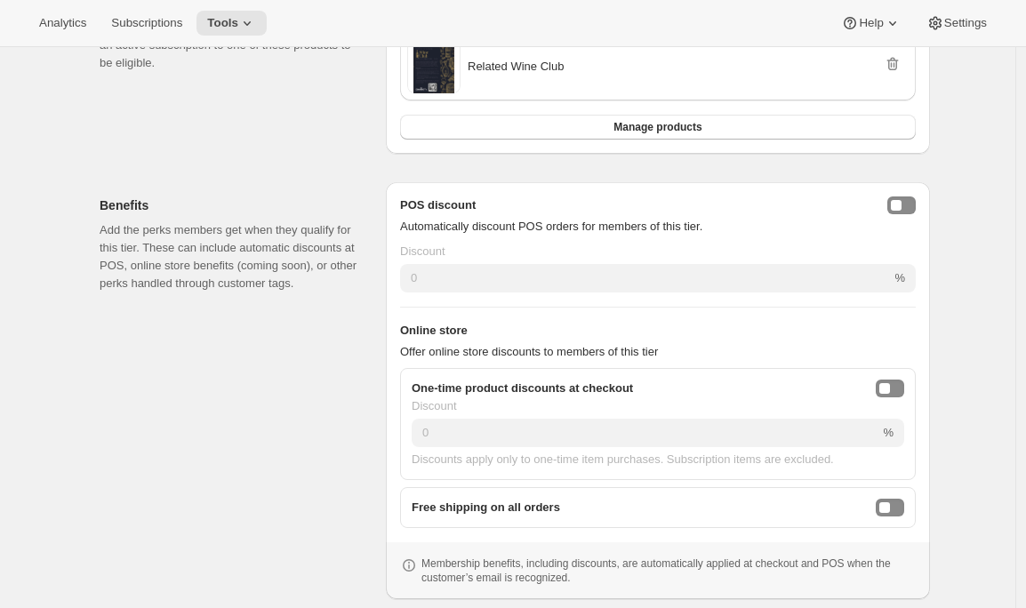
scroll to position [447, 0]
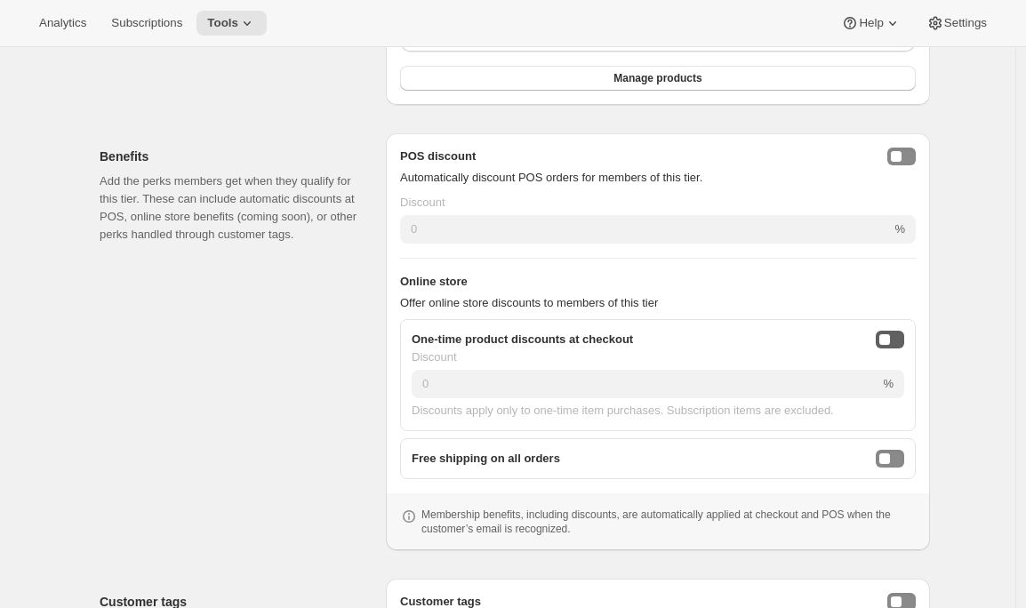
click at [901, 340] on button "onlineDiscountEnabled" at bounding box center [890, 340] width 28 height 18
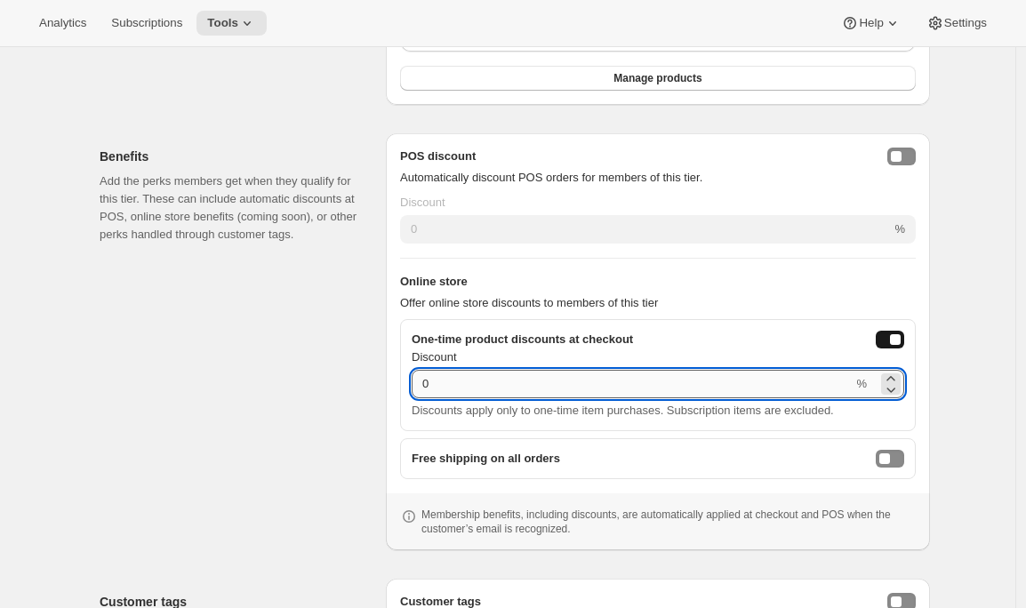
click at [705, 372] on input "0" at bounding box center [632, 384] width 441 height 28
type input "10"
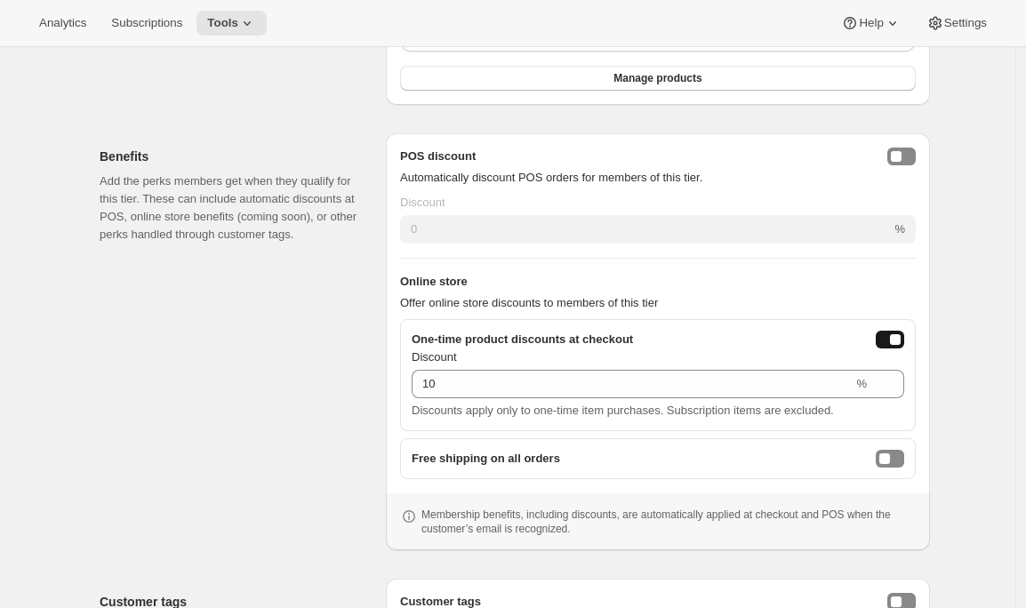
click at [369, 494] on div "Benefits Add the perks members get when they qualify for this tier. These can i…" at bounding box center [236, 341] width 272 height 417
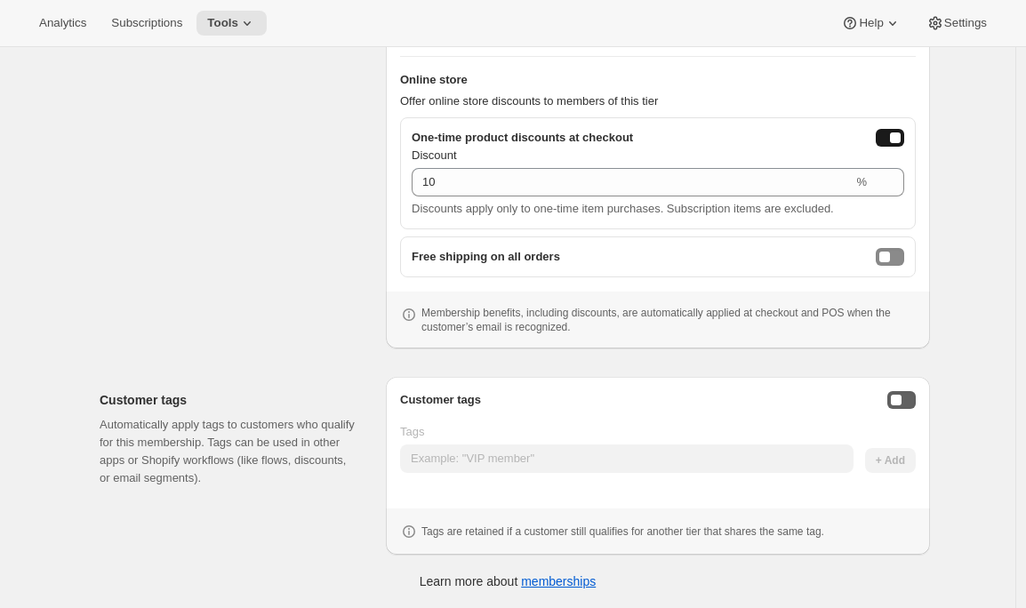
click at [911, 404] on button "Enable customer tags" at bounding box center [901, 400] width 28 height 18
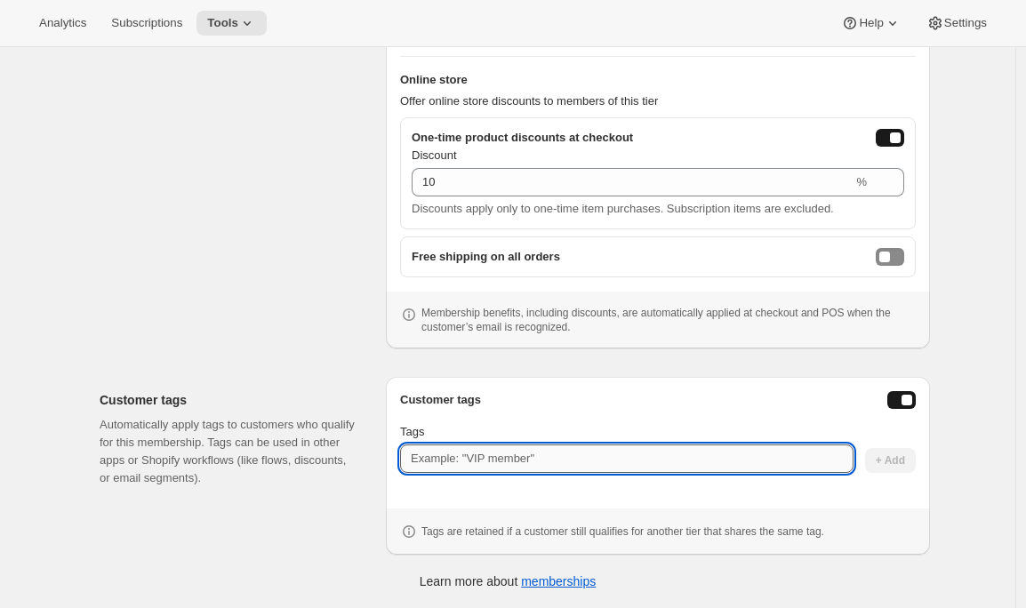
click at [616, 462] on input "Tags" at bounding box center [626, 458] width 453 height 28
type input "RelatedClub"
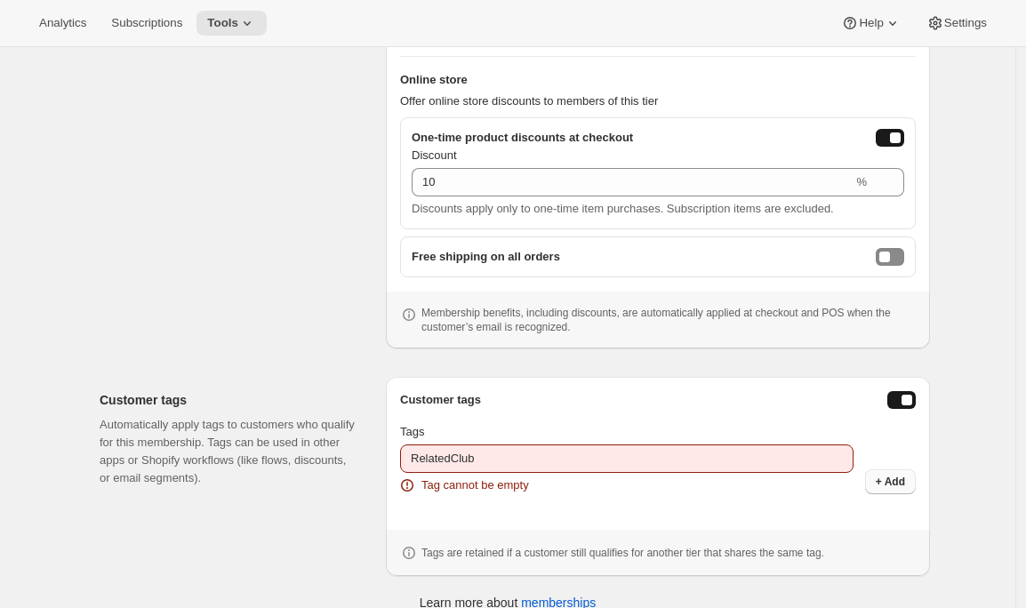
click at [895, 480] on span "+ Add" at bounding box center [890, 482] width 29 height 14
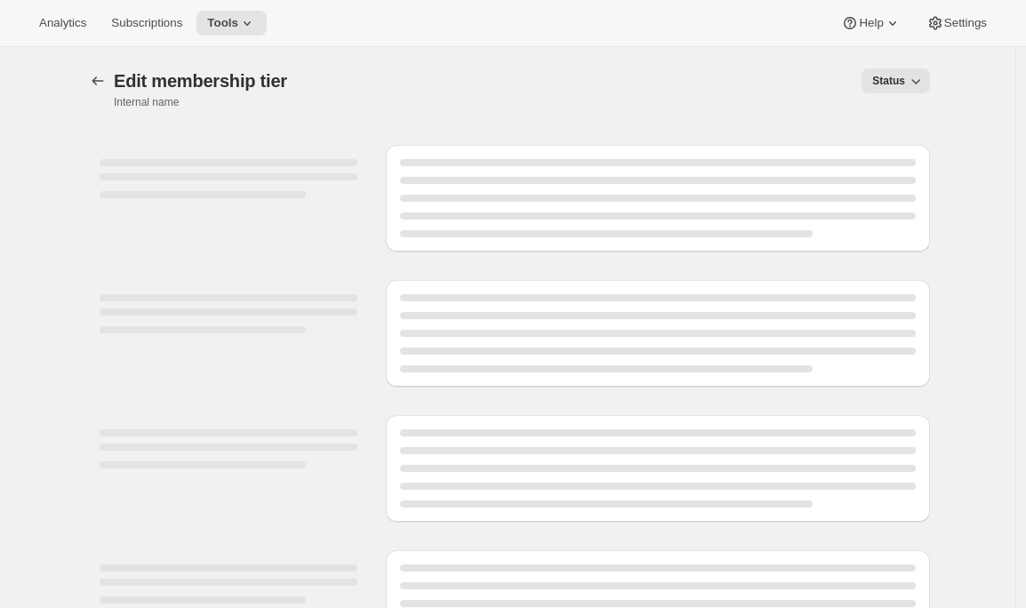
select select "products"
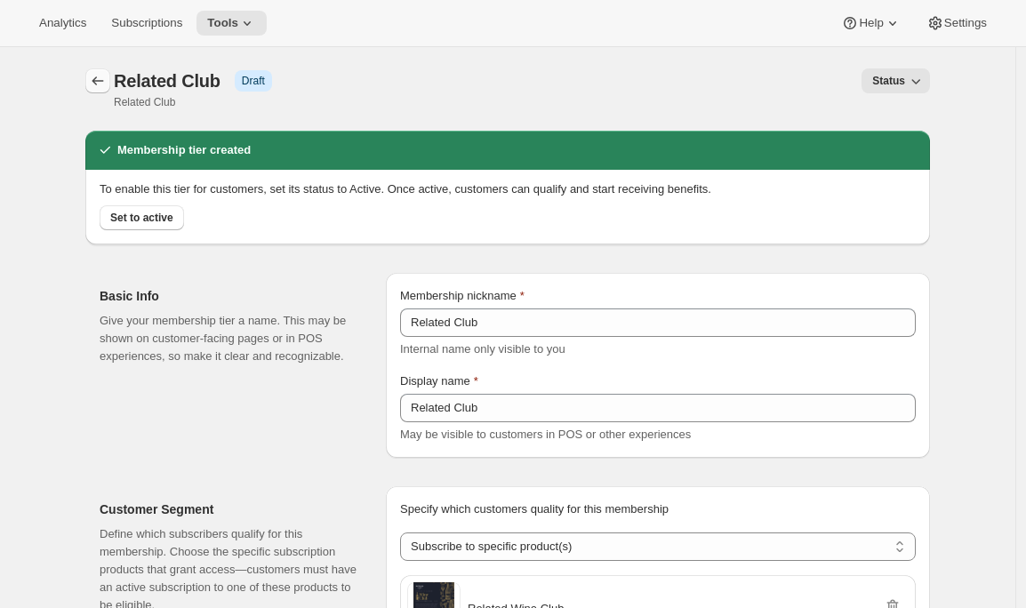
click at [99, 79] on icon "Memberships" at bounding box center [98, 80] width 12 height 9
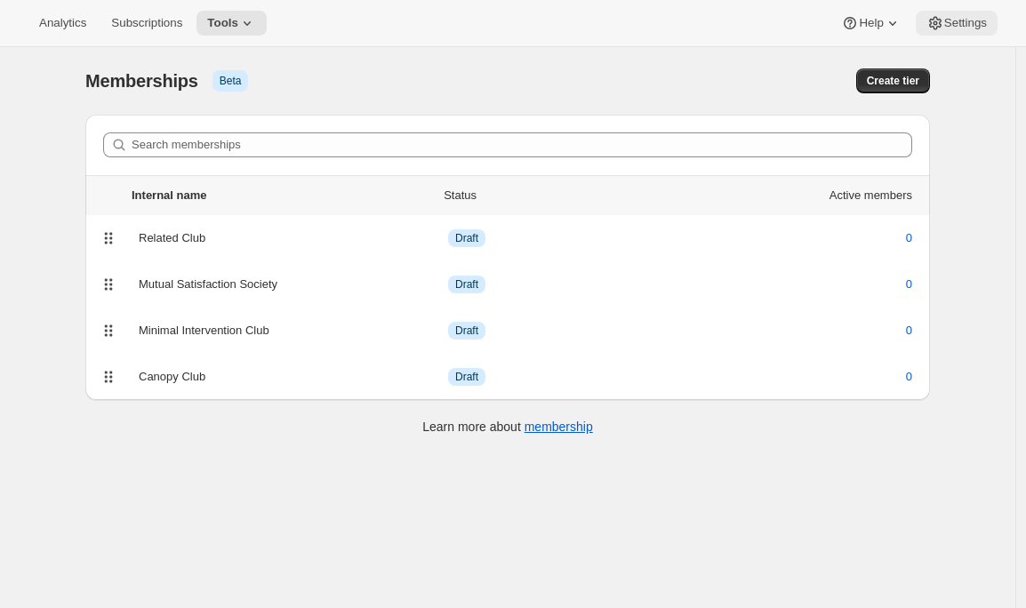
click at [969, 25] on span "Settings" at bounding box center [965, 23] width 43 height 14
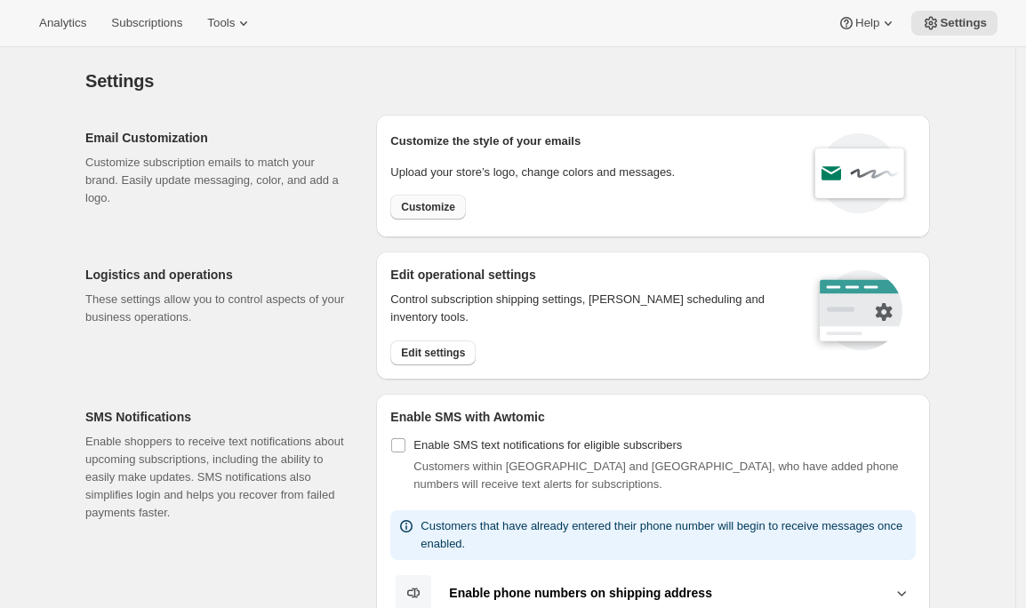
click at [426, 203] on span "Customize" at bounding box center [428, 207] width 54 height 14
select select "subscriptionMessage"
select select "5"
select select "15"
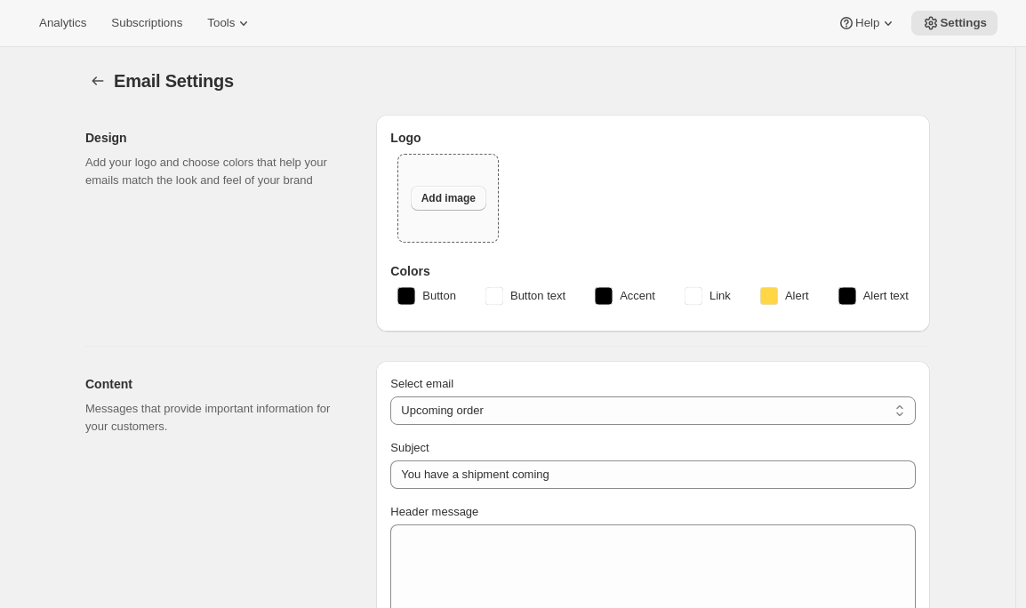
type input "Community Wine and Spirits"
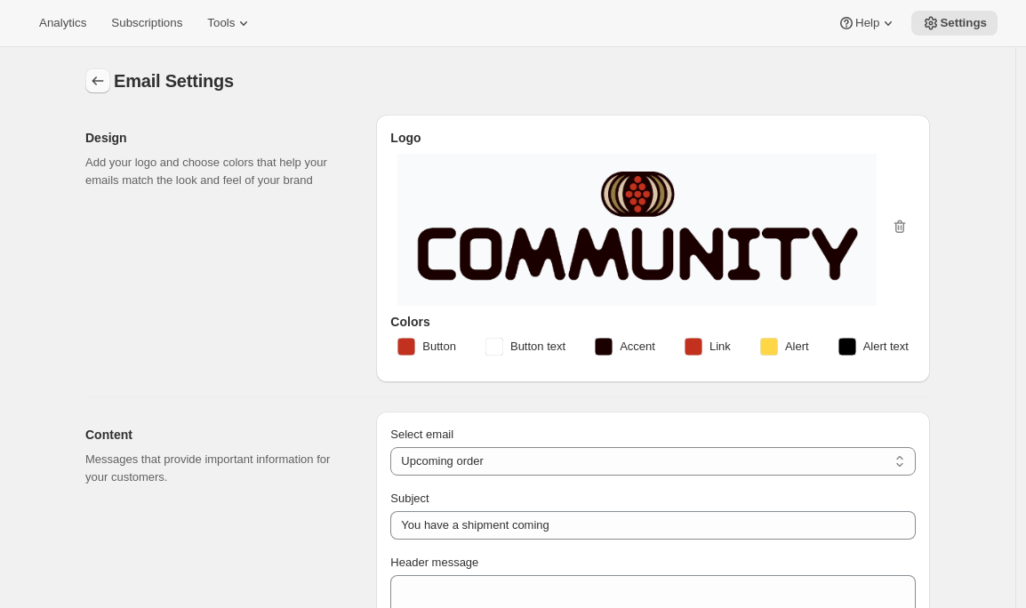
click at [94, 74] on icon "Settings" at bounding box center [98, 81] width 18 height 18
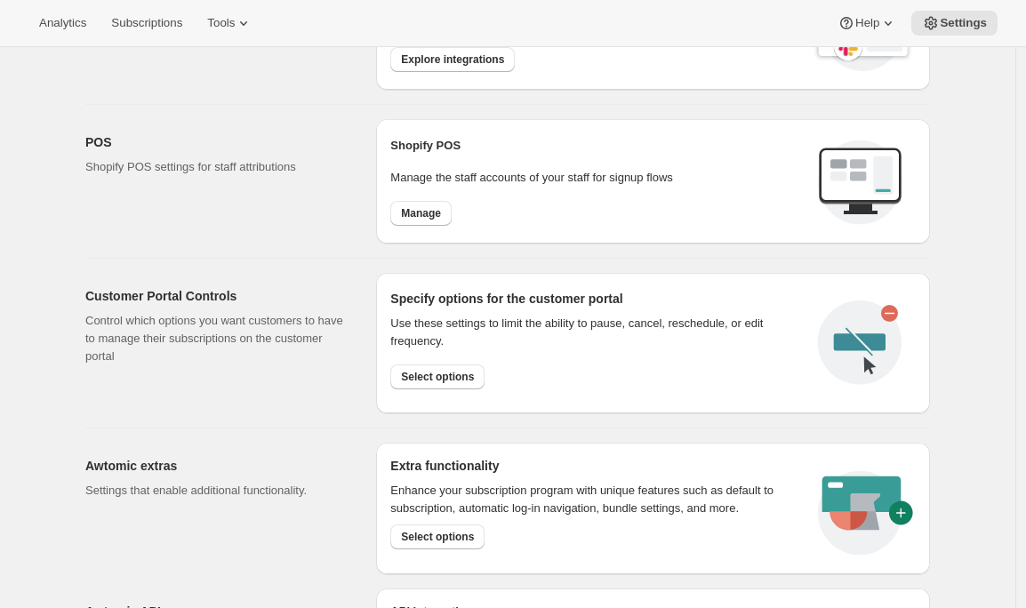
scroll to position [692, 0]
click at [428, 218] on span "Manage" at bounding box center [421, 212] width 40 height 14
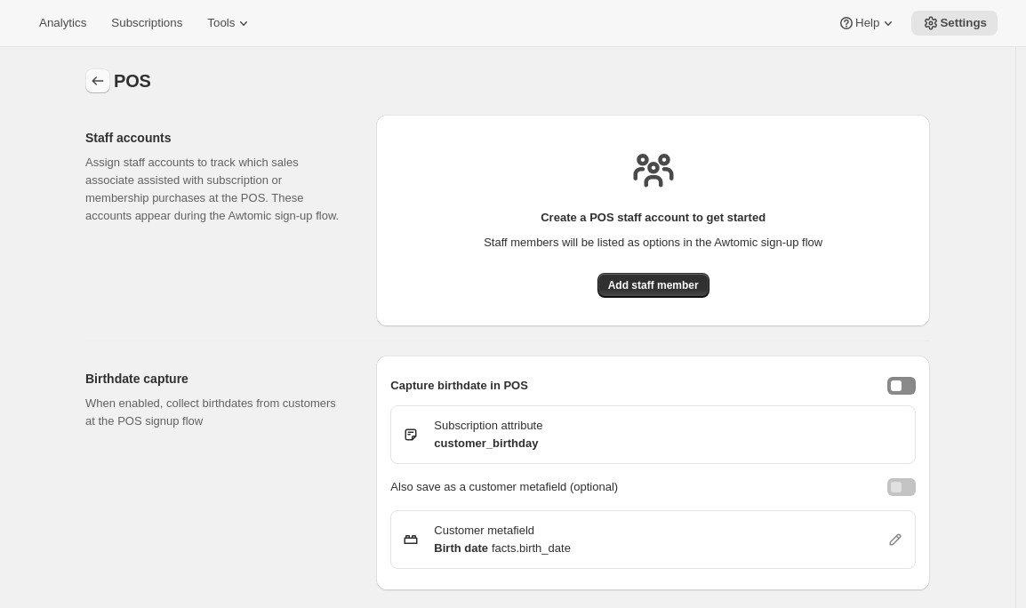
click at [99, 75] on icon "Settings" at bounding box center [98, 81] width 18 height 18
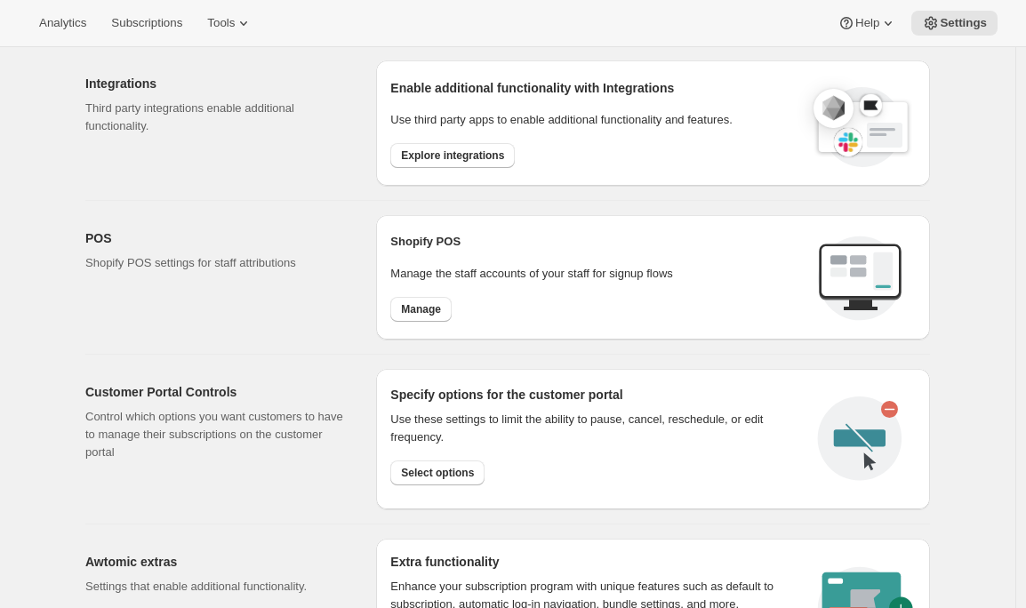
scroll to position [636, 0]
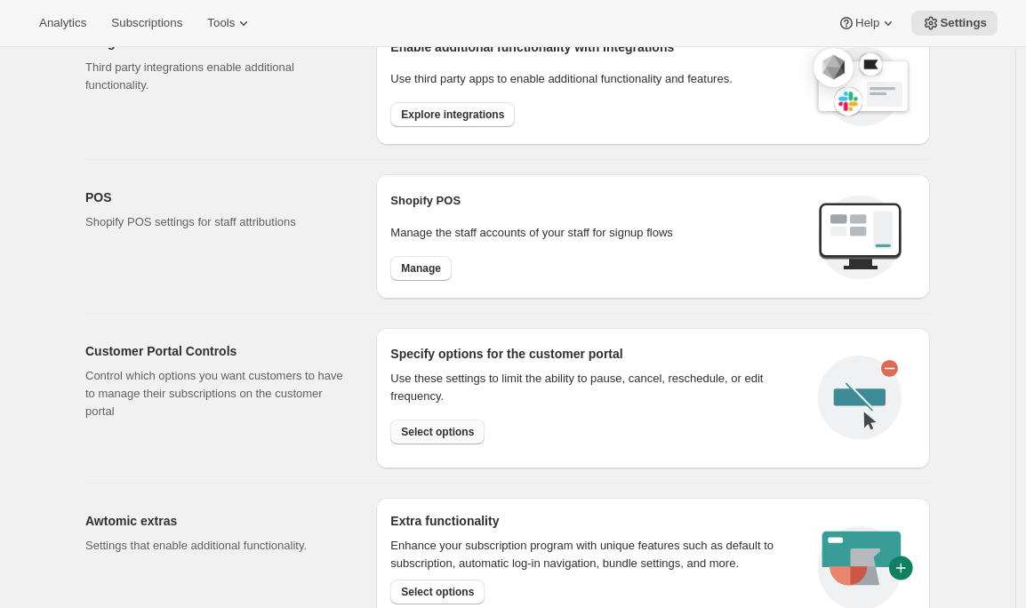
click at [434, 425] on span "Select options" at bounding box center [437, 432] width 73 height 14
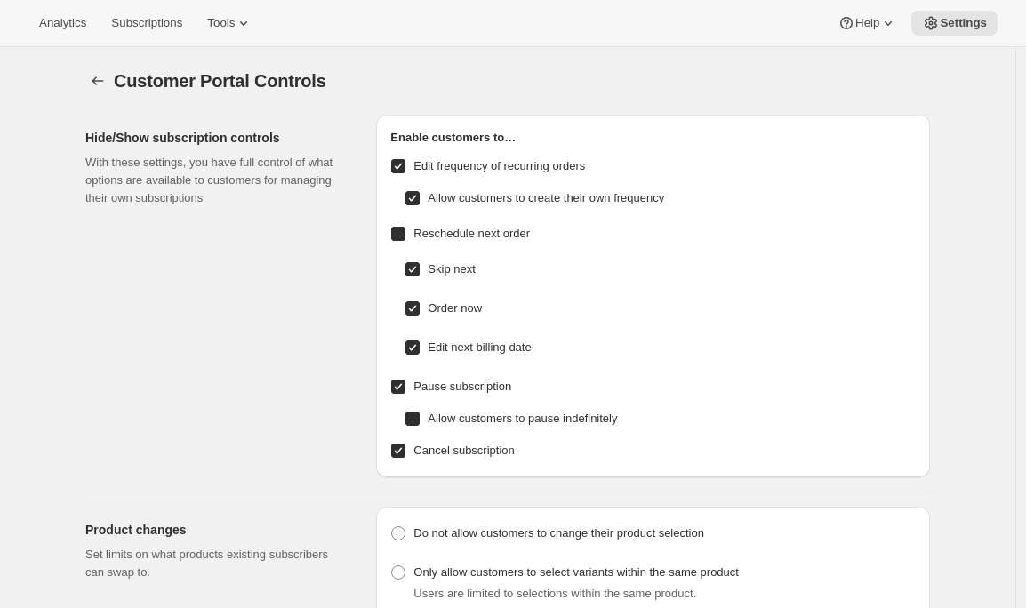
checkbox input "true"
radio input "true"
click at [585, 166] on span "Edit frequency of recurring orders" at bounding box center [499, 165] width 172 height 13
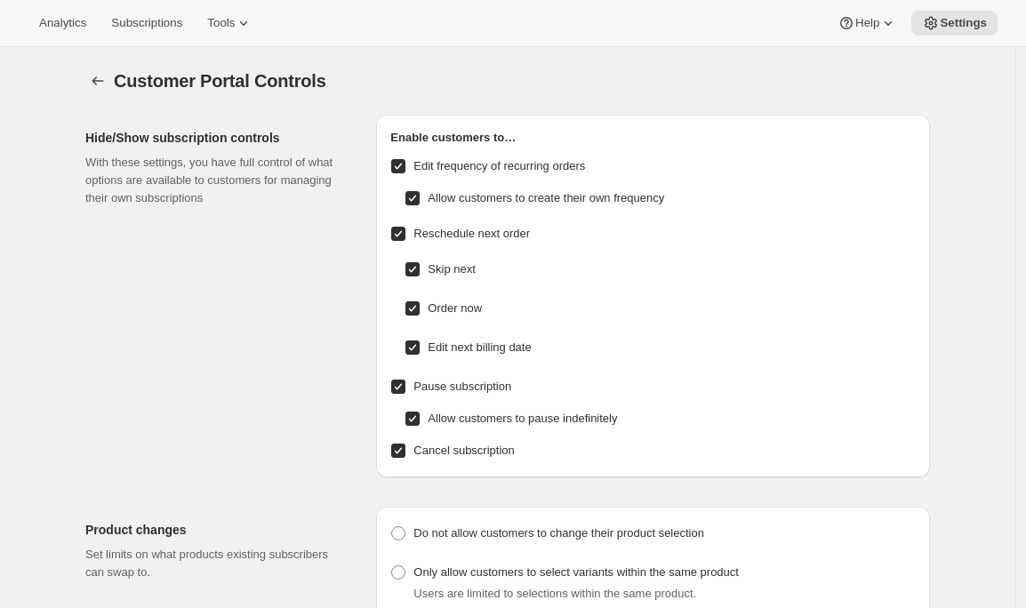
click at [405, 166] on input "Edit frequency of recurring orders" at bounding box center [398, 166] width 14 height 14
checkbox input "false"
click at [474, 310] on span "Order now" at bounding box center [455, 307] width 54 height 13
click at [420, 310] on input "Order now" at bounding box center [412, 308] width 14 height 14
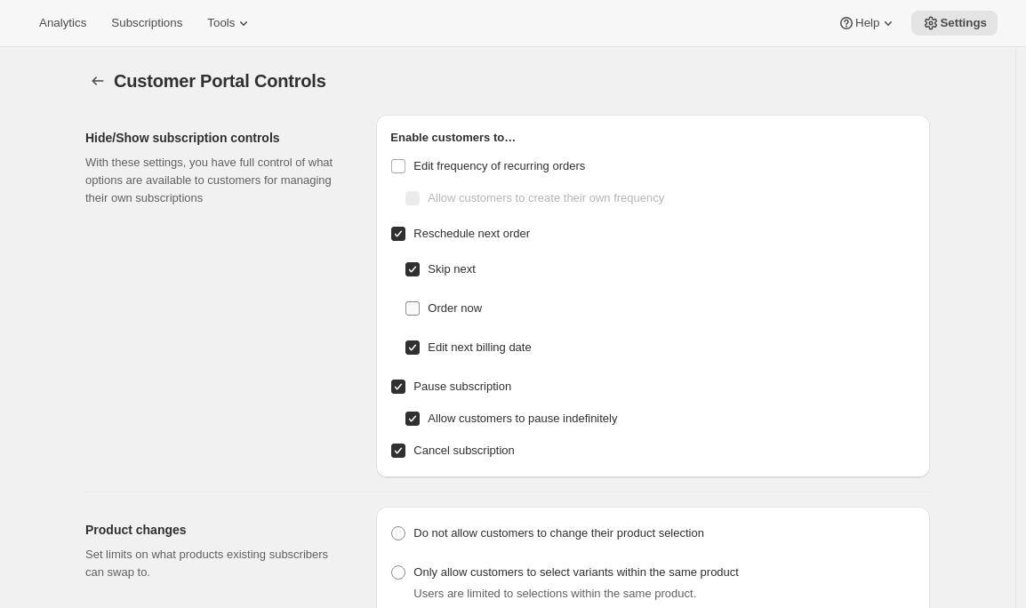
checkbox input "false"
click at [485, 350] on span "Edit next billing date" at bounding box center [479, 346] width 103 height 13
click at [420, 350] on input "Edit next billing date" at bounding box center [412, 347] width 14 height 14
checkbox input "false"
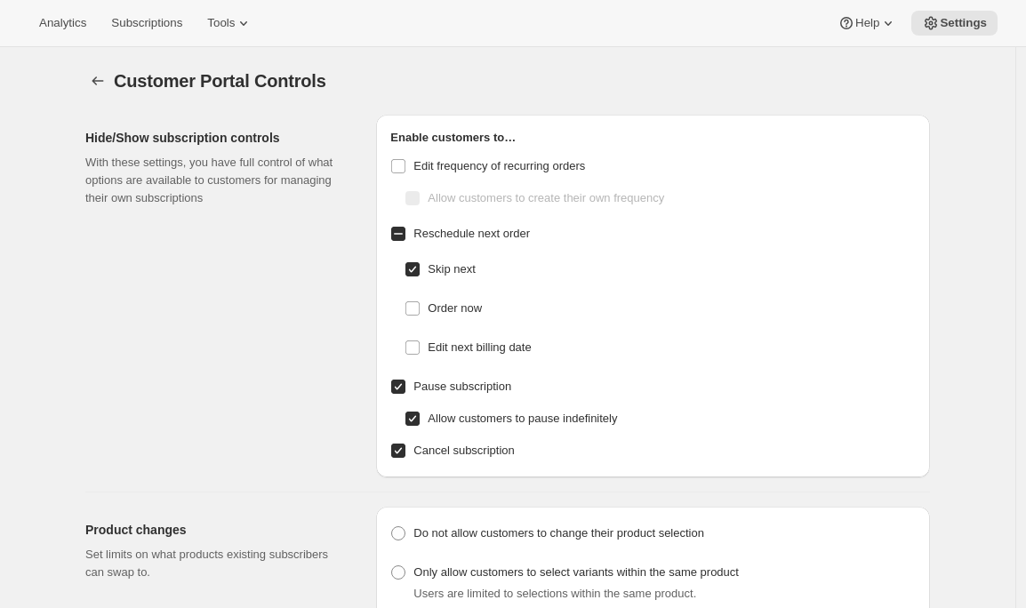
click at [493, 418] on span "Allow customers to pause indefinitely" at bounding box center [522, 418] width 189 height 13
click at [420, 418] on input "Allow customers to pause indefinitely" at bounding box center [412, 419] width 14 height 14
checkbox input "false"
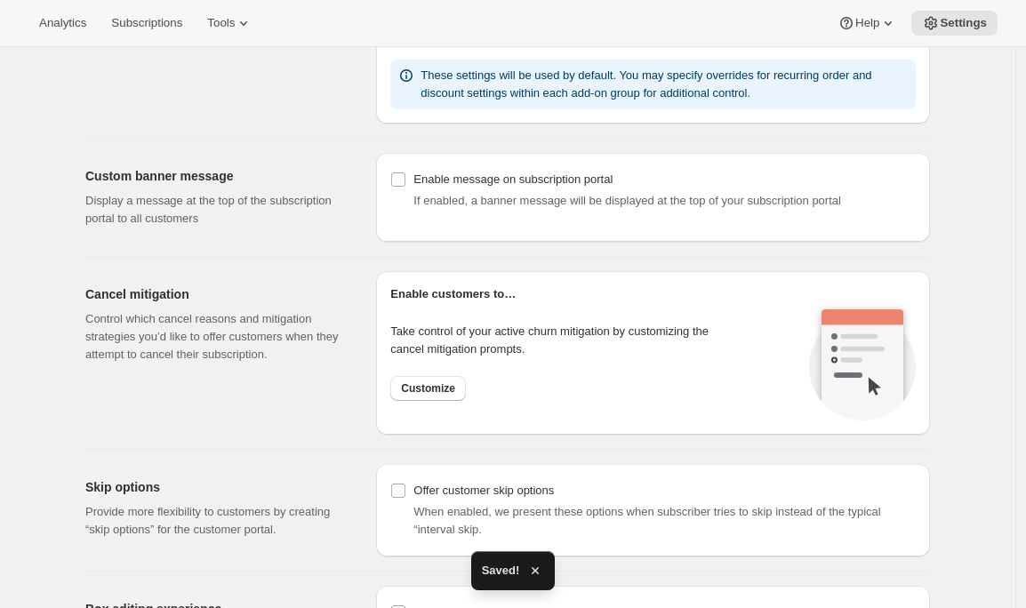
scroll to position [1154, 0]
click at [445, 392] on span "Customize" at bounding box center [428, 387] width 54 height 14
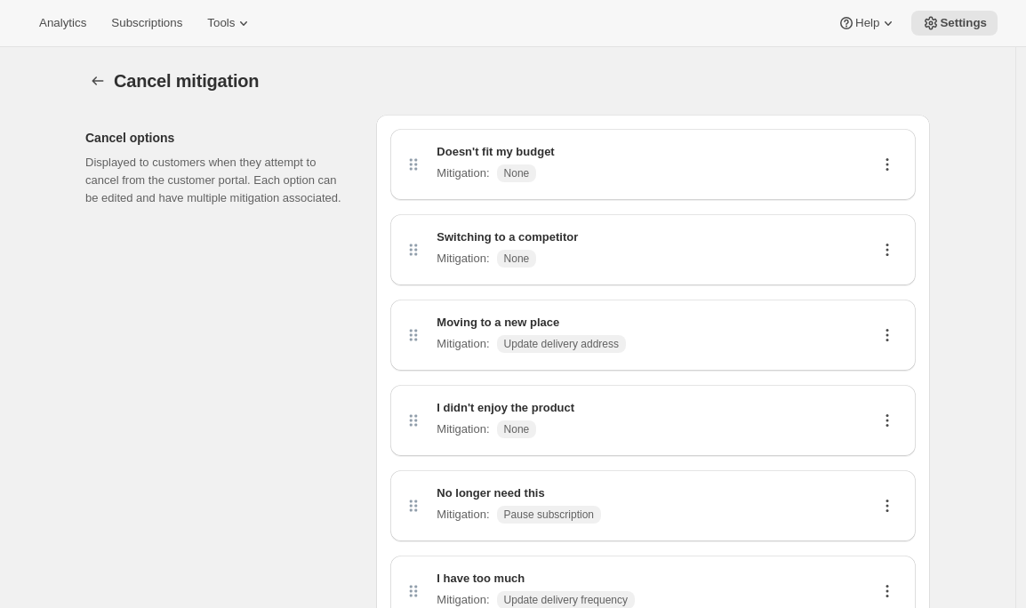
click at [886, 163] on icon at bounding box center [887, 165] width 18 height 18
click at [891, 193] on span "Edit" at bounding box center [885, 198] width 20 height 13
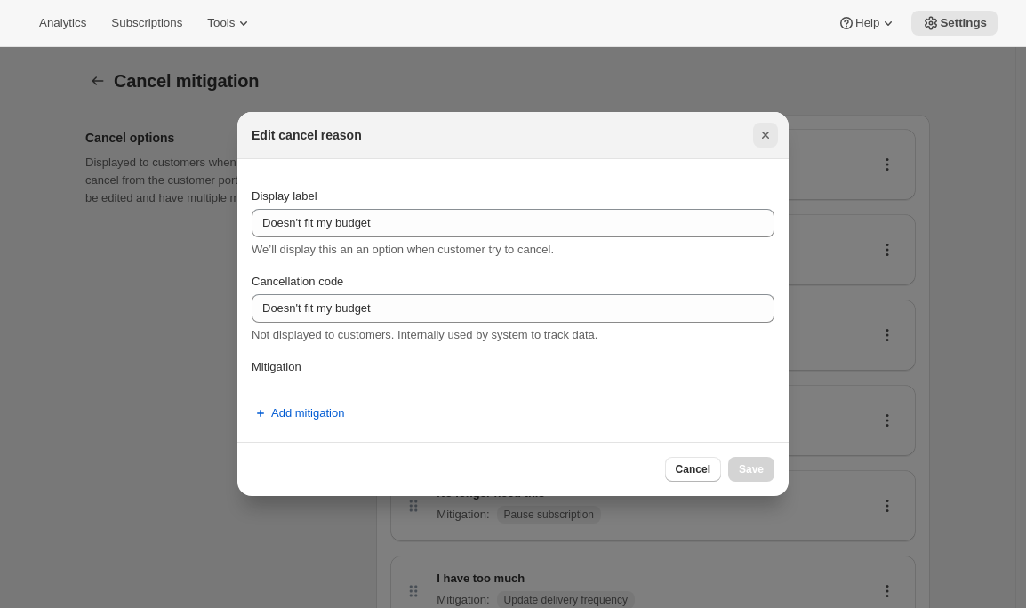
click at [769, 140] on icon "Close" at bounding box center [765, 135] width 18 height 18
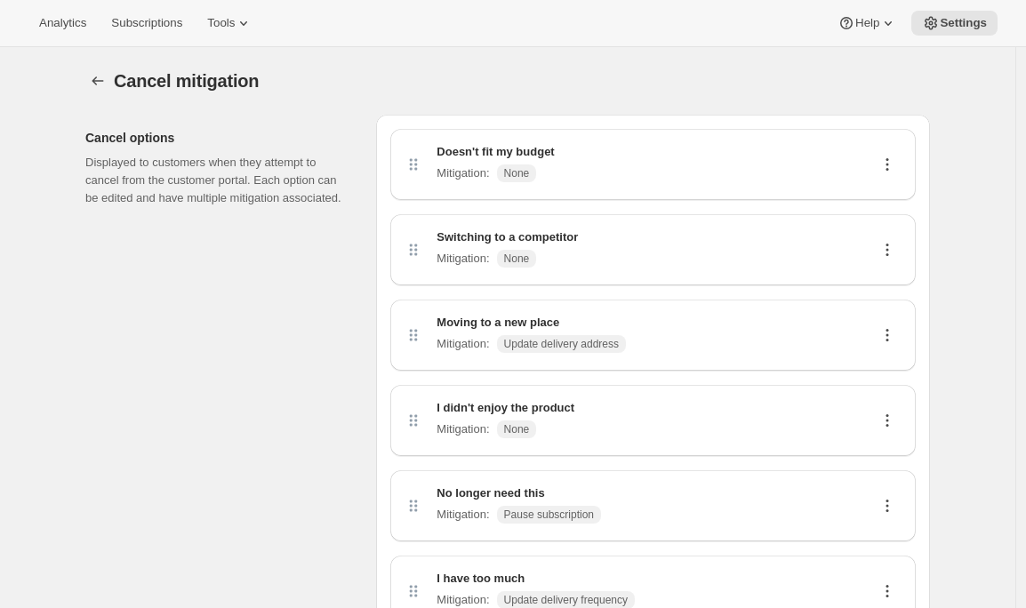
click at [894, 337] on icon at bounding box center [887, 335] width 18 height 18
click at [878, 366] on span "Edit" at bounding box center [885, 369] width 20 height 13
select select "updateAddress"
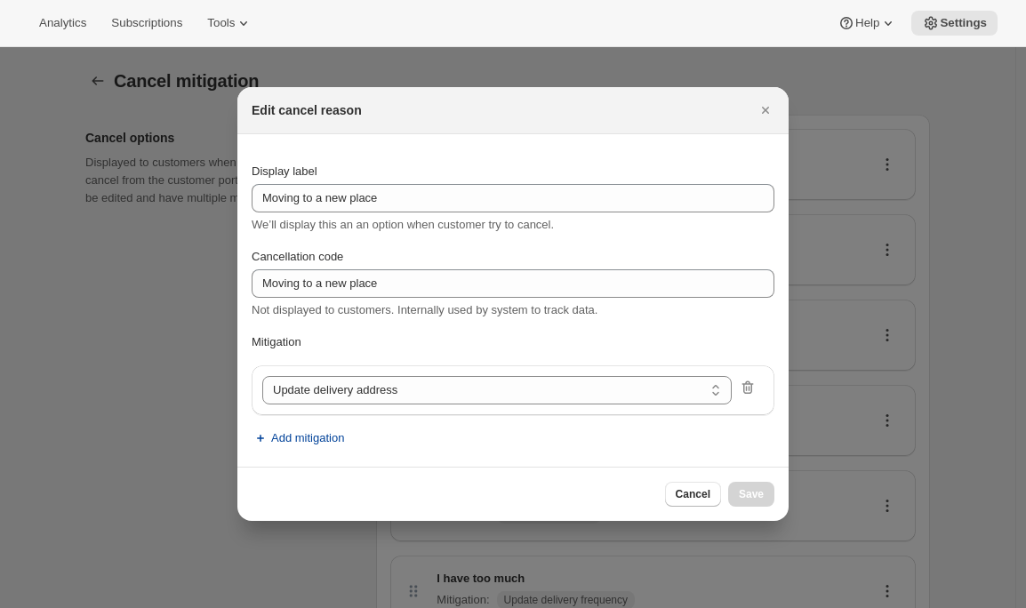
click at [304, 439] on span "Add mitigation" at bounding box center [307, 438] width 73 height 18
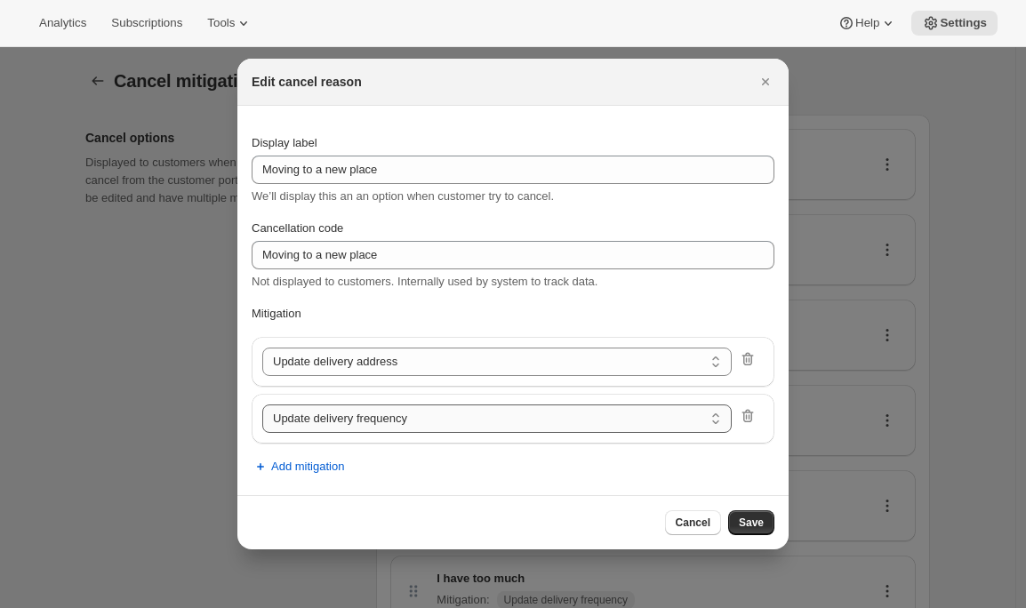
click at [327, 420] on select "Update delivery frequency Pause subscription Skip next order Reschedule next or…" at bounding box center [496, 418] width 469 height 28
select select "showDiscount"
click at [749, 420] on icon ":r69:" at bounding box center [748, 416] width 18 height 18
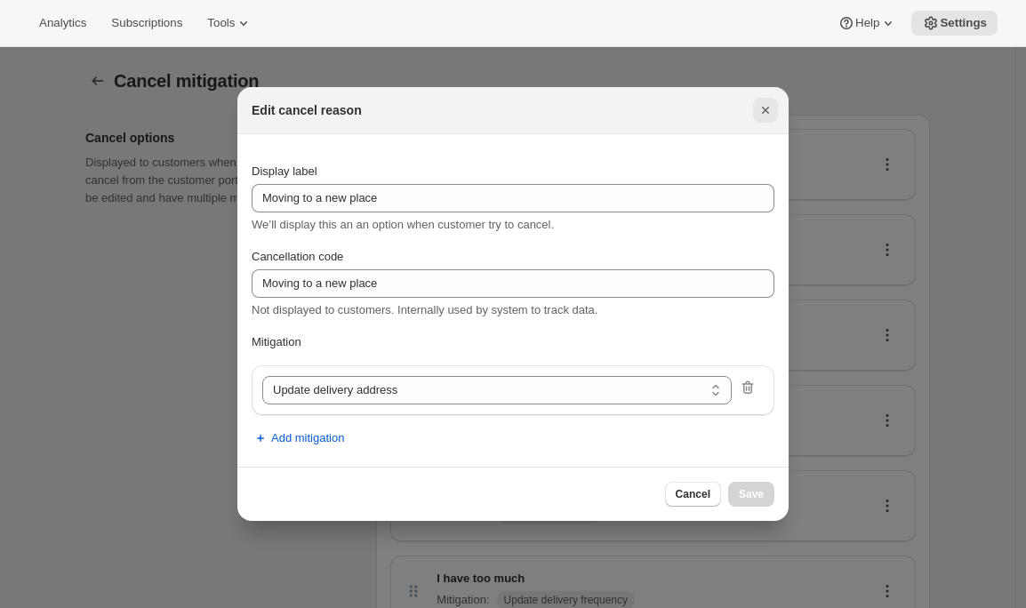
click at [765, 108] on icon "Close" at bounding box center [765, 110] width 18 height 18
select select "frequency"
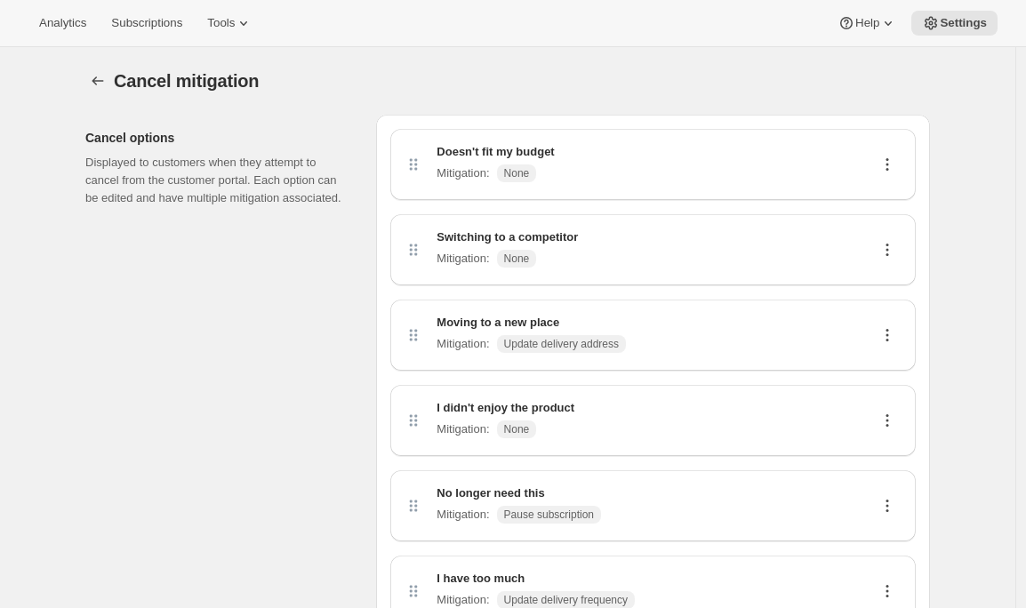
click at [101, 78] on icon "Customer Portal Controls" at bounding box center [98, 81] width 18 height 18
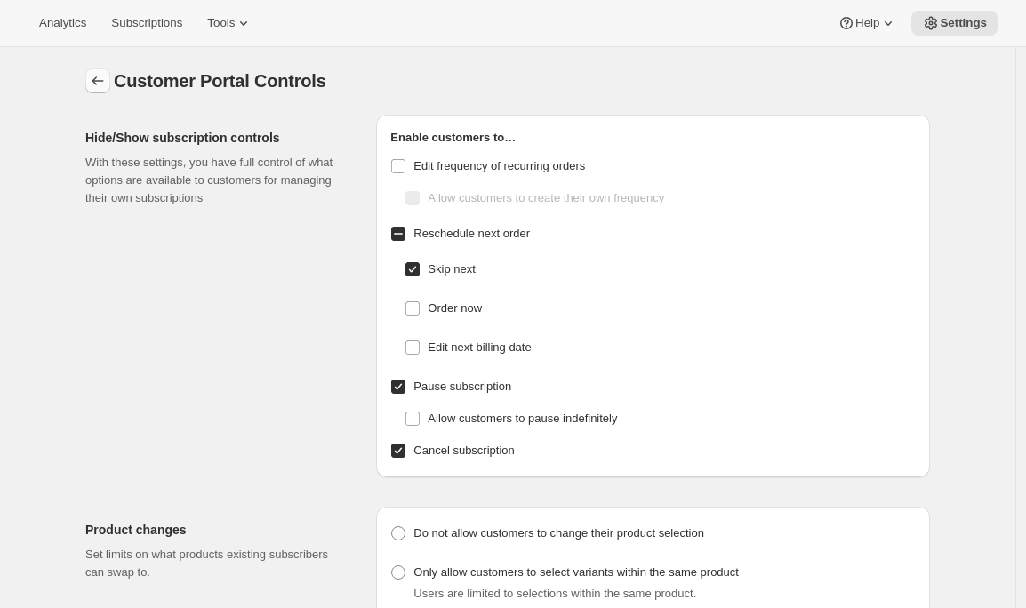
click at [104, 89] on icon "Settings" at bounding box center [98, 81] width 18 height 18
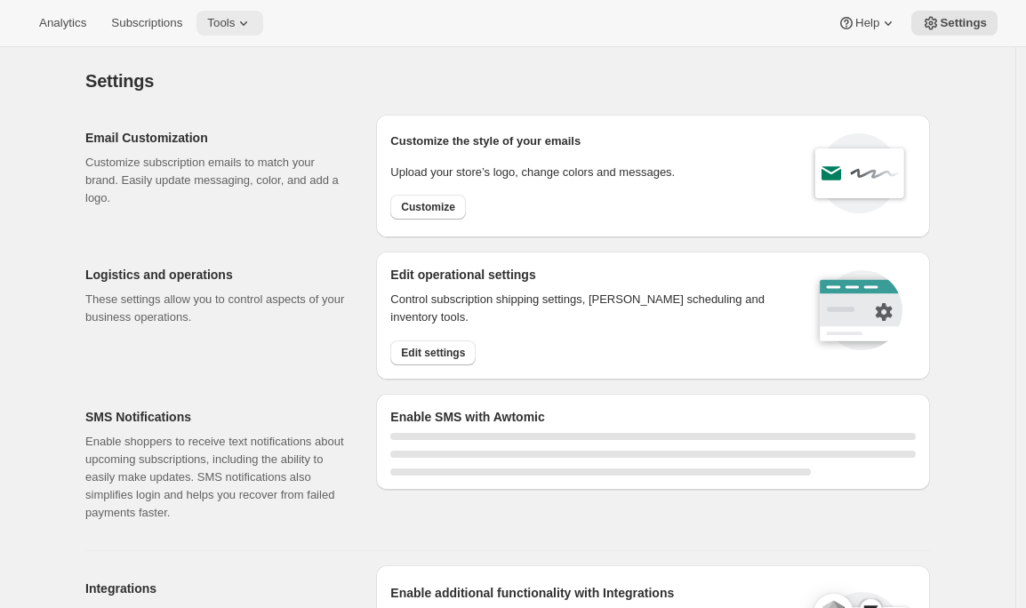
click at [263, 26] on button "Tools" at bounding box center [229, 23] width 67 height 25
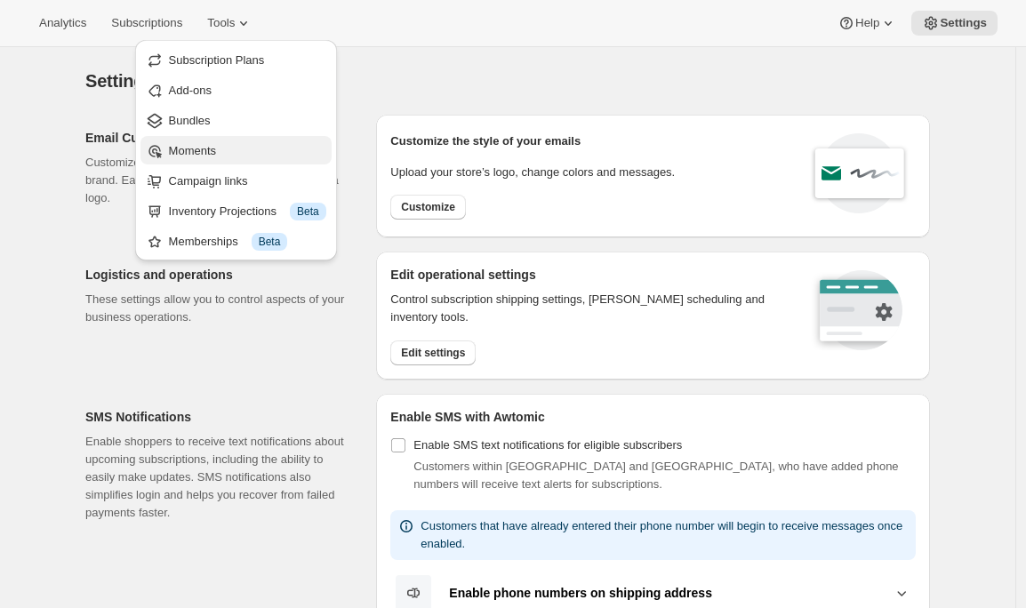
click at [243, 149] on span "Moments" at bounding box center [247, 151] width 157 height 18
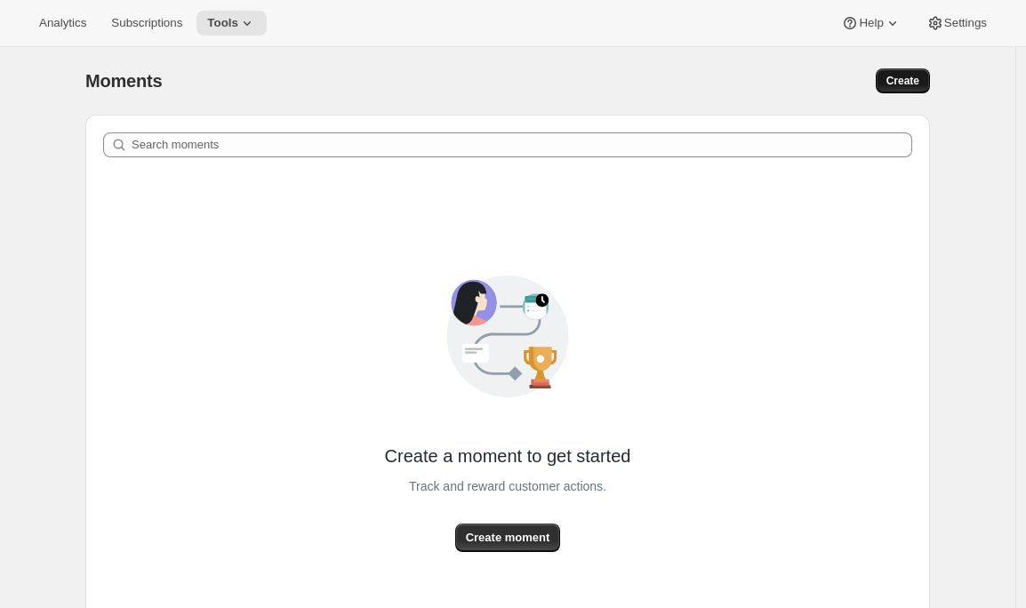
click at [910, 80] on span "Create" at bounding box center [902, 81] width 33 height 14
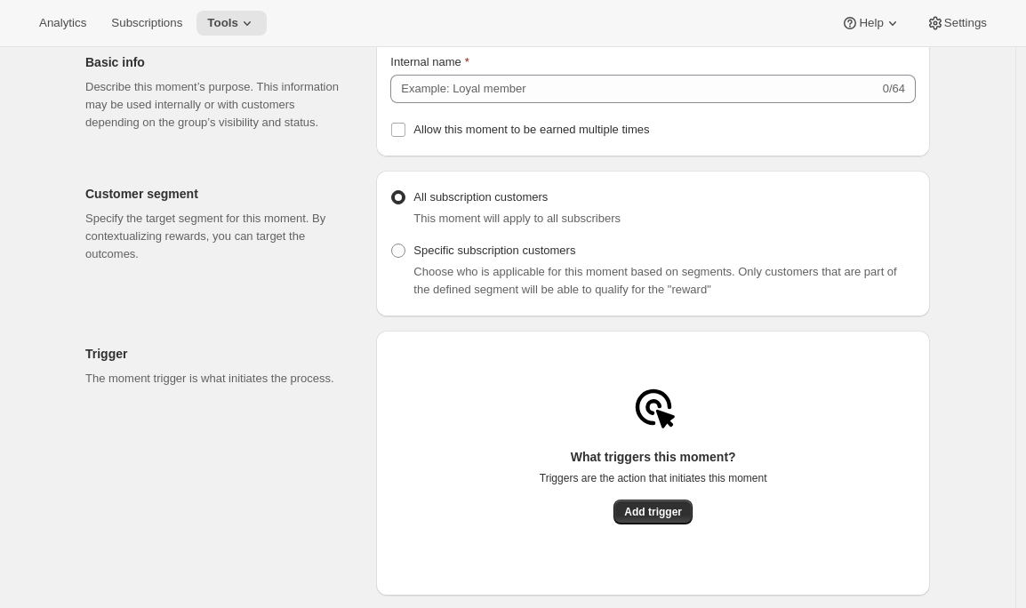
scroll to position [103, 0]
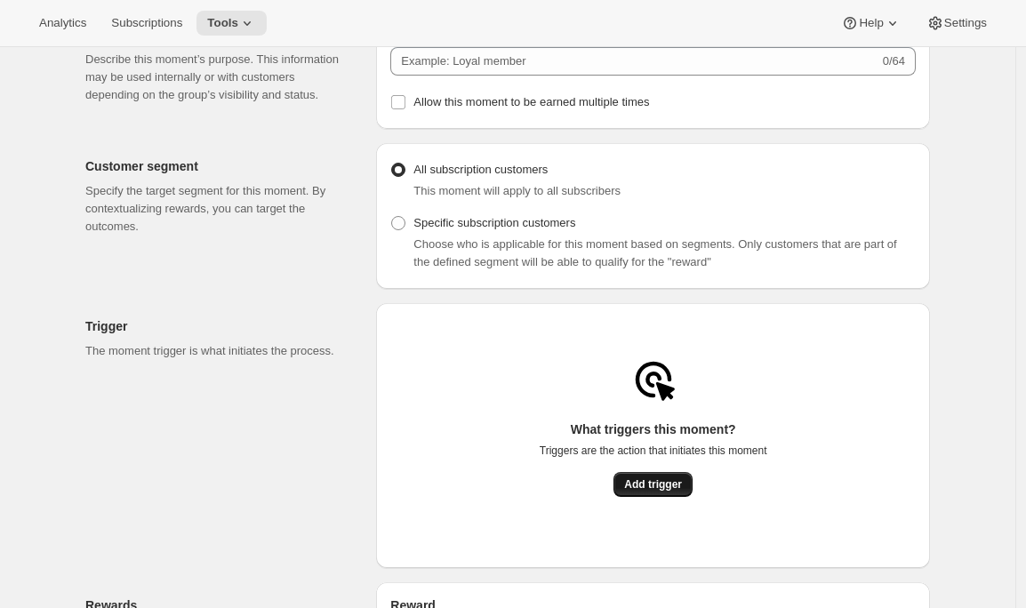
click at [643, 485] on span "Add trigger" at bounding box center [653, 484] width 58 height 14
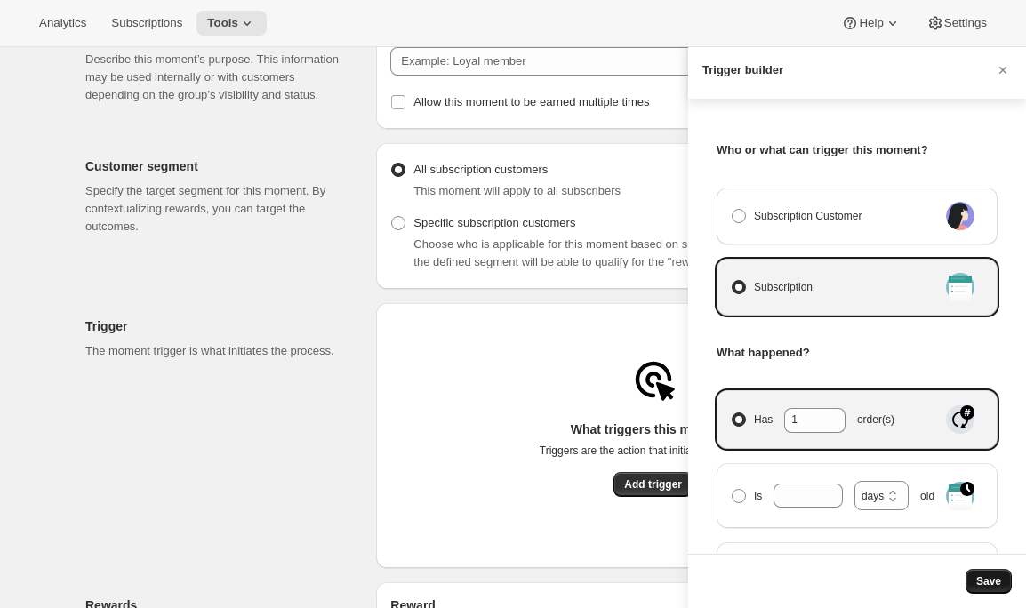
click at [983, 584] on span "Save" at bounding box center [988, 581] width 25 height 14
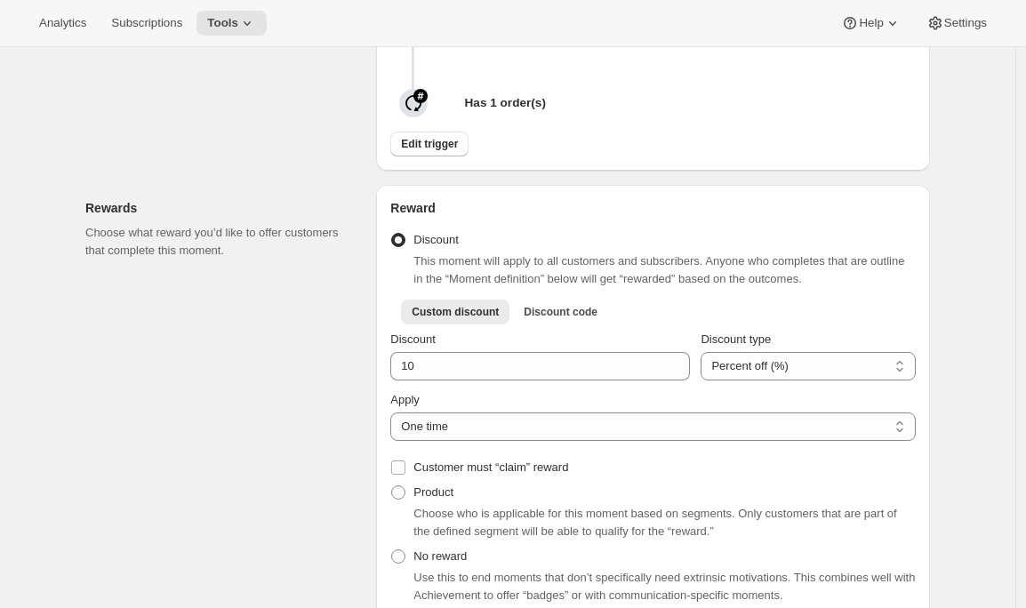
scroll to position [435, 0]
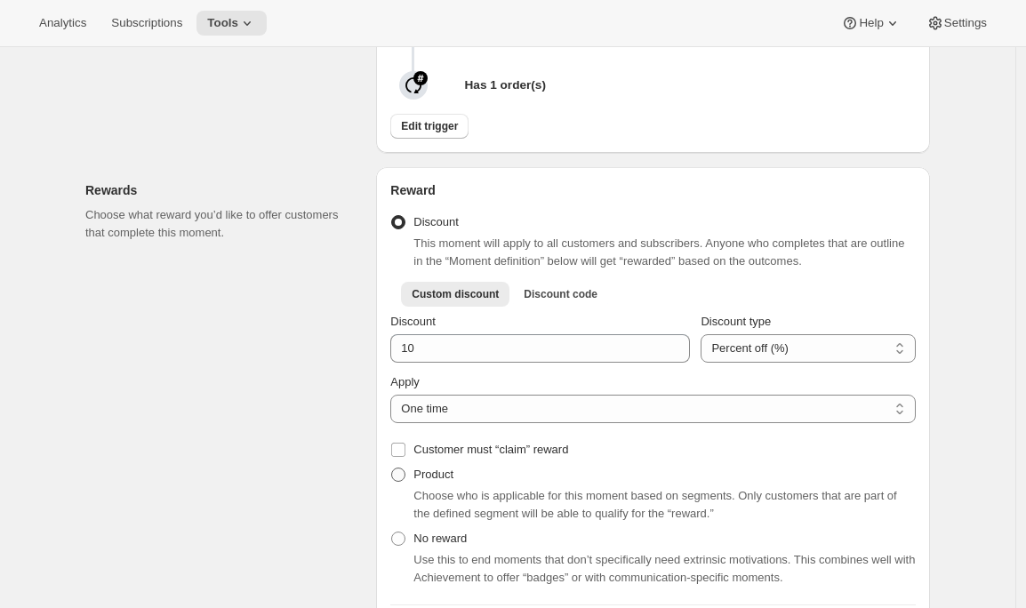
click at [444, 481] on span "Product" at bounding box center [433, 474] width 40 height 13
click at [392, 468] on input "Product" at bounding box center [391, 468] width 1 height 1
radio input "true"
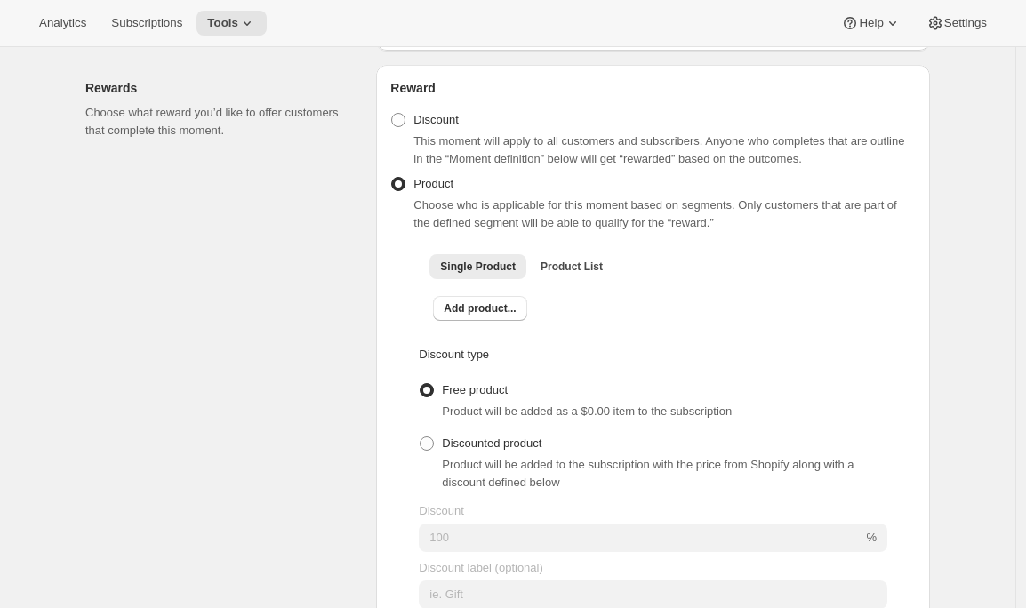
scroll to position [538, 0]
click at [566, 273] on span "Product List" at bounding box center [571, 266] width 62 height 14
checkbox input "true"
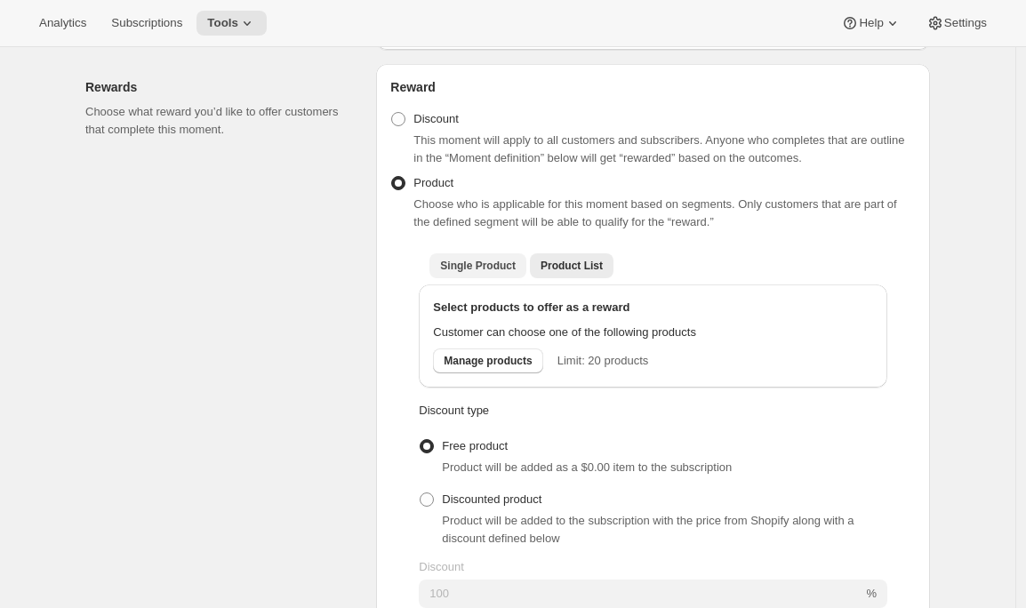
click at [478, 273] on span "Single Product" at bounding box center [478, 266] width 76 height 14
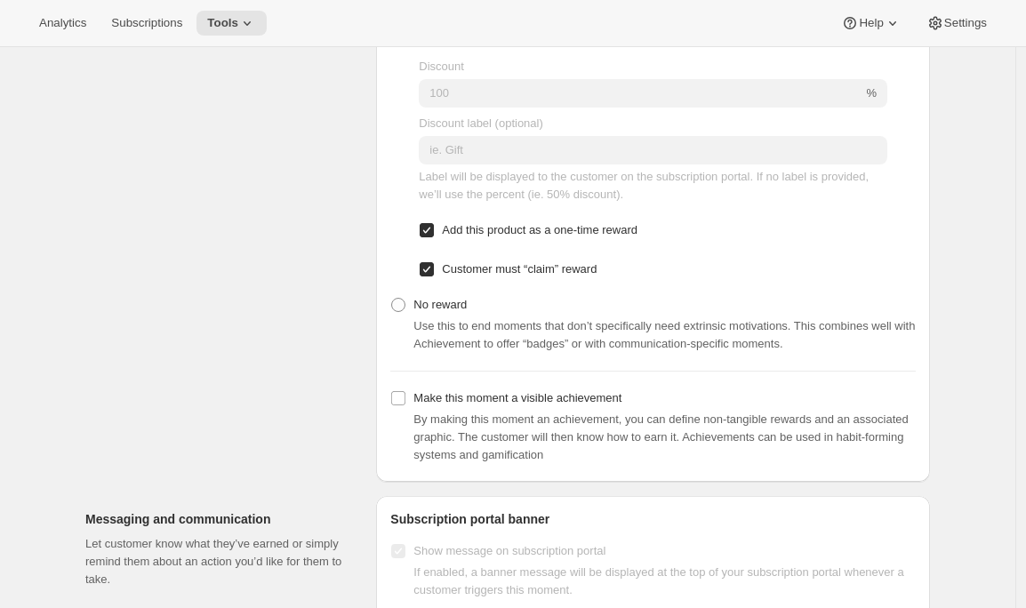
scroll to position [984, 0]
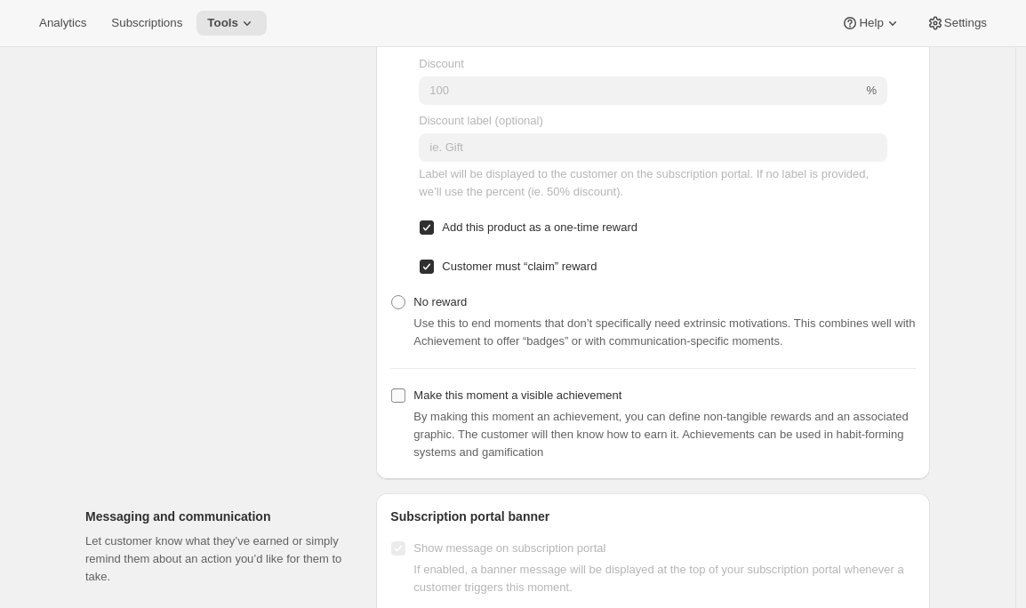
click at [425, 402] on span "Make this moment a visible achievement" at bounding box center [517, 394] width 208 height 13
click at [405, 403] on input "Make this moment a visible achievement" at bounding box center [398, 395] width 14 height 14
checkbox input "true"
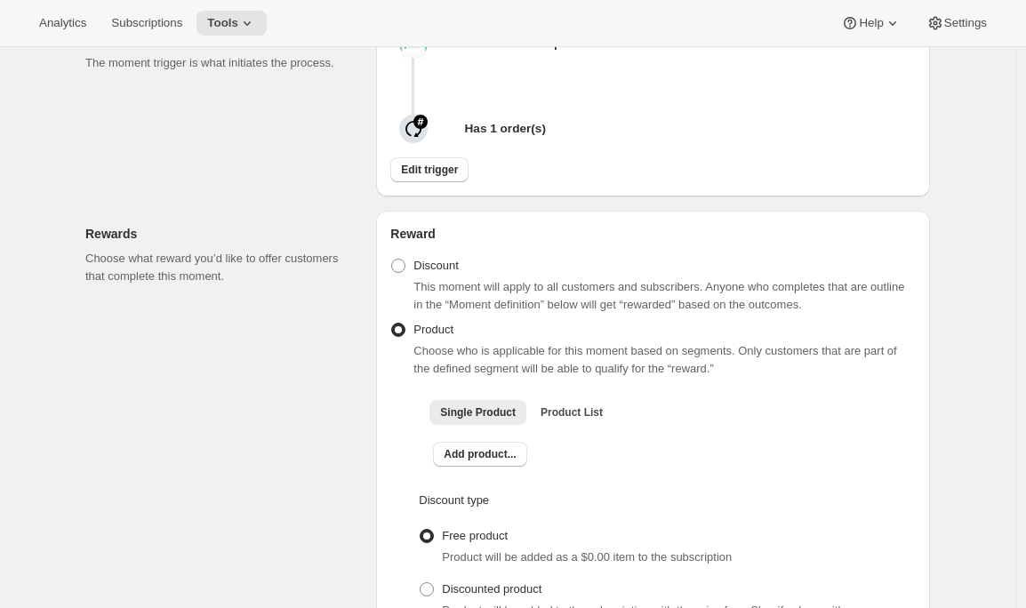
scroll to position [0, 0]
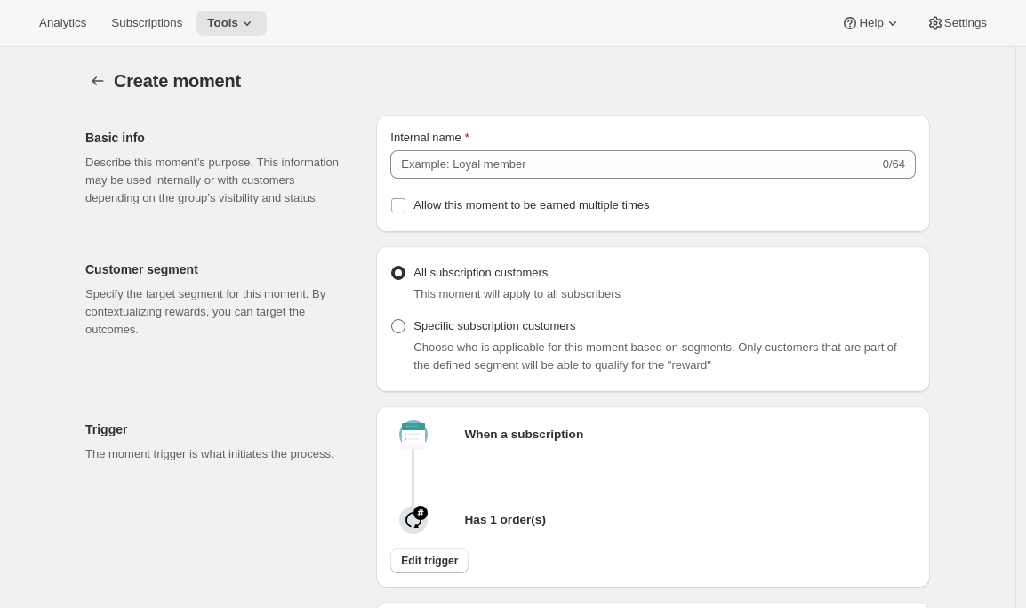
click at [493, 332] on span "Specific subscription customers" at bounding box center [494, 325] width 162 height 13
click at [392, 320] on input "Specific subscription customers" at bounding box center [391, 319] width 1 height 1
radio input "true"
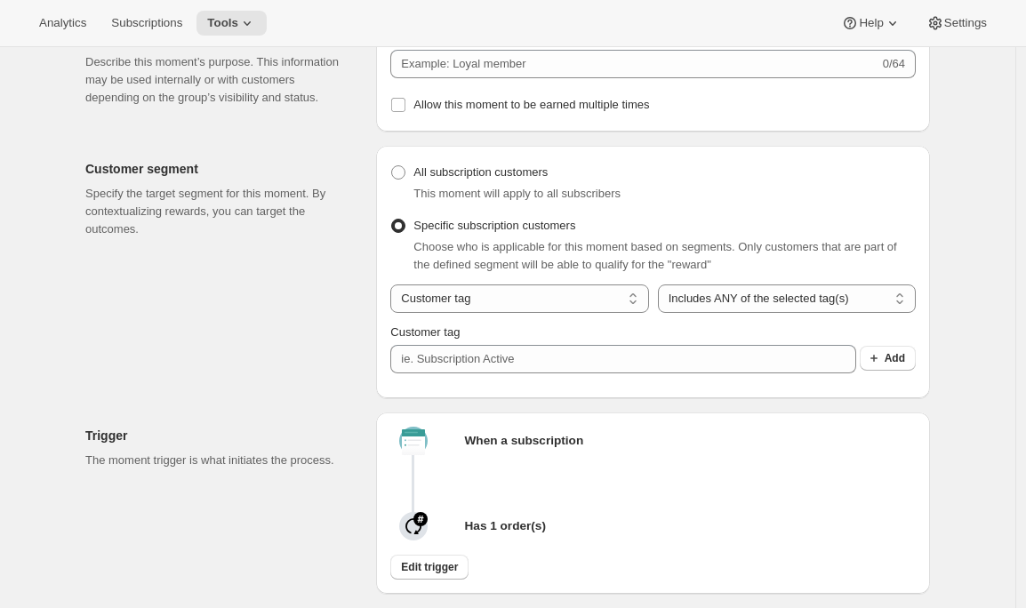
scroll to position [102, 0]
click at [576, 304] on select "Customer tag Subscription" at bounding box center [519, 297] width 258 height 28
select select "subscribesTo"
click at [395, 290] on select "Customer tag Subscription" at bounding box center [519, 297] width 258 height 28
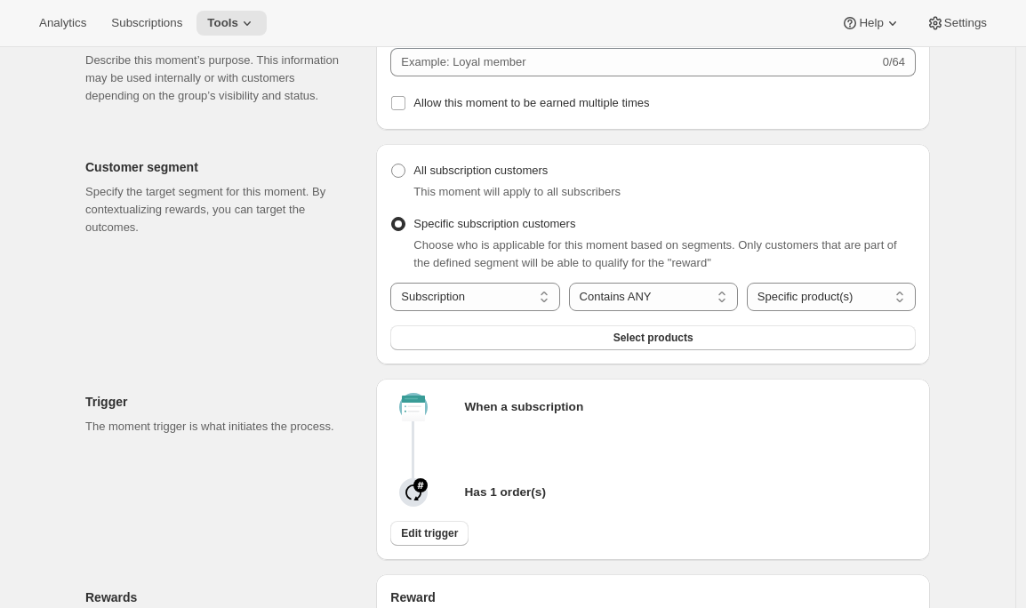
scroll to position [0, 0]
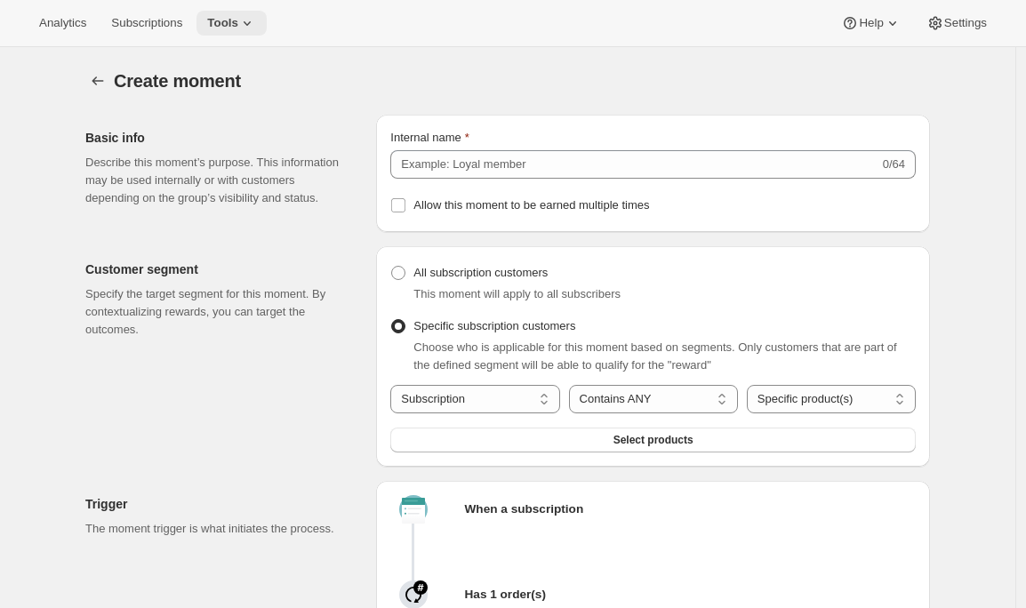
click at [251, 22] on icon at bounding box center [247, 23] width 7 height 4
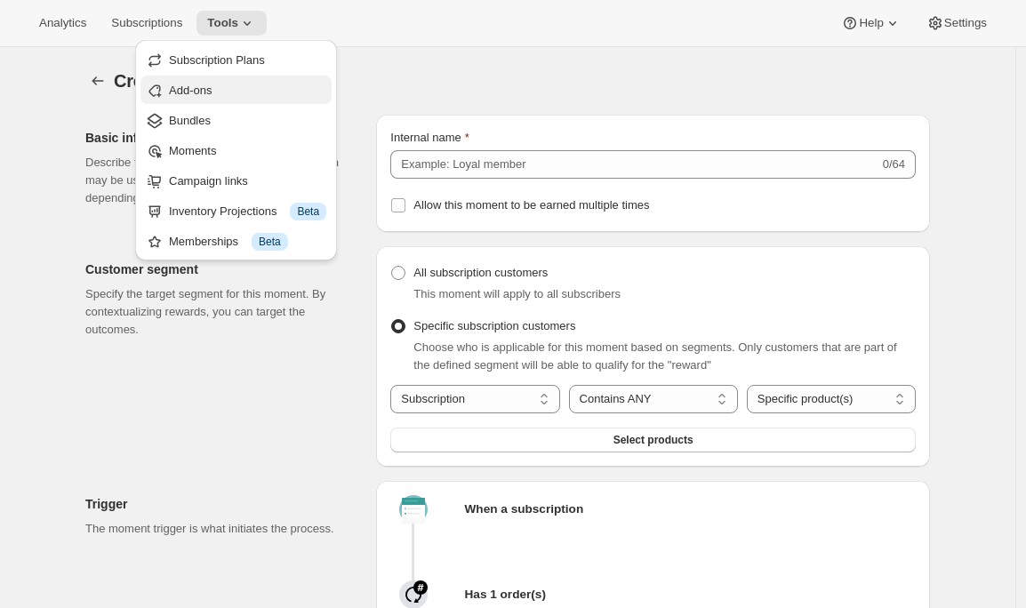
click at [254, 100] on button "Add-ons" at bounding box center [235, 90] width 191 height 28
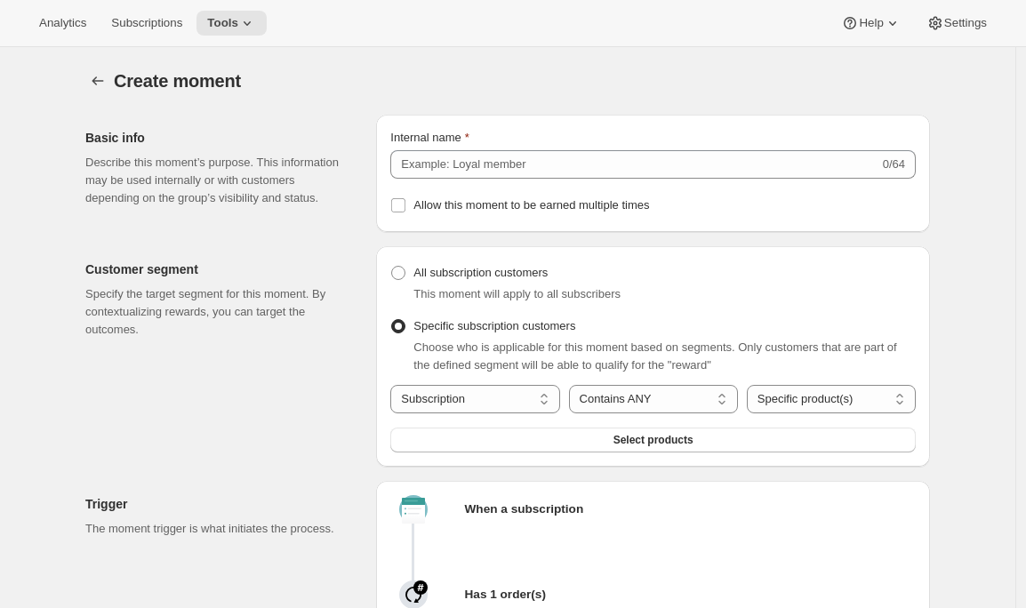
radio input "true"
checkbox input "false"
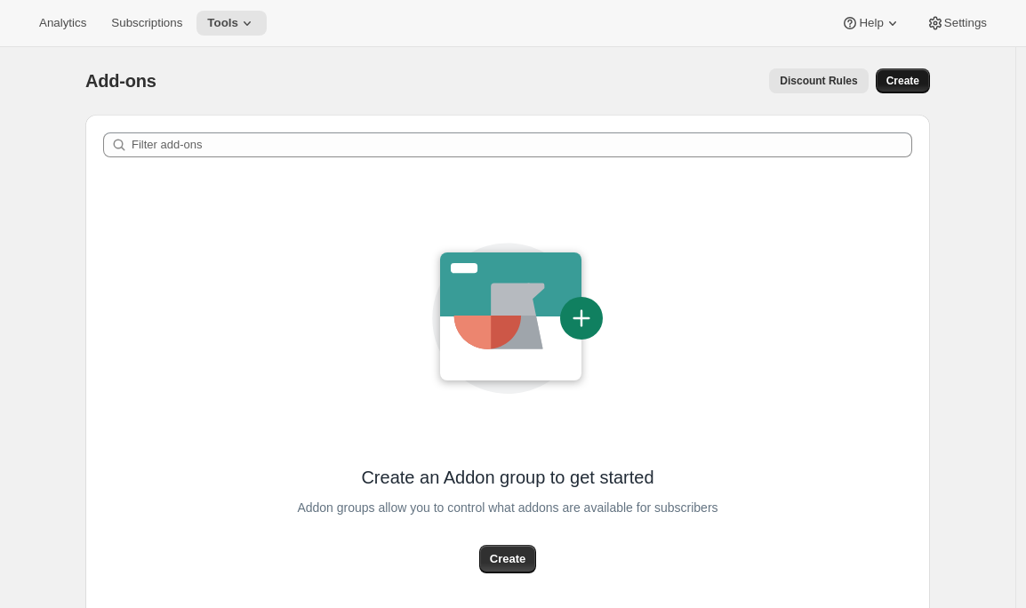
click at [897, 86] on span "Create" at bounding box center [902, 81] width 33 height 14
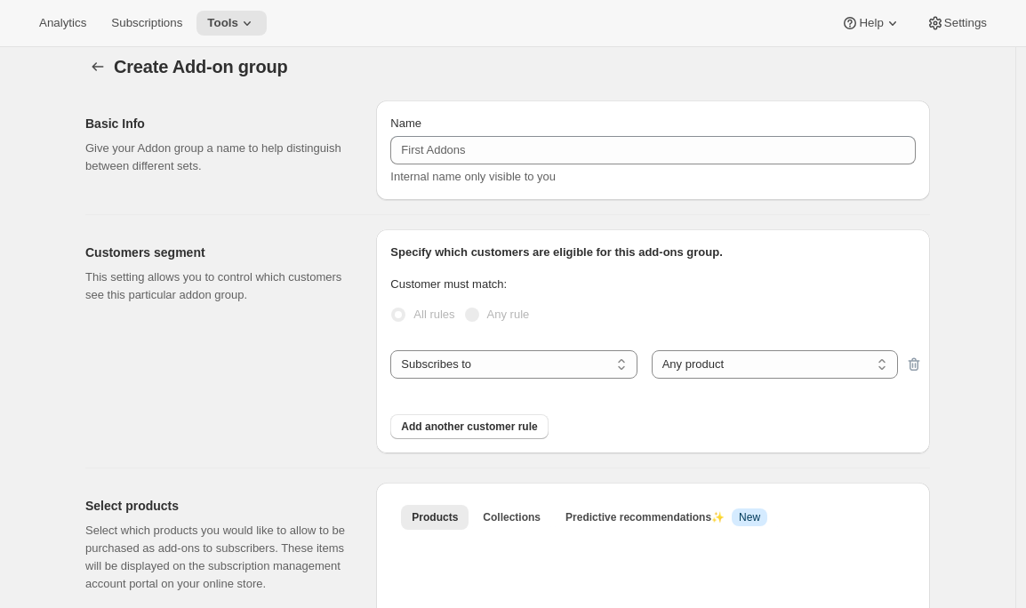
scroll to position [92, 0]
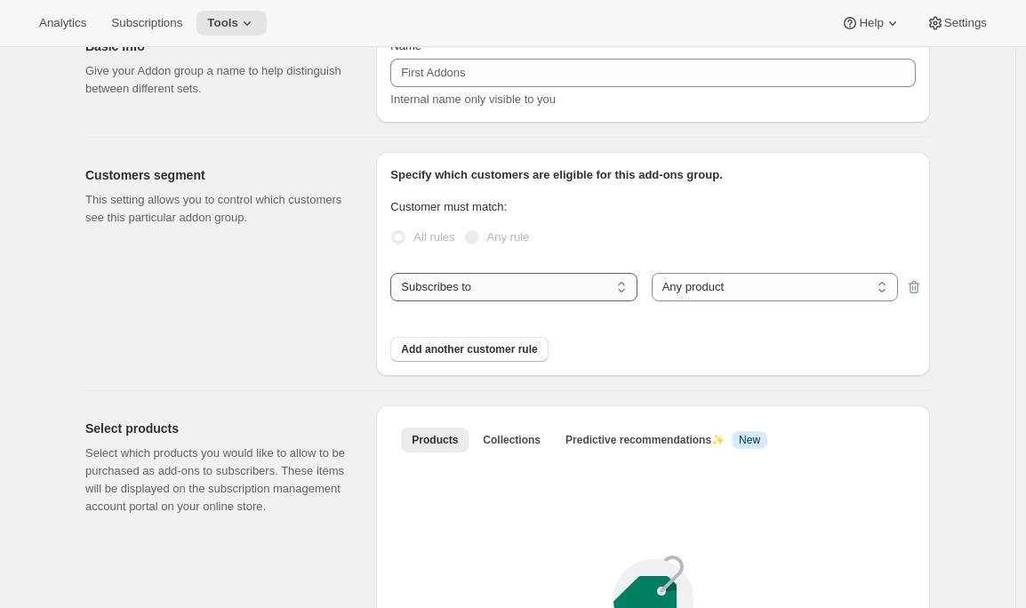
click at [567, 297] on select "Subscribes to Shipping address is Customer tags" at bounding box center [513, 287] width 246 height 28
click at [526, 308] on div "Specify which customers are eligible for this add-ons group. Customer must matc…" at bounding box center [652, 264] width 525 height 196
click at [536, 292] on select "Subscribes to Shipping address is Customer tags" at bounding box center [513, 287] width 246 height 28
select select "localize"
click at [395, 273] on select "Subscribes to Shipping address is Customer tags" at bounding box center [513, 287] width 246 height 28
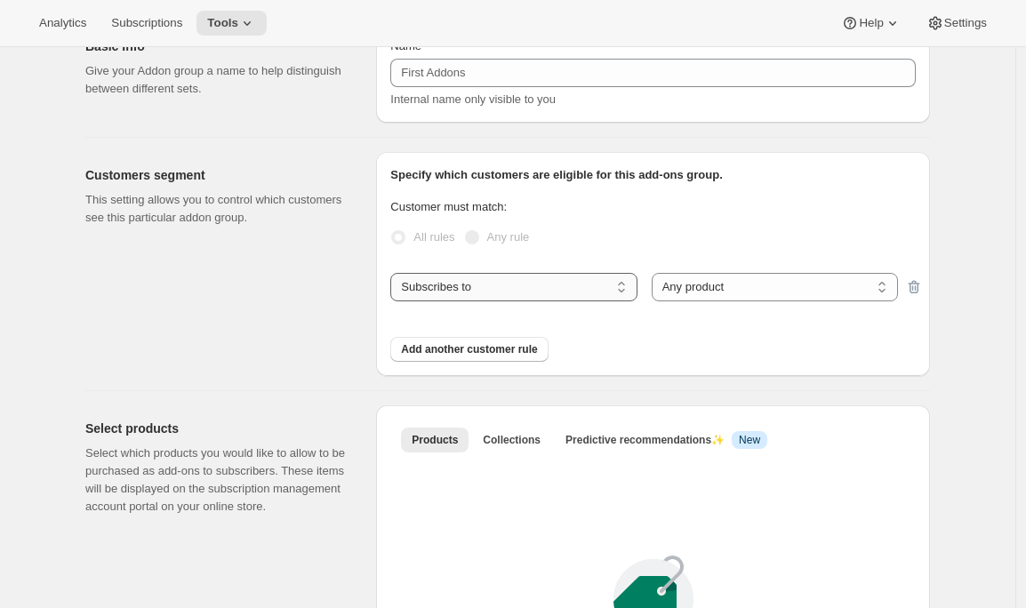
select select "insideOf"
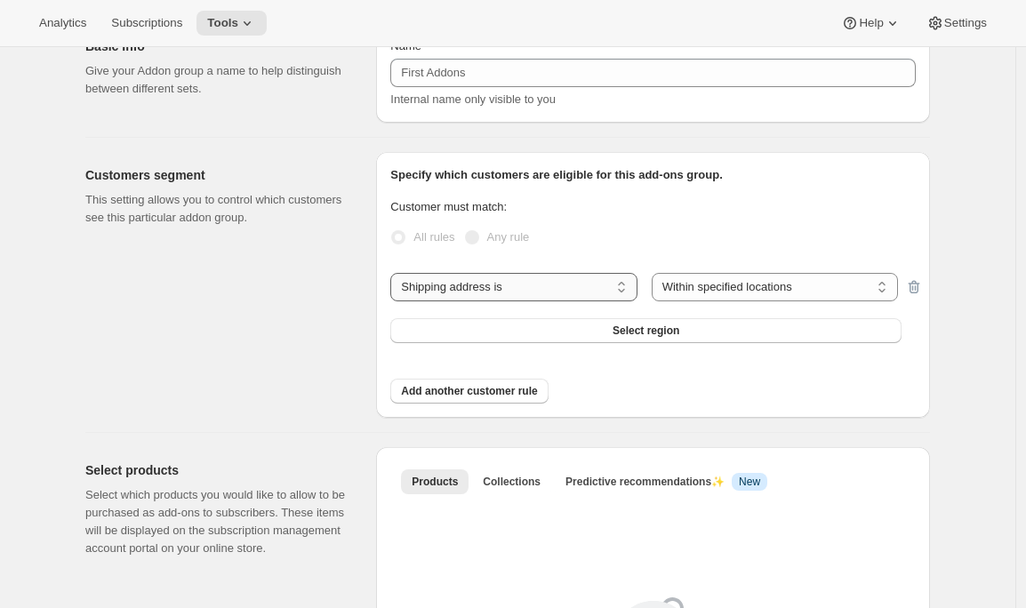
click at [530, 287] on select "Subscribes to Shipping address is Customer tags" at bounding box center [513, 287] width 246 height 28
select select "customerTags"
click at [395, 273] on select "Subscribes to Shipping address is Customer tags" at bounding box center [513, 287] width 246 height 28
select select "customerTags_some"
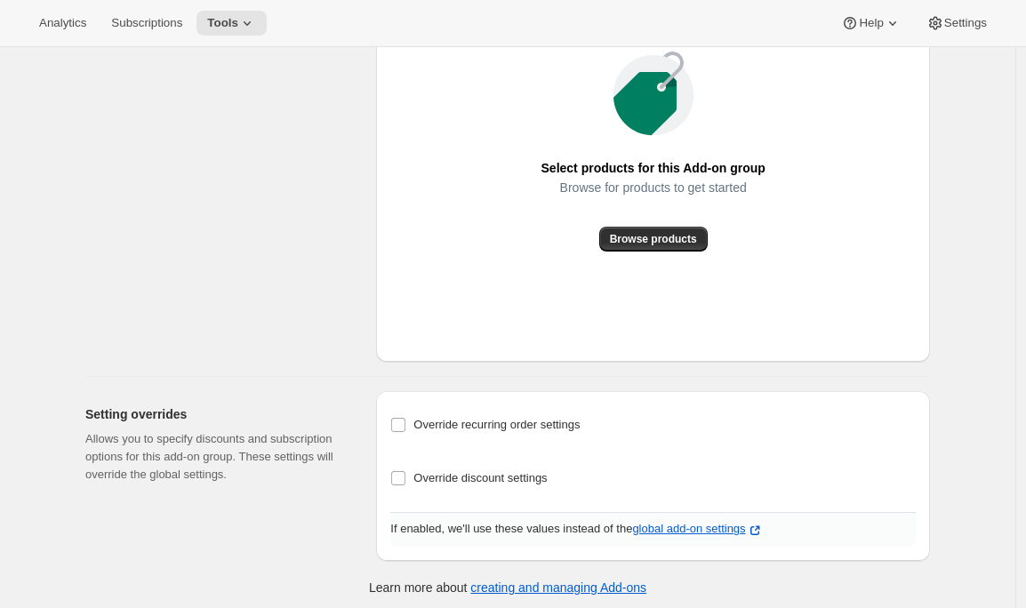
scroll to position [701, 0]
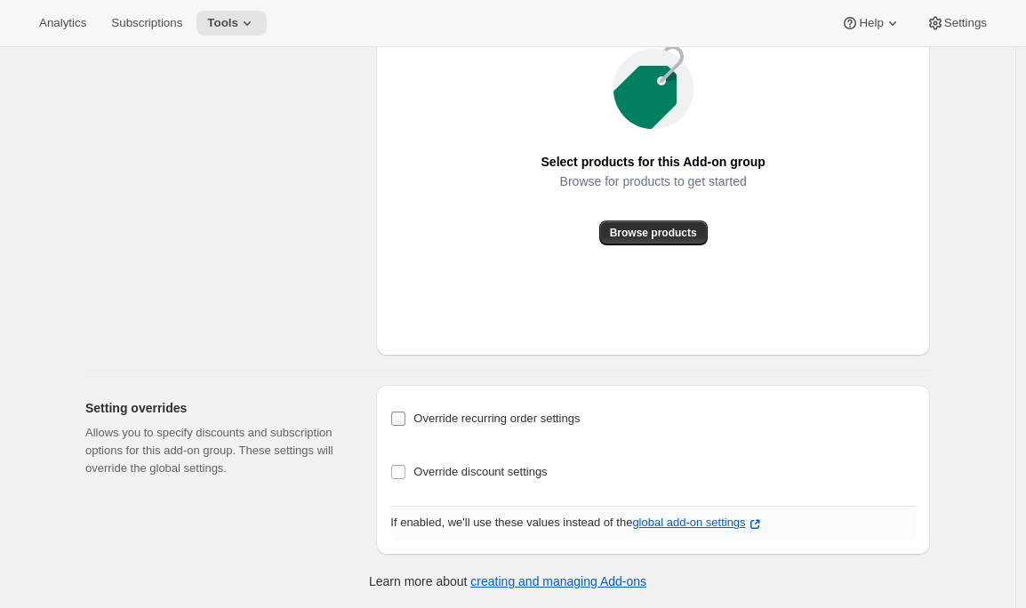
click at [461, 411] on span "Override recurring order settings" at bounding box center [496, 419] width 166 height 18
click at [405, 412] on input "Override recurring order settings" at bounding box center [398, 419] width 14 height 14
checkbox input "true"
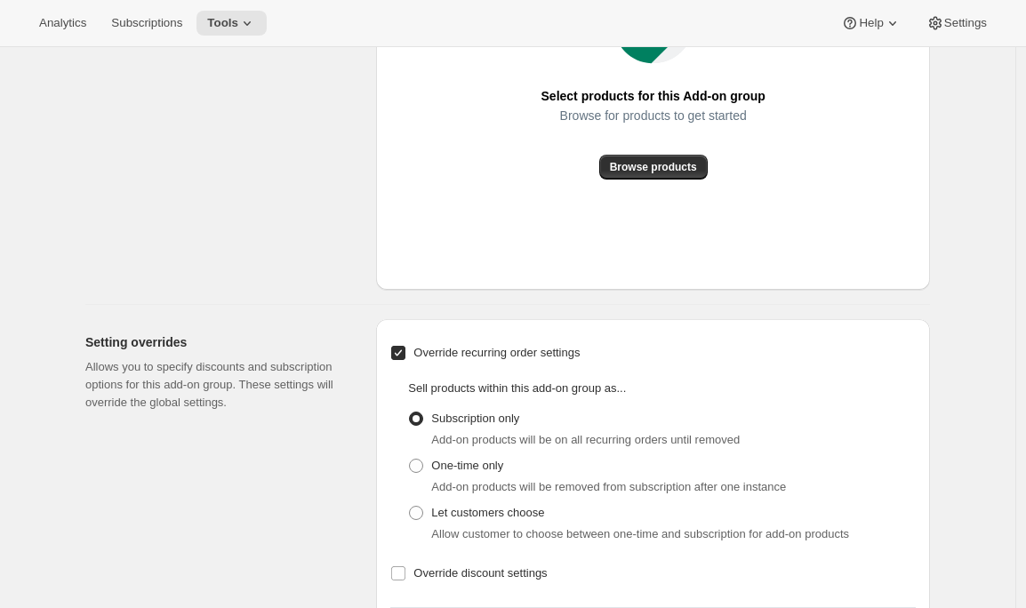
scroll to position [868, 0]
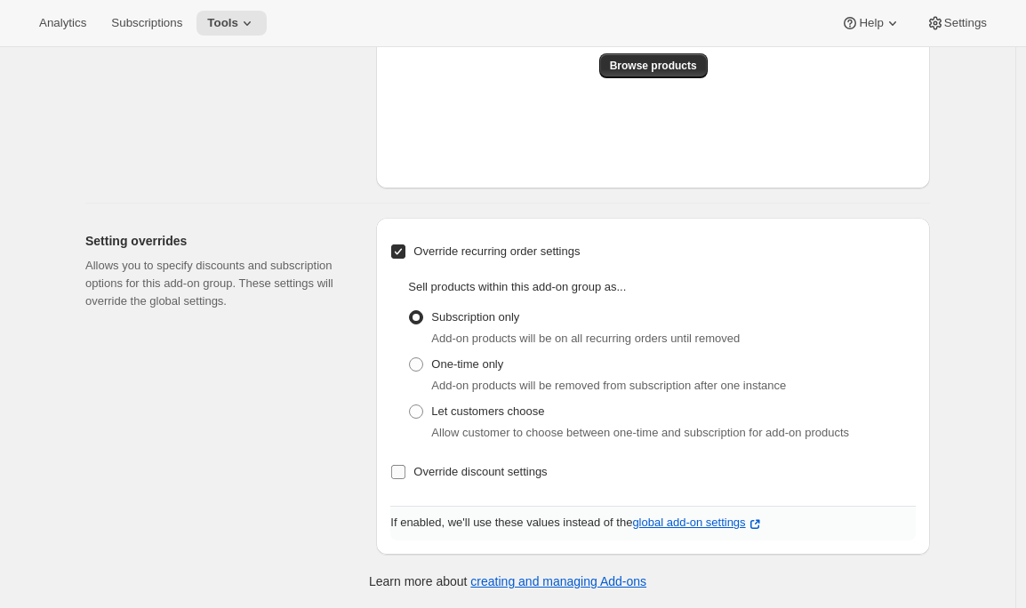
click at [456, 477] on span "Override discount settings" at bounding box center [479, 471] width 133 height 13
click at [405, 477] on input "Override discount settings" at bounding box center [398, 472] width 14 height 14
checkbox input "true"
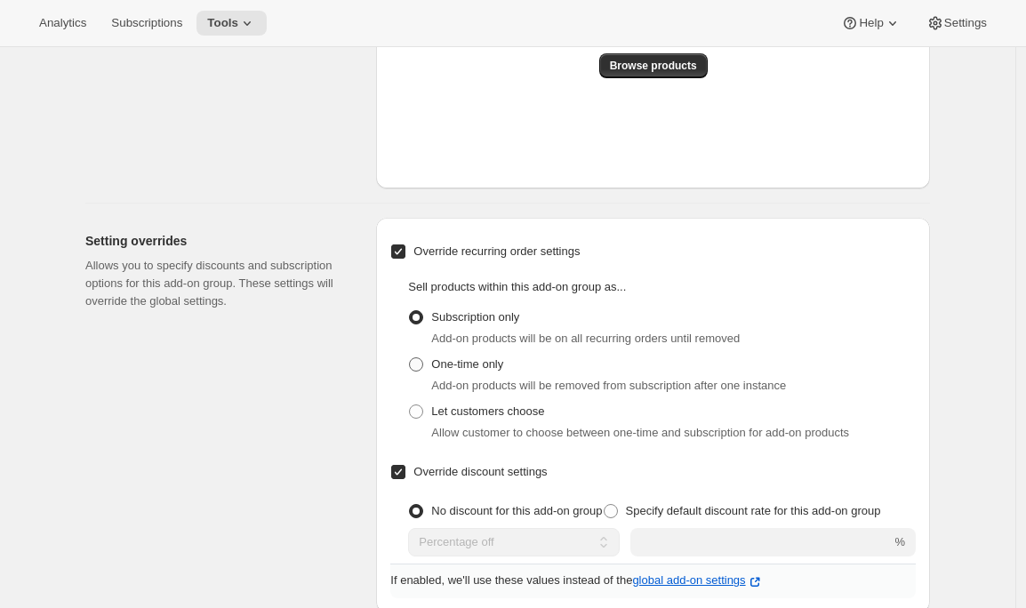
click at [496, 365] on span "One-time only" at bounding box center [467, 363] width 72 height 13
click at [410, 358] on input "One-time only" at bounding box center [409, 357] width 1 height 1
radio input "true"
click at [482, 418] on span "Let customers choose" at bounding box center [487, 412] width 113 height 18
click at [410, 405] on input "Let customers choose" at bounding box center [409, 404] width 1 height 1
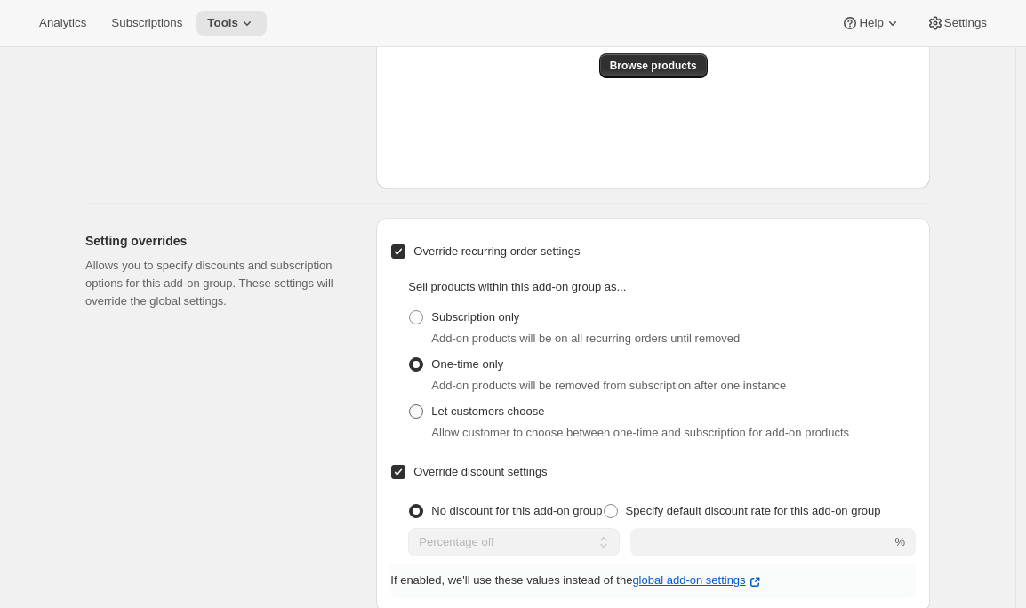
radio input "true"
click at [640, 505] on label "Specify default discount rate for this add-on group" at bounding box center [742, 511] width 278 height 25
click at [604, 505] on input "Specify default discount rate for this add-on group" at bounding box center [604, 504] width 1 height 1
radio input "true"
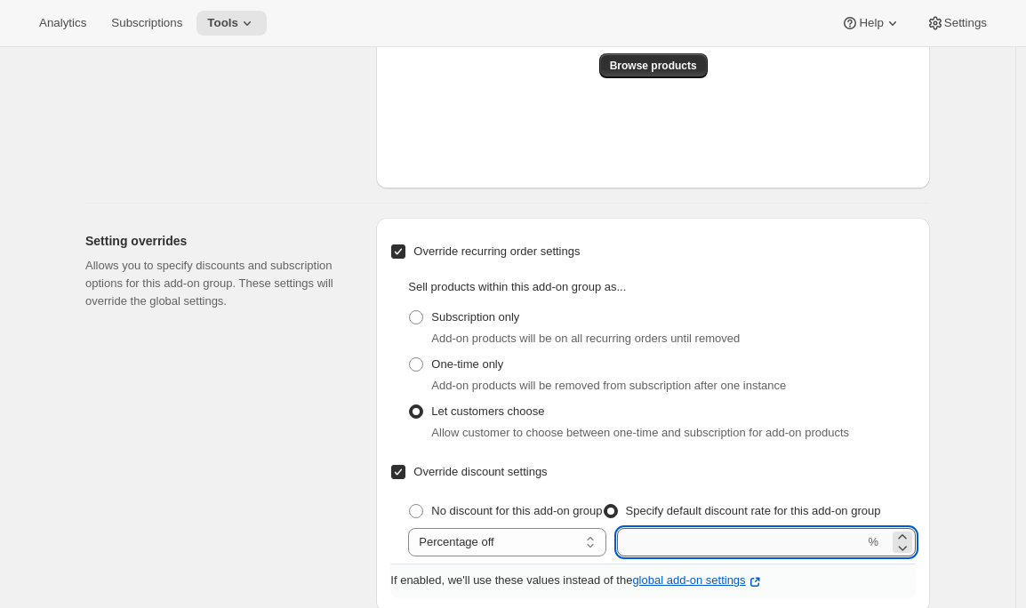
click at [797, 532] on input "integer" at bounding box center [740, 542] width 247 height 28
click at [800, 540] on input "integer" at bounding box center [740, 542] width 247 height 28
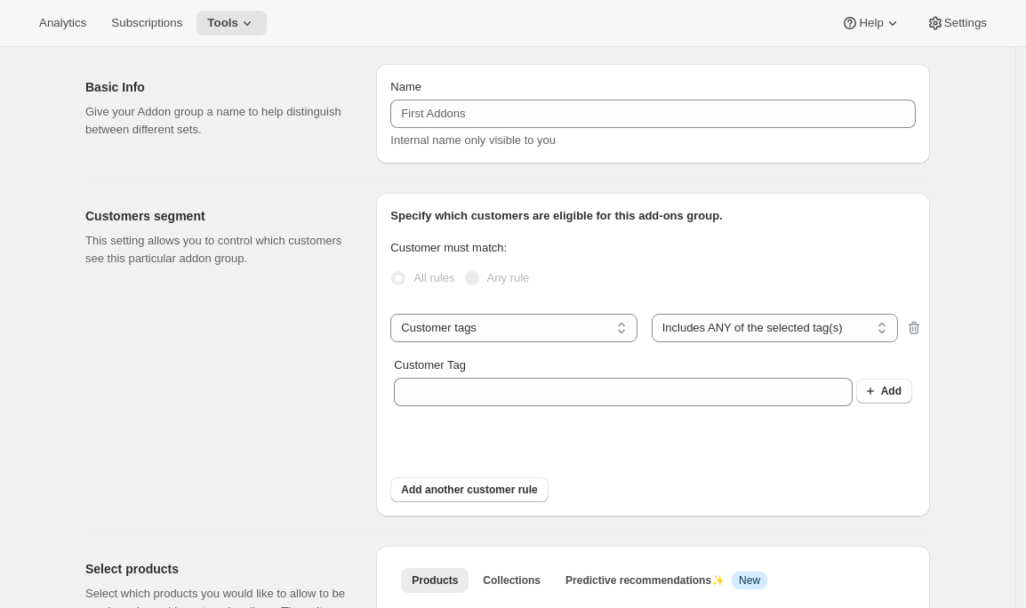
scroll to position [0, 0]
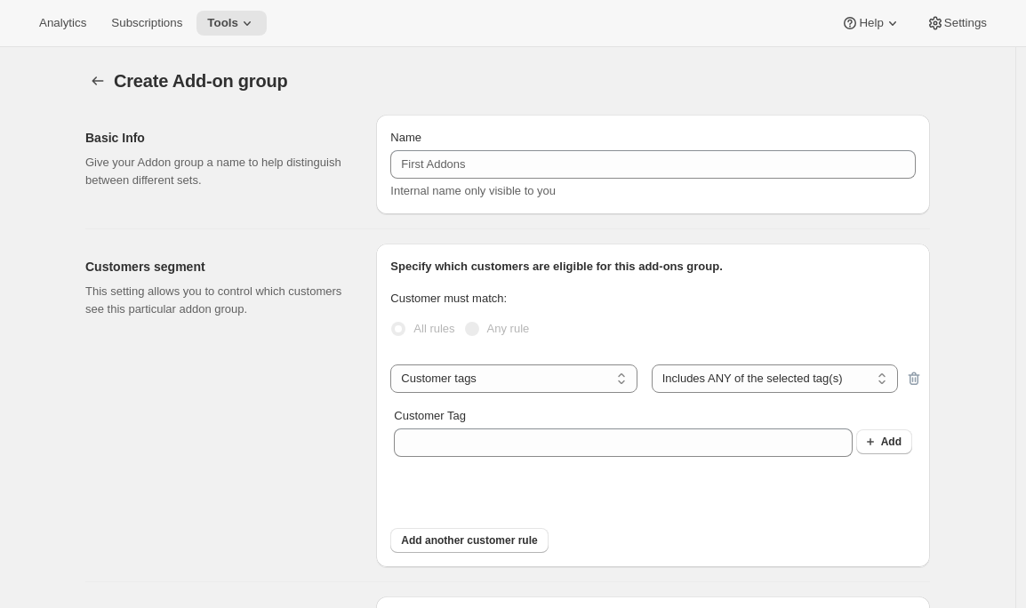
type input "10"
select select "subscribe"
checkbox input "false"
radio input "true"
checkbox input "false"
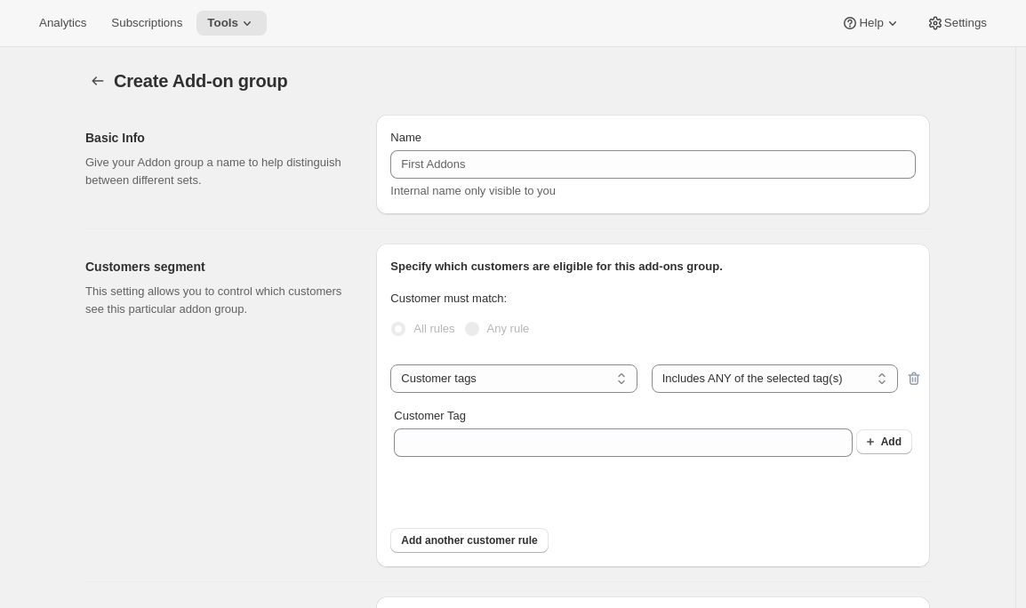
radio input "true"
select select "all"
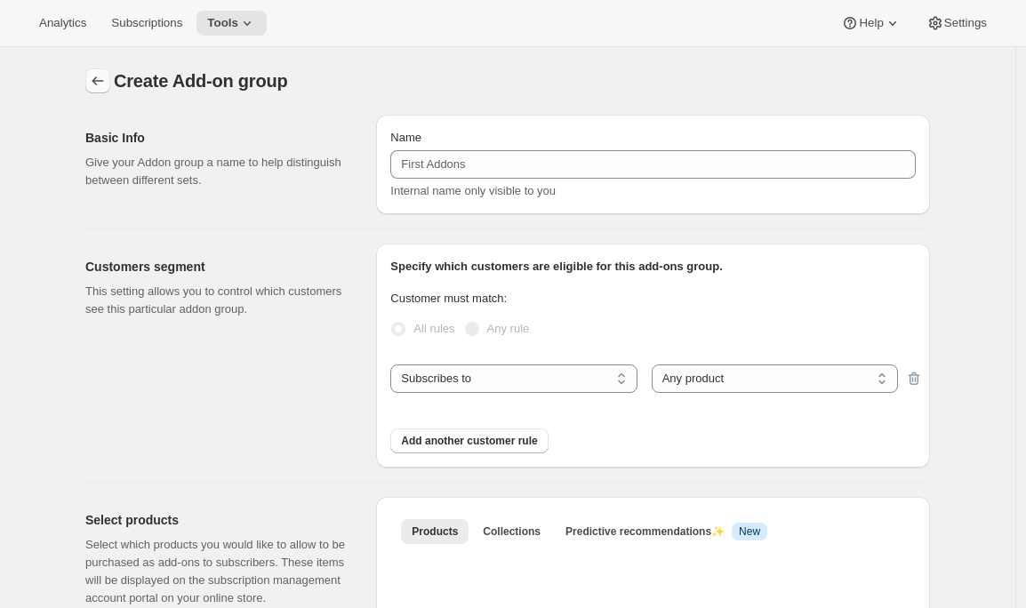
click at [102, 76] on icon "Addon groups" at bounding box center [98, 81] width 18 height 18
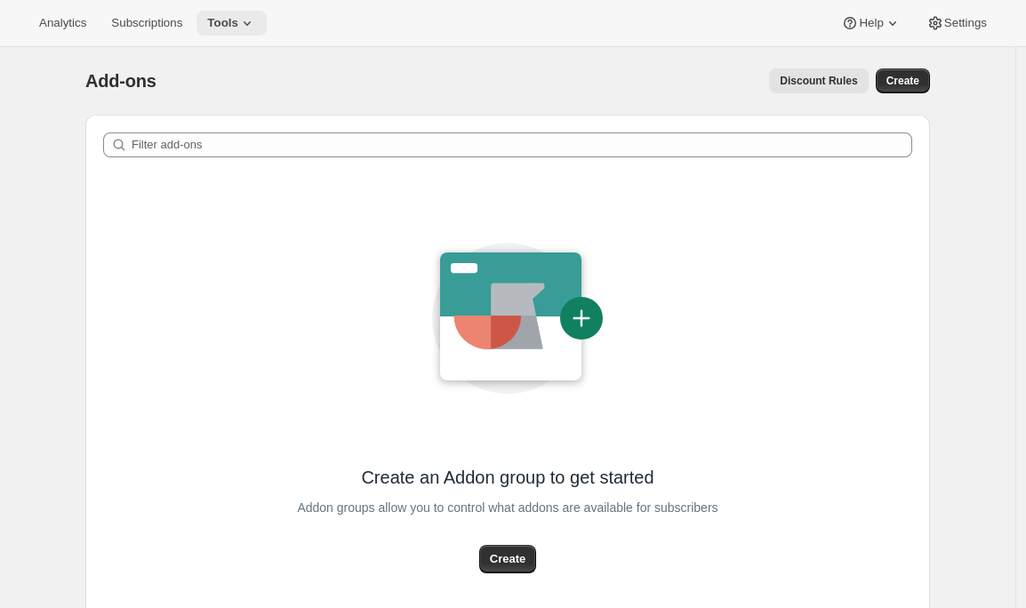
click at [246, 31] on icon at bounding box center [247, 23] width 18 height 18
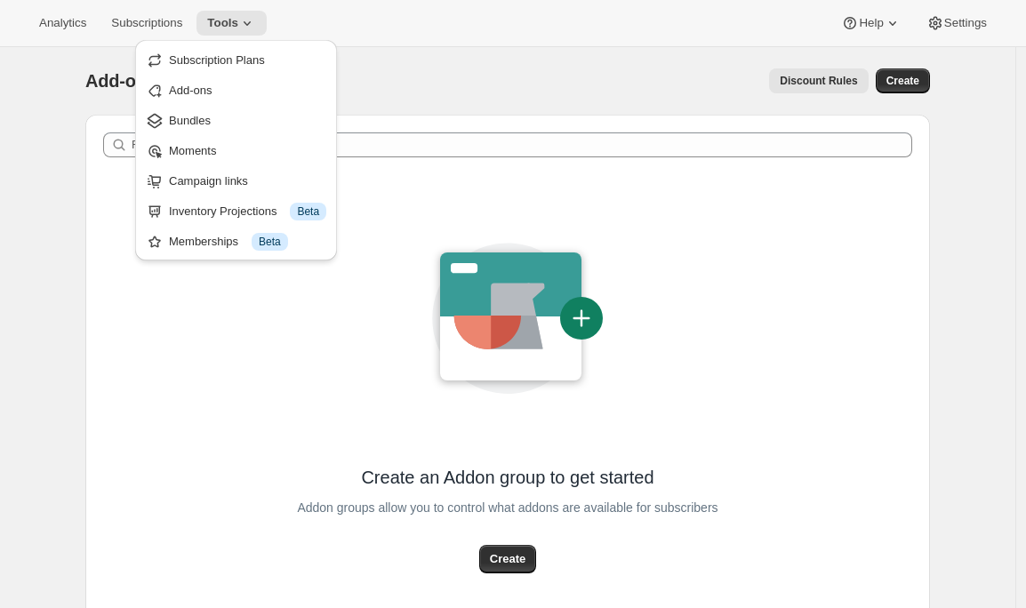
click at [440, 65] on div "Add-ons. This page is ready Add-ons Discount Rules More actions Discount Rules …" at bounding box center [507, 81] width 844 height 68
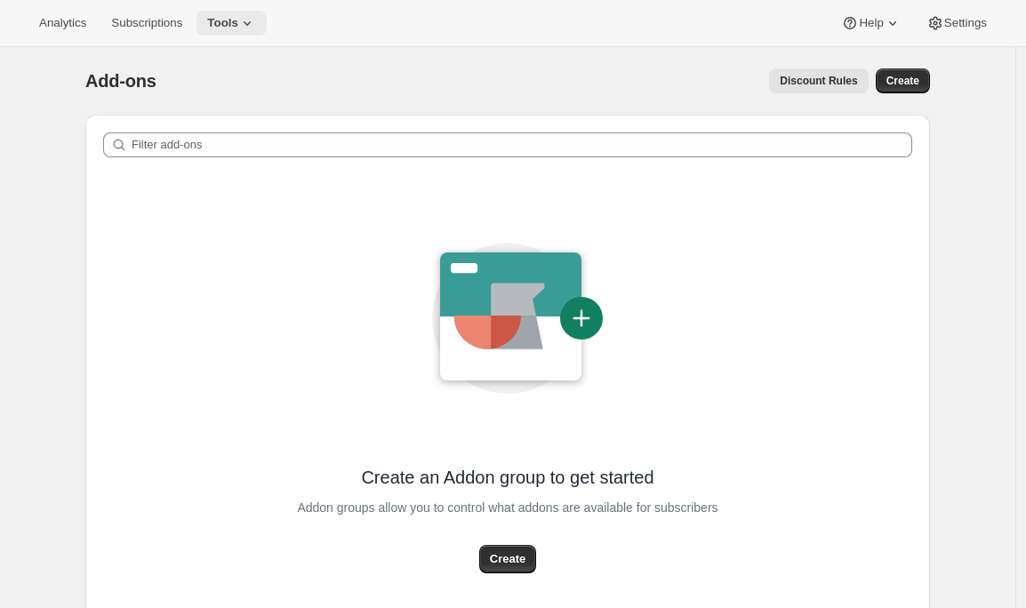
click at [256, 22] on icon at bounding box center [247, 23] width 18 height 18
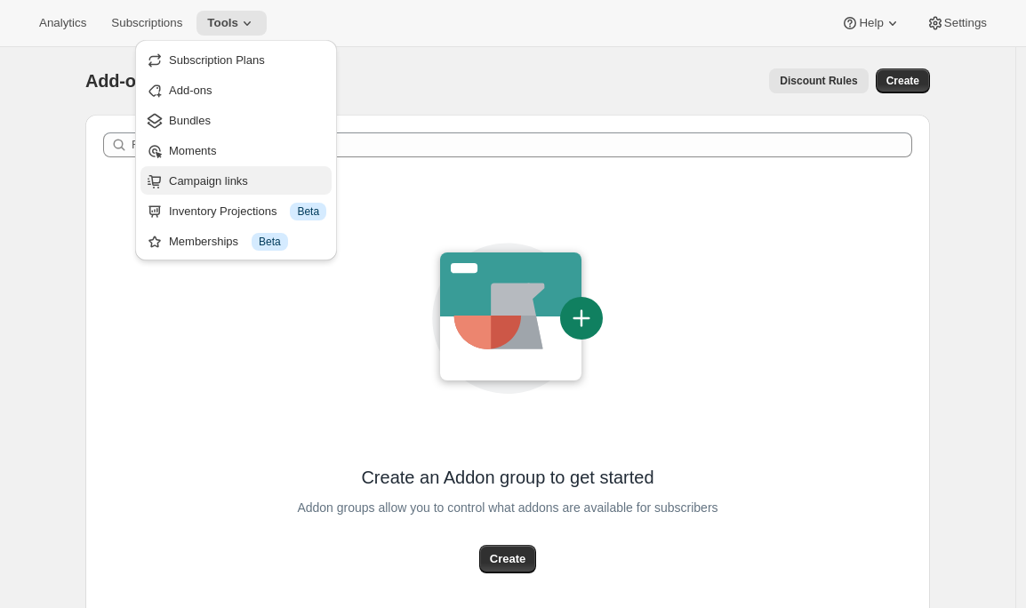
click at [220, 182] on span "Campaign links" at bounding box center [208, 180] width 79 height 13
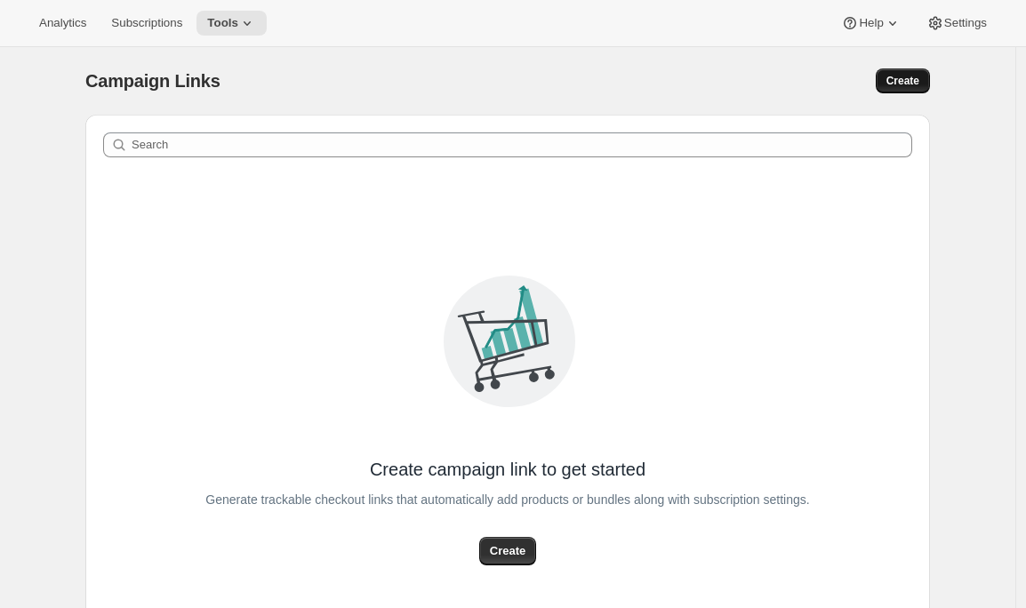
click at [903, 87] on span "Create" at bounding box center [902, 81] width 33 height 14
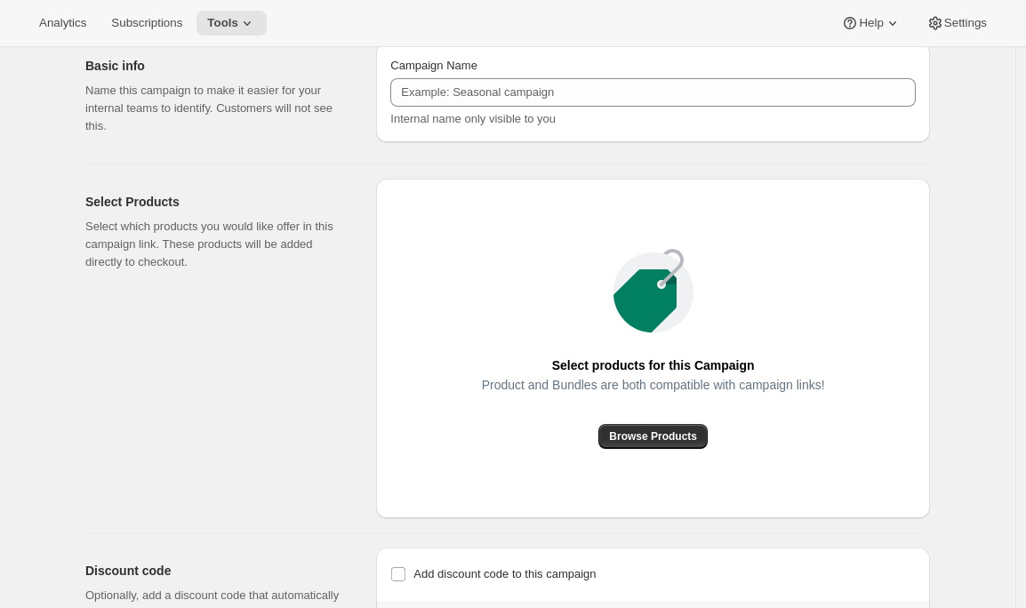
scroll to position [71, 0]
click at [638, 439] on span "Browse Products" at bounding box center [653, 437] width 88 height 14
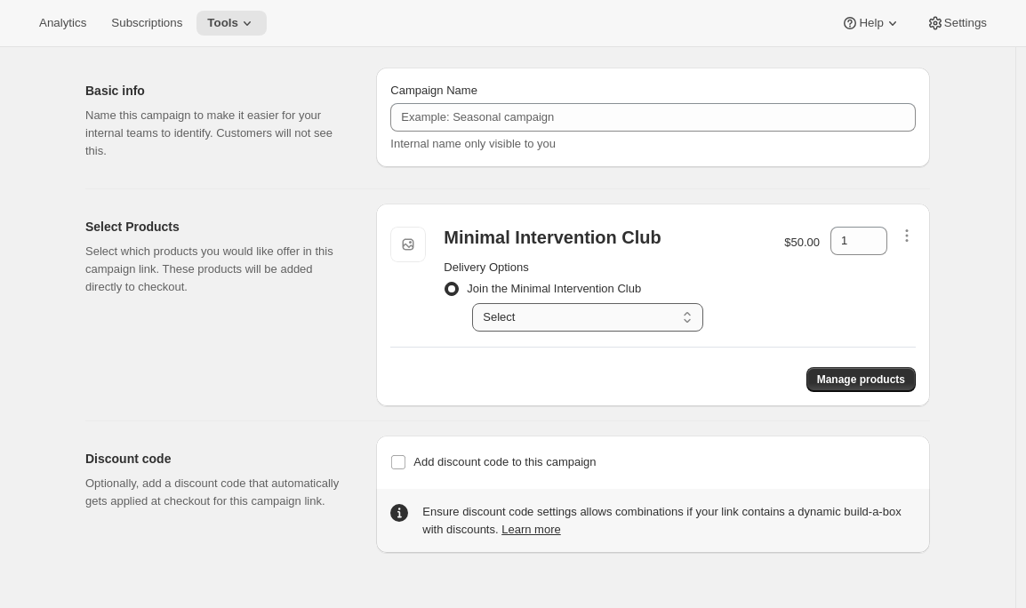
click at [585, 311] on select "Select Deliver every month on the 20th" at bounding box center [587, 317] width 231 height 28
select select "gid://shopify/SellingPlan/1767080005"
click at [476, 303] on select "Select Deliver every month on the 20th" at bounding box center [587, 317] width 231 height 28
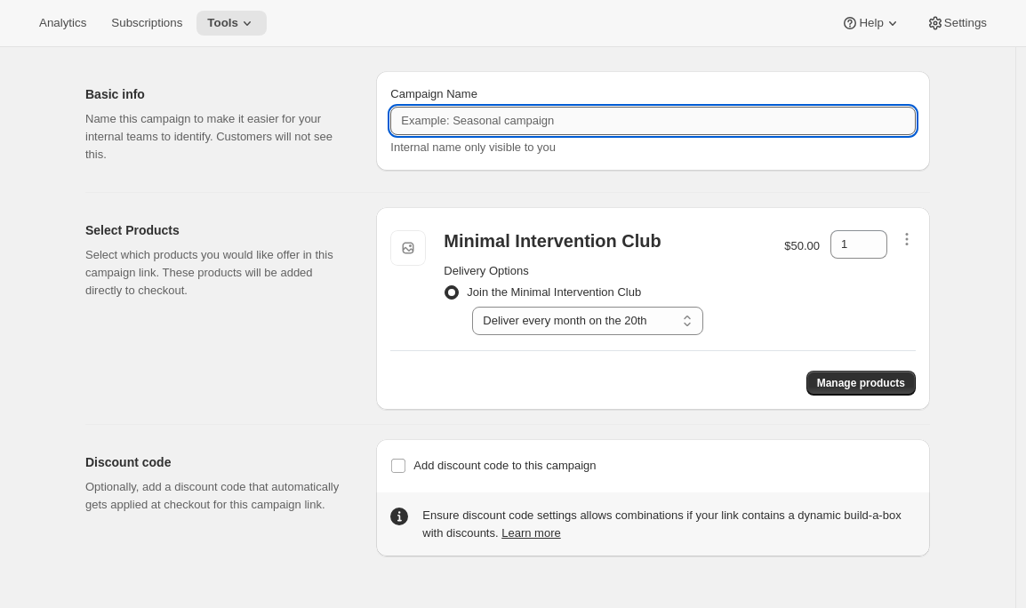
click at [625, 116] on input "Campaign Name" at bounding box center [652, 121] width 525 height 28
type input "Join Minimal Intervention Club Link"
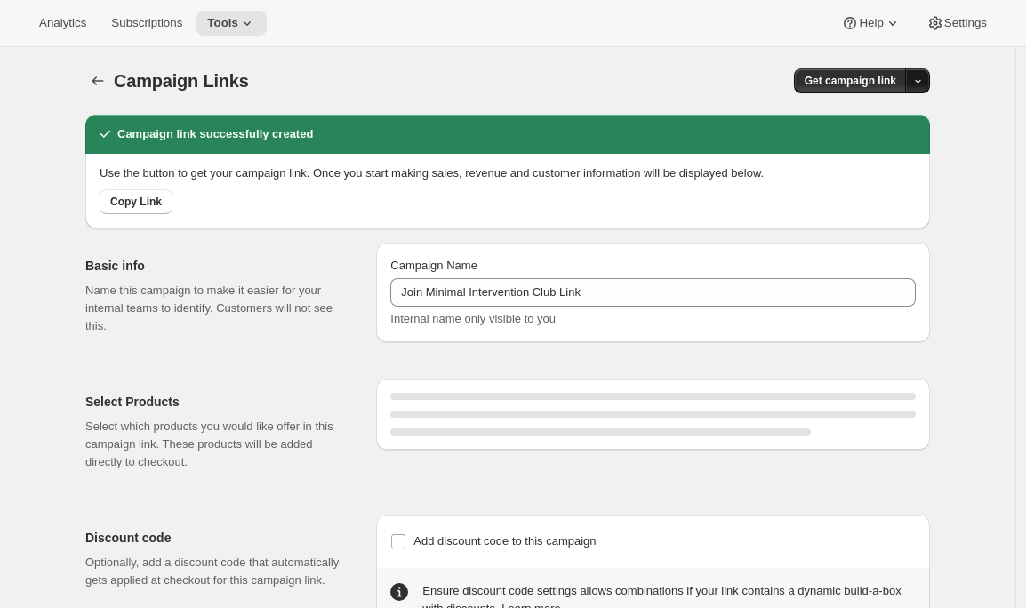
select select "gid://shopify/SellingPlan/1767080005"
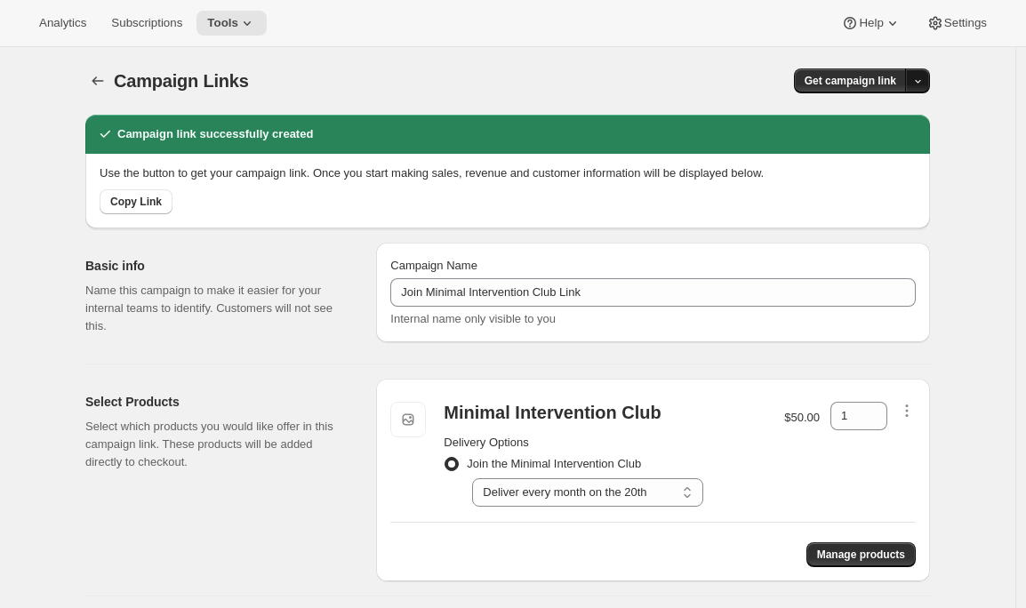
click at [924, 79] on icon "button" at bounding box center [918, 82] width 12 height 12
click at [866, 150] on div "QR Code" at bounding box center [887, 149] width 75 height 18
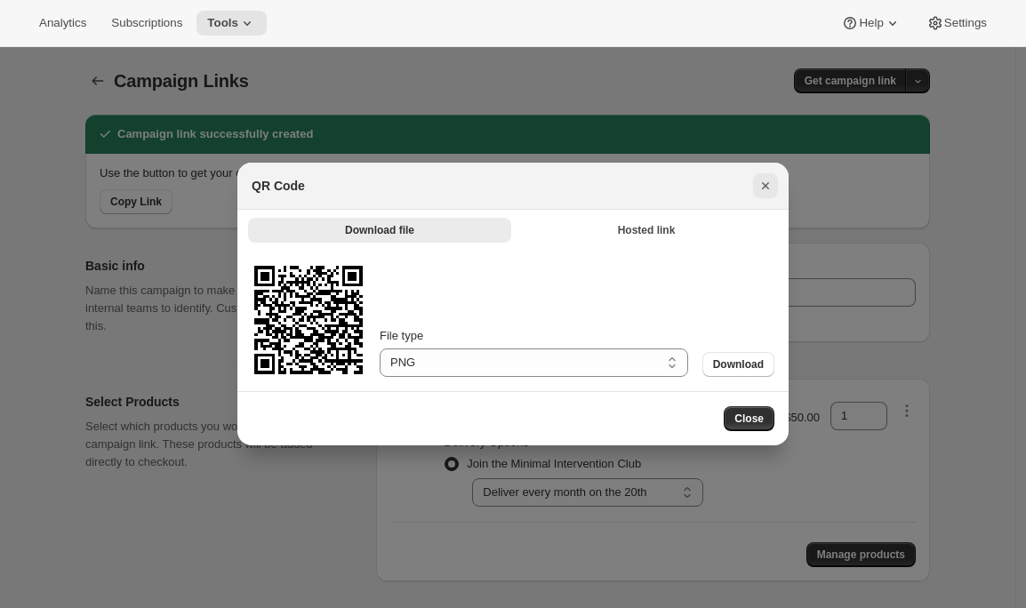
click at [755, 188] on button "Close" at bounding box center [765, 185] width 25 height 25
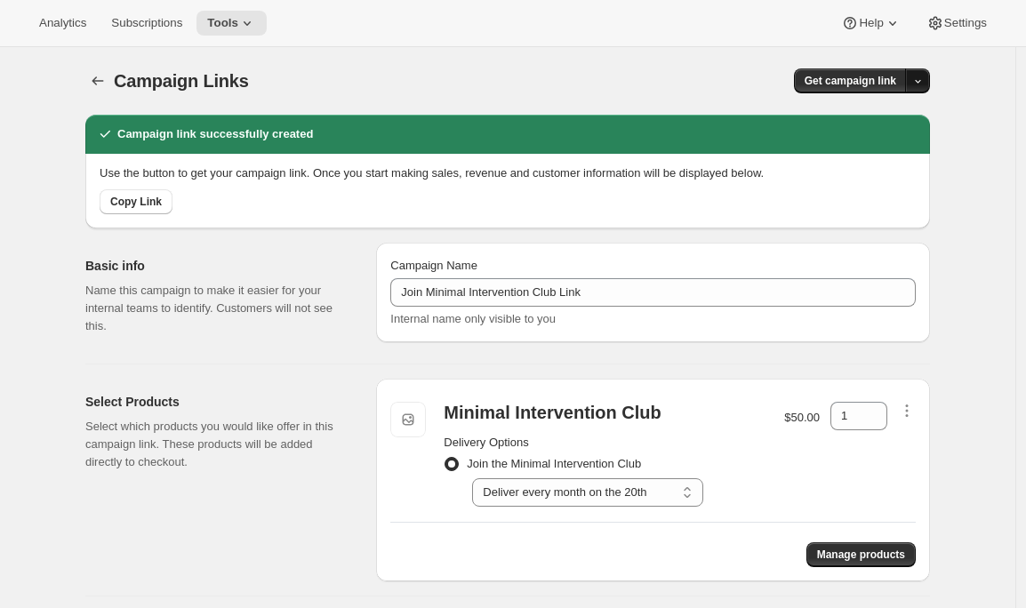
click at [919, 84] on icon "button" at bounding box center [918, 82] width 12 height 12
click at [884, 121] on span "Copy Link" at bounding box center [899, 117] width 52 height 13
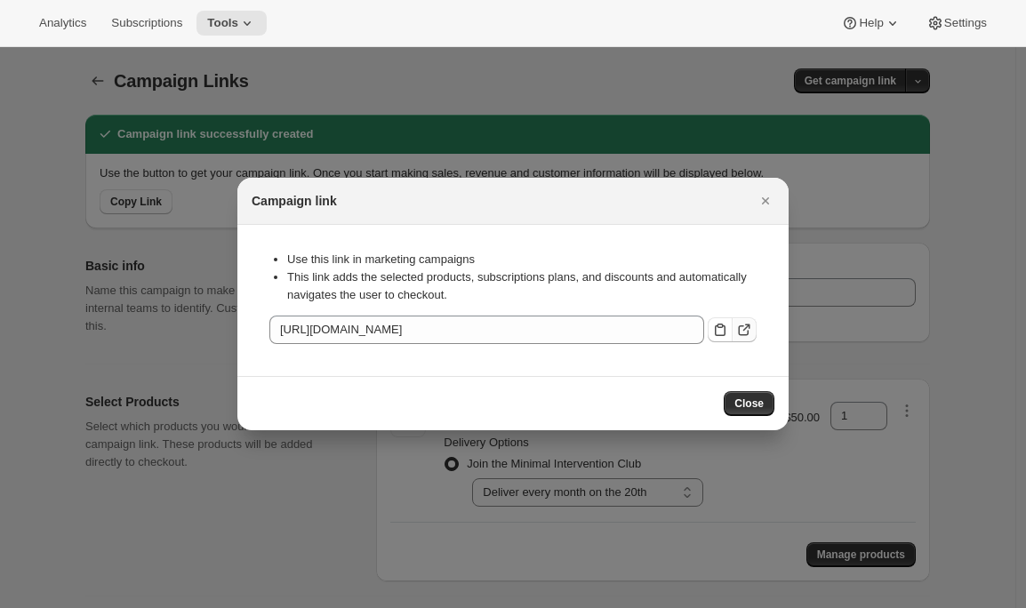
click at [745, 329] on icon ":rd2:" at bounding box center [744, 330] width 18 height 18
click at [759, 199] on icon "Close" at bounding box center [765, 201] width 18 height 18
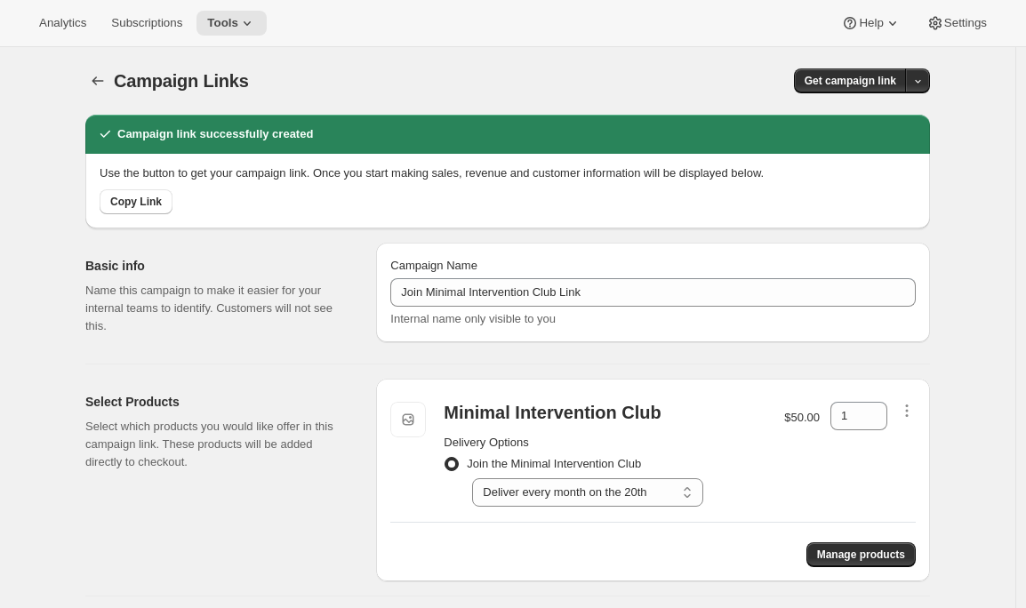
click at [603, 66] on div "Campaign Links. This page is ready Campaign Links Get campaign link" at bounding box center [507, 81] width 844 height 68
click at [956, 28] on span "Settings" at bounding box center [965, 23] width 43 height 14
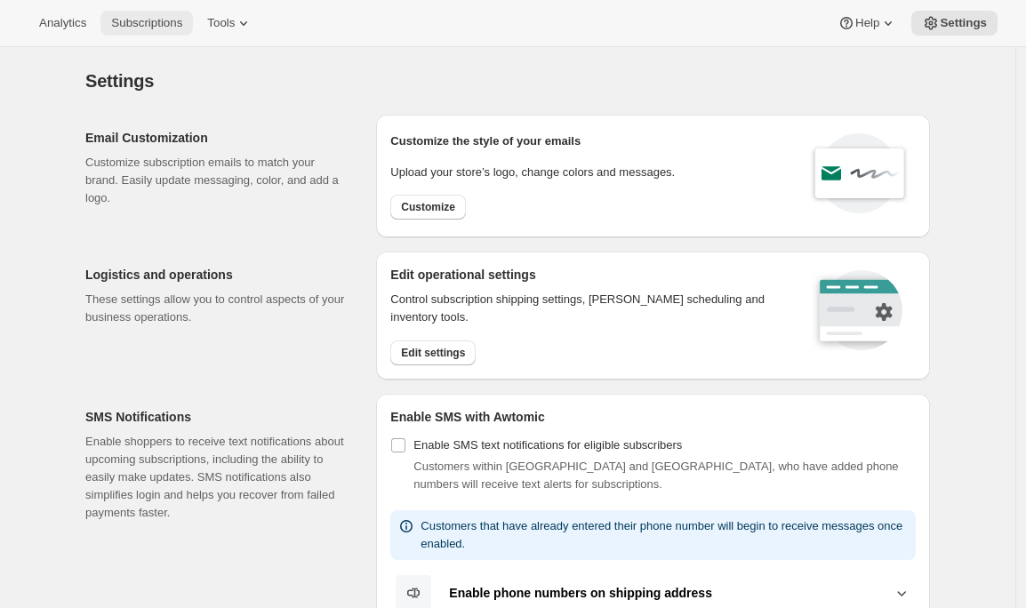
click at [178, 23] on span "Subscriptions" at bounding box center [146, 23] width 71 height 14
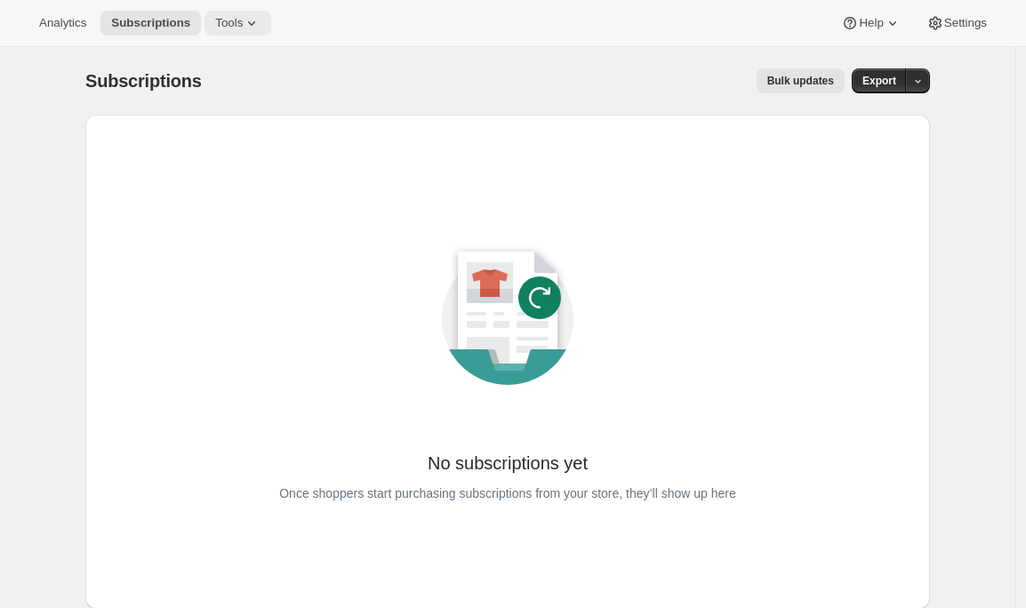
click at [255, 27] on icon at bounding box center [252, 23] width 18 height 18
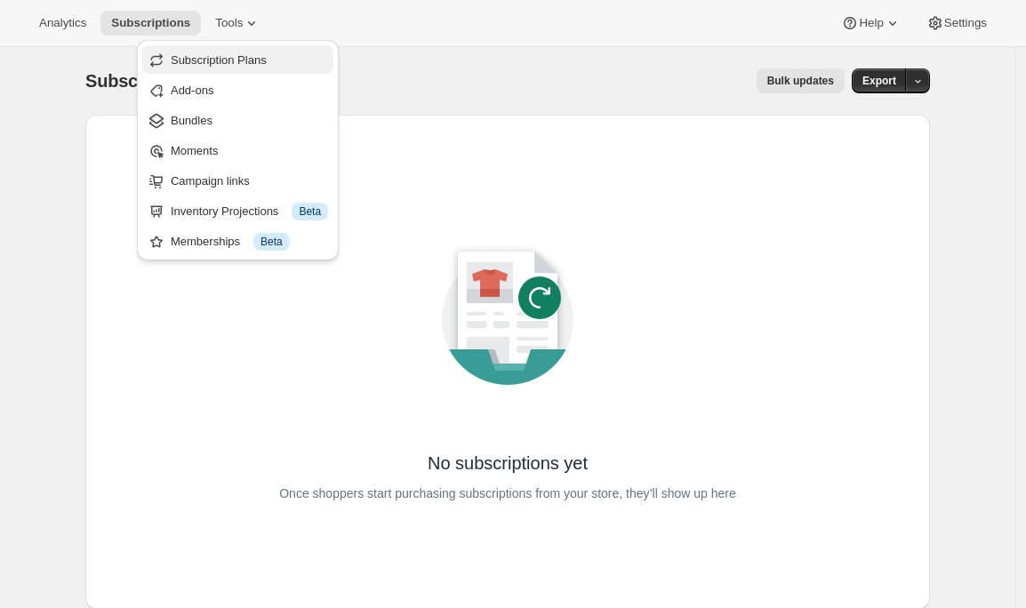
click at [244, 61] on span "Subscription Plans" at bounding box center [219, 59] width 96 height 13
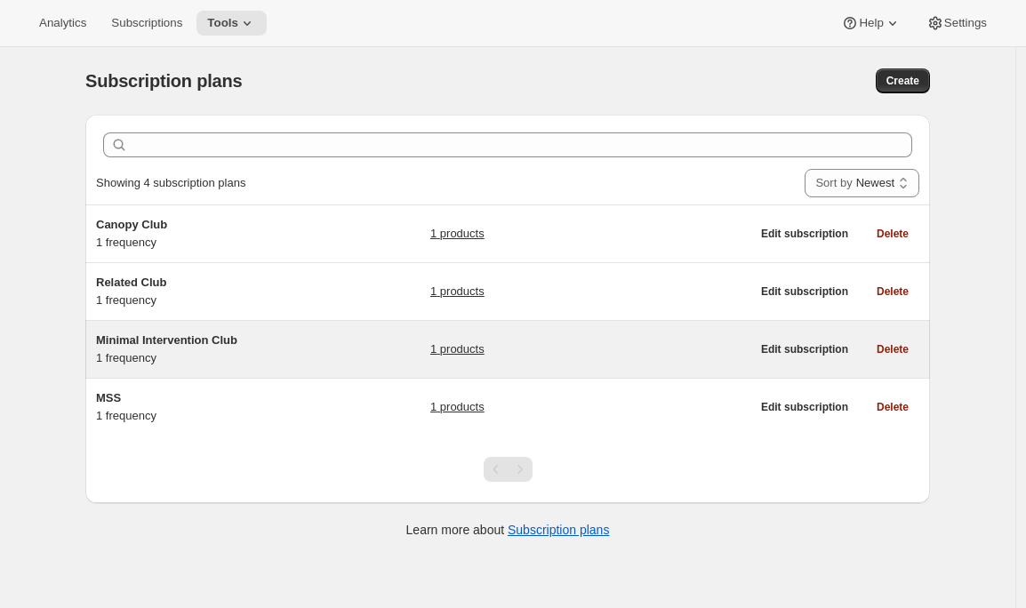
scroll to position [35, 0]
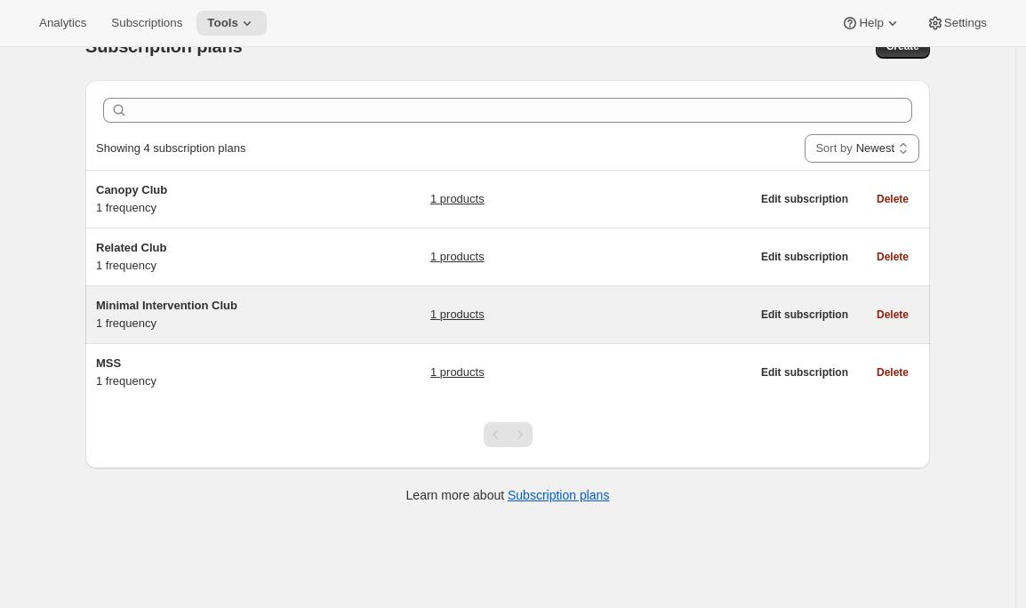
click at [267, 321] on div "Minimal Intervention Club 1 frequency" at bounding box center [207, 315] width 222 height 36
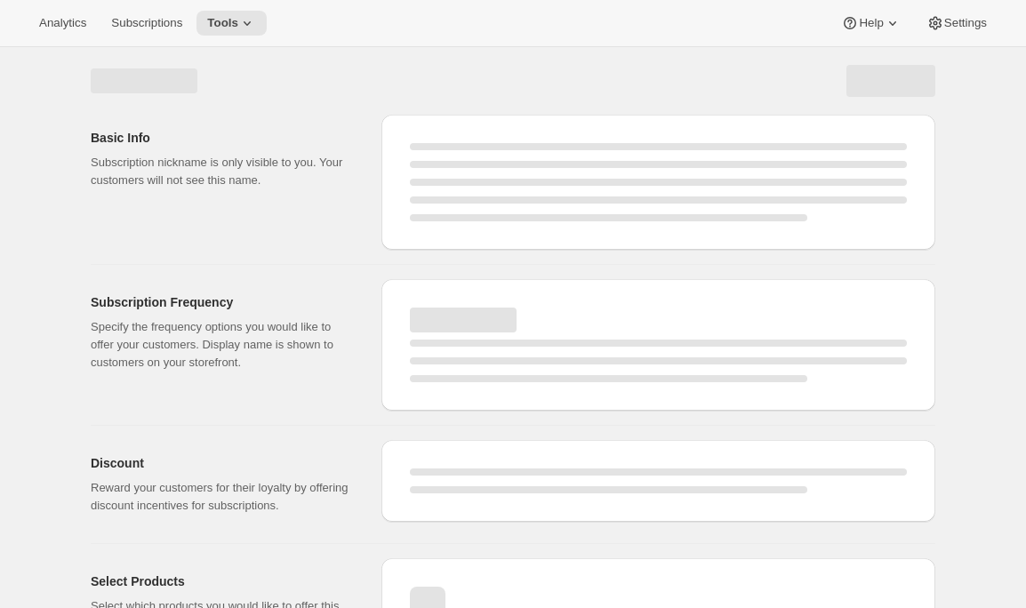
select select "WEEK"
select select "MONTH"
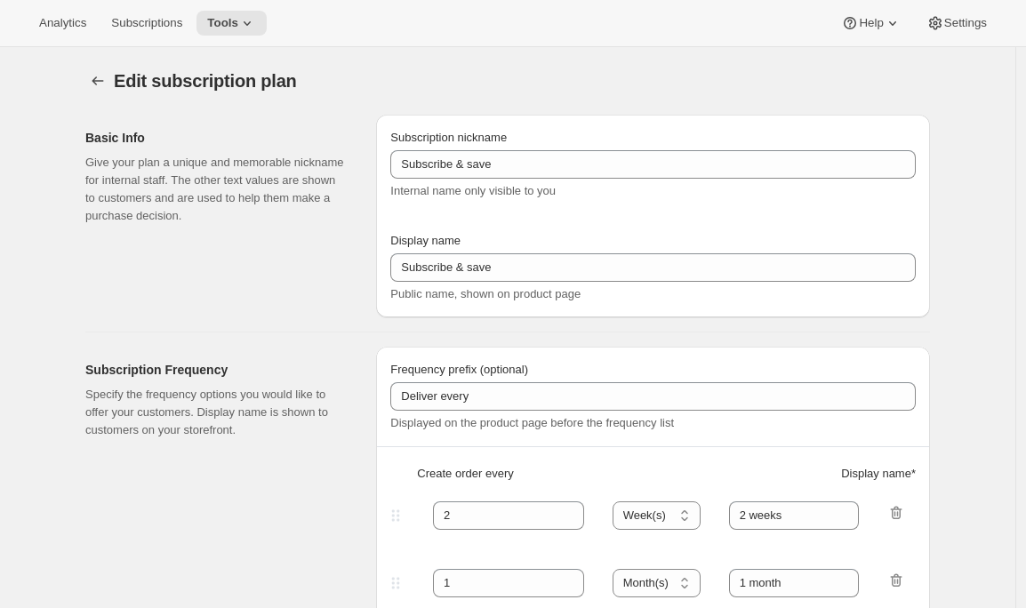
type input "Minimal Intervention Club"
type input "Join the Minimal Intervention Club"
type input "1"
select select "MONTH"
type input "month on the 20th"
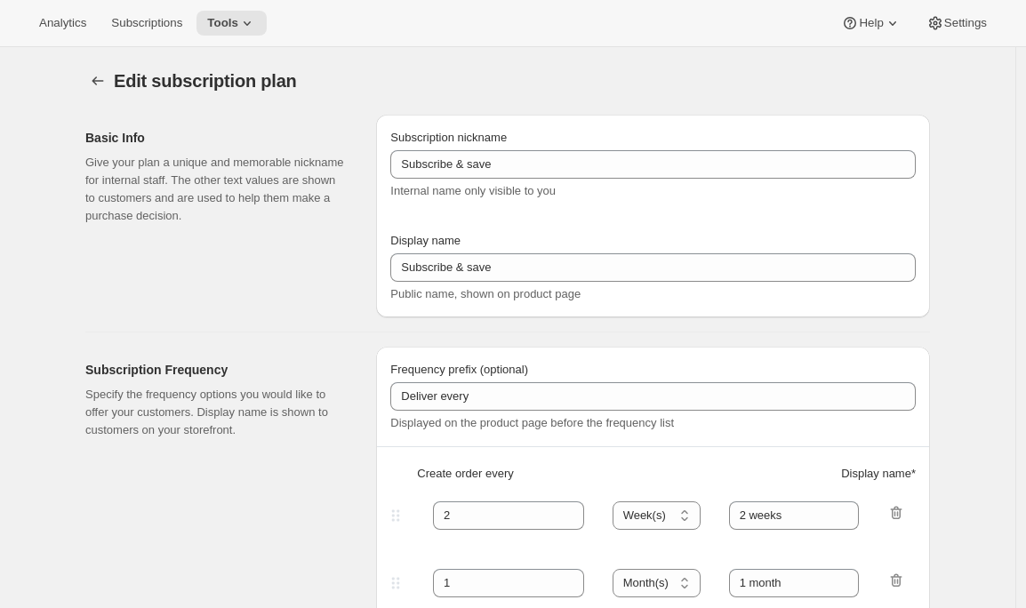
checkbox input "true"
select select "MONTHDAY"
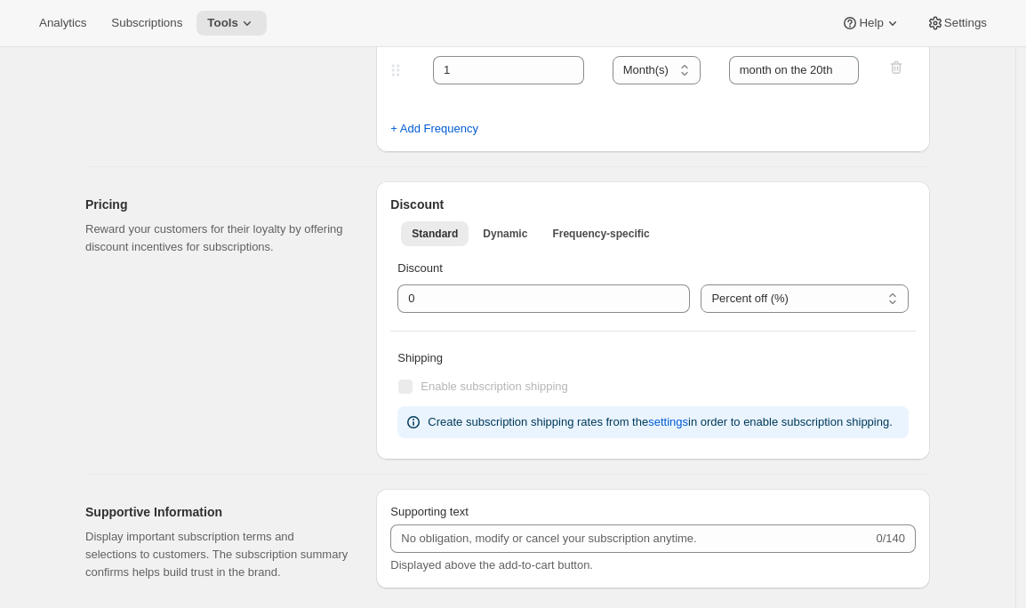
scroll to position [465, 0]
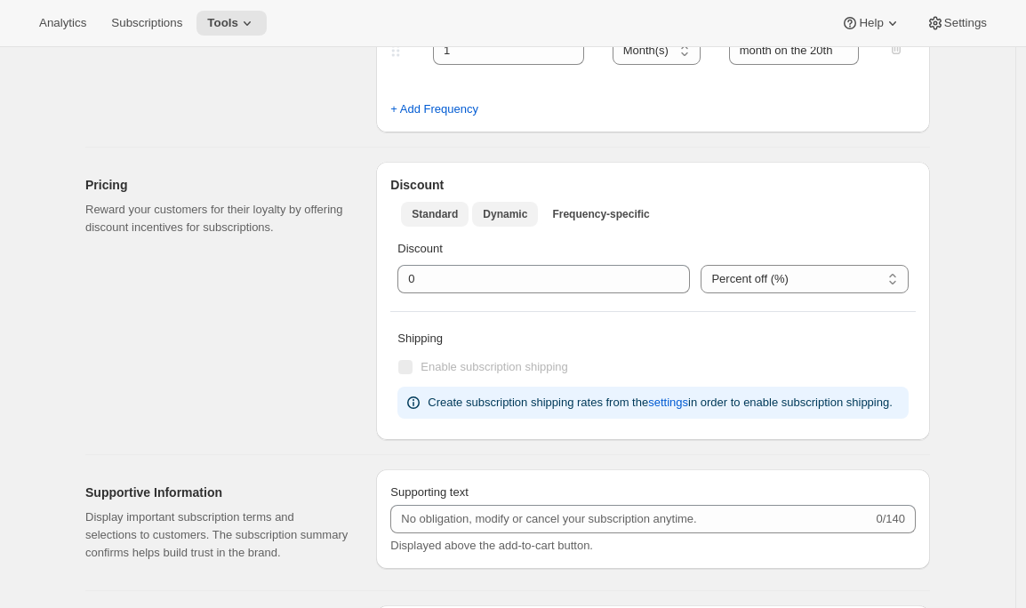
click at [503, 219] on span "Dynamic" at bounding box center [505, 214] width 44 height 14
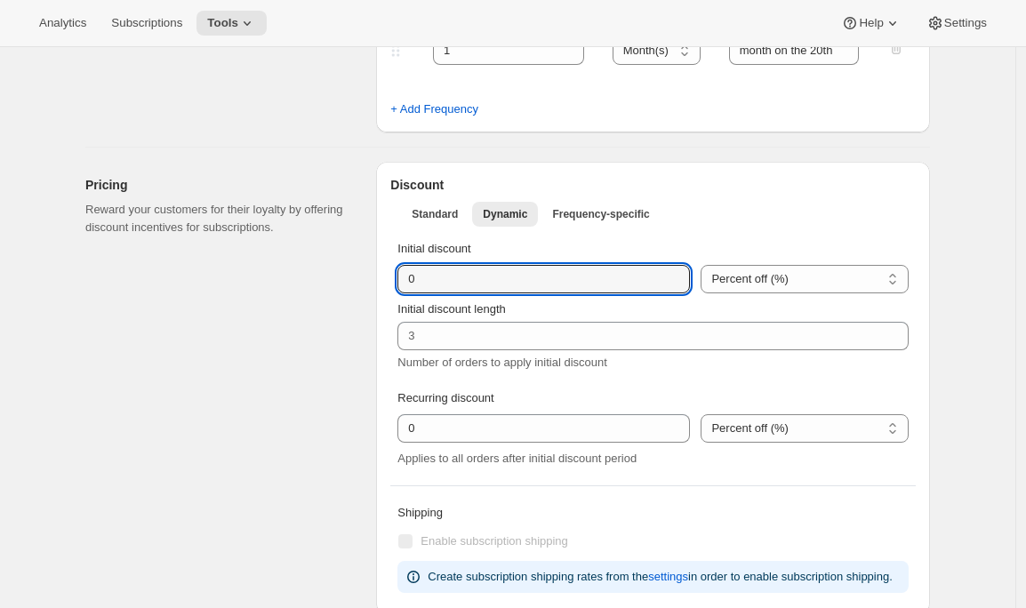
drag, startPoint x: 436, startPoint y: 280, endPoint x: 372, endPoint y: 281, distance: 64.0
click at [372, 281] on div "Pricing Reward your customers for their loyalty by offering discount incentives…" at bounding box center [500, 381] width 859 height 467
type input "50"
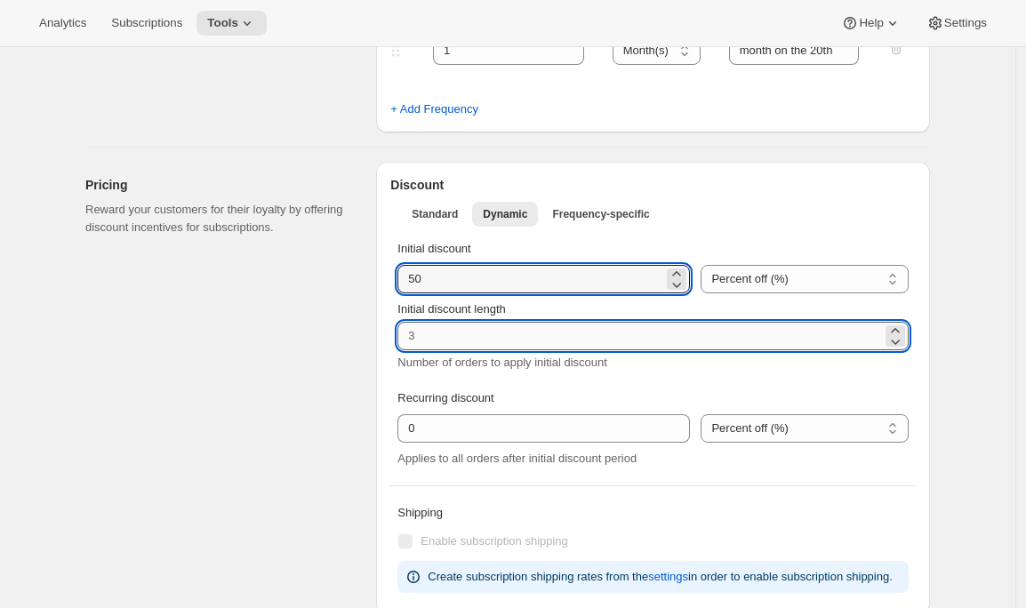
click at [448, 330] on input "Initial discount length" at bounding box center [639, 336] width 484 height 28
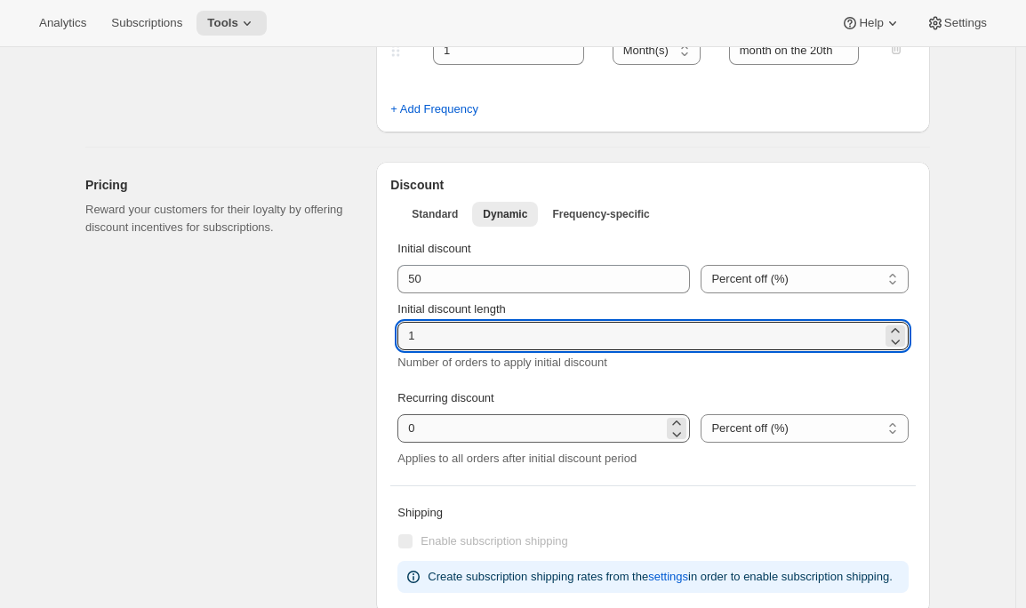
type input "1"
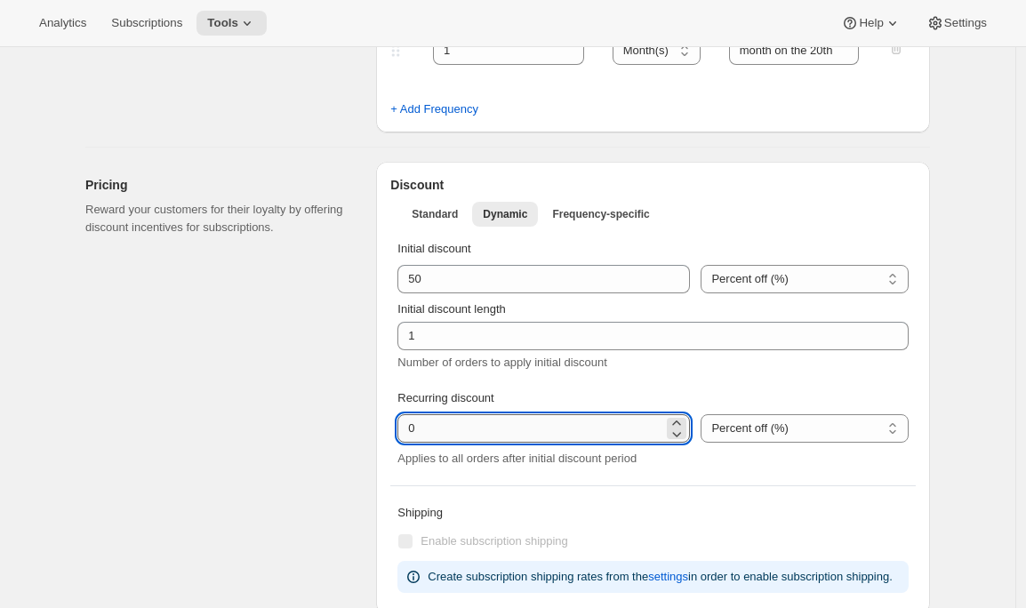
click at [426, 428] on input "integer" at bounding box center [530, 428] width 266 height 28
drag, startPoint x: 426, startPoint y: 430, endPoint x: 379, endPoint y: 430, distance: 47.1
click at [380, 430] on div "Pricing Reward your customers for their loyalty by offering discount incentives…" at bounding box center [500, 381] width 859 height 467
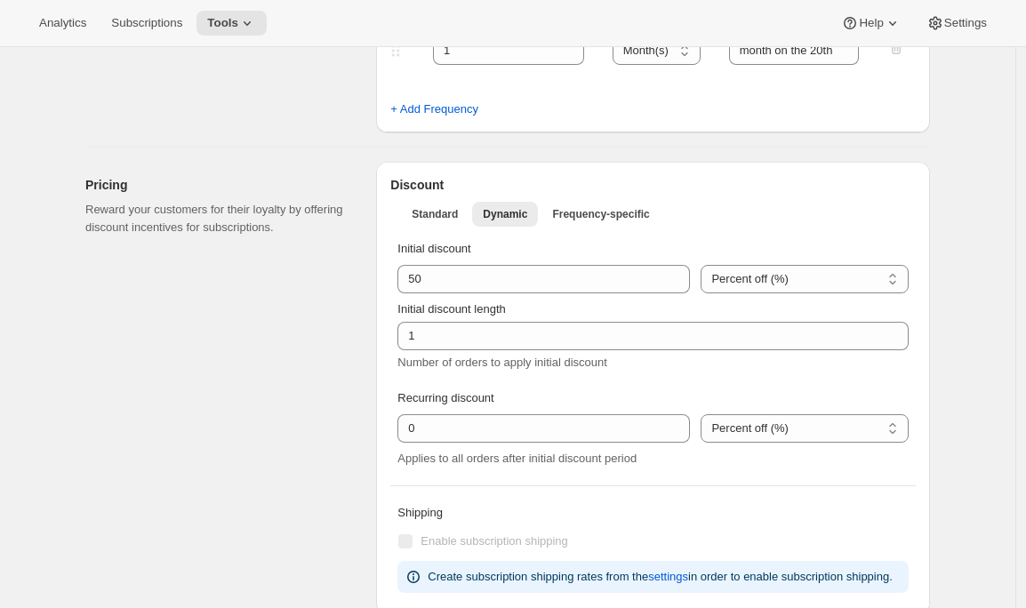
click at [292, 432] on div "Pricing Reward your customers for their loyalty by offering discount incentives…" at bounding box center [223, 388] width 276 height 452
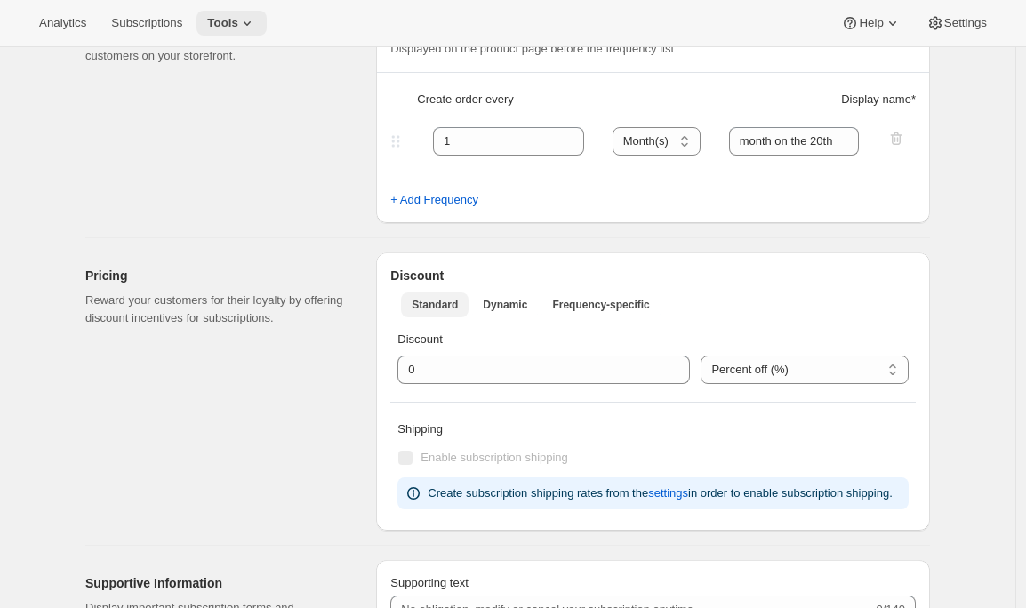
scroll to position [373, 0]
click at [247, 29] on icon at bounding box center [247, 23] width 18 height 18
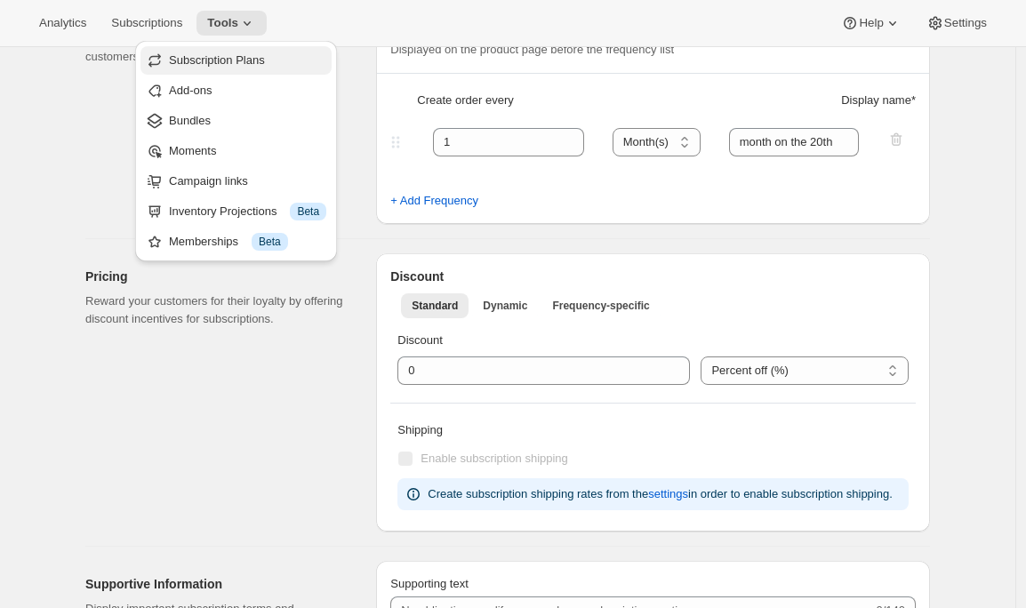
click at [247, 58] on span "Subscription Plans" at bounding box center [217, 59] width 96 height 13
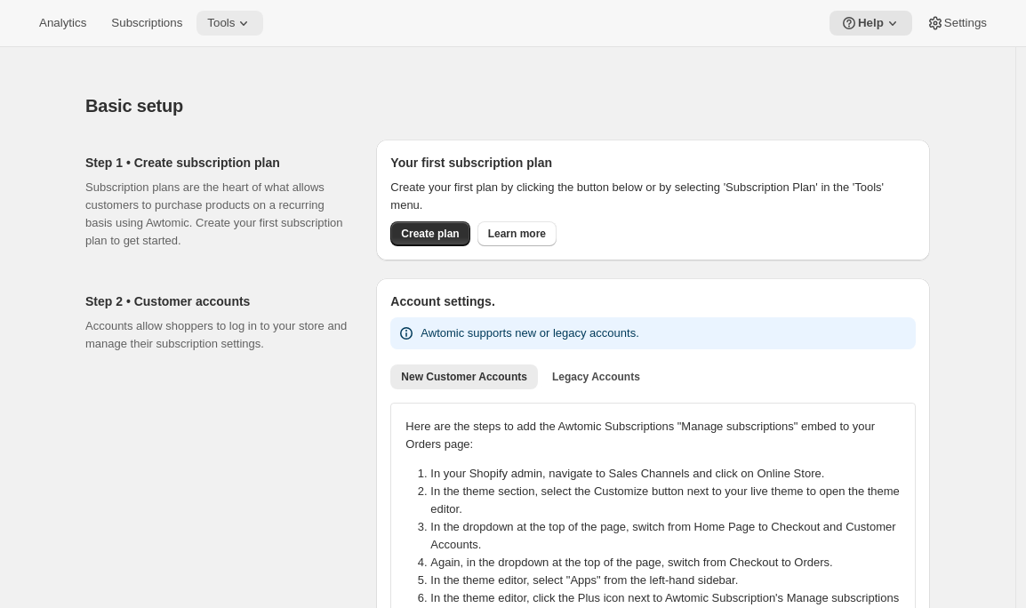
click at [230, 16] on span "Tools" at bounding box center [221, 23] width 28 height 14
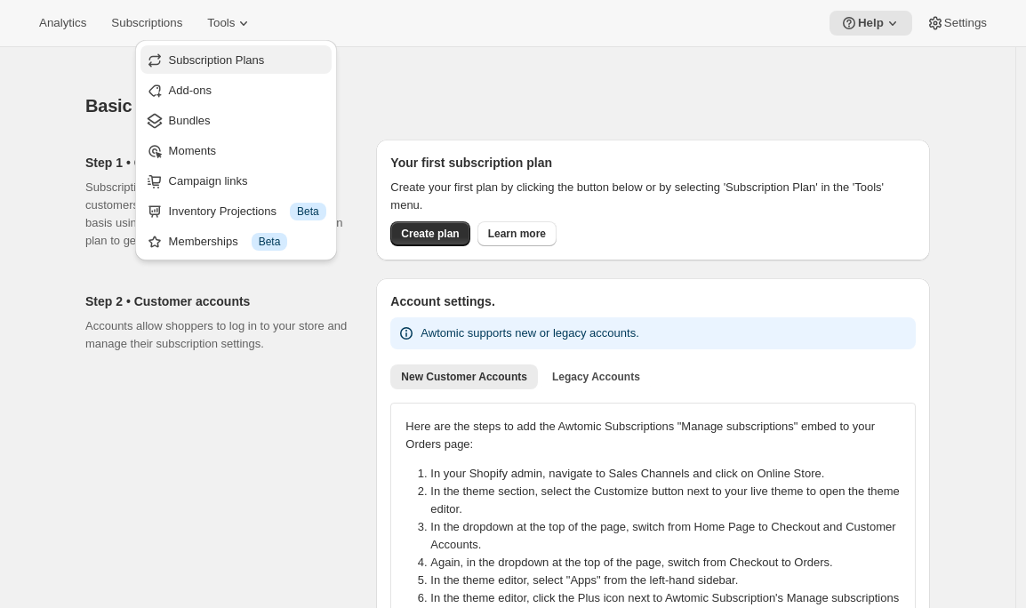
click at [235, 62] on span "Subscription Plans" at bounding box center [217, 59] width 96 height 13
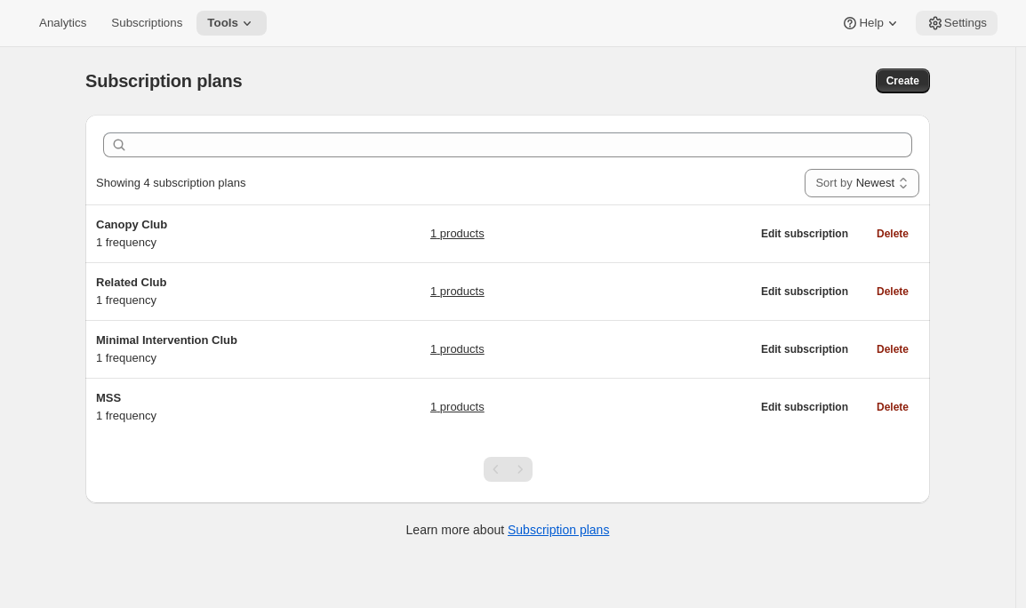
click at [944, 29] on span "Settings" at bounding box center [965, 23] width 43 height 14
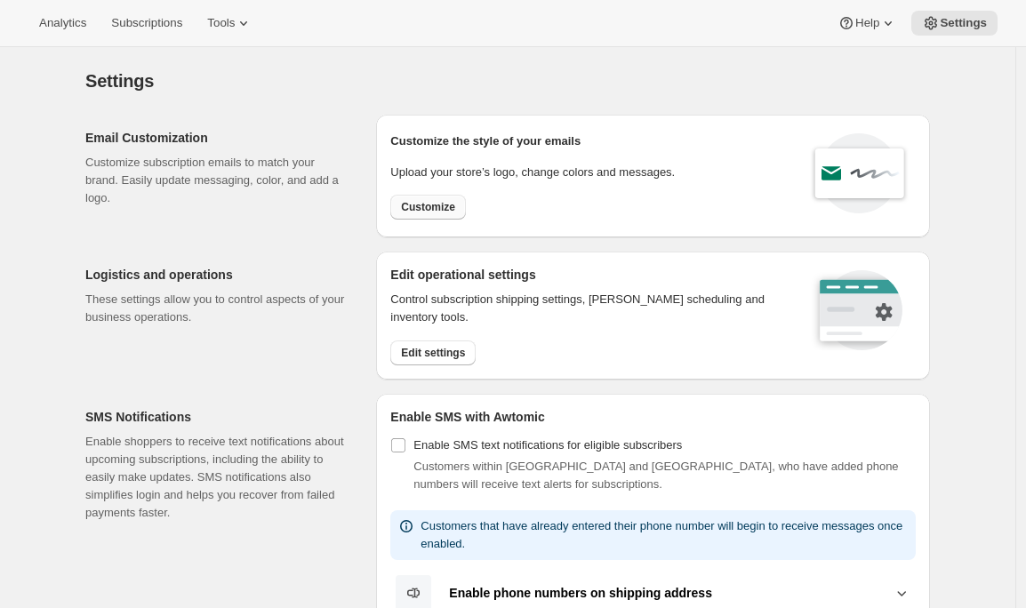
click at [427, 206] on span "Customize" at bounding box center [428, 207] width 54 height 14
select select "subscriptionMessage"
select select "5"
select select "15"
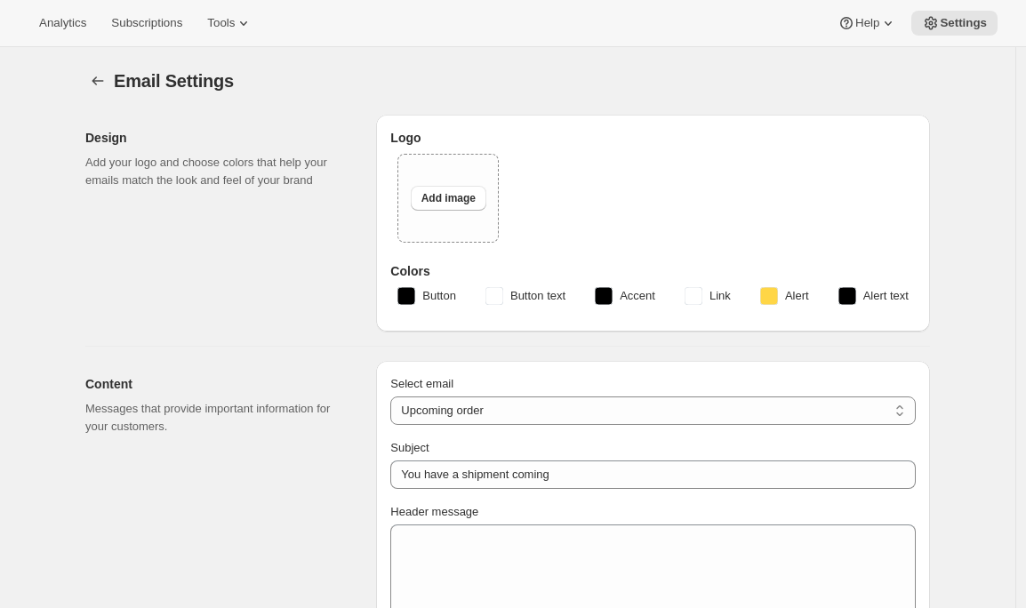
type input "Community Wine and Spirits"
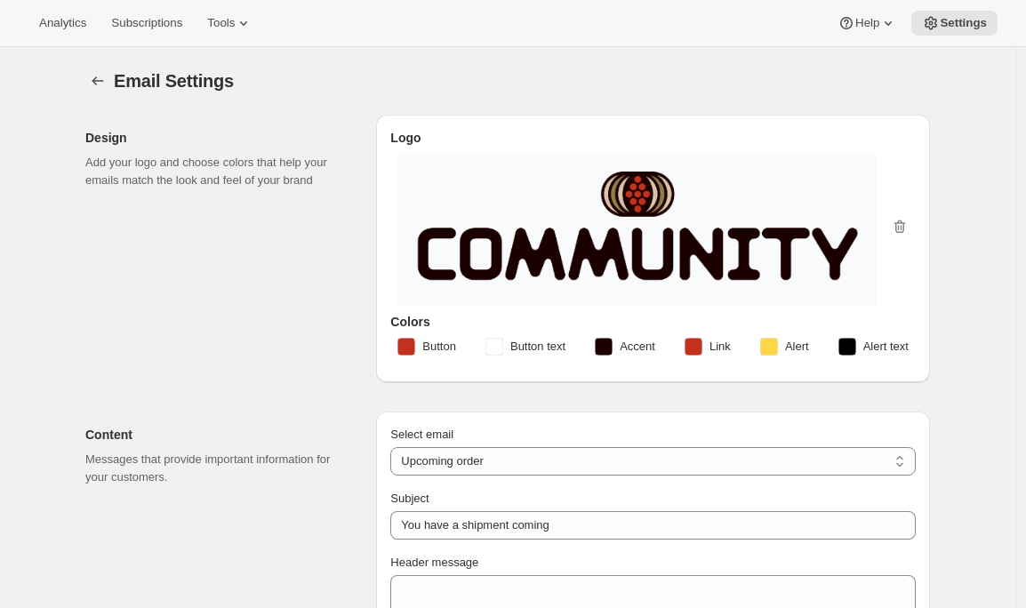
click at [107, 80] on icon "Settings" at bounding box center [98, 81] width 18 height 18
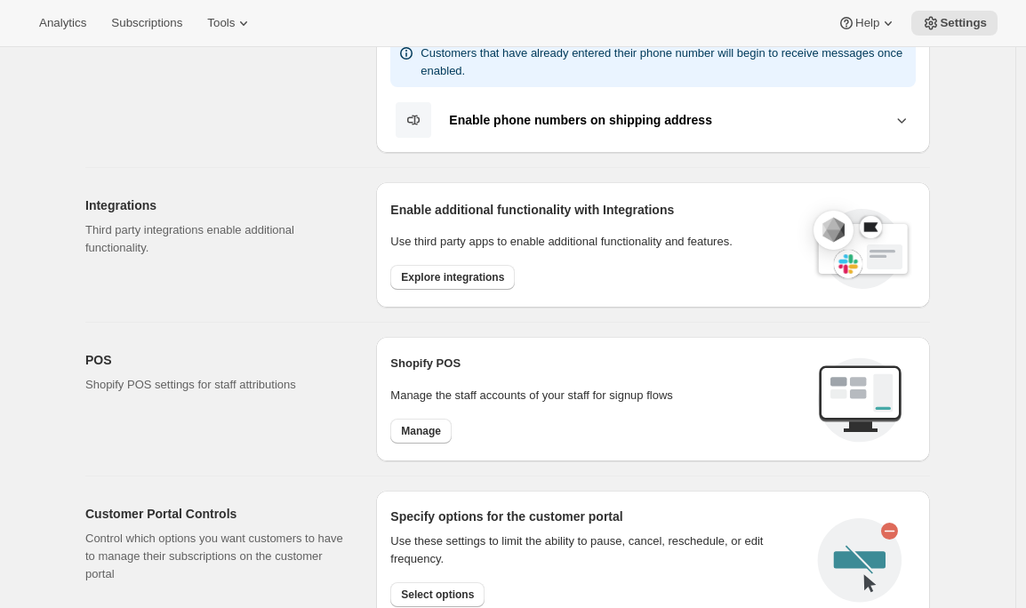
scroll to position [476, 0]
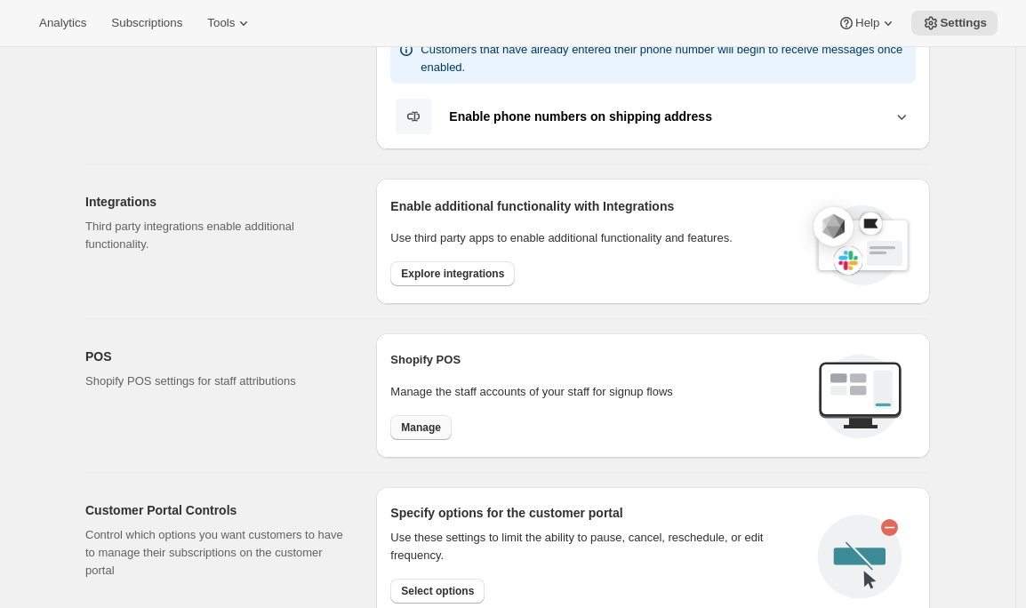
click at [433, 428] on span "Manage" at bounding box center [421, 427] width 40 height 14
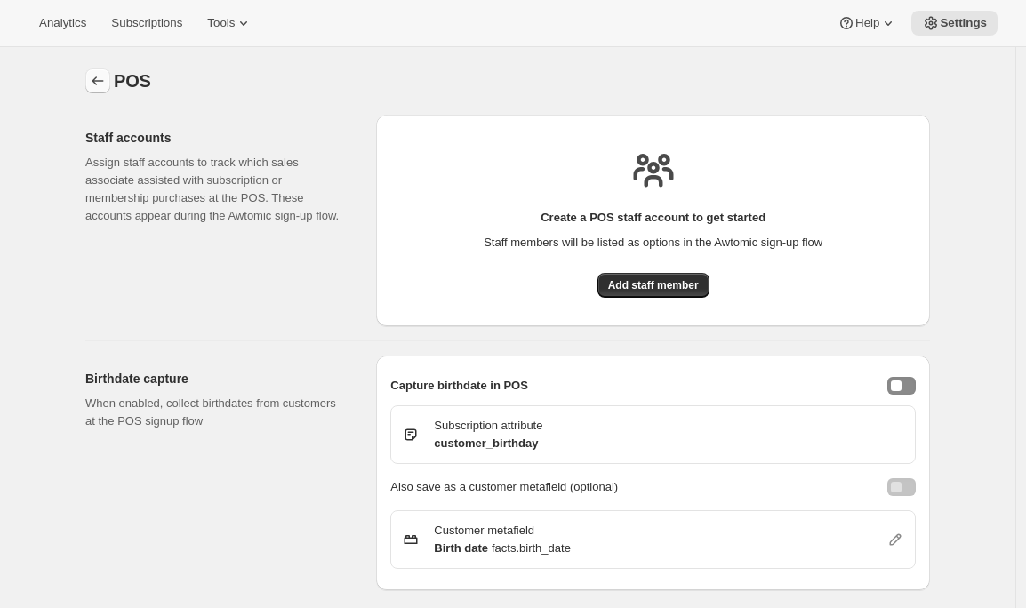
click at [100, 82] on icon "Settings" at bounding box center [98, 81] width 18 height 18
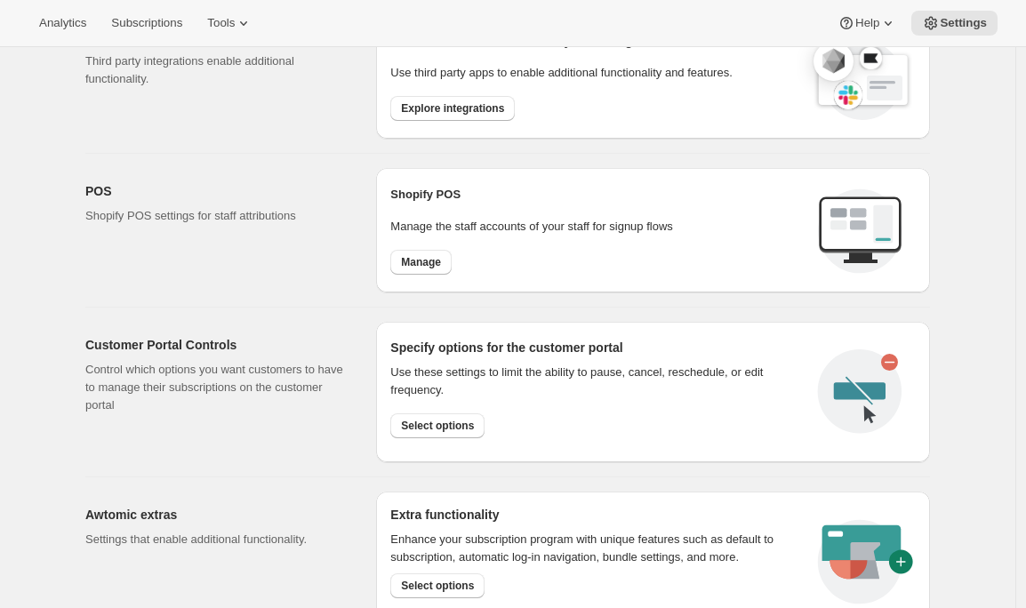
scroll to position [644, 0]
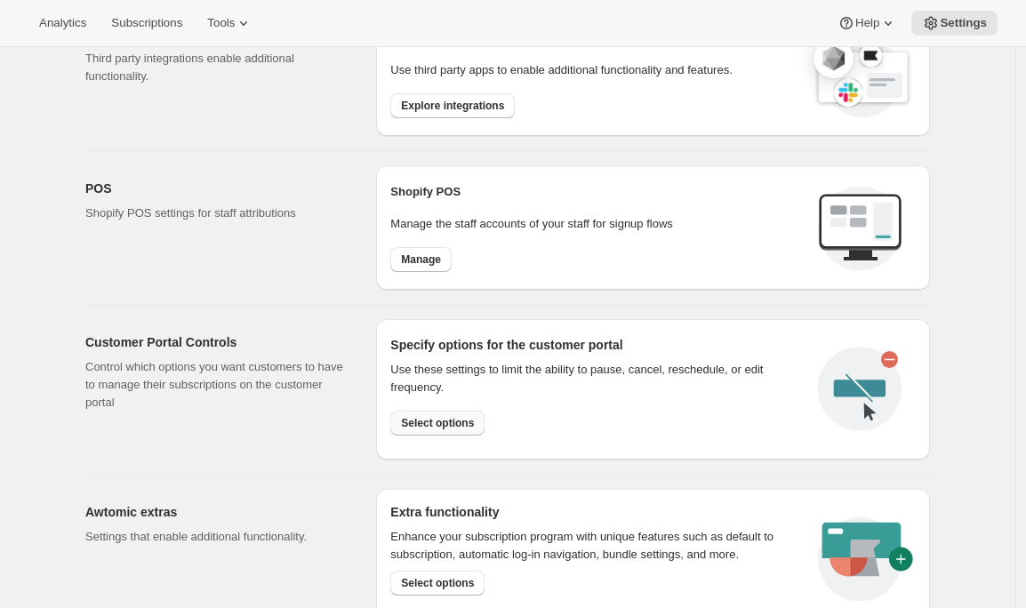
click at [431, 423] on span "Select options" at bounding box center [437, 423] width 73 height 14
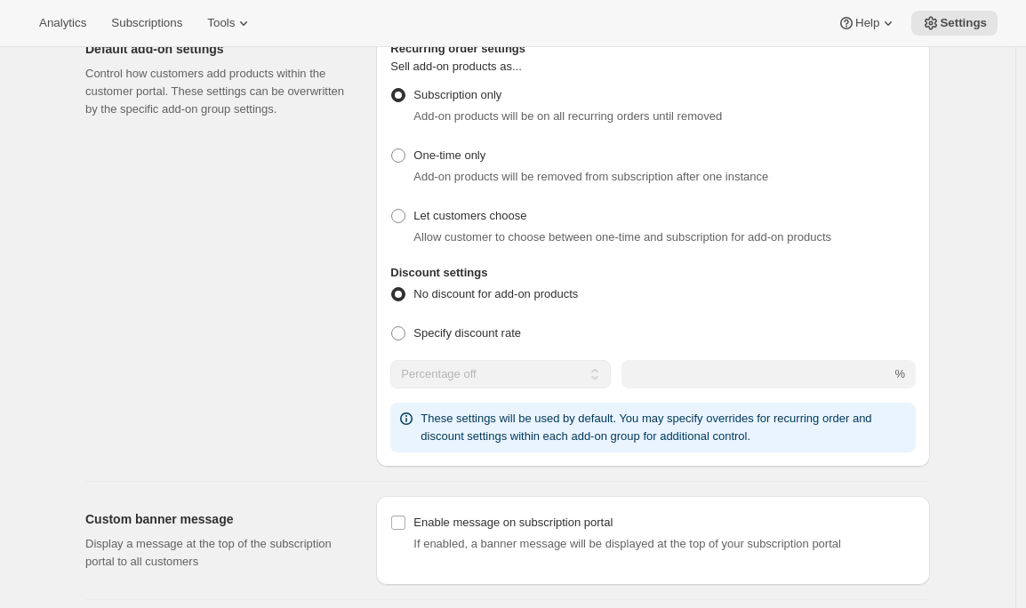
scroll to position [1053, 0]
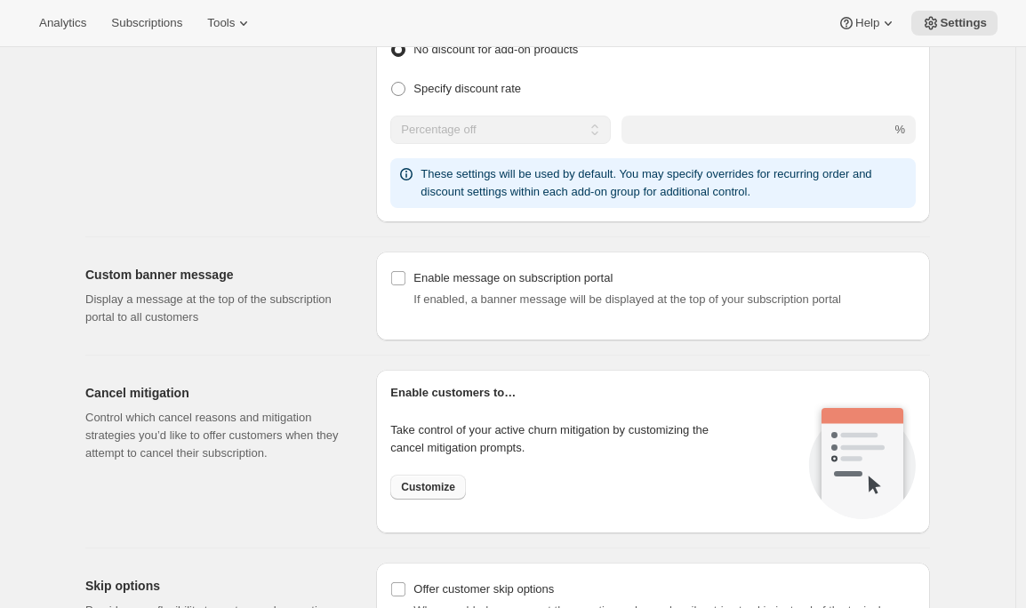
click at [415, 492] on span "Customize" at bounding box center [428, 487] width 54 height 14
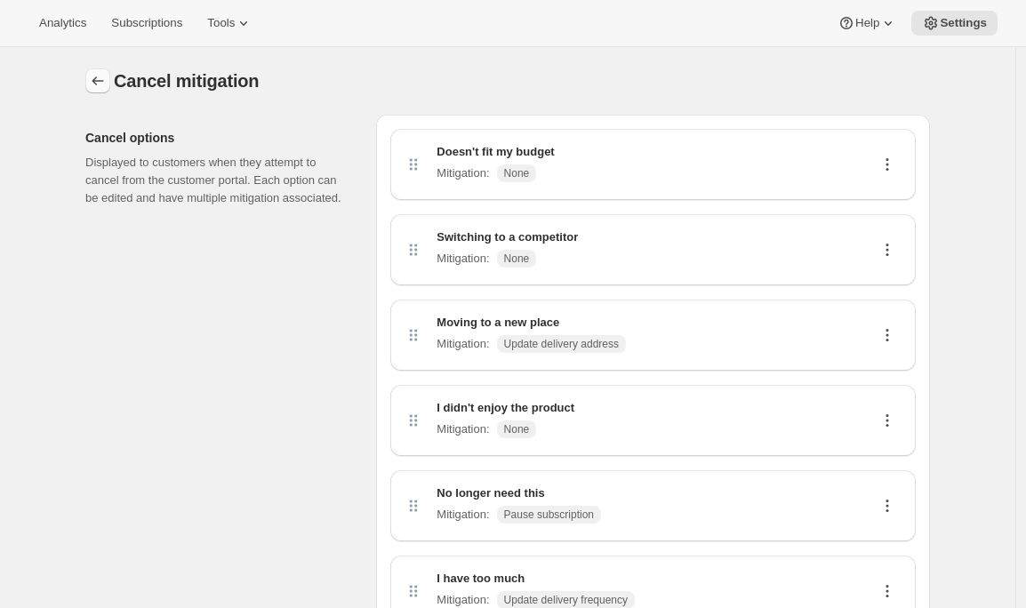
click at [95, 80] on icon "Customer Portal Controls" at bounding box center [98, 81] width 18 height 18
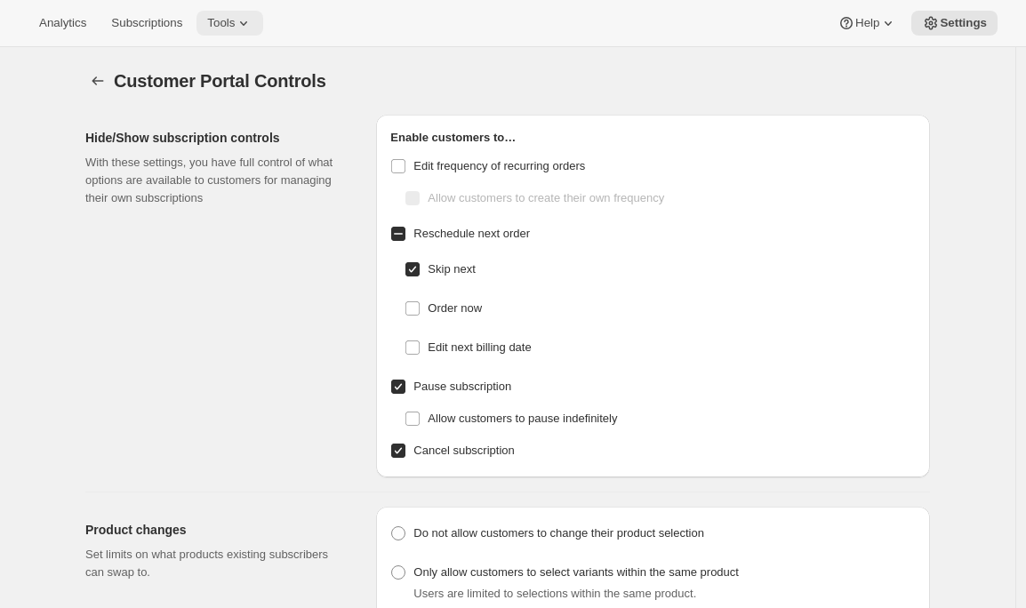
click at [239, 35] on div "Analytics Subscriptions Tools Help Settings" at bounding box center [513, 23] width 1026 height 47
click at [235, 24] on span "Tools" at bounding box center [221, 23] width 28 height 14
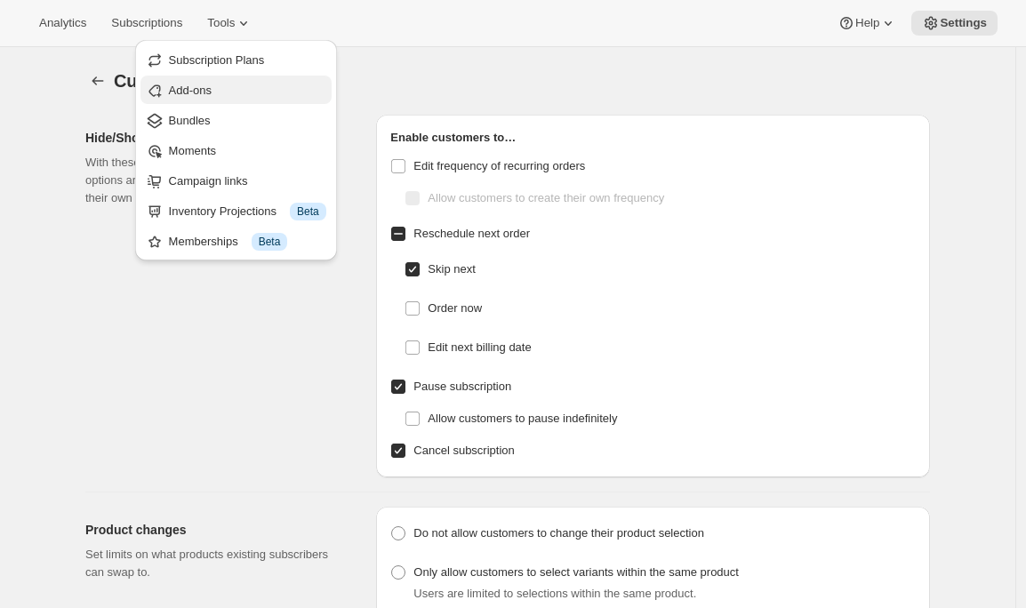
click at [208, 98] on span "Add-ons" at bounding box center [247, 91] width 157 height 18
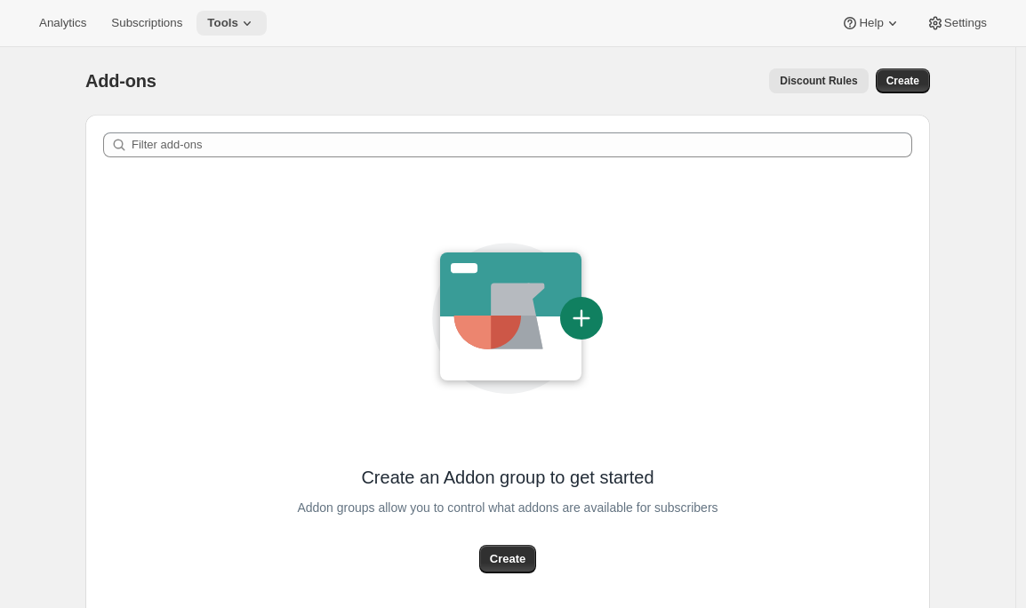
click at [246, 23] on icon at bounding box center [247, 23] width 18 height 18
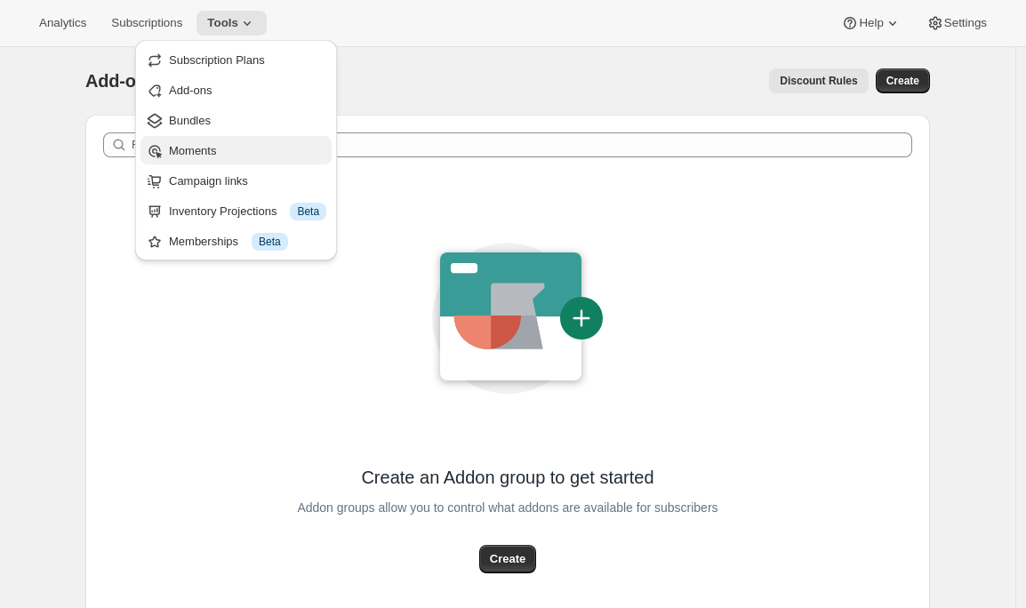
click at [216, 148] on span "Moments" at bounding box center [192, 150] width 47 height 13
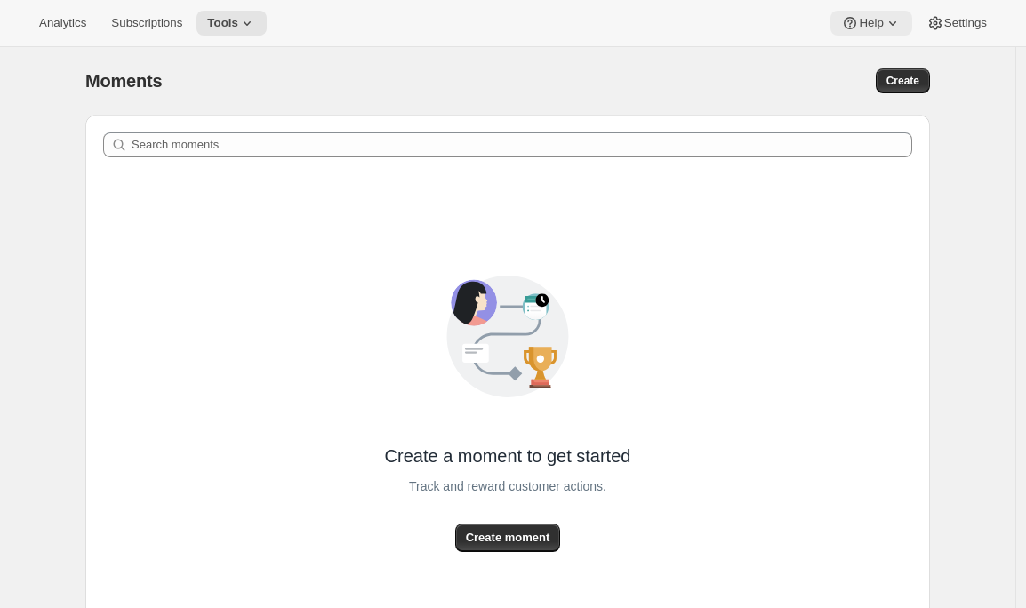
click at [884, 23] on icon at bounding box center [893, 23] width 18 height 18
click at [850, 58] on span "Setup guide" at bounding box center [865, 59] width 61 height 13
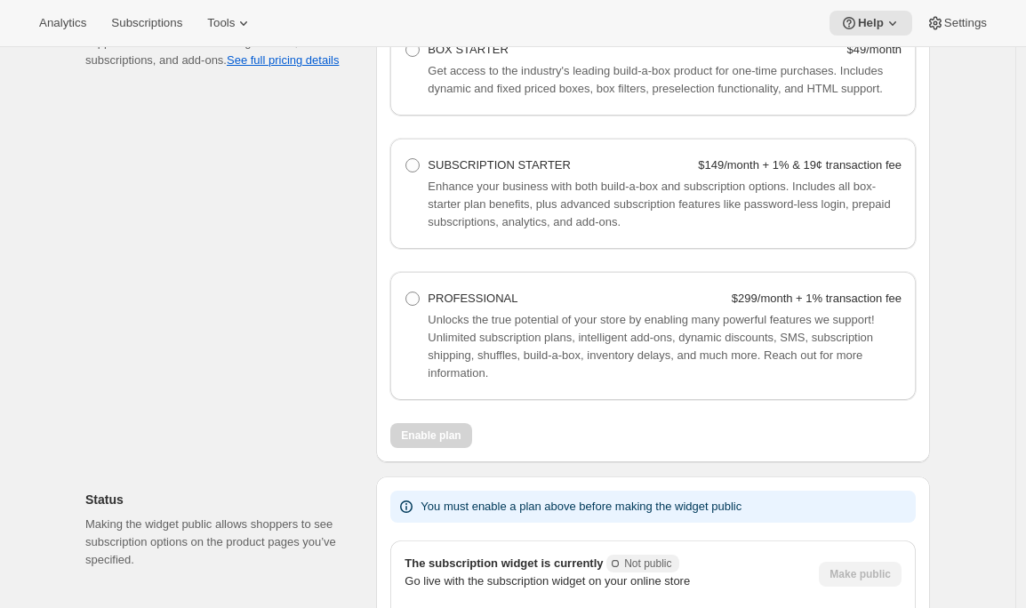
scroll to position [1333, 0]
